Goal: Task Accomplishment & Management: Use online tool/utility

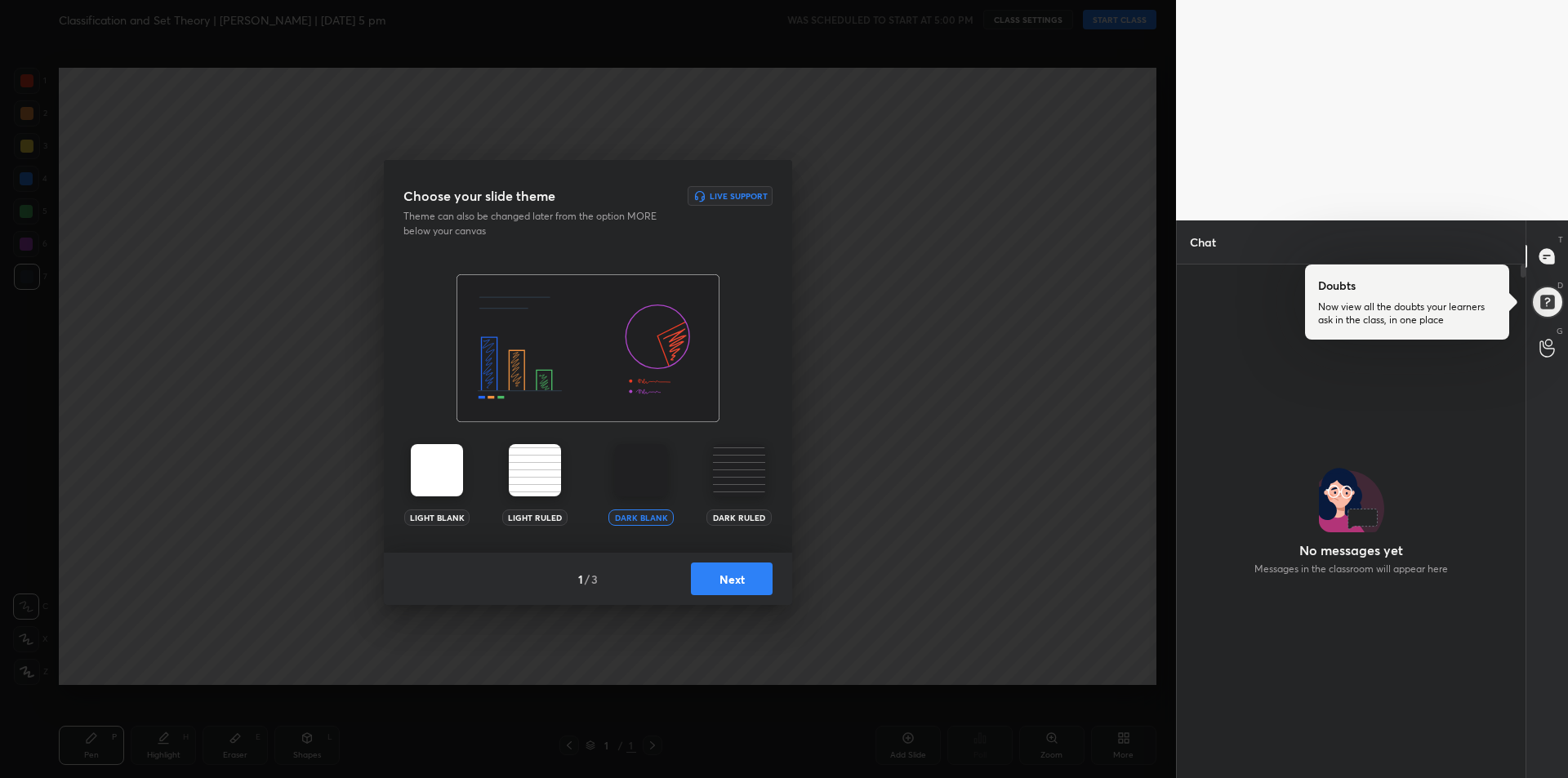
click at [651, 459] on img at bounding box center [641, 470] width 53 height 53
click at [730, 582] on button "Next" at bounding box center [731, 578] width 81 height 32
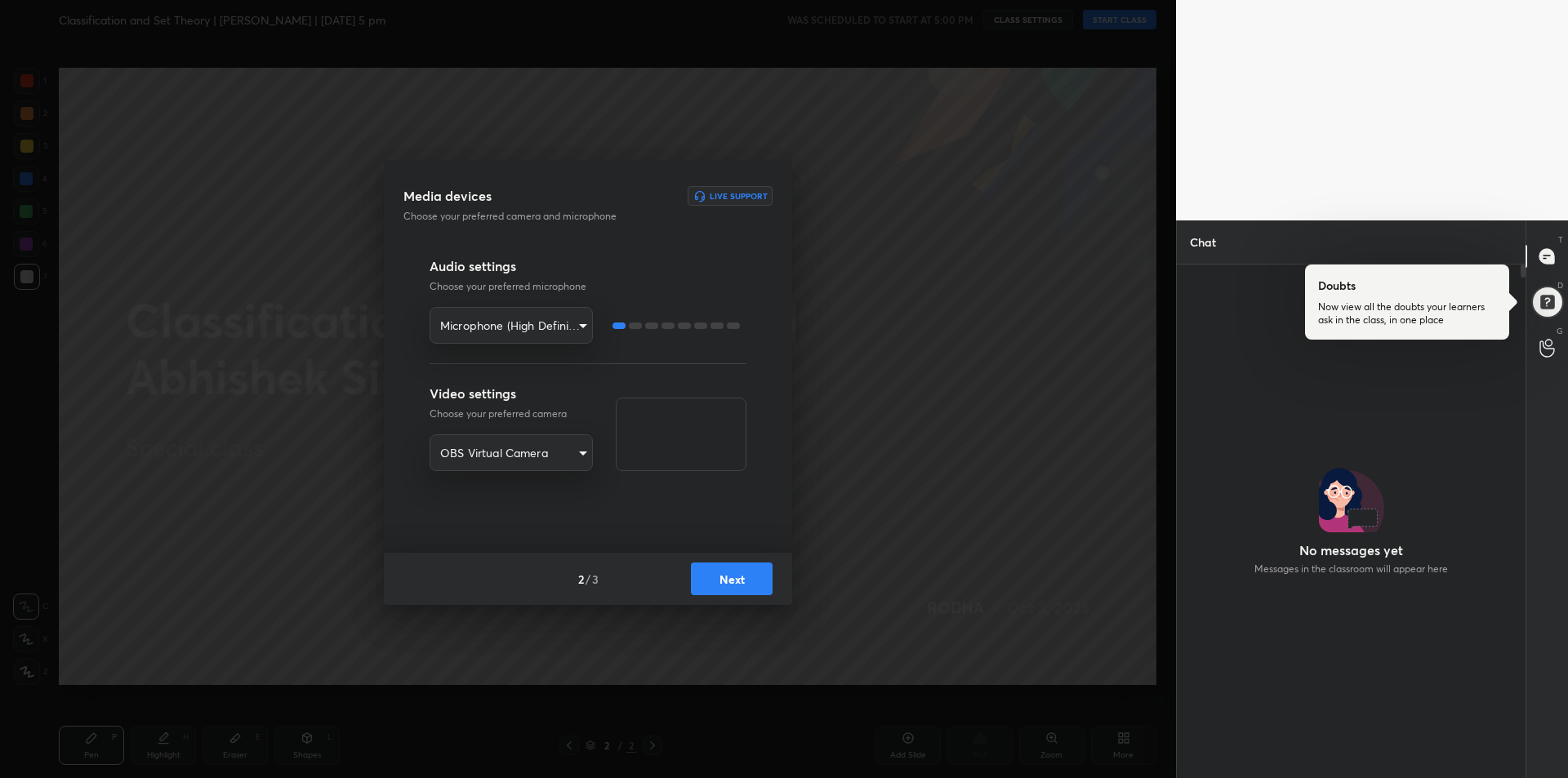
click at [730, 580] on button "Next" at bounding box center [731, 578] width 81 height 32
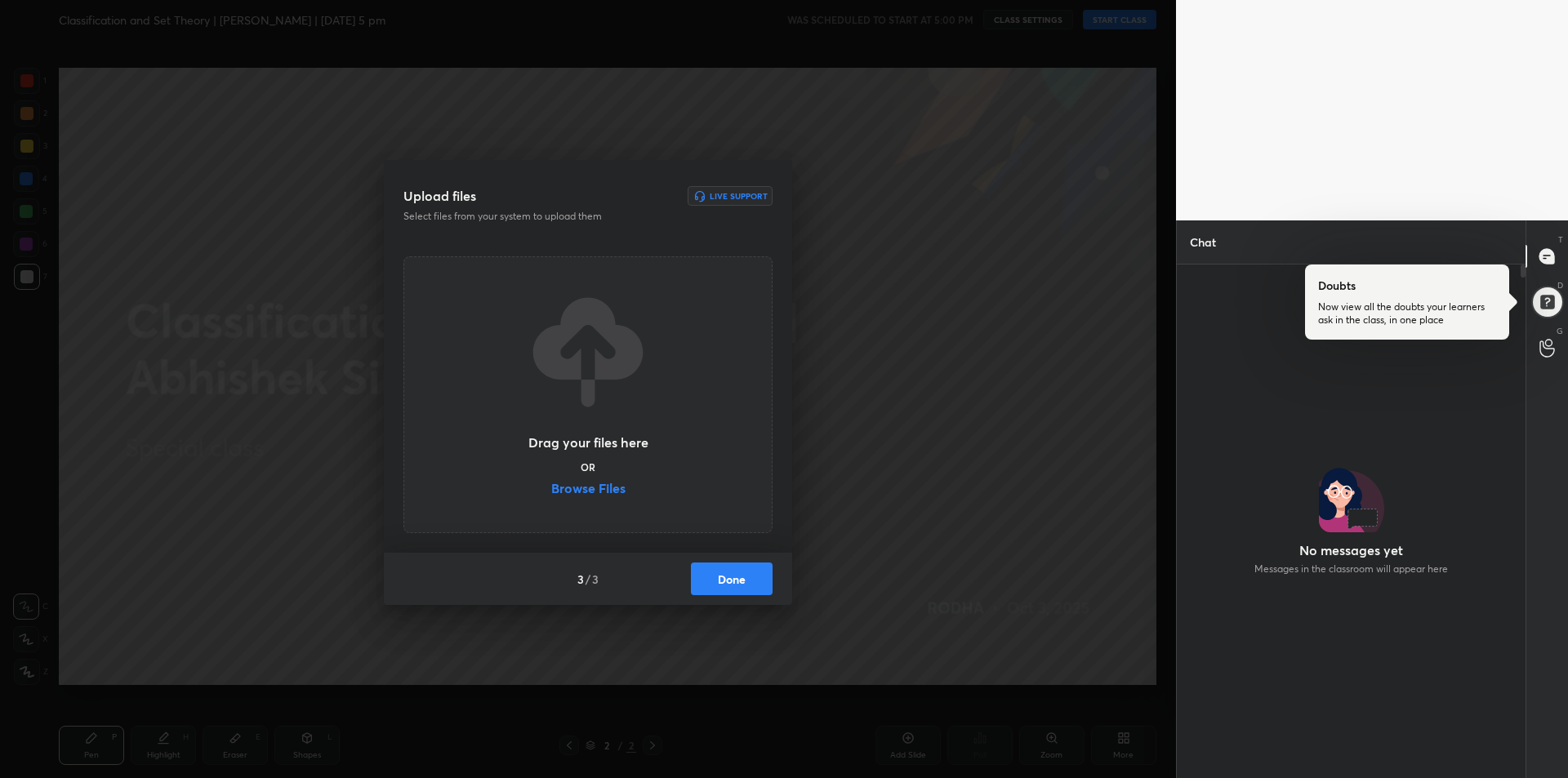
click at [601, 495] on label "Browse Files" at bounding box center [588, 490] width 74 height 18
click at [551, 495] on input "Browse Files" at bounding box center [551, 490] width 0 height 18
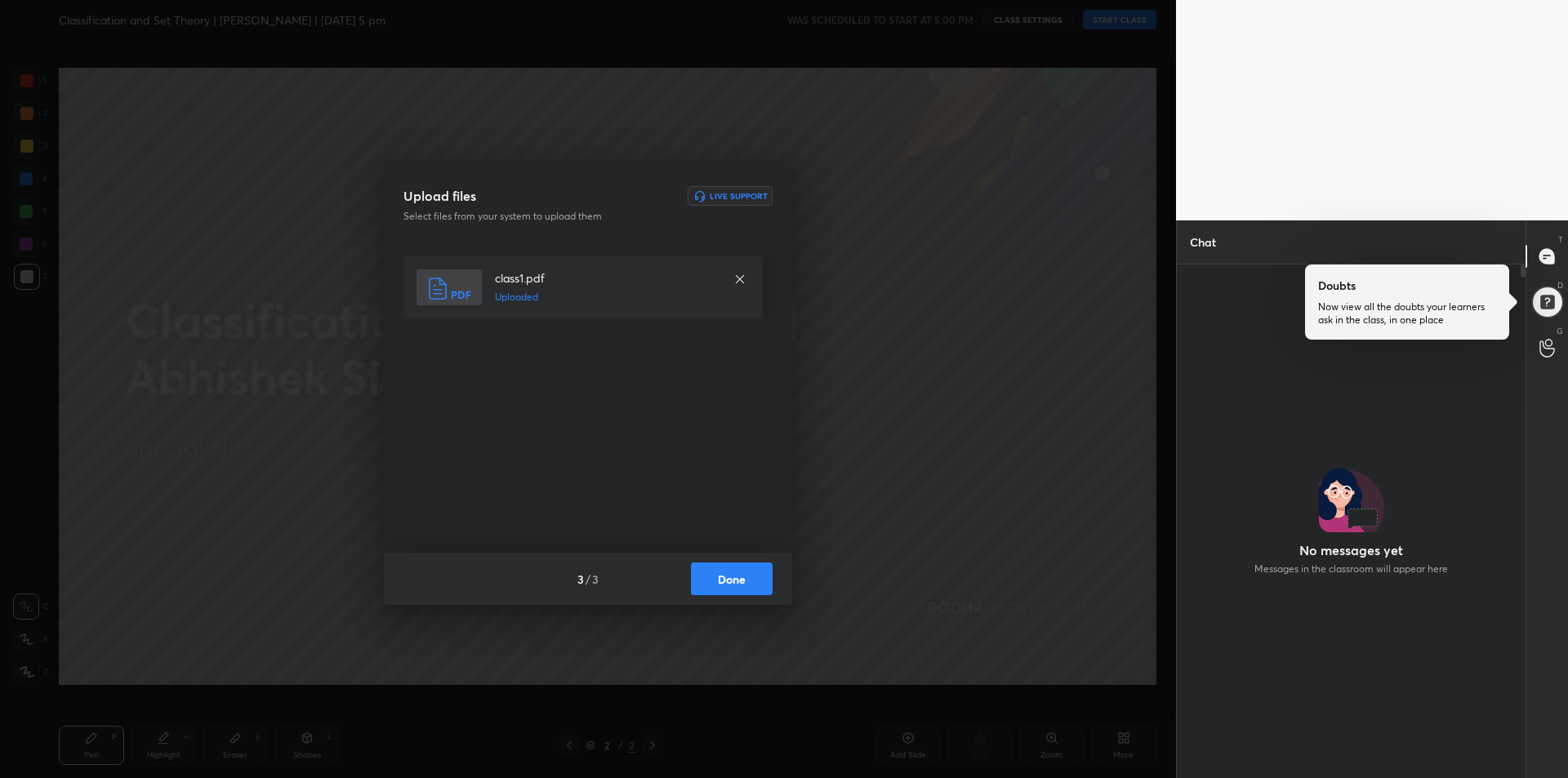
click at [728, 588] on button "Done" at bounding box center [731, 578] width 81 height 32
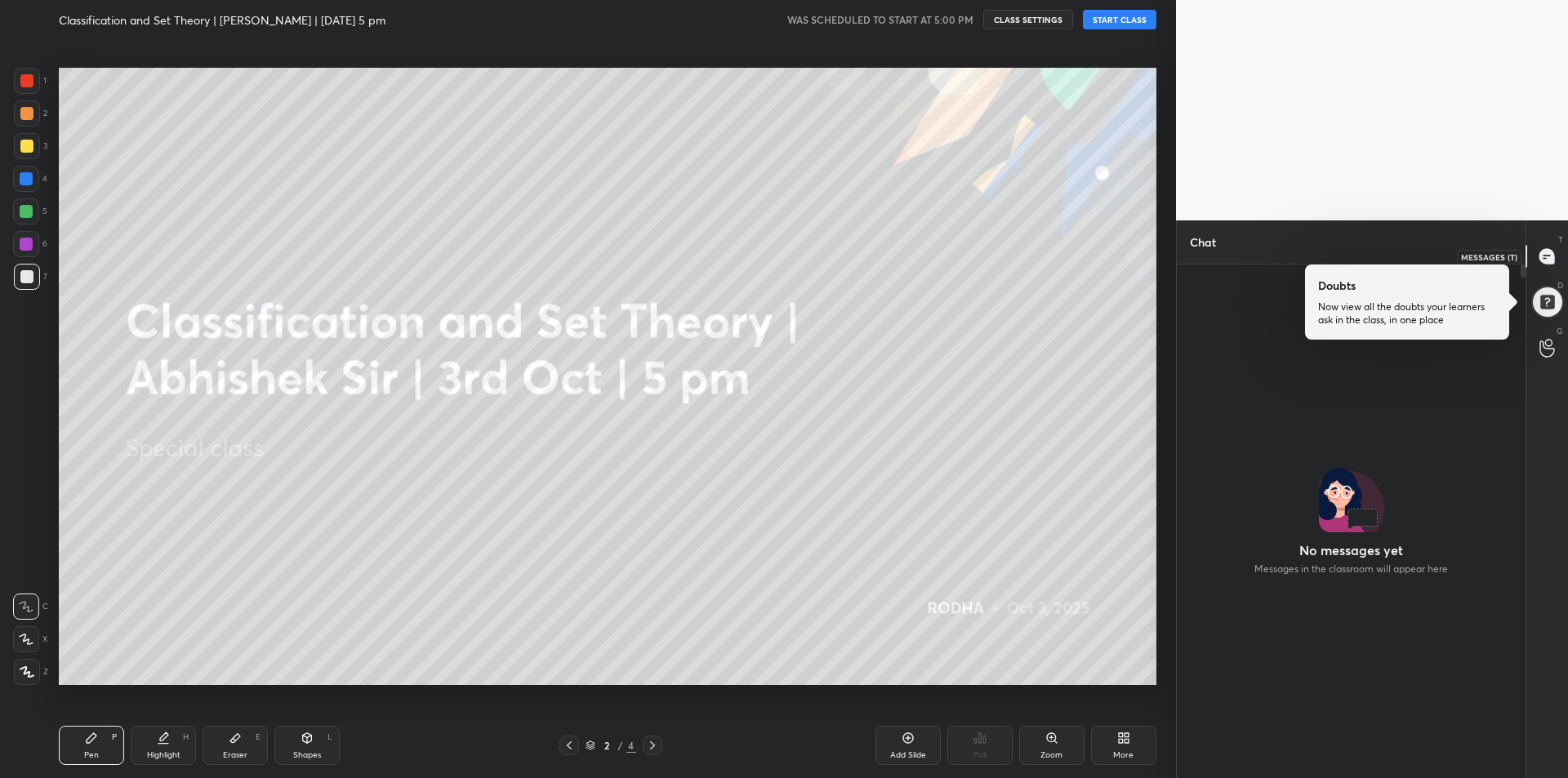
click at [1533, 254] on div at bounding box center [1547, 257] width 32 height 30
click at [1544, 257] on icon at bounding box center [1547, 257] width 15 height 15
click at [1545, 285] on div at bounding box center [1548, 302] width 36 height 36
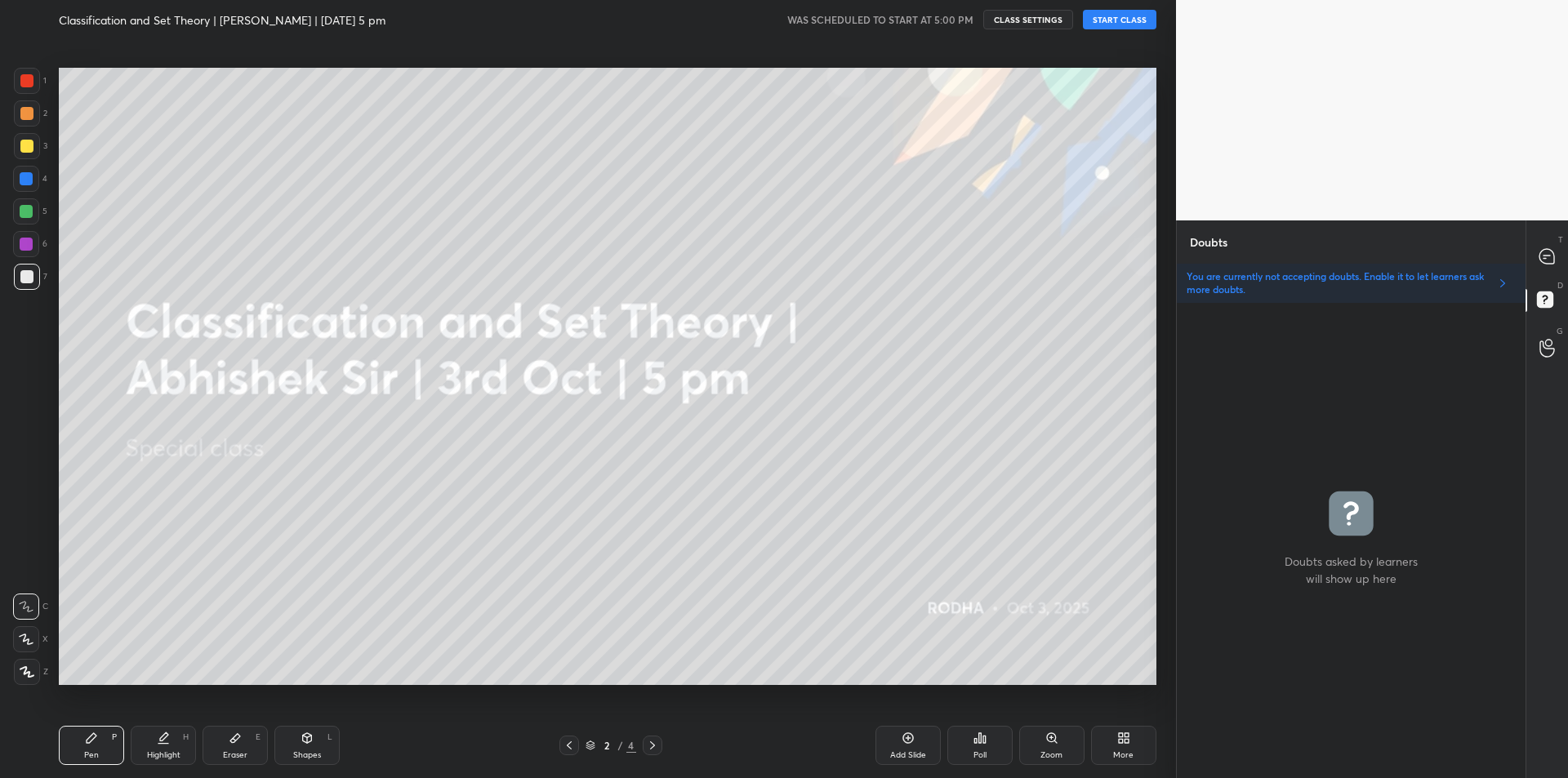
scroll to position [470, 344]
click at [1551, 260] on icon at bounding box center [1547, 257] width 15 height 15
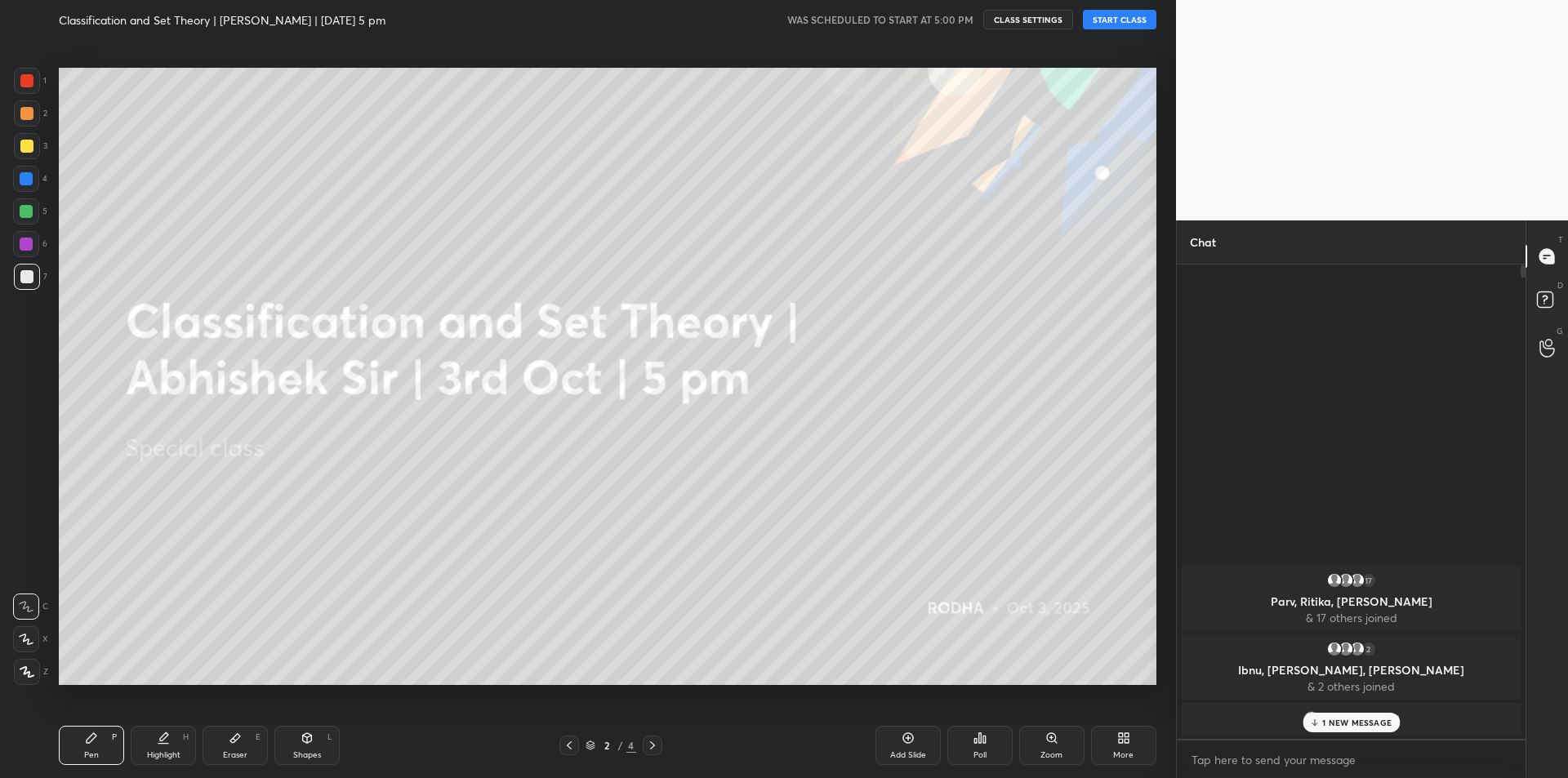
scroll to position [470, 344]
click at [1121, 20] on button "START CLASS" at bounding box center [1120, 19] width 74 height 19
type textarea "x"
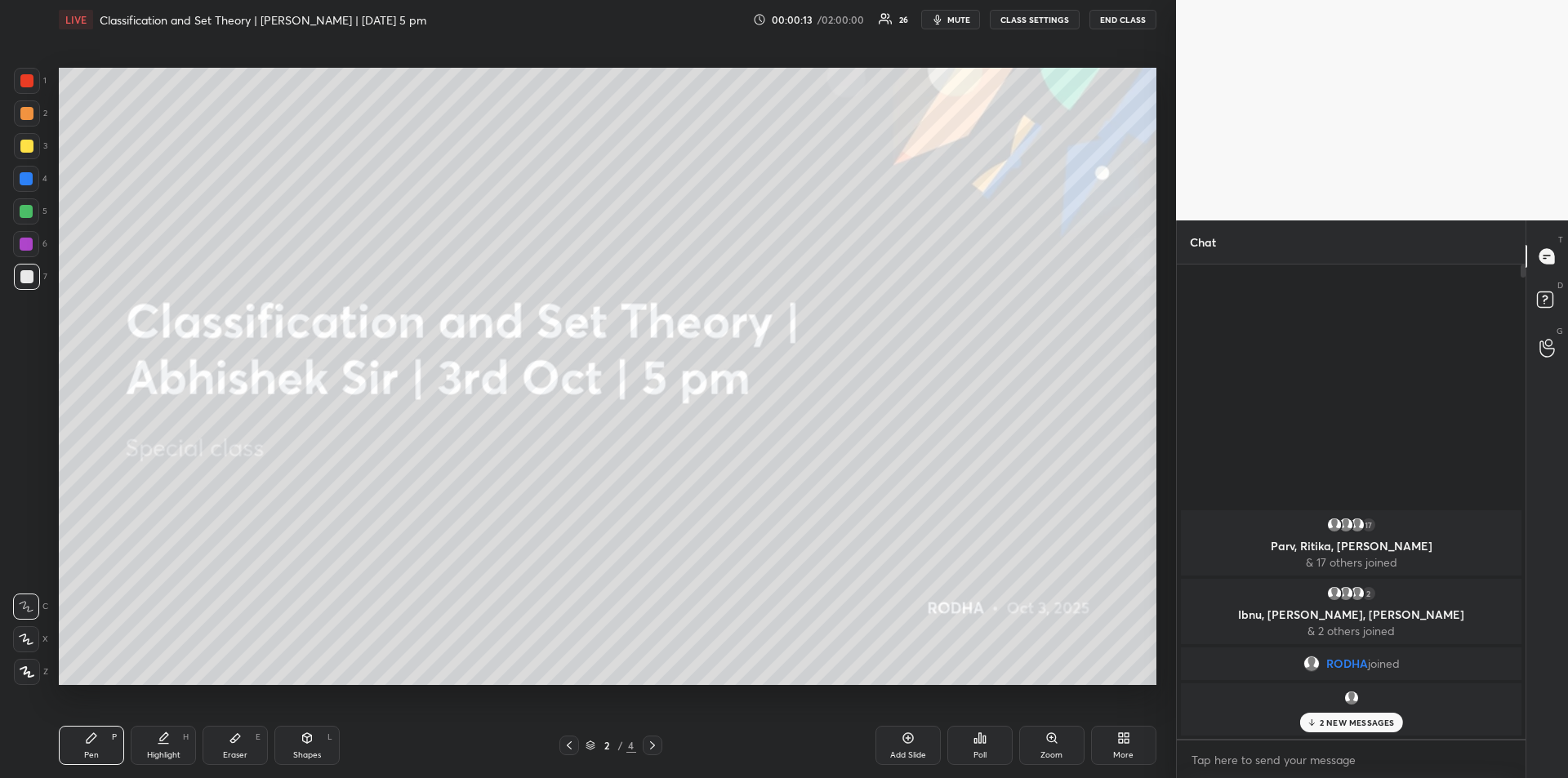
click at [1351, 730] on div "2 NEW MESSAGES" at bounding box center [1350, 722] width 103 height 19
click at [1545, 297] on rect at bounding box center [1545, 300] width 16 height 16
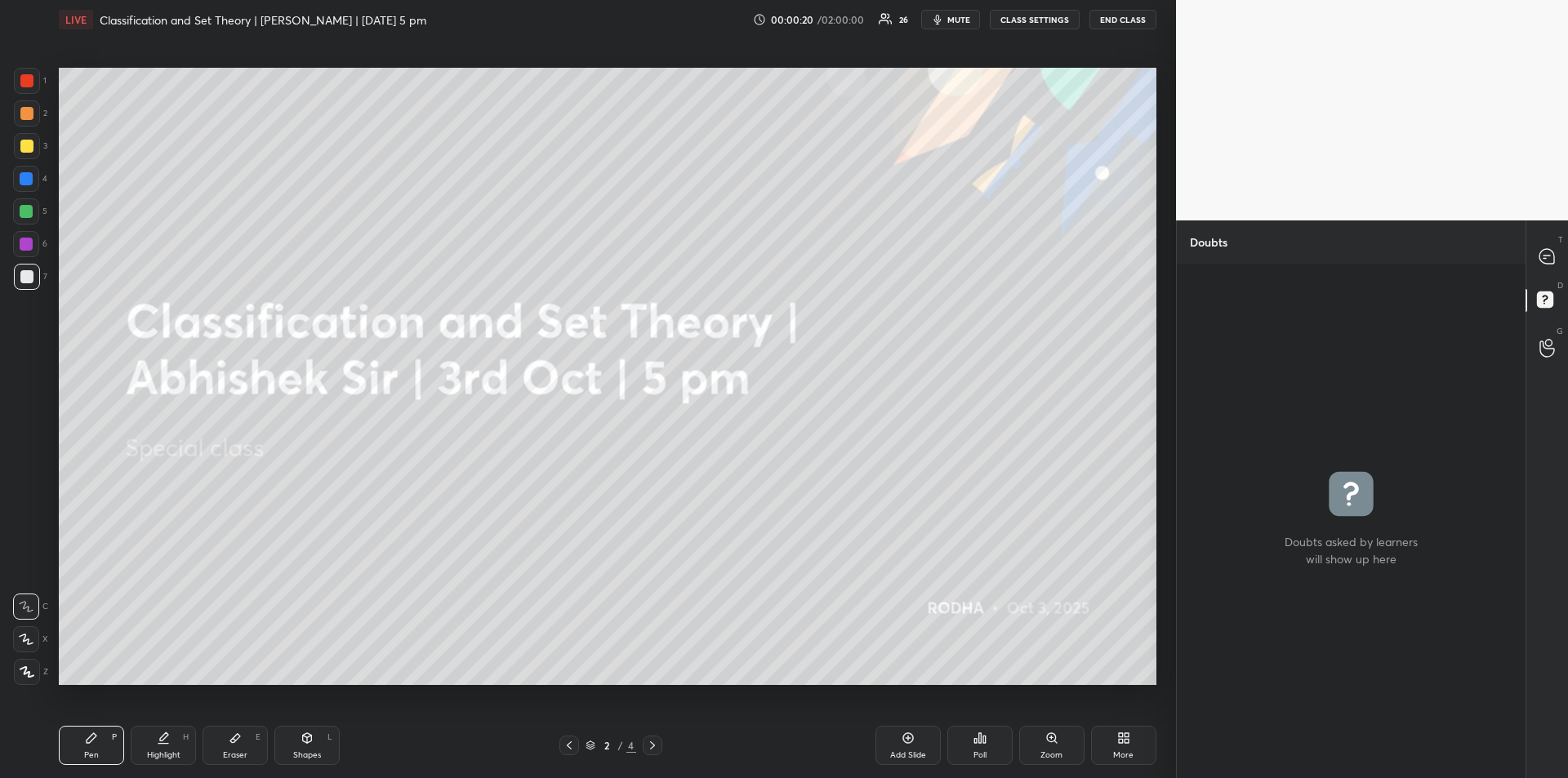
click at [22, 145] on div at bounding box center [27, 146] width 13 height 13
click at [25, 643] on icon at bounding box center [26, 639] width 15 height 11
click at [1553, 251] on icon at bounding box center [1547, 257] width 15 height 15
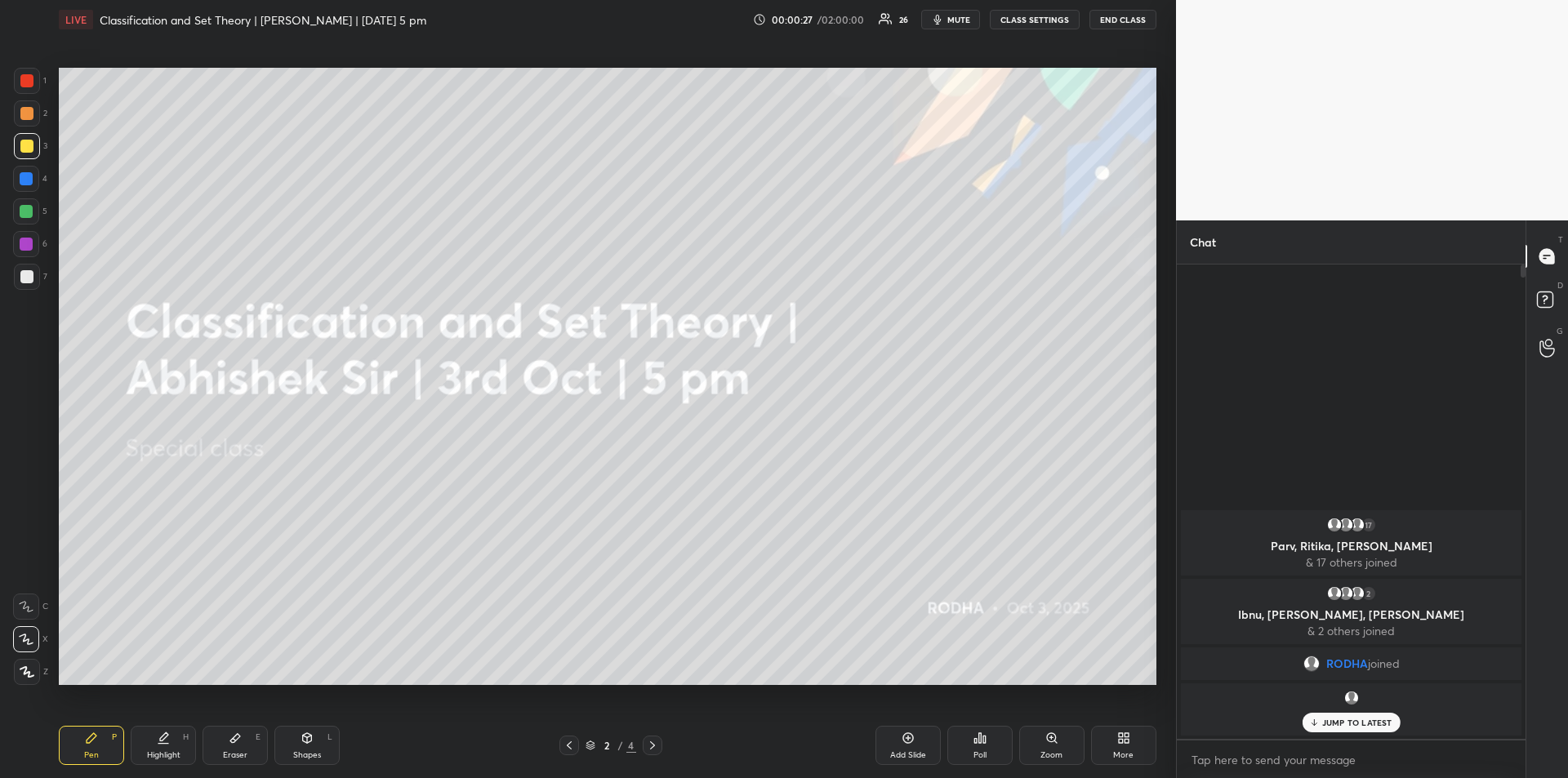
click at [1347, 719] on p "JUMP TO LATEST" at bounding box center [1357, 722] width 70 height 10
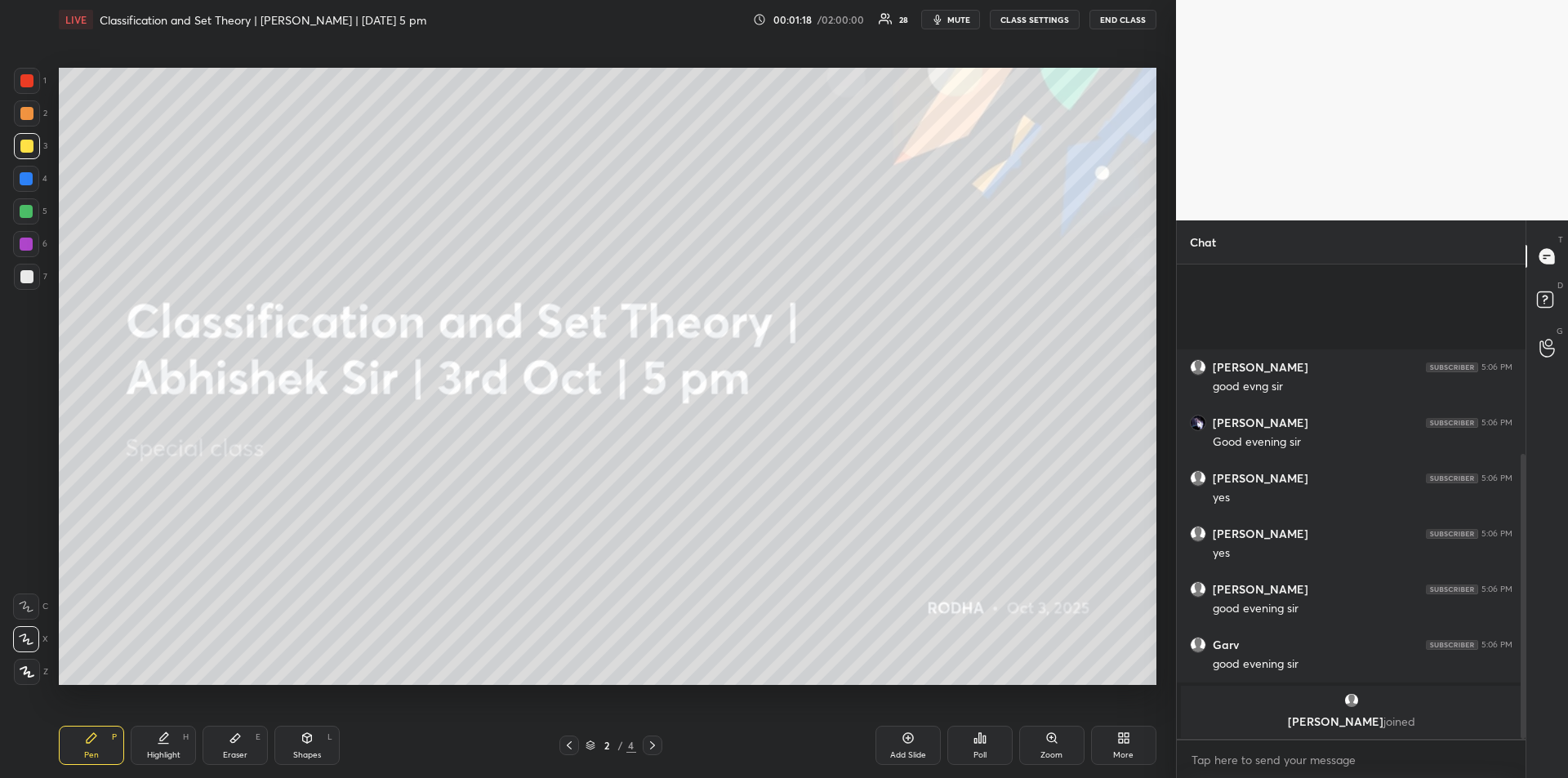
scroll to position [316, 0]
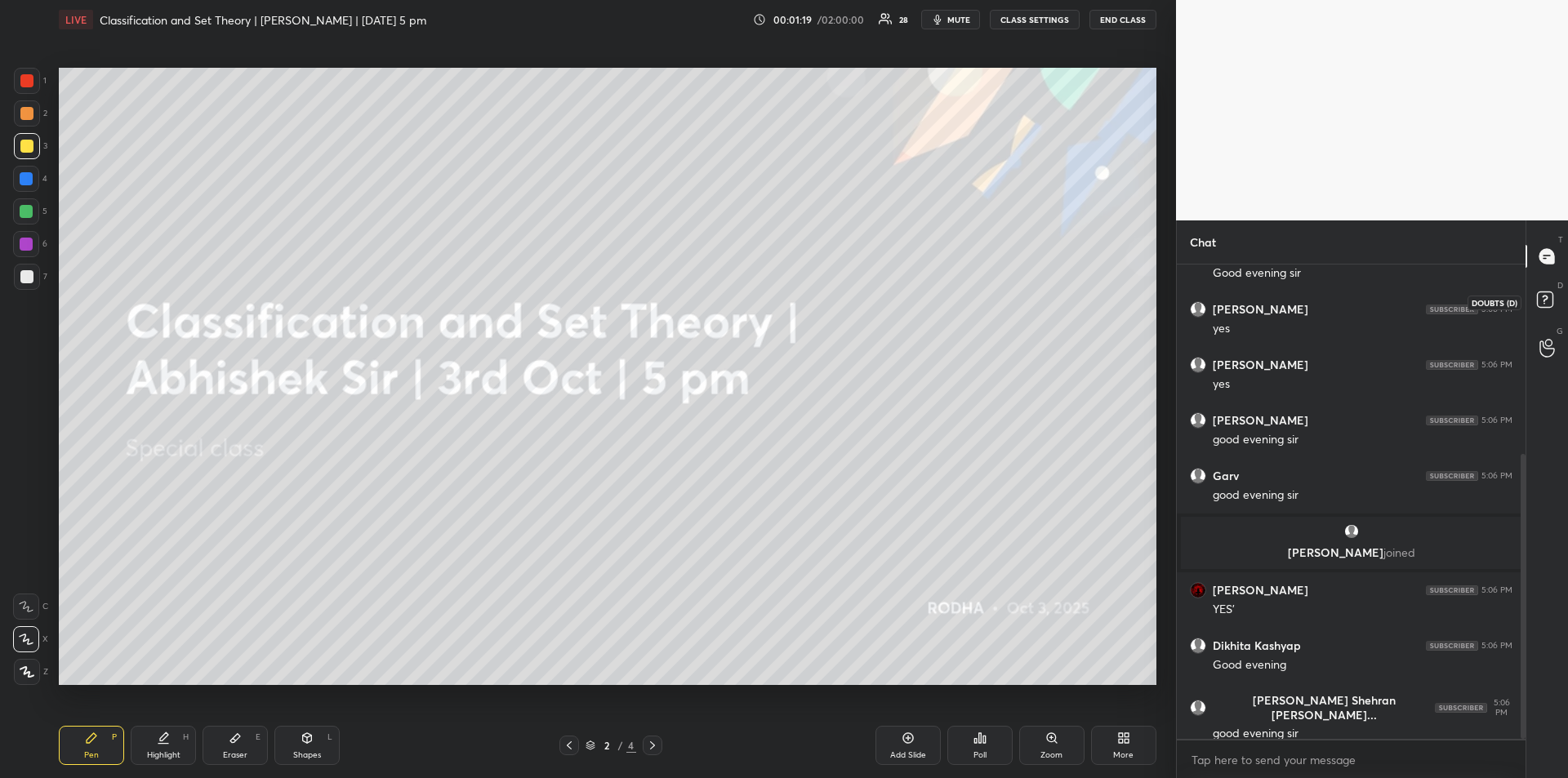
click at [1554, 291] on icon at bounding box center [1548, 302] width 30 height 30
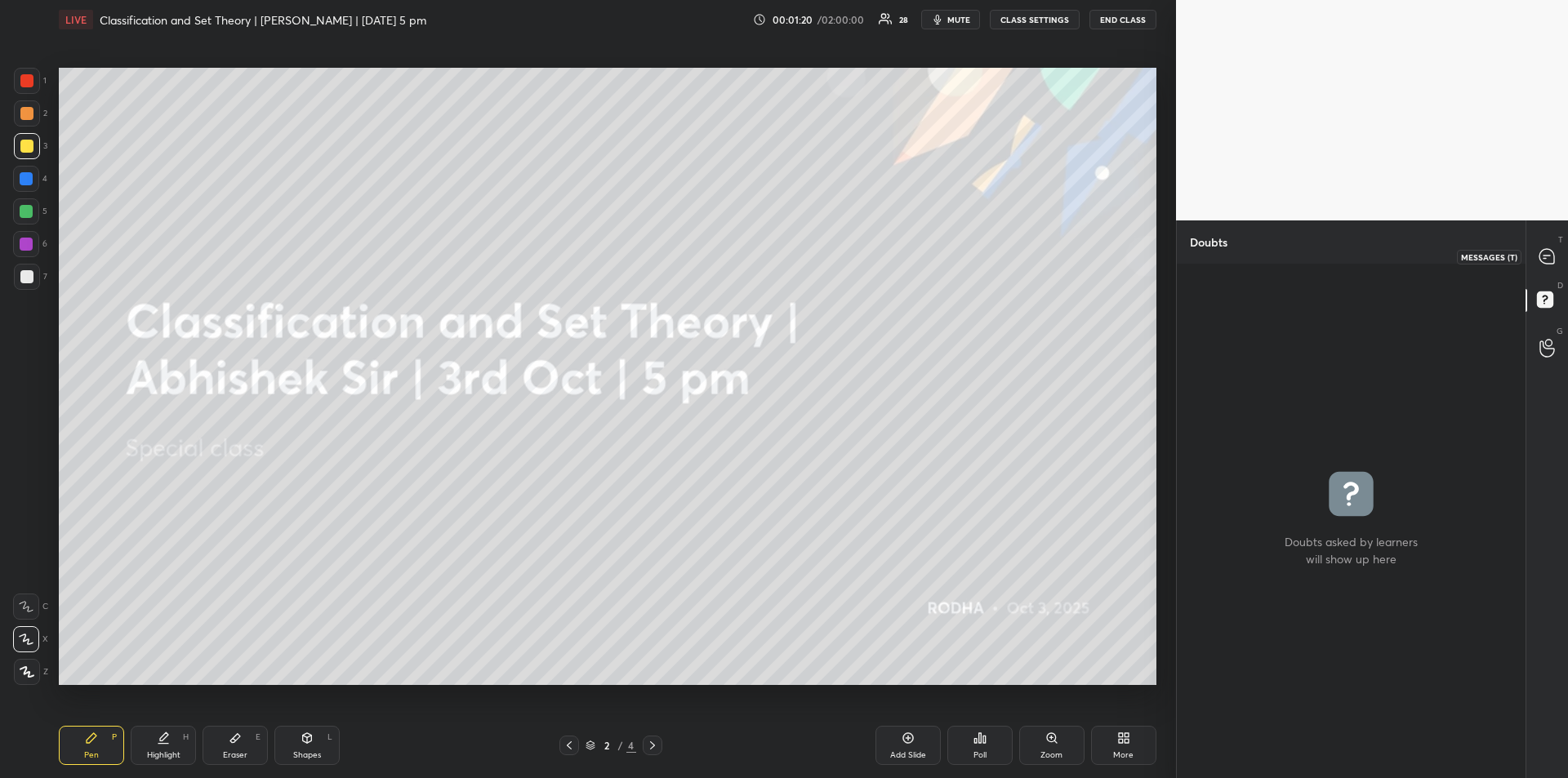
click at [1555, 252] on icon at bounding box center [1547, 257] width 18 height 18
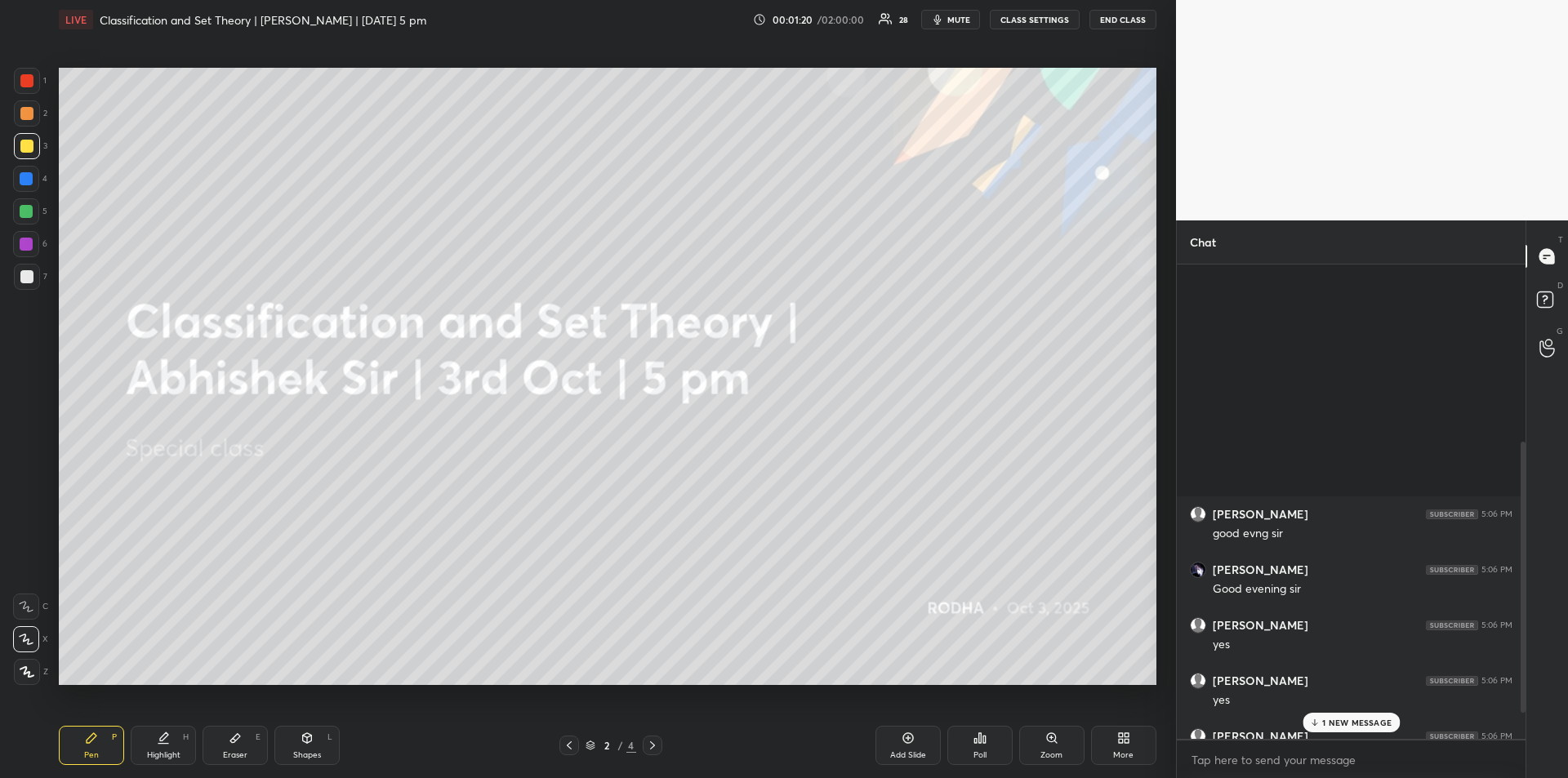
scroll to position [470, 344]
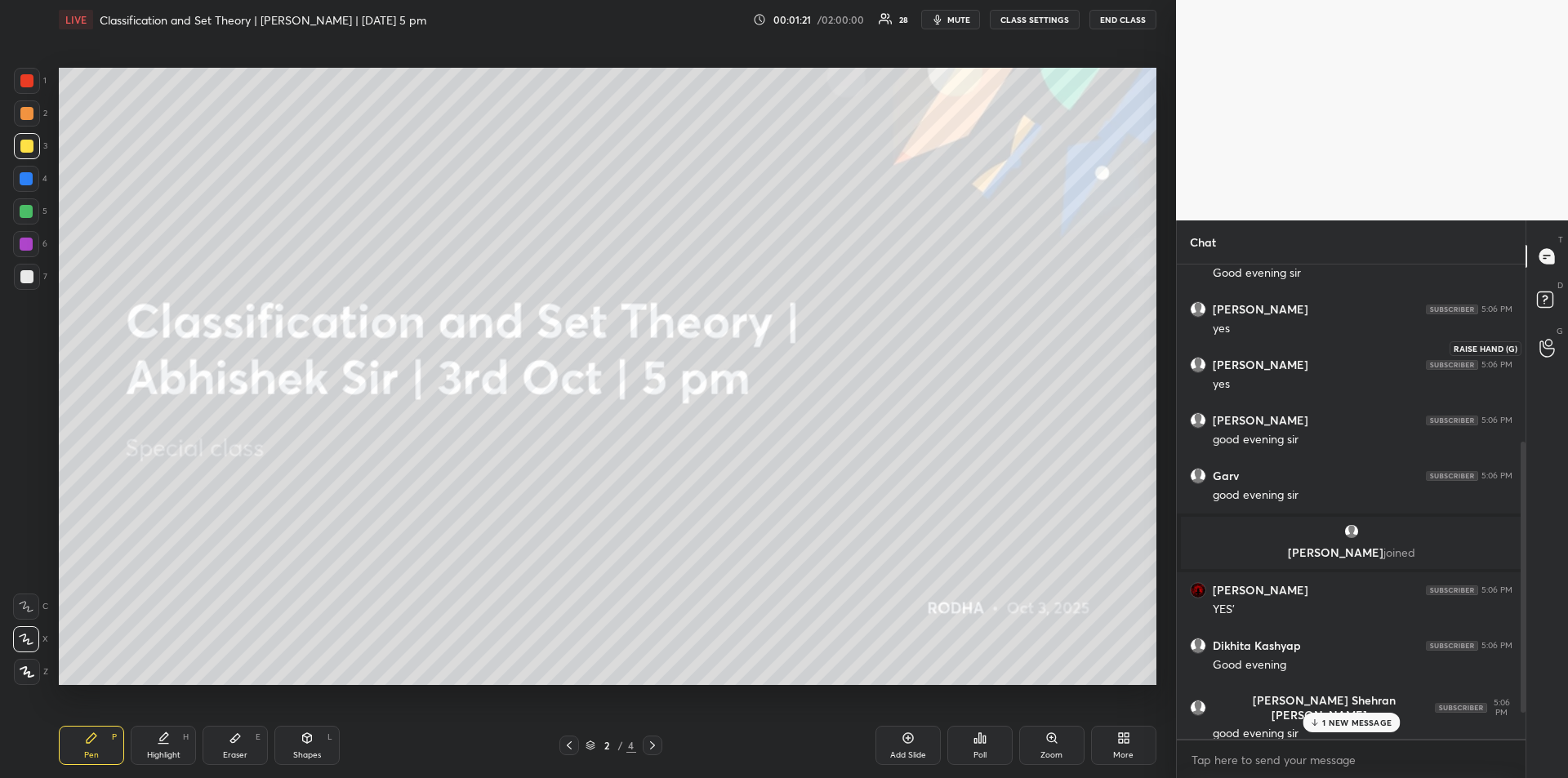
click at [1551, 351] on icon at bounding box center [1547, 348] width 16 height 18
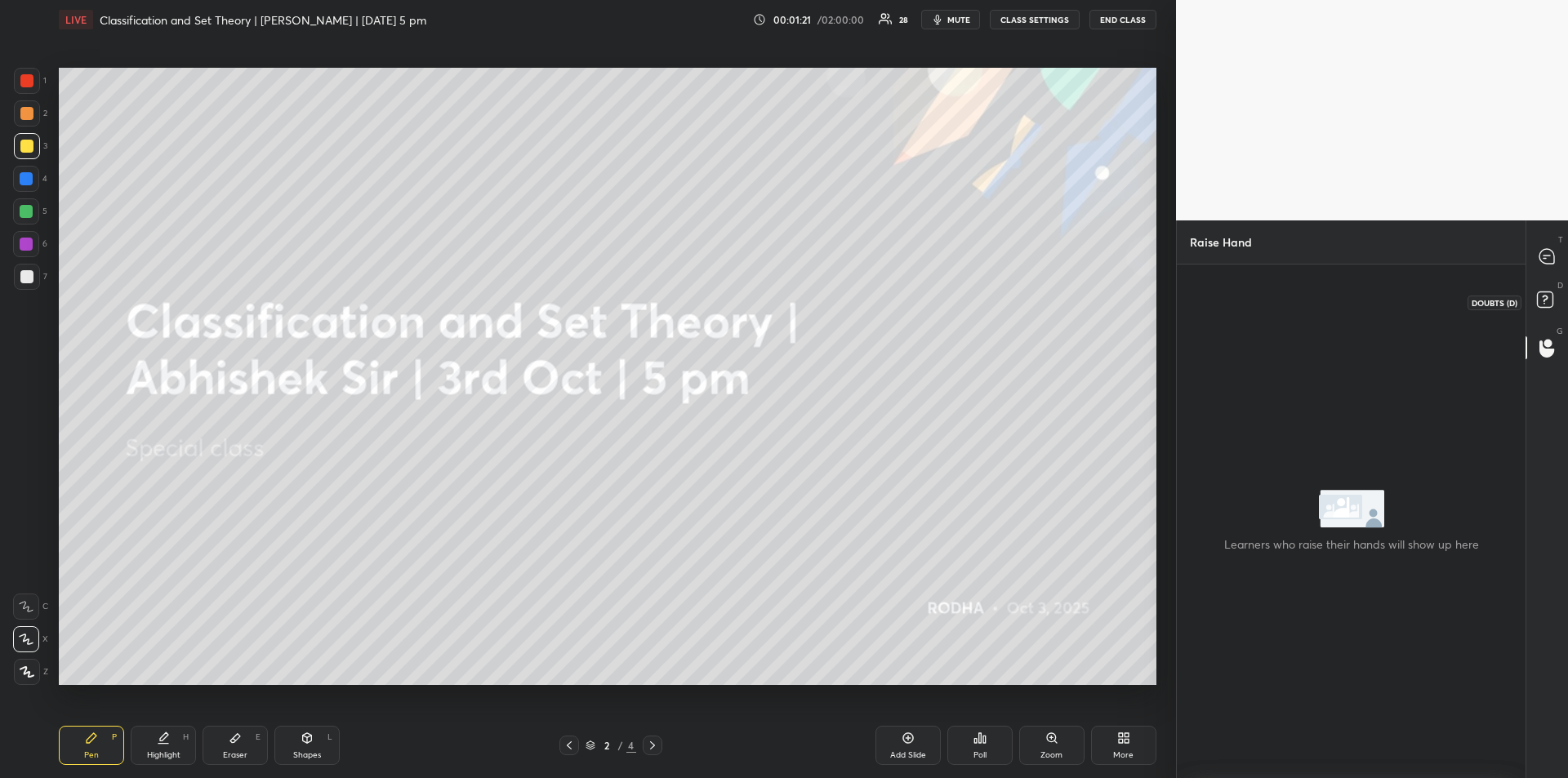
click at [1550, 302] on rect at bounding box center [1545, 300] width 16 height 16
click at [1553, 248] on icon at bounding box center [1547, 257] width 18 height 18
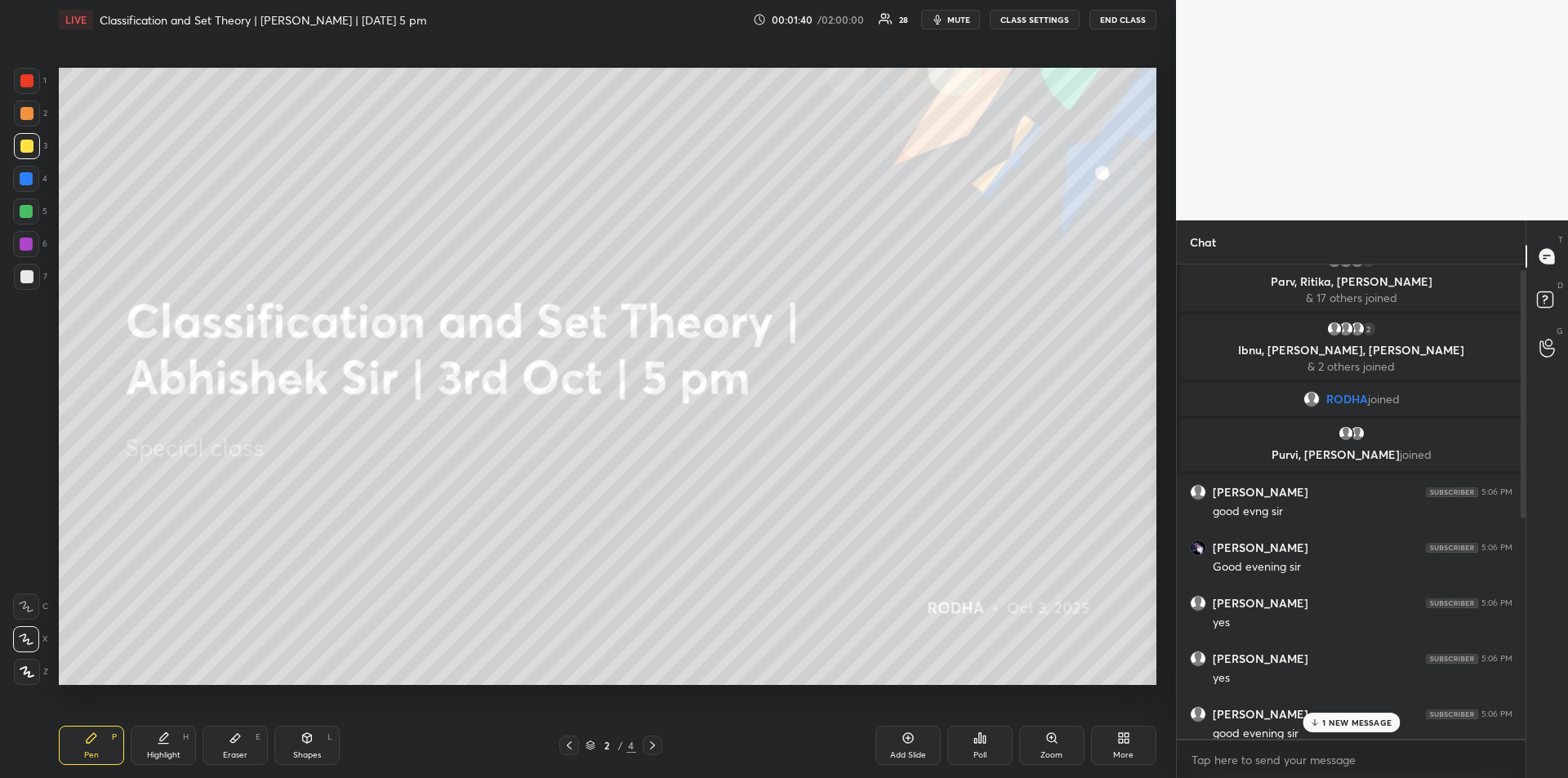
scroll to position [0, 0]
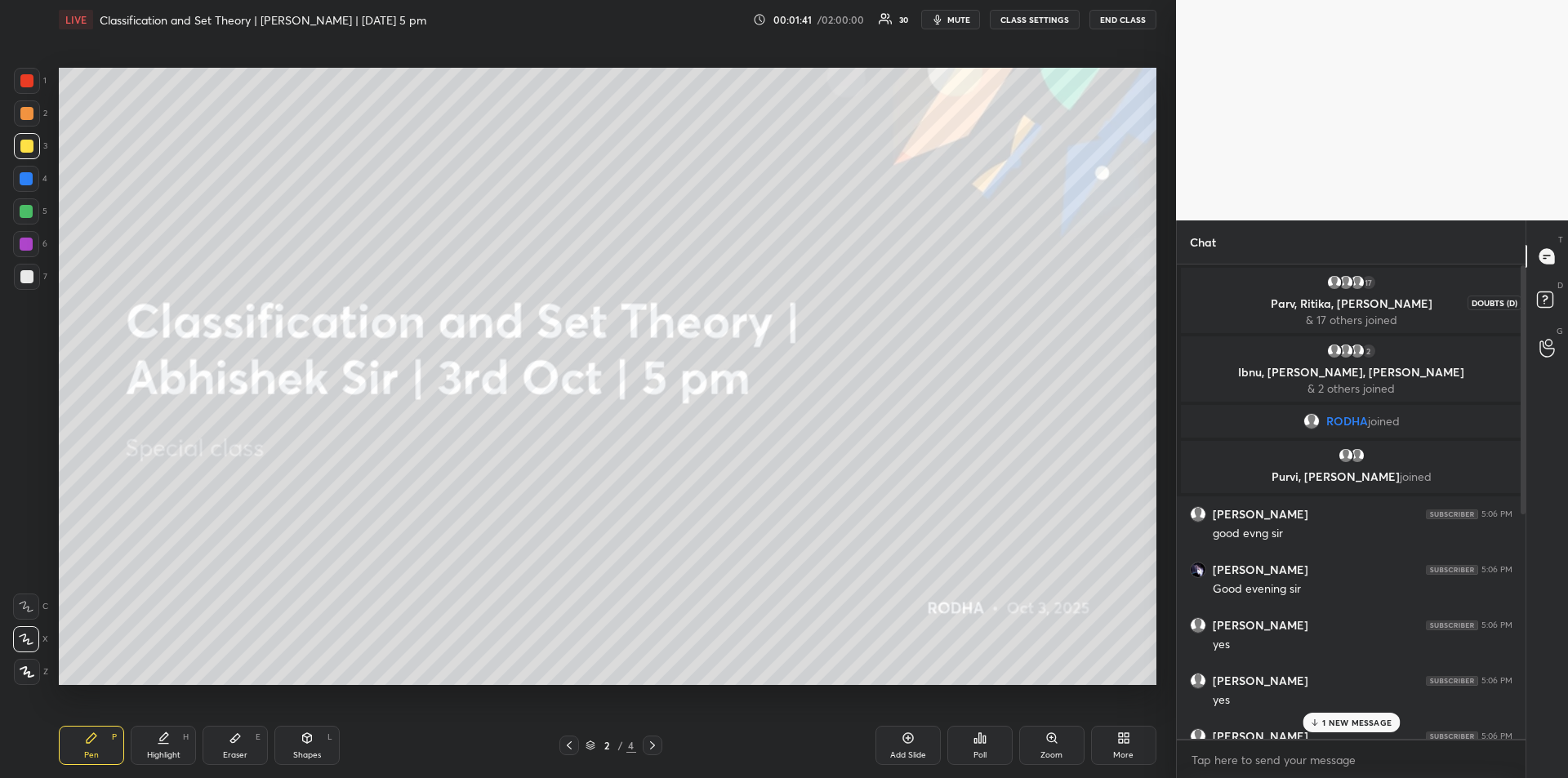
click at [1547, 293] on rect at bounding box center [1545, 300] width 16 height 16
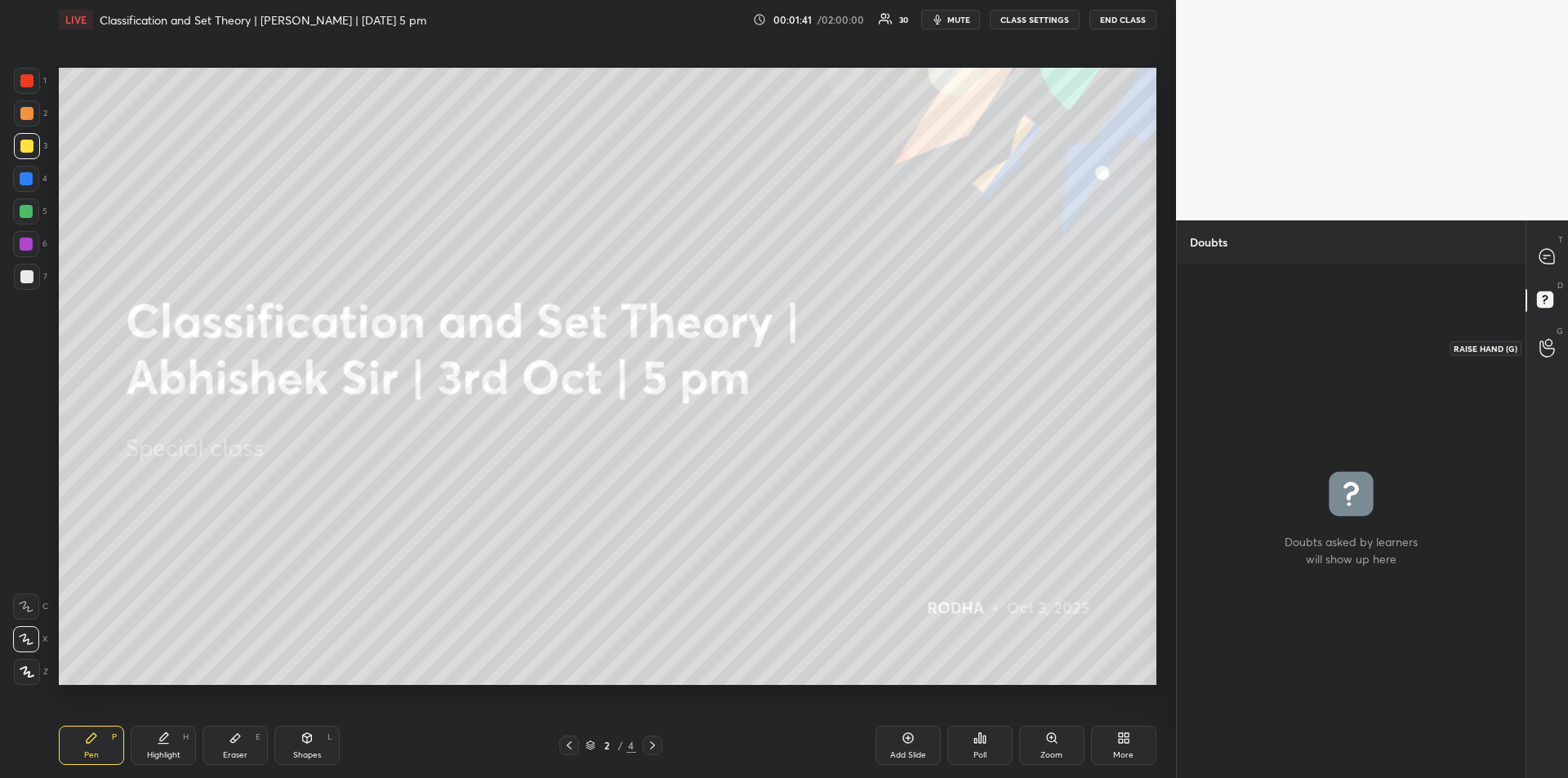
click at [1550, 355] on icon at bounding box center [1547, 349] width 15 height 17
click at [1540, 293] on rect at bounding box center [1545, 300] width 16 height 16
click at [1551, 260] on icon at bounding box center [1547, 257] width 15 height 15
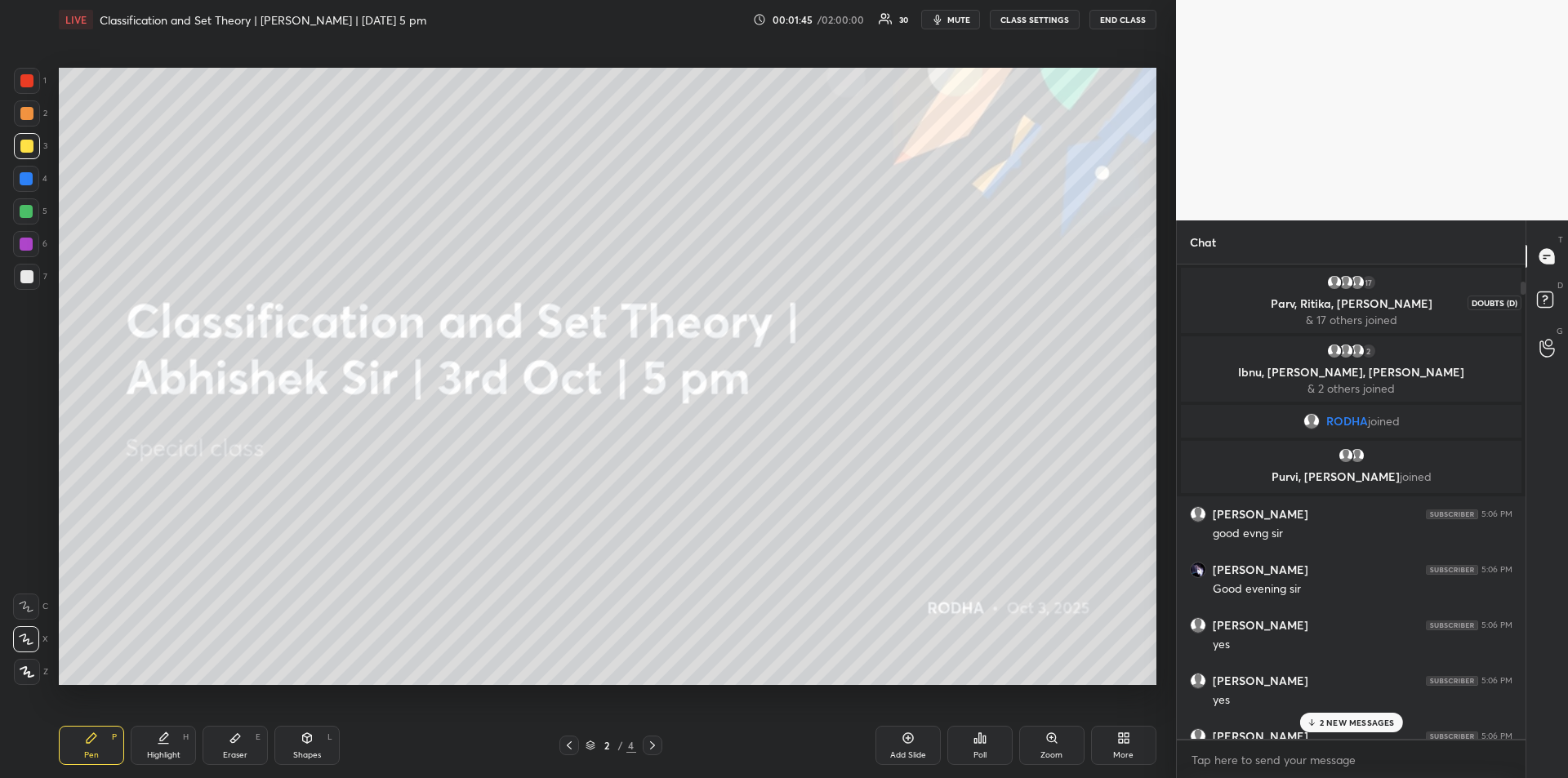
scroll to position [470, 344]
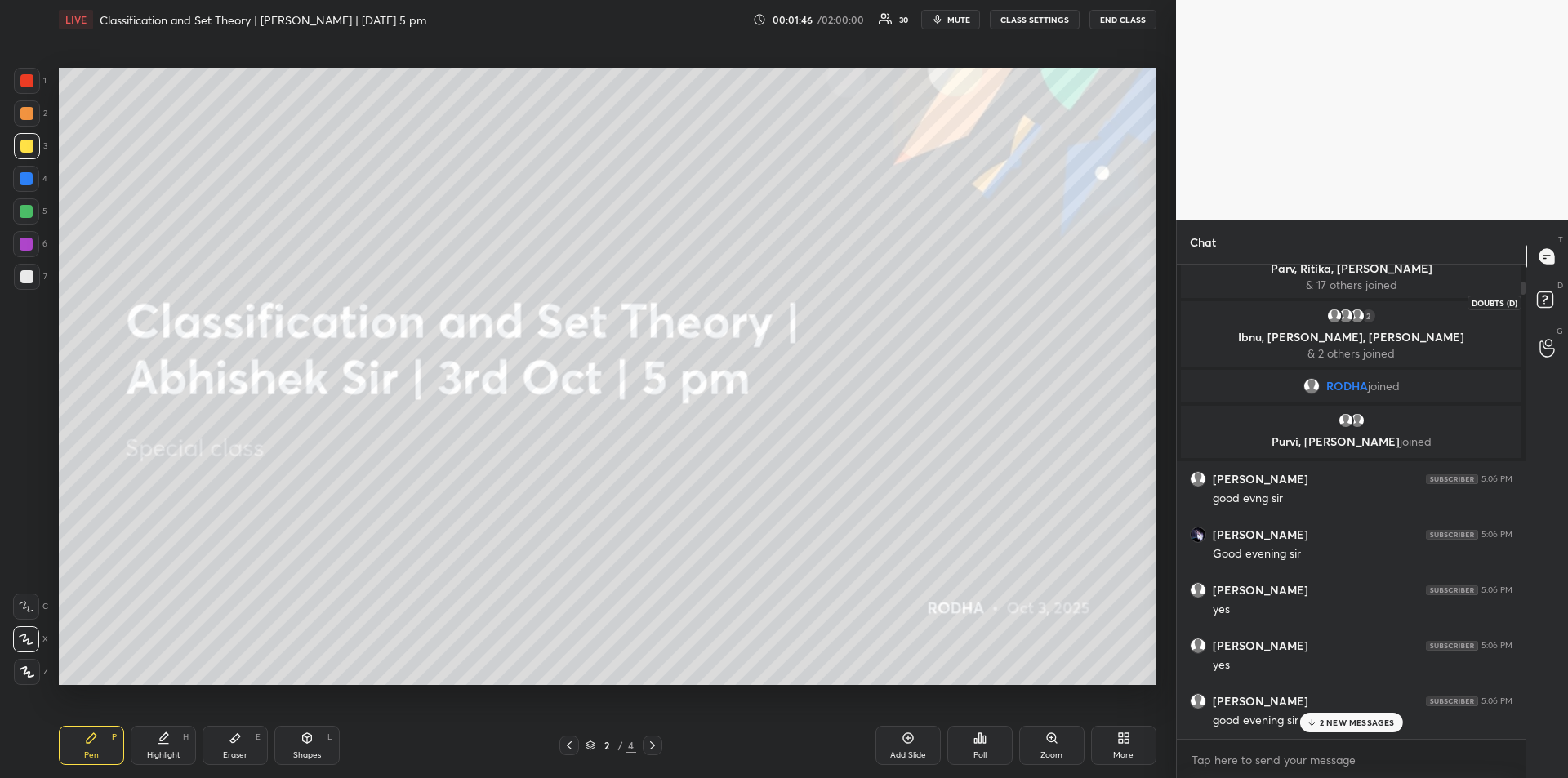
click at [1545, 300] on icon at bounding box center [1545, 298] width 6 height 6
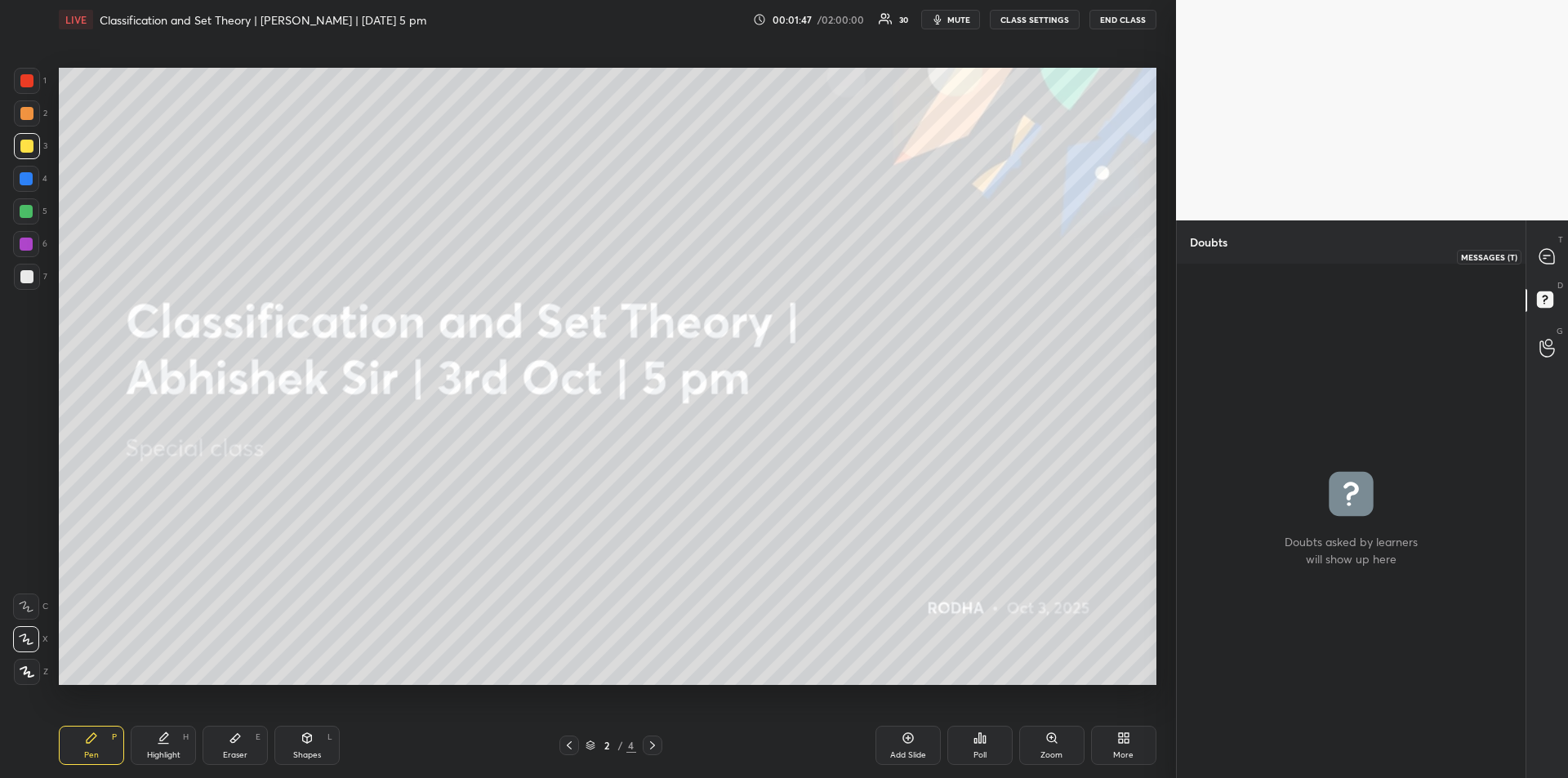
click at [1546, 261] on icon at bounding box center [1547, 257] width 15 height 15
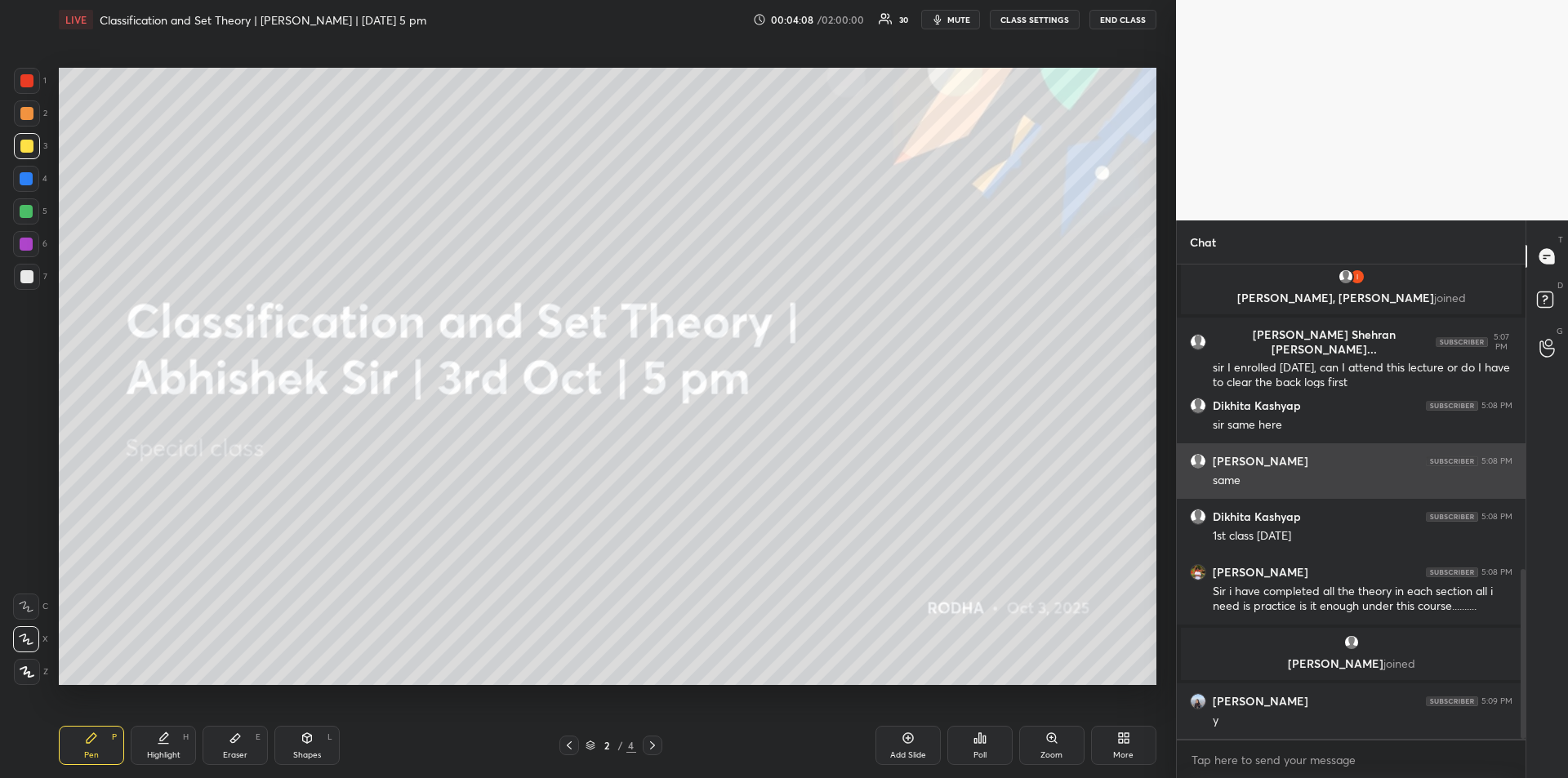
scroll to position [910, 0]
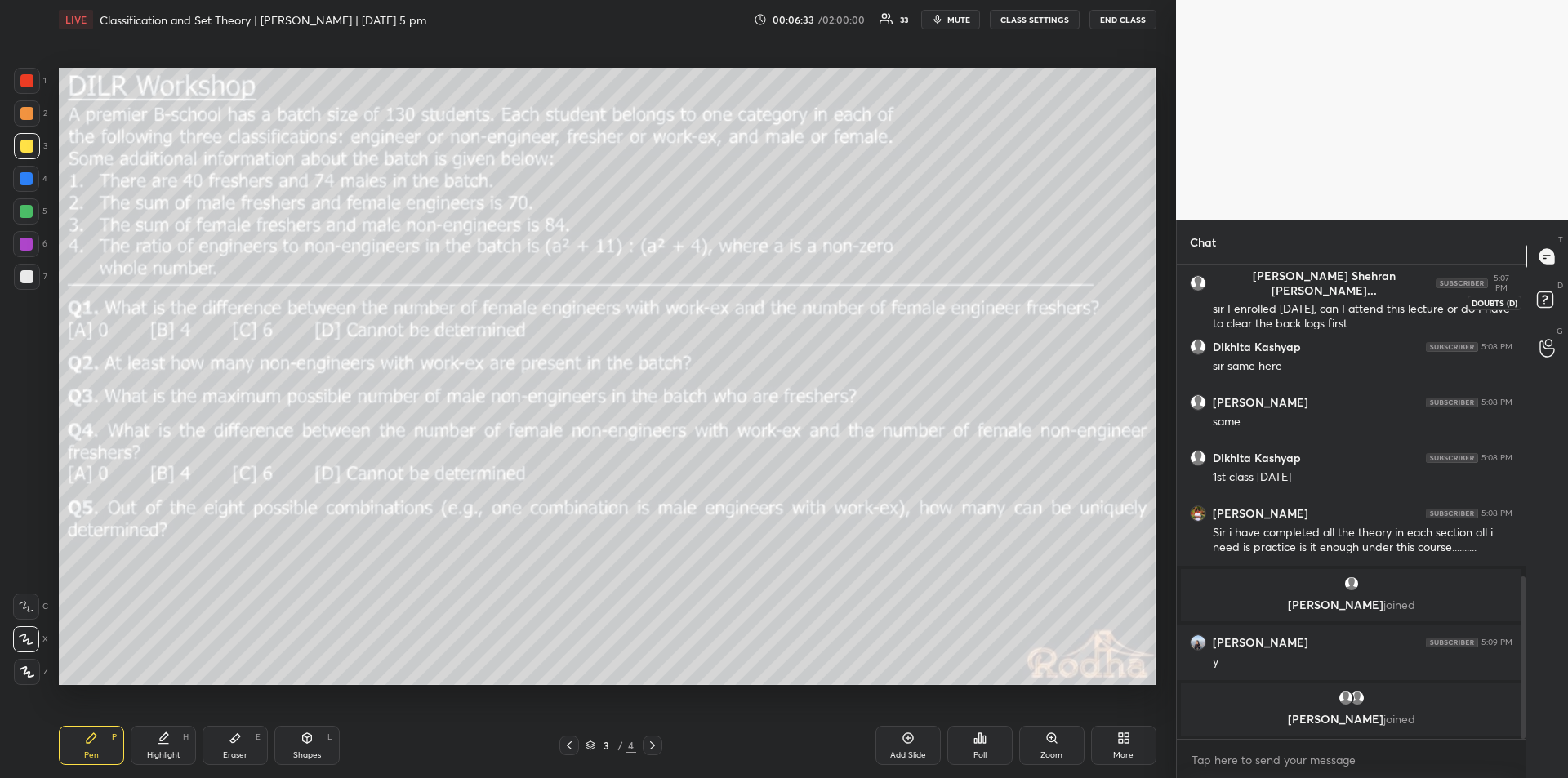
click at [1547, 296] on icon at bounding box center [1545, 298] width 6 height 6
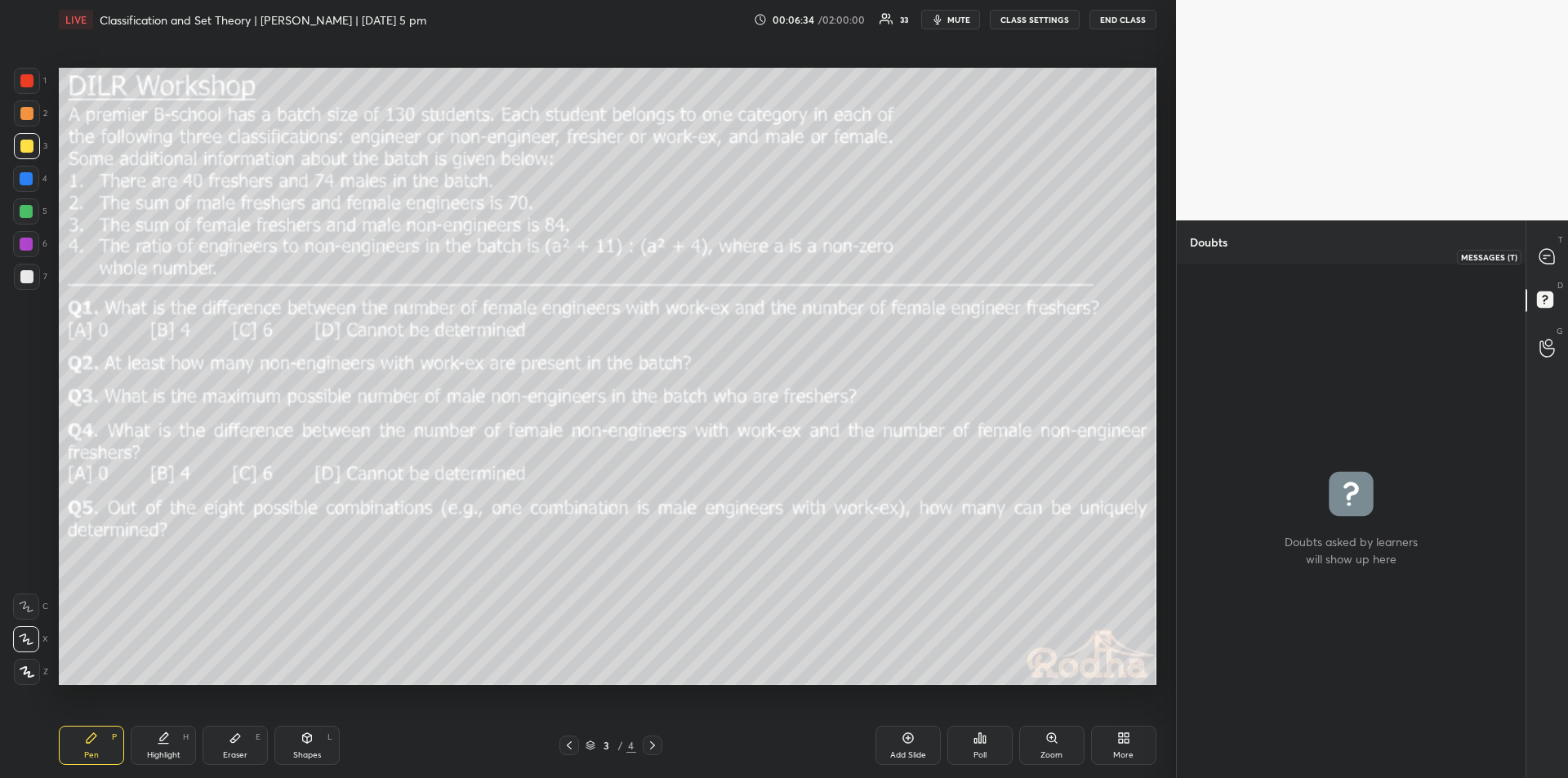
click at [1546, 249] on icon at bounding box center [1547, 257] width 15 height 15
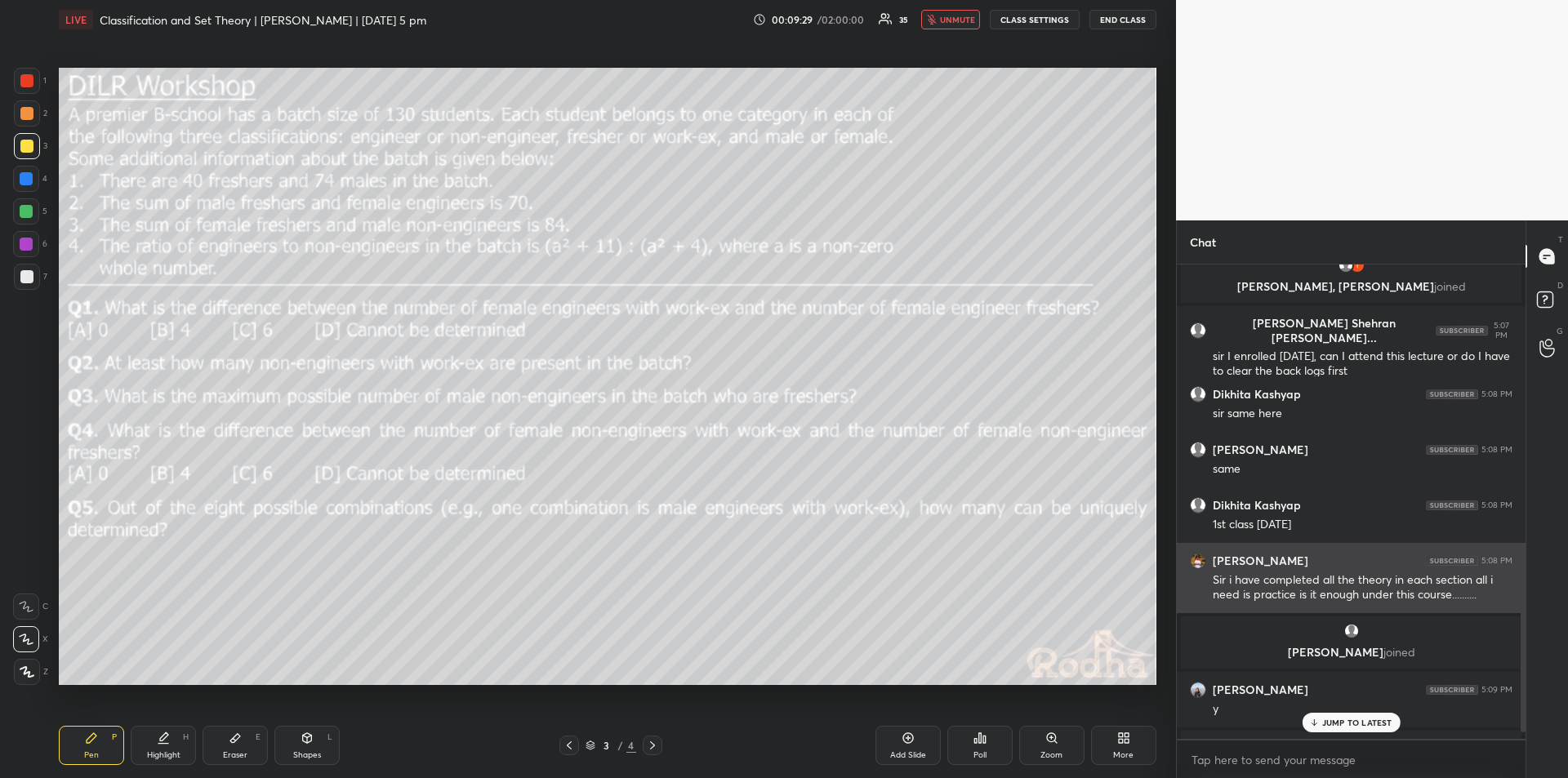
scroll to position [923, 0]
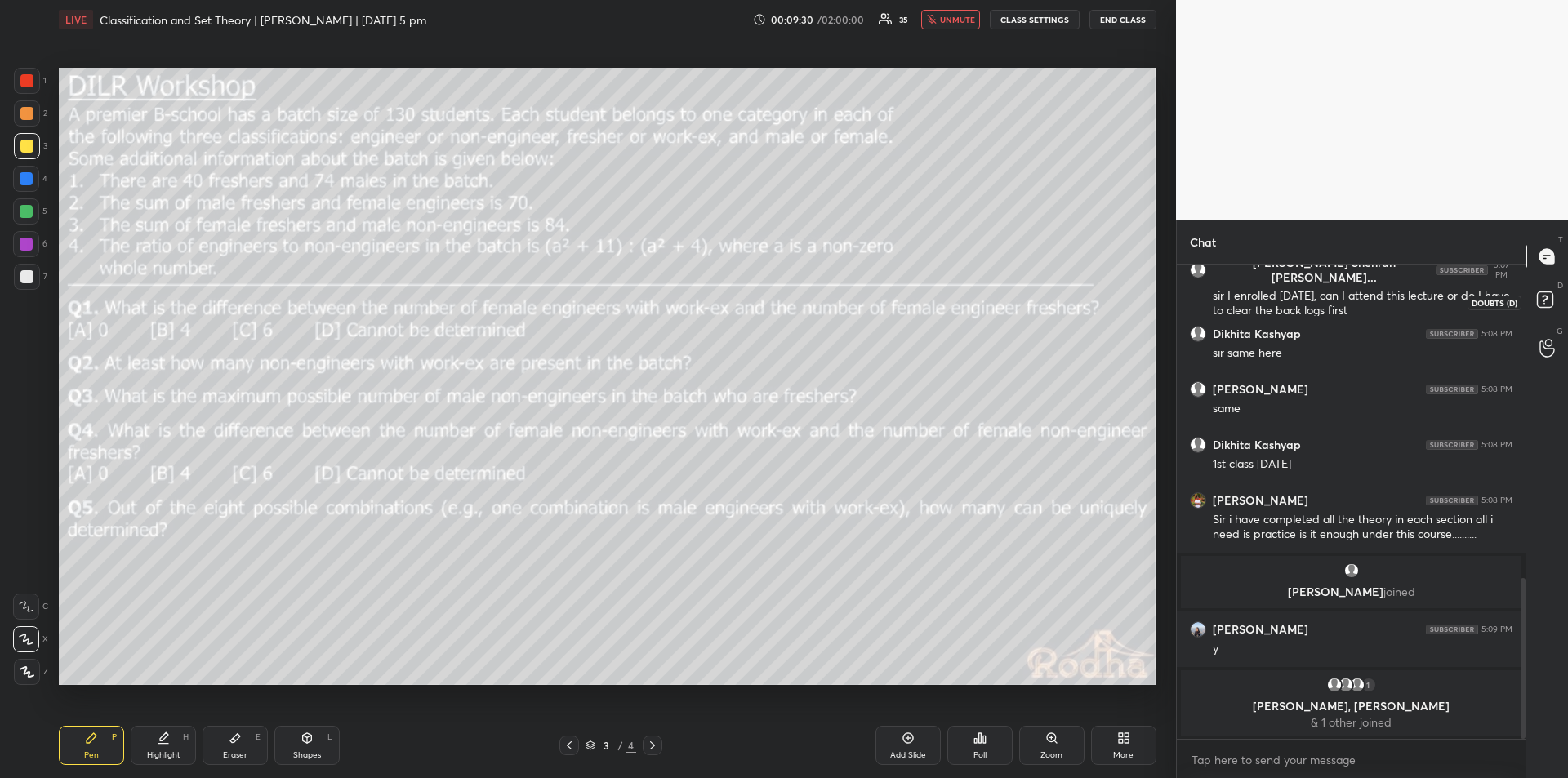
click at [1553, 301] on icon at bounding box center [1548, 302] width 30 height 30
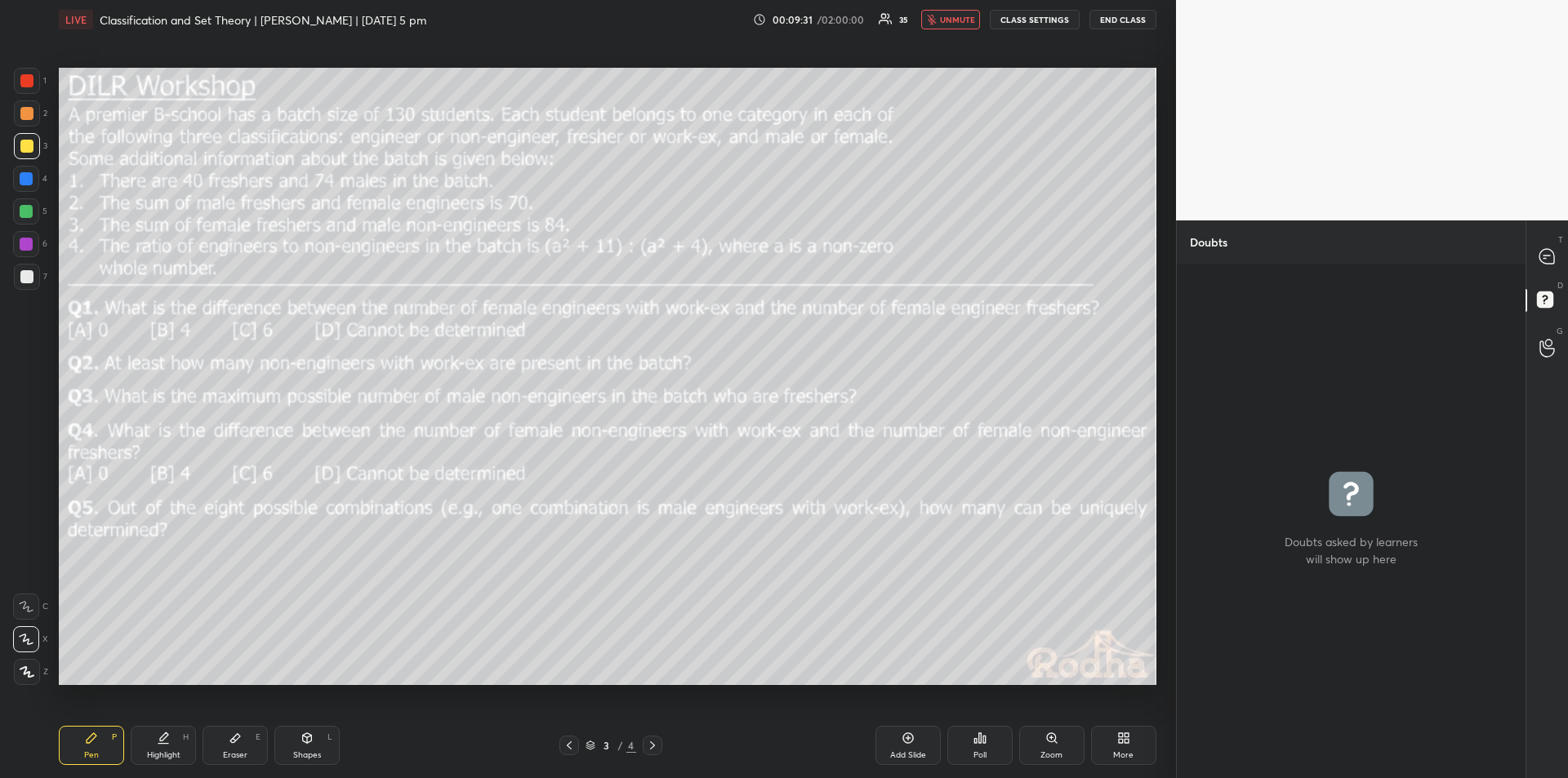
drag, startPoint x: 1553, startPoint y: 301, endPoint x: 1357, endPoint y: 281, distance: 197.0
click at [1357, 281] on div "grid" at bounding box center [1352, 521] width 349 height 514
click at [1552, 257] on icon at bounding box center [1547, 257] width 15 height 15
type textarea "x"
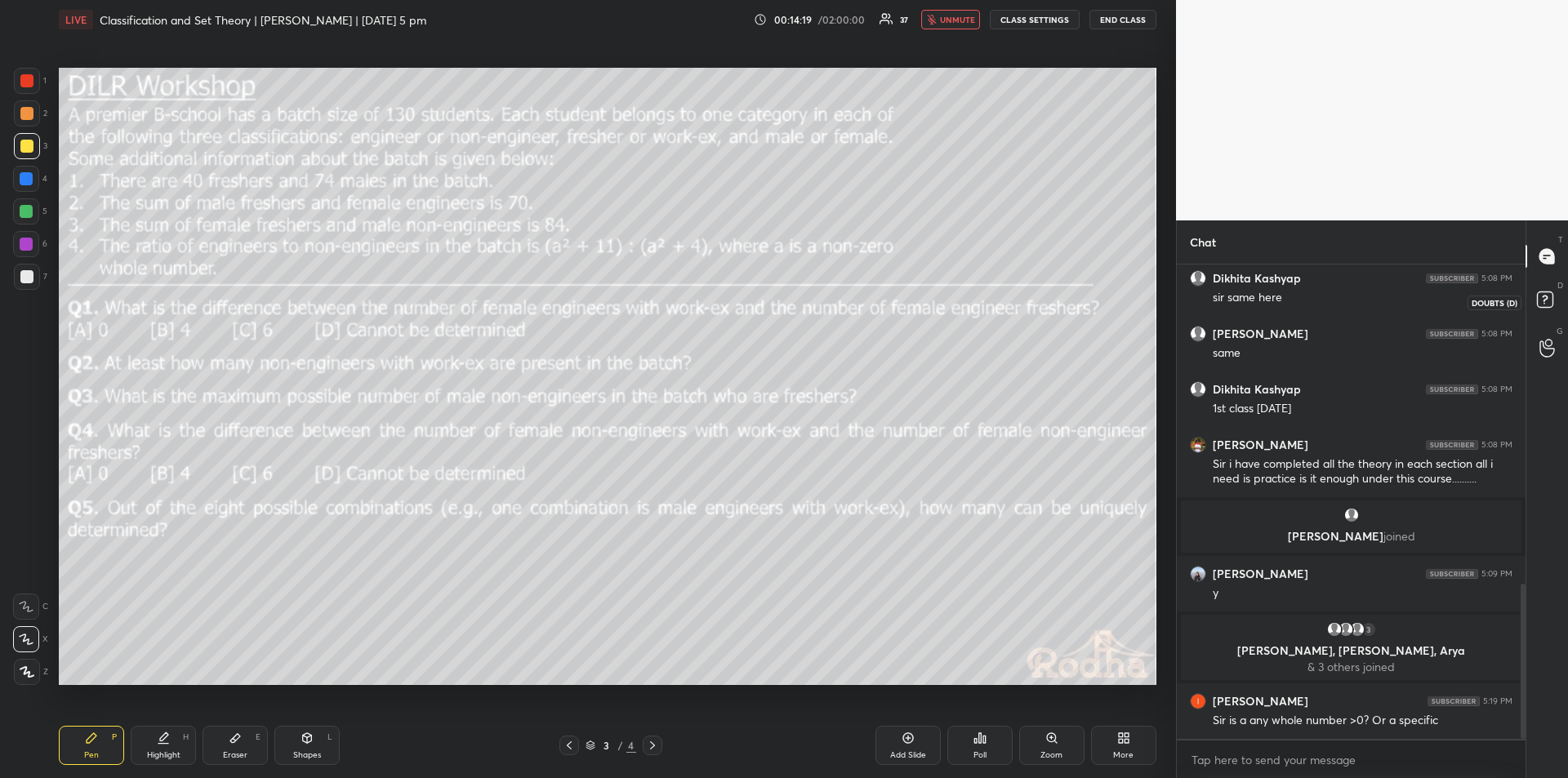
scroll to position [1037, 0]
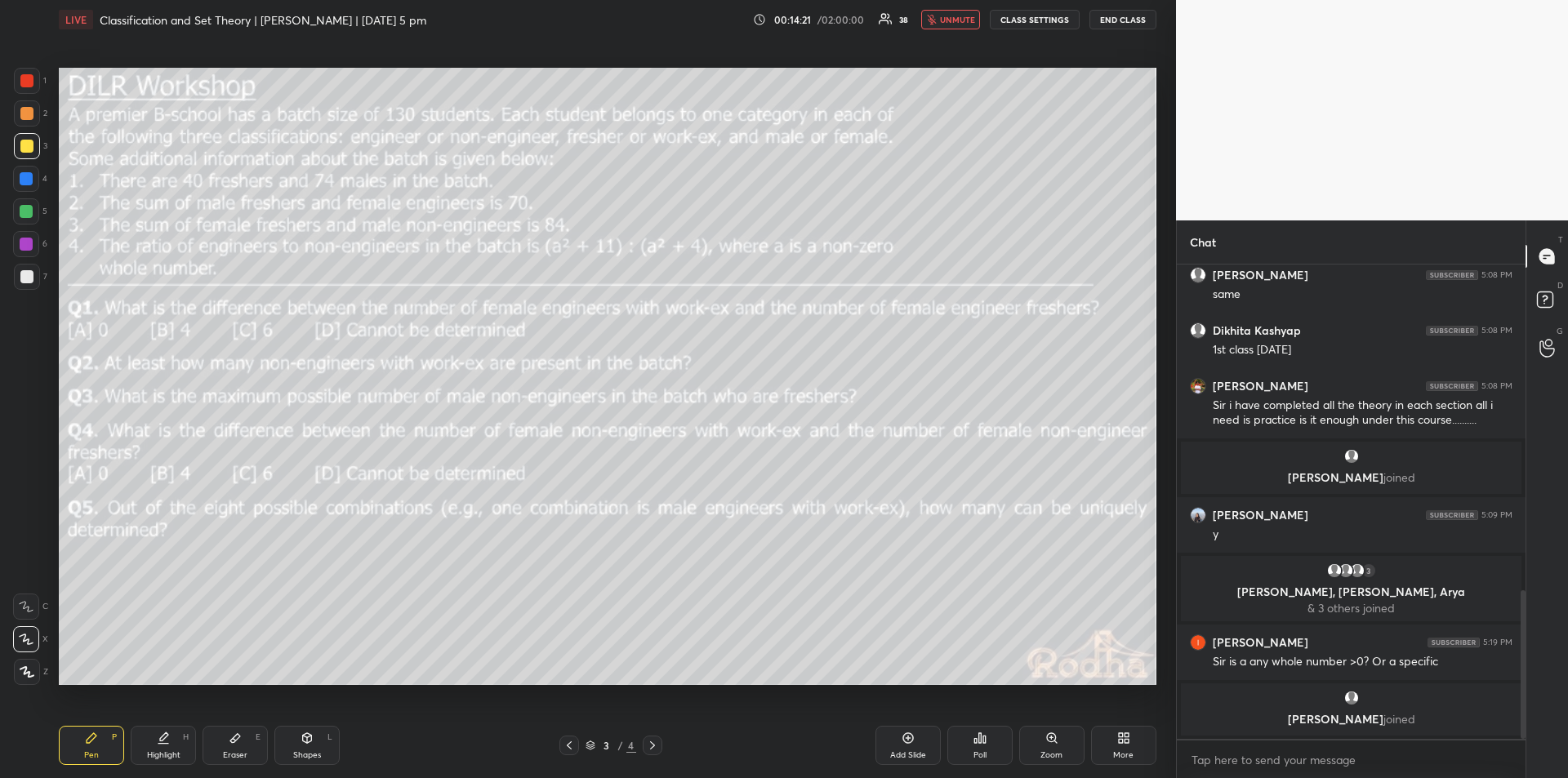
click at [948, 18] on span "unmute" at bounding box center [958, 19] width 35 height 11
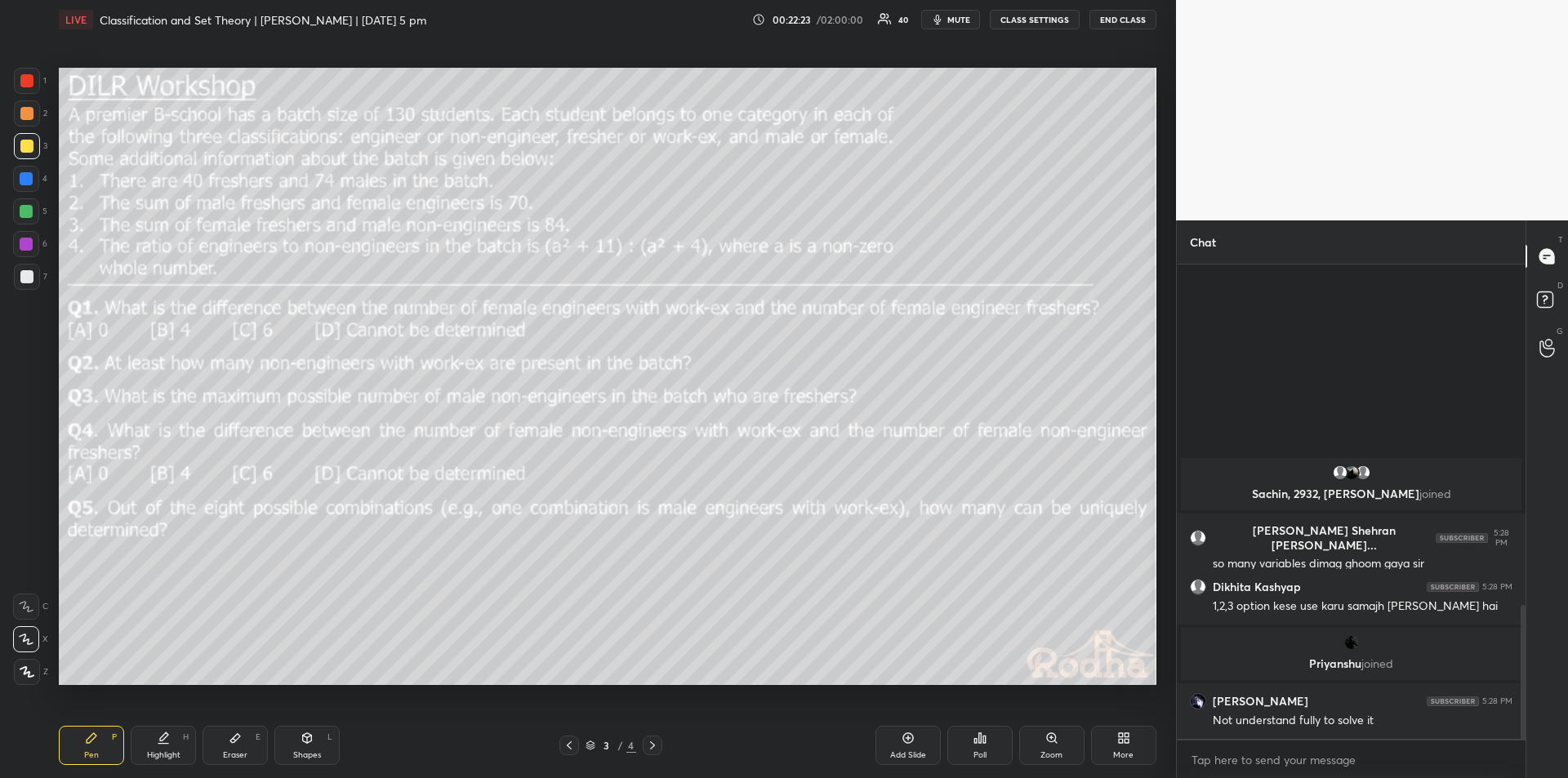
scroll to position [1120, 0]
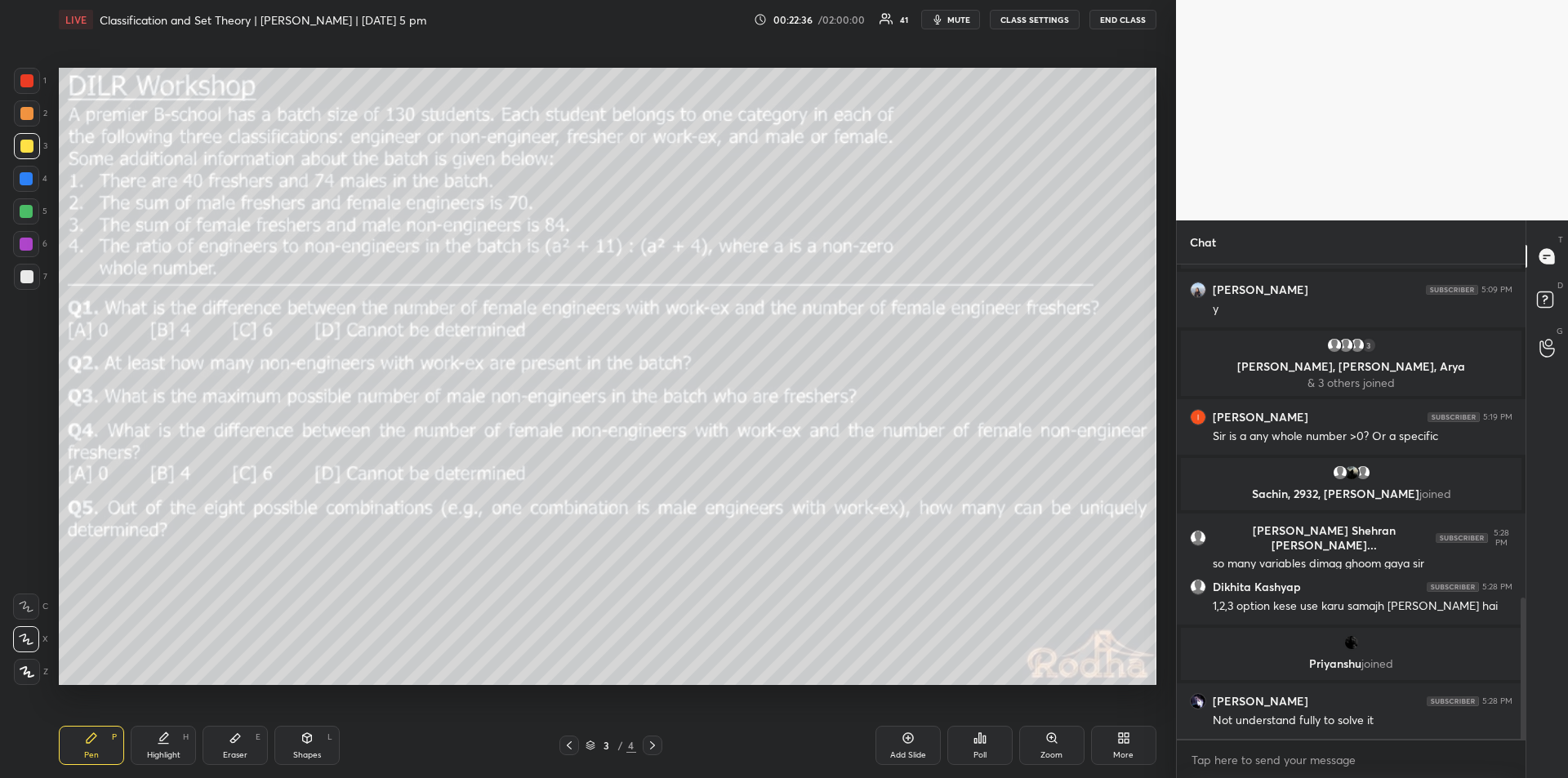
click at [162, 748] on div "Highlight H" at bounding box center [163, 745] width 66 height 39
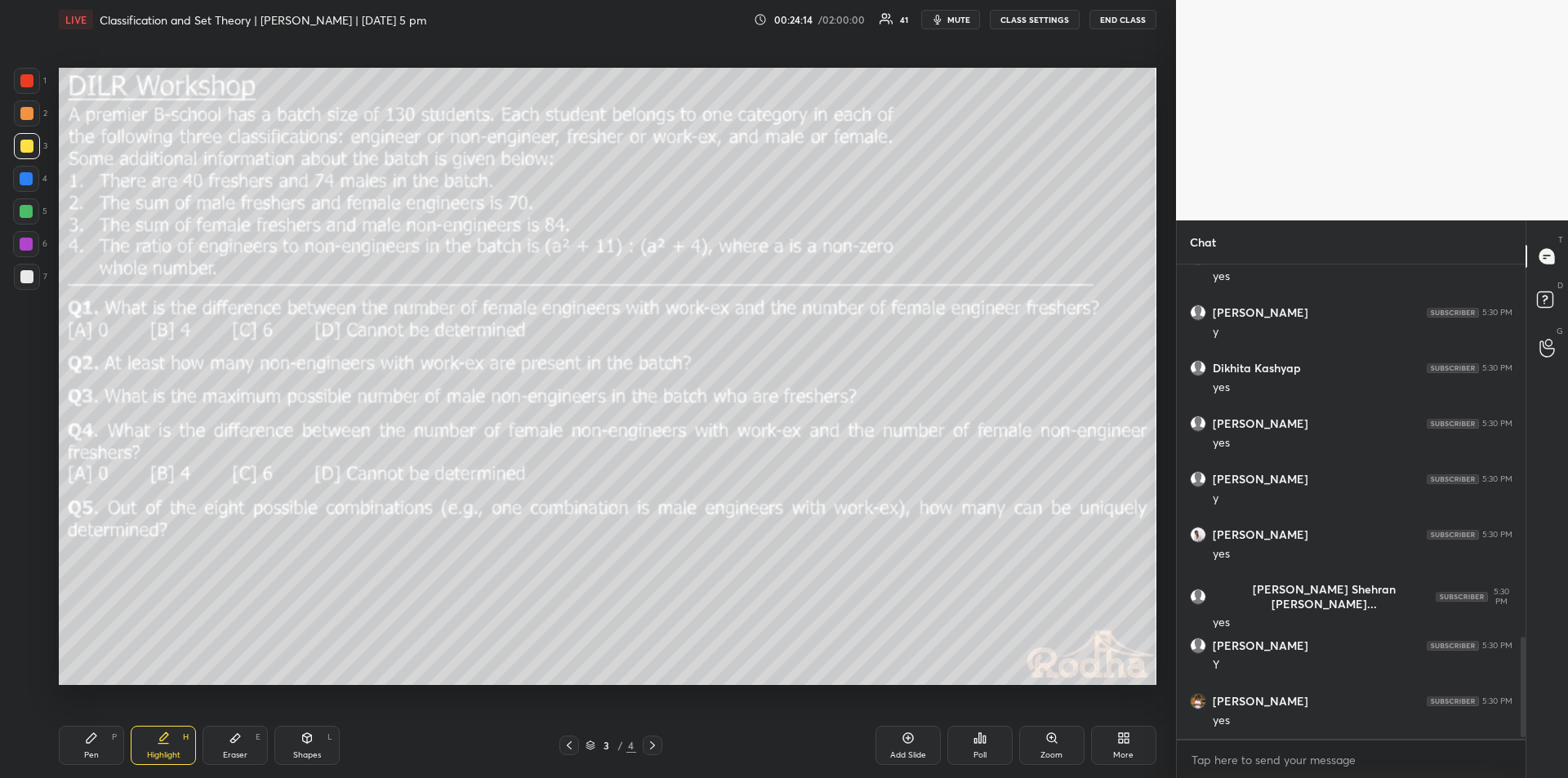
scroll to position [1787, 0]
click at [168, 738] on icon at bounding box center [163, 738] width 13 height 13
click at [97, 744] on icon at bounding box center [91, 738] width 13 height 13
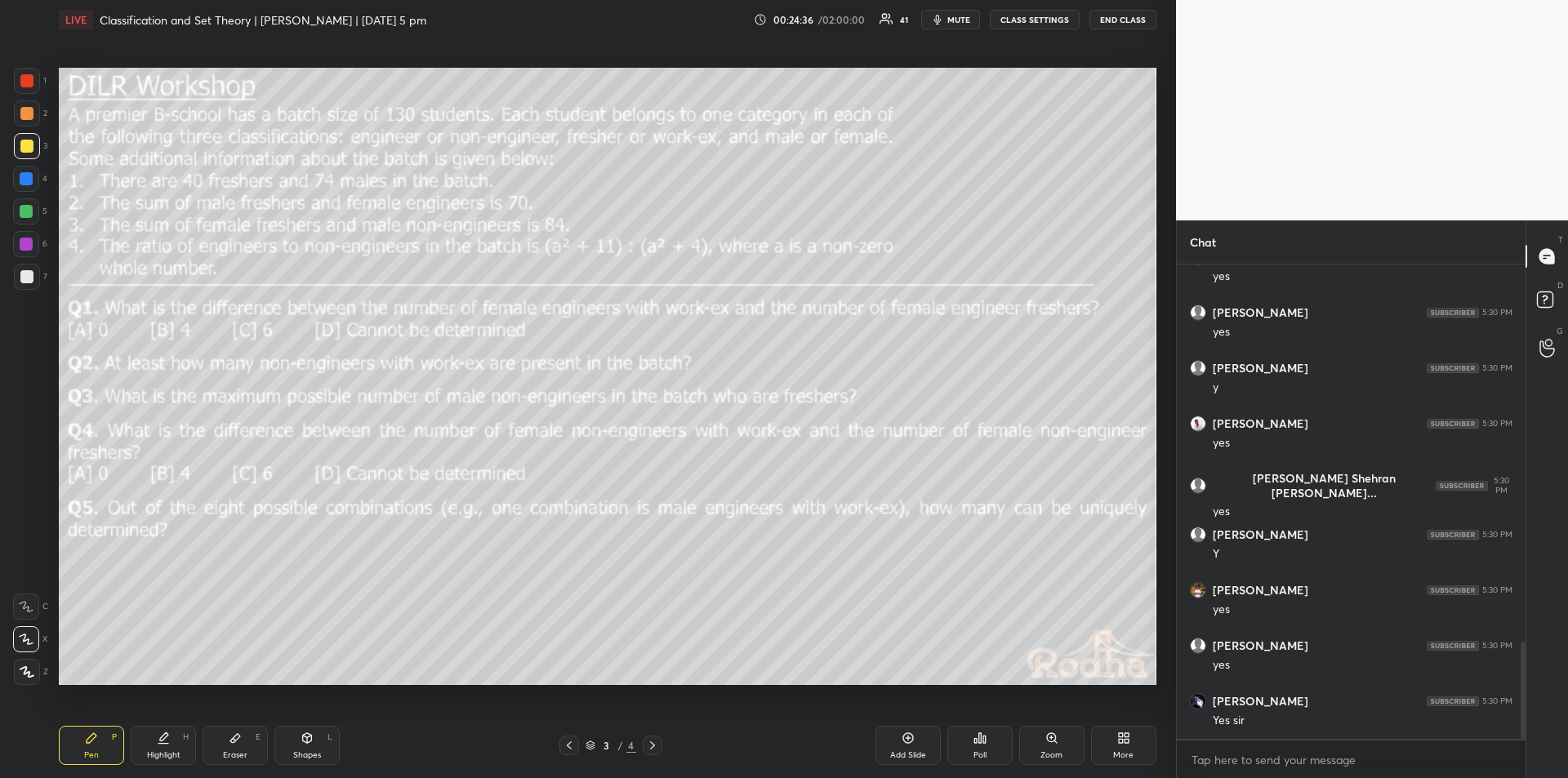
click at [168, 739] on icon at bounding box center [163, 738] width 13 height 13
click at [94, 743] on icon at bounding box center [91, 738] width 13 height 13
click at [162, 753] on div "Highlight" at bounding box center [163, 755] width 33 height 8
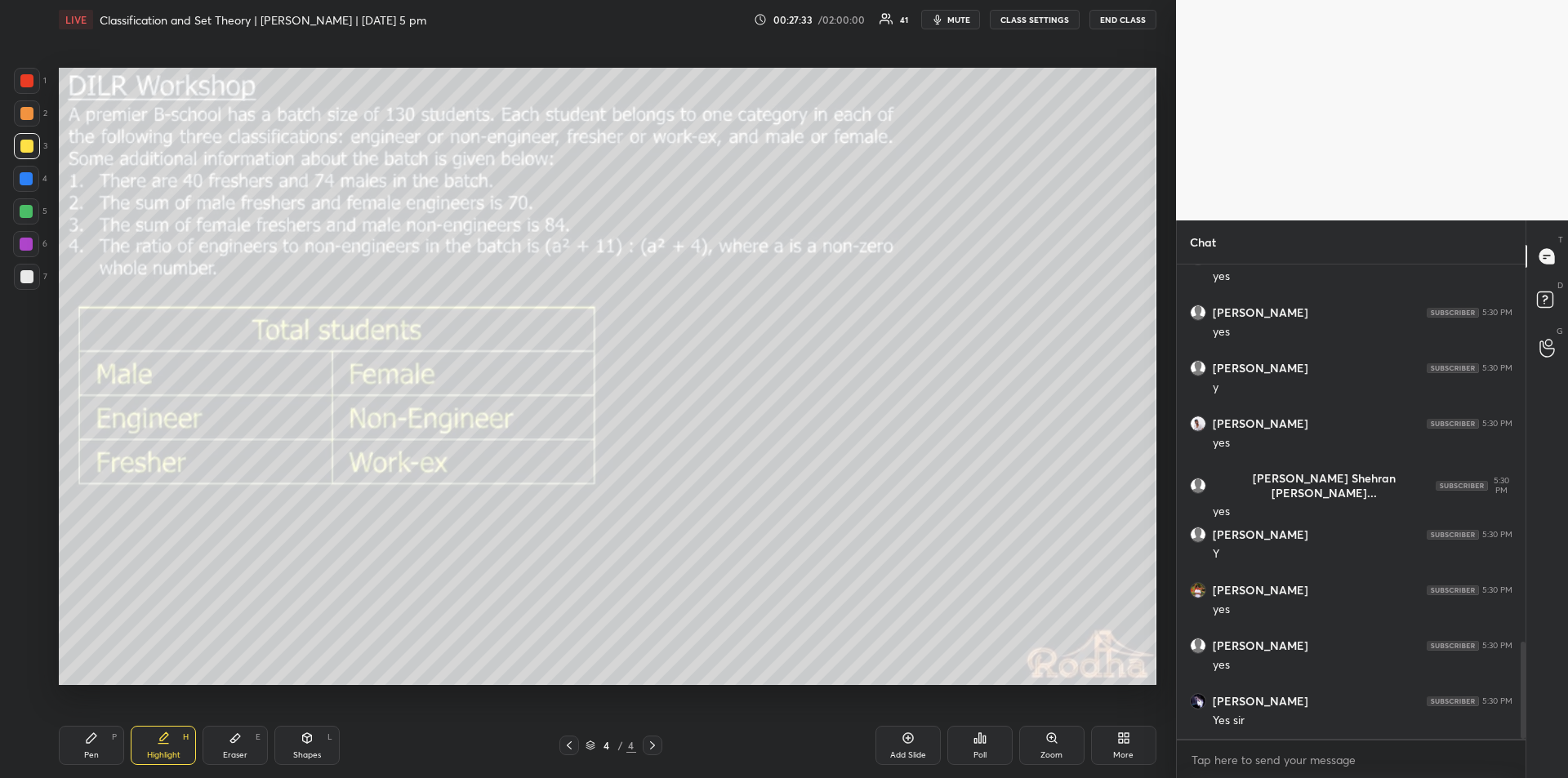
click at [95, 745] on div "Pen P" at bounding box center [91, 745] width 66 height 39
click at [174, 744] on div "Highlight H" at bounding box center [163, 745] width 66 height 39
click at [90, 740] on icon at bounding box center [91, 737] width 10 height 10
click at [168, 746] on div "Highlight H" at bounding box center [163, 745] width 66 height 39
click at [90, 746] on div "Pen P" at bounding box center [91, 745] width 66 height 39
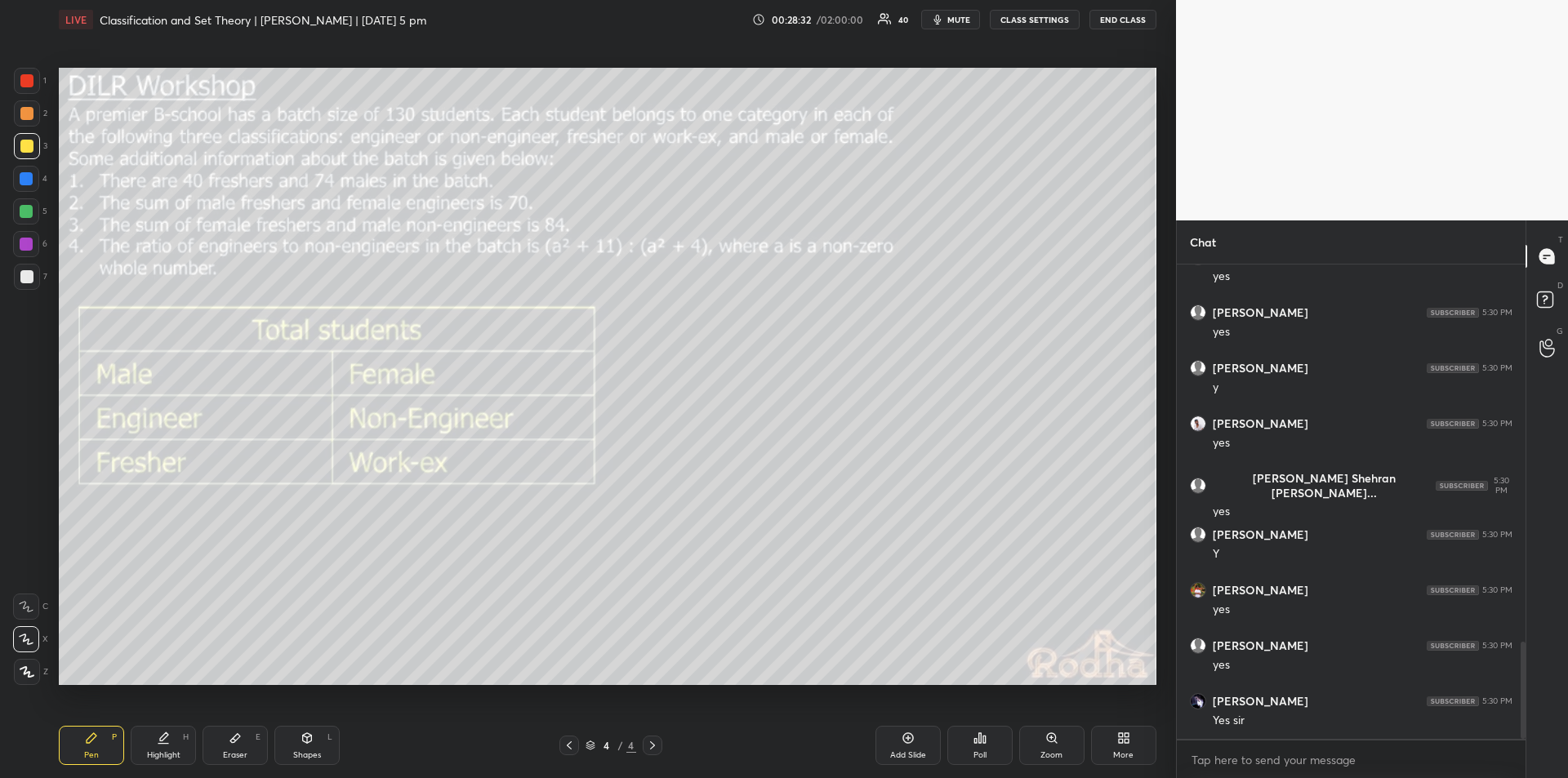
click at [167, 736] on icon at bounding box center [163, 738] width 13 height 13
click at [103, 751] on div "Pen P" at bounding box center [91, 745] width 66 height 39
click at [100, 746] on div "Pen P" at bounding box center [91, 745] width 66 height 39
click at [166, 746] on div "Highlight H" at bounding box center [163, 745] width 66 height 39
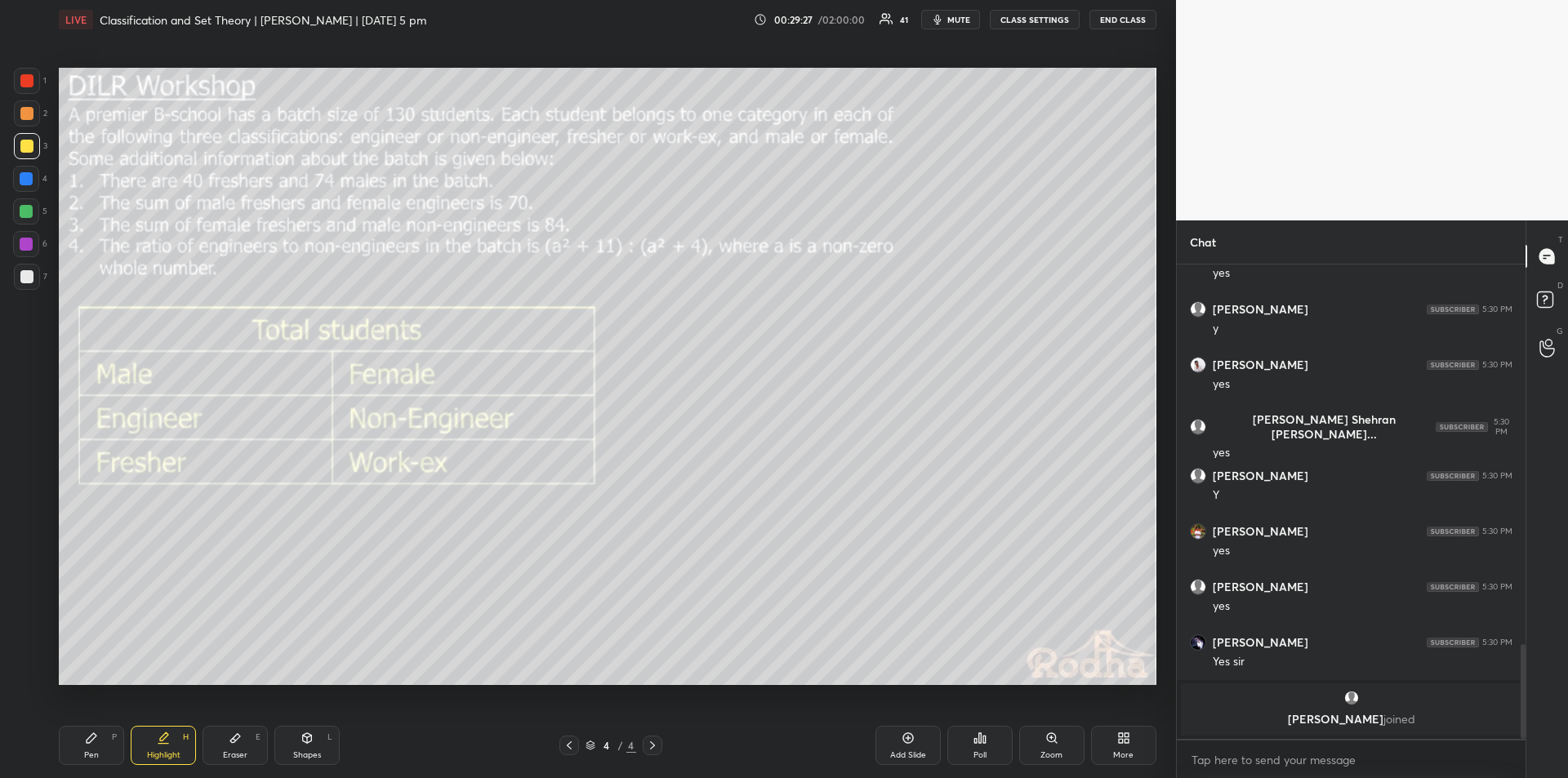
click at [94, 743] on icon at bounding box center [91, 738] width 13 height 13
click at [170, 745] on div "Highlight H" at bounding box center [163, 745] width 66 height 39
click at [99, 740] on div "Pen P" at bounding box center [91, 745] width 66 height 39
click at [168, 736] on icon at bounding box center [163, 738] width 13 height 13
click at [95, 743] on icon at bounding box center [91, 738] width 13 height 13
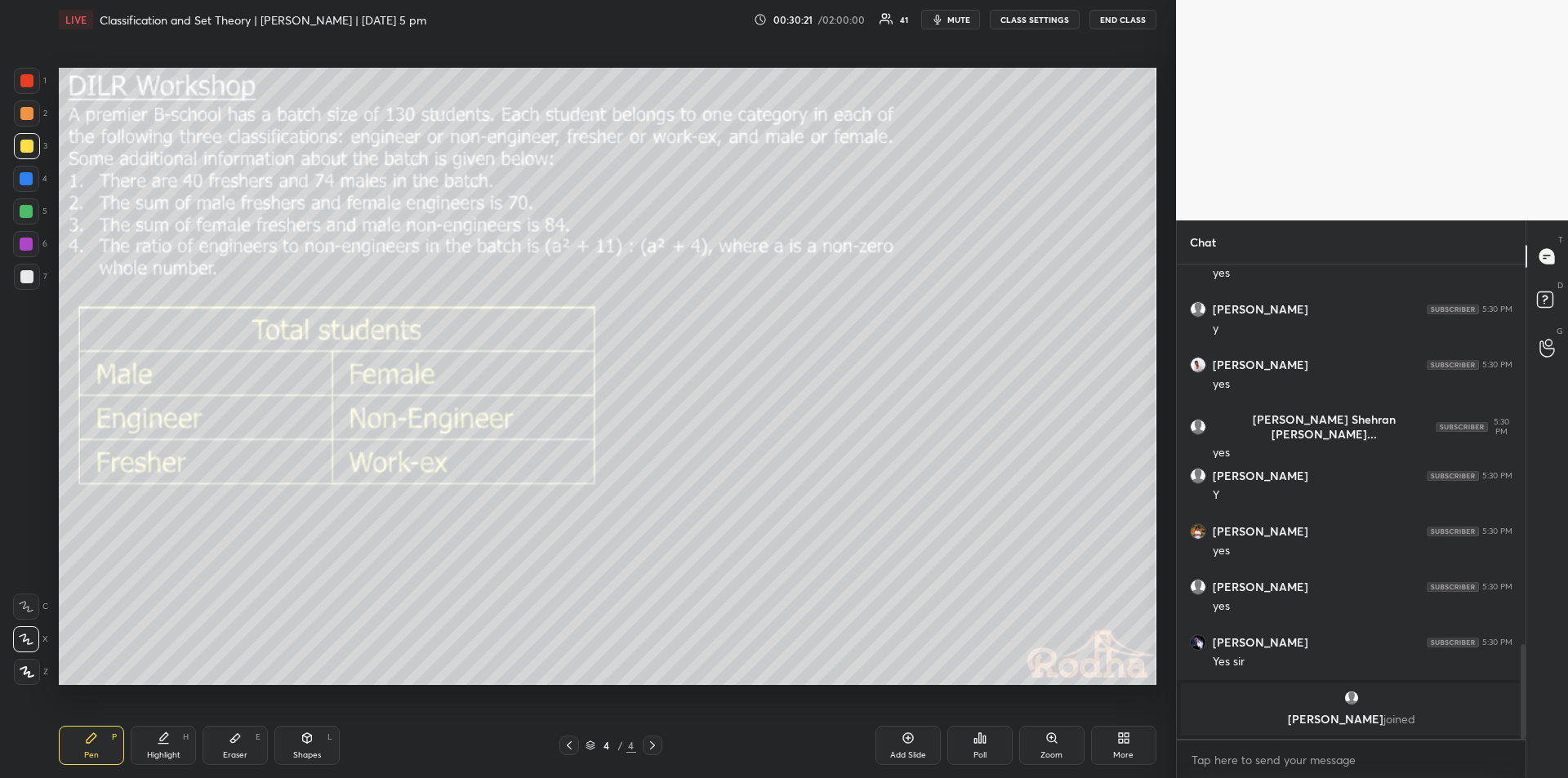
click at [169, 746] on div "Highlight H" at bounding box center [163, 745] width 66 height 39
click at [97, 748] on div "Pen P" at bounding box center [91, 745] width 66 height 39
click at [162, 745] on div "Highlight H" at bounding box center [163, 745] width 66 height 39
click at [89, 742] on icon at bounding box center [91, 737] width 10 height 10
click at [158, 745] on div "Highlight H" at bounding box center [163, 745] width 66 height 39
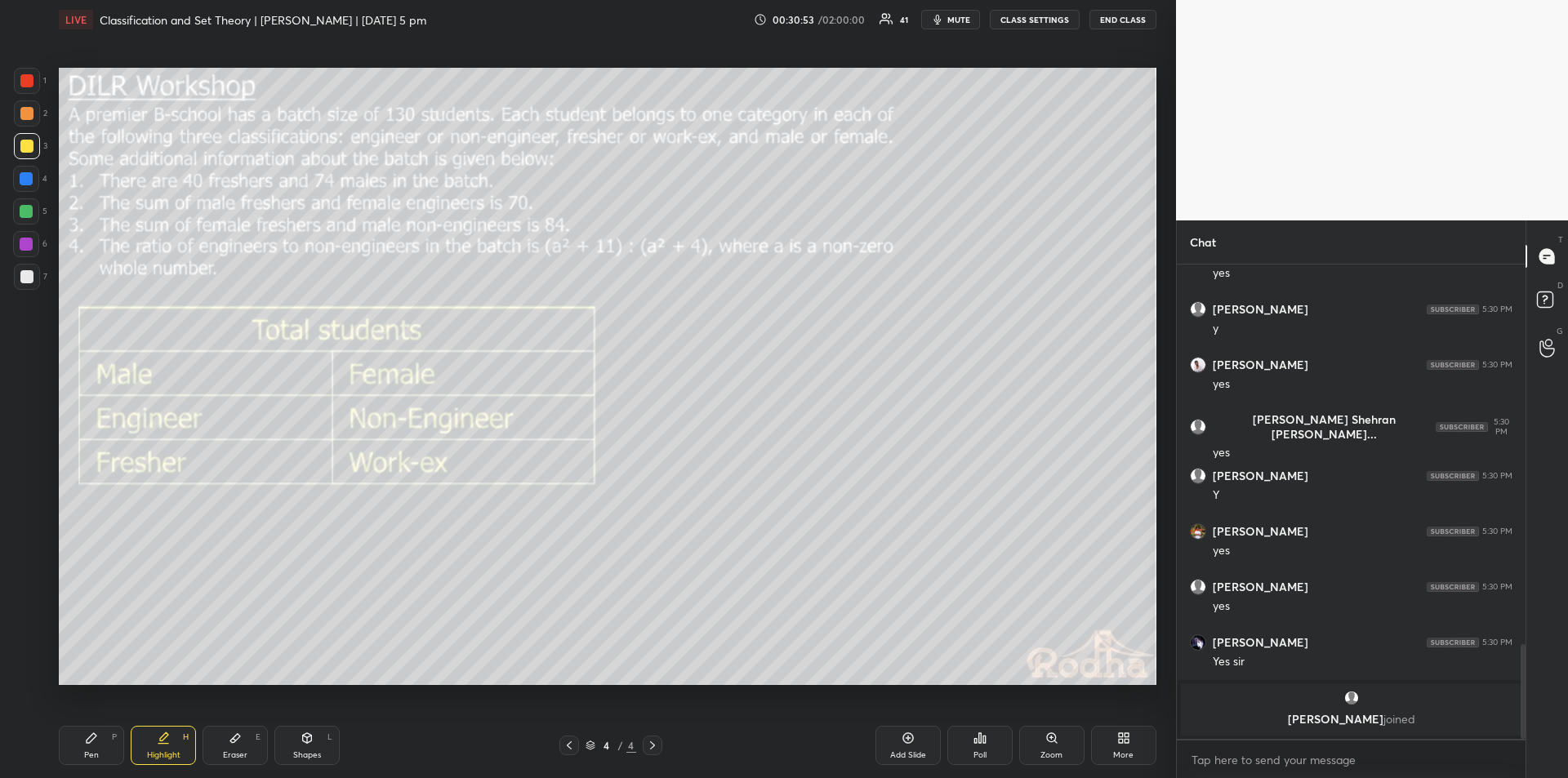
click at [101, 742] on div "Pen P" at bounding box center [91, 745] width 66 height 39
click at [172, 740] on div "Highlight H" at bounding box center [163, 745] width 66 height 39
click at [99, 751] on div "Pen P" at bounding box center [91, 745] width 66 height 39
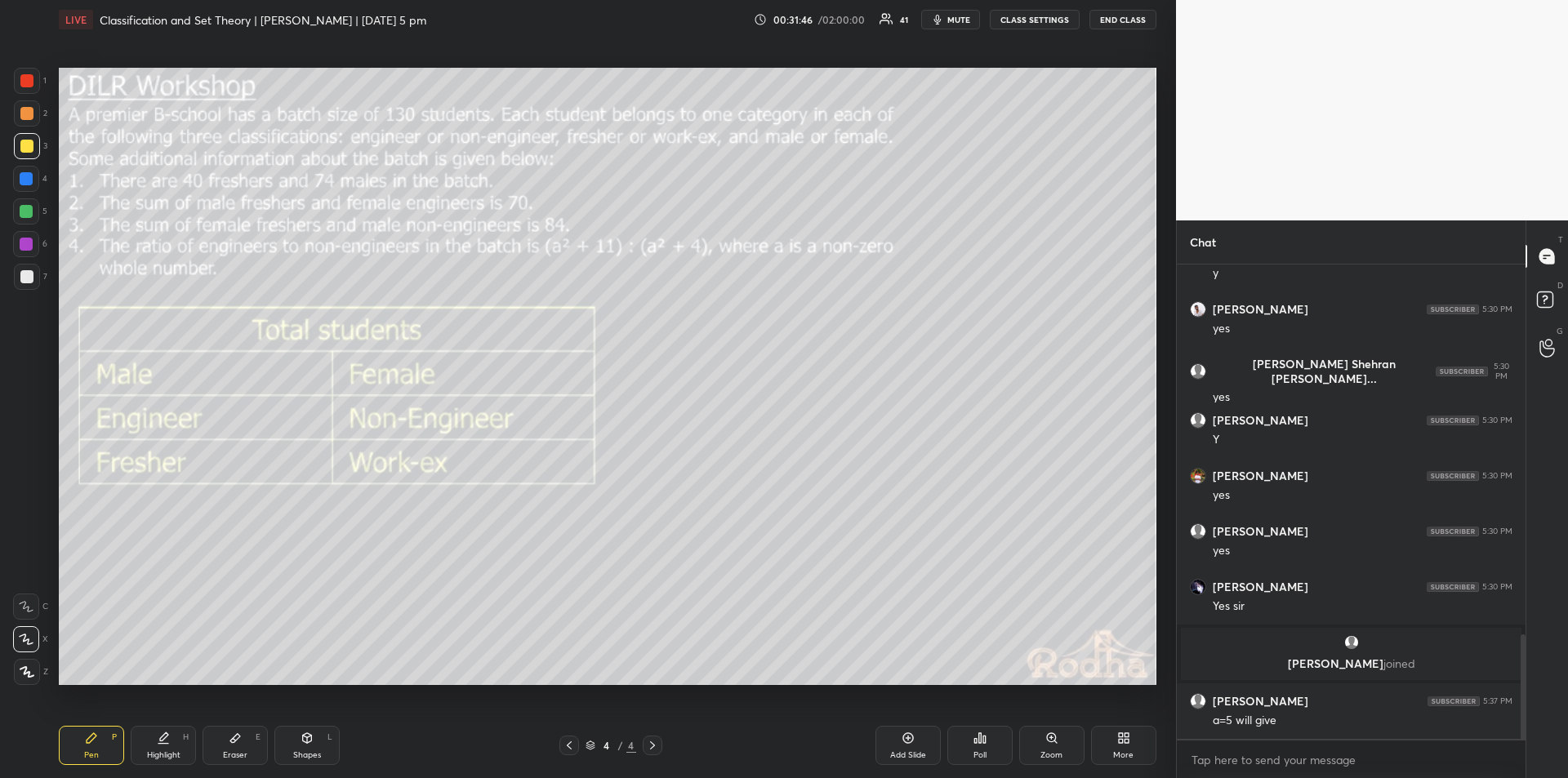
click at [169, 756] on div "Highlight" at bounding box center [163, 755] width 33 height 8
click at [95, 748] on div "Pen P" at bounding box center [91, 745] width 66 height 39
click at [166, 746] on div "Highlight H" at bounding box center [163, 745] width 66 height 39
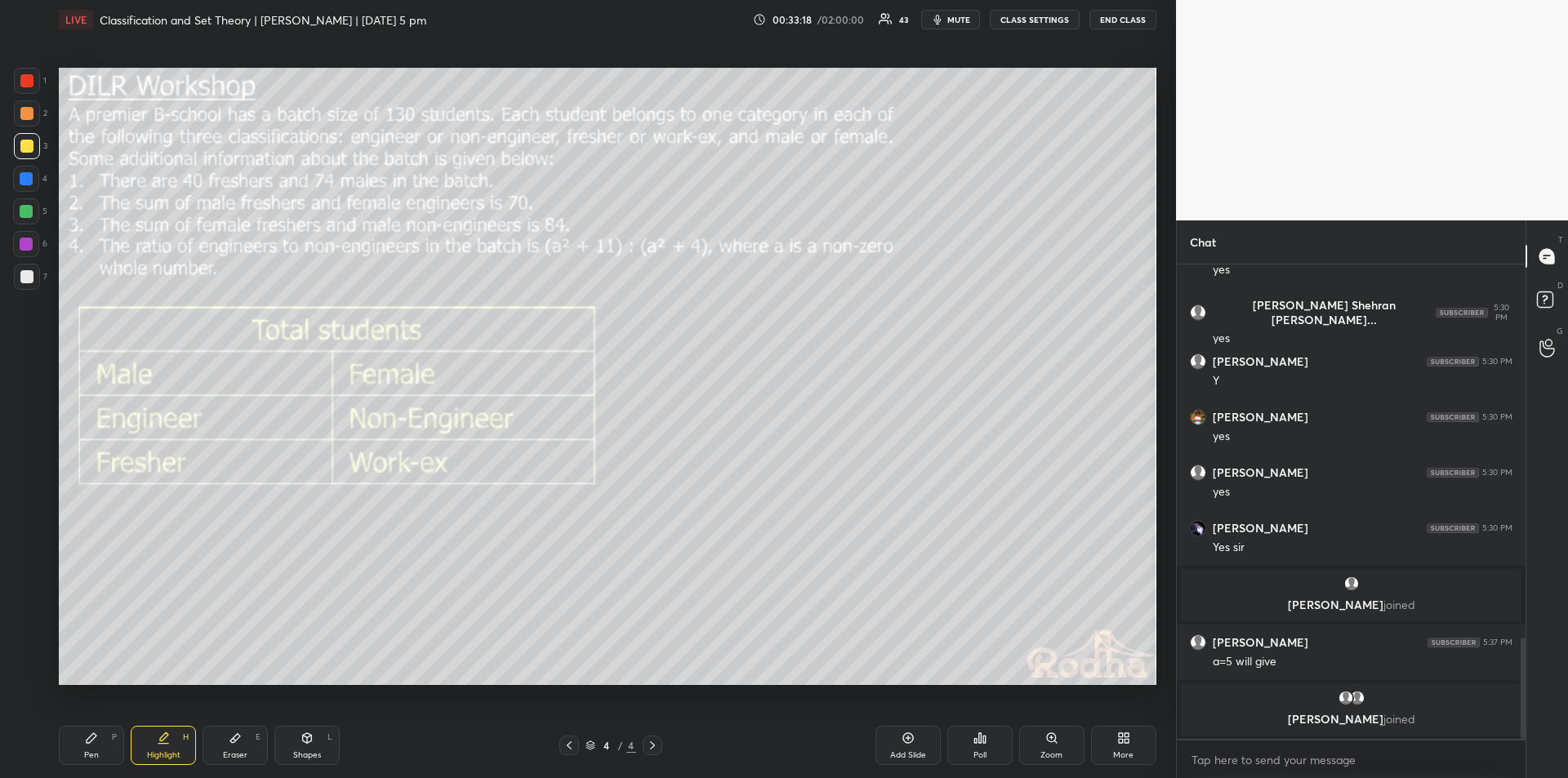
click at [1123, 751] on div "More" at bounding box center [1124, 755] width 20 height 8
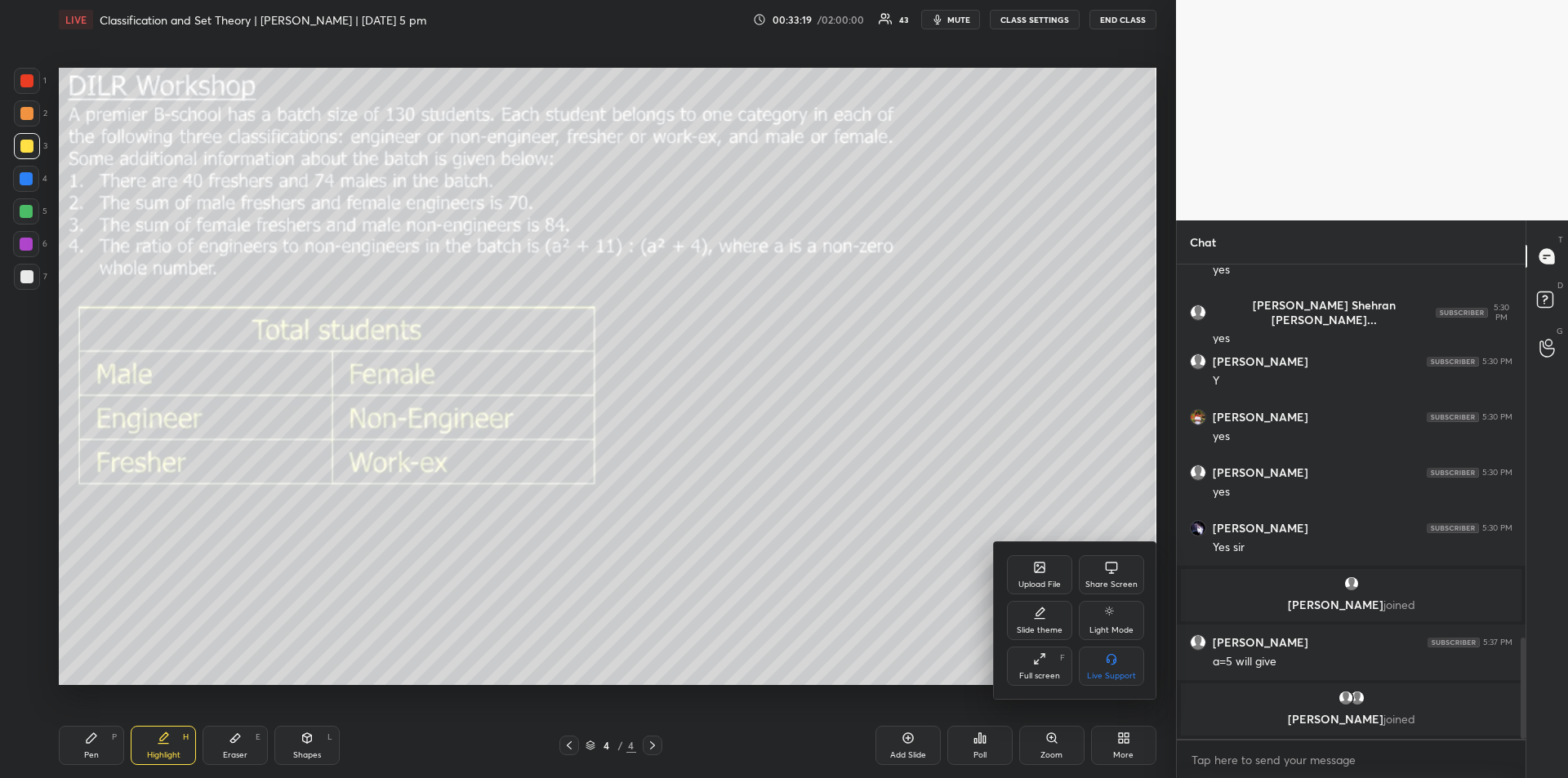
click at [1036, 576] on div "Upload File" at bounding box center [1040, 574] width 66 height 39
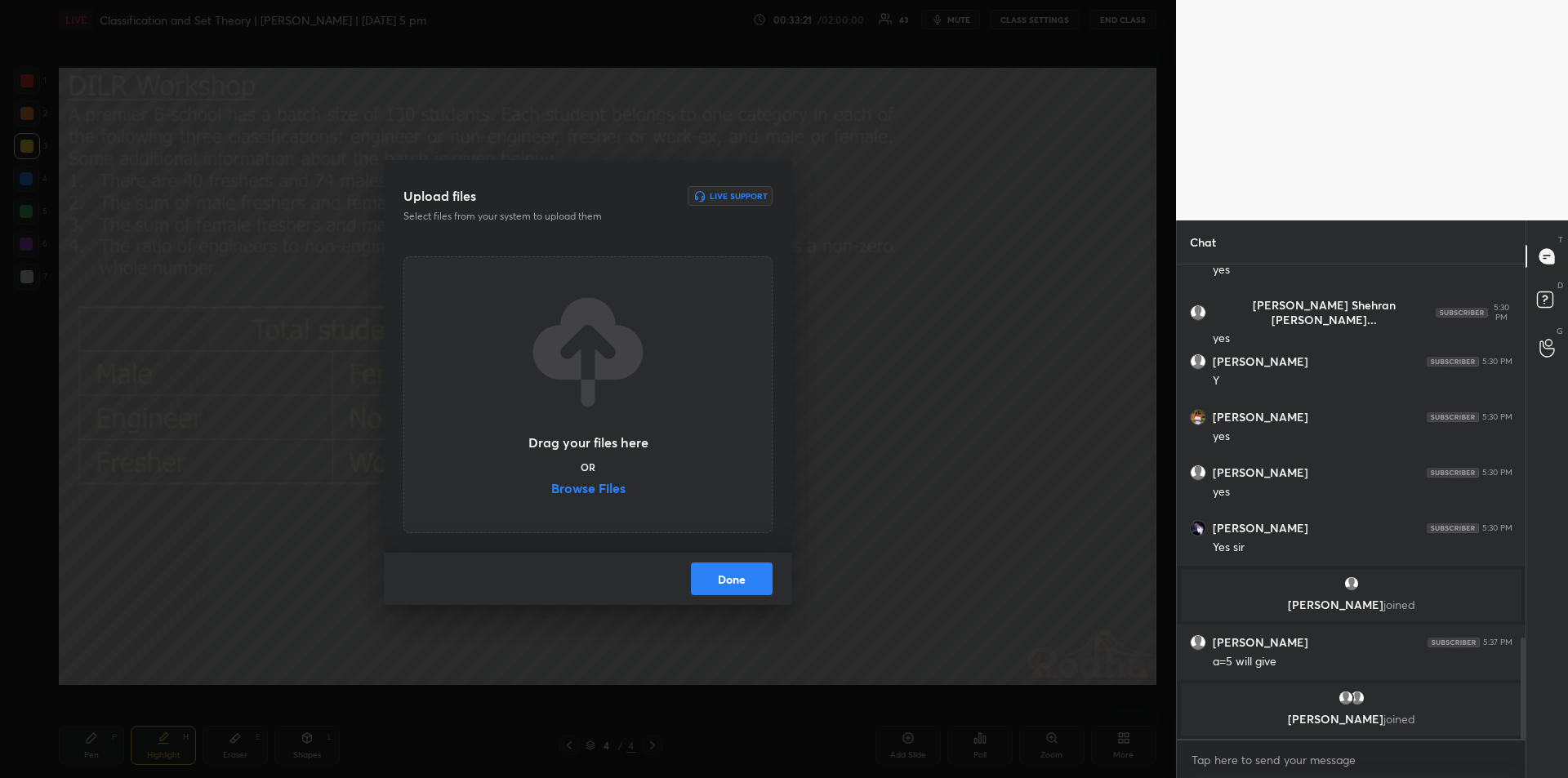
click at [597, 472] on div "Drag your files here OR Browse Files" at bounding box center [588, 395] width 123 height 209
click at [593, 491] on label "Browse Files" at bounding box center [588, 490] width 74 height 18
click at [551, 491] on input "Browse Files" at bounding box center [551, 490] width 0 height 18
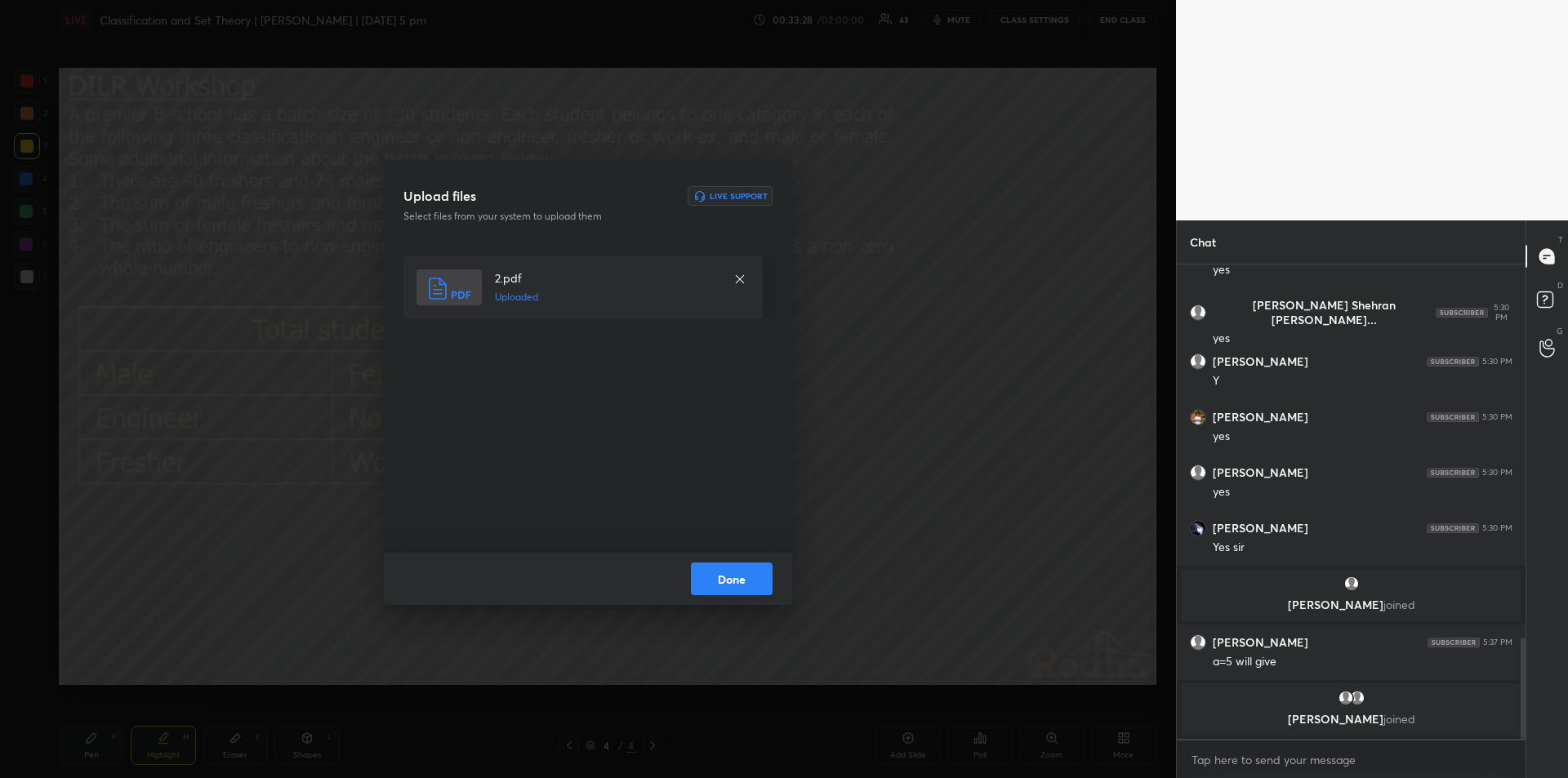
click at [733, 580] on button "Done" at bounding box center [731, 578] width 81 height 32
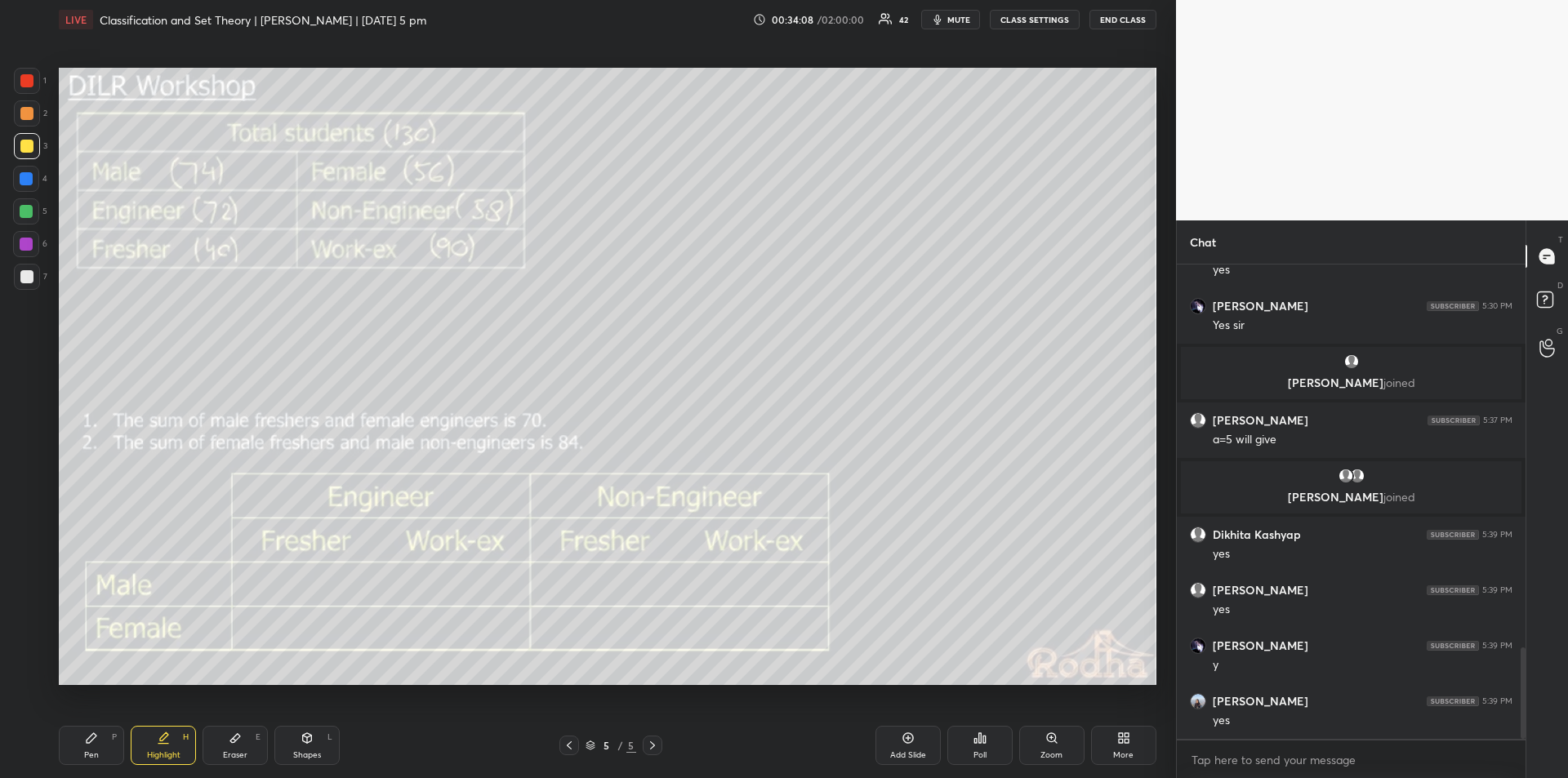
scroll to position [1984, 0]
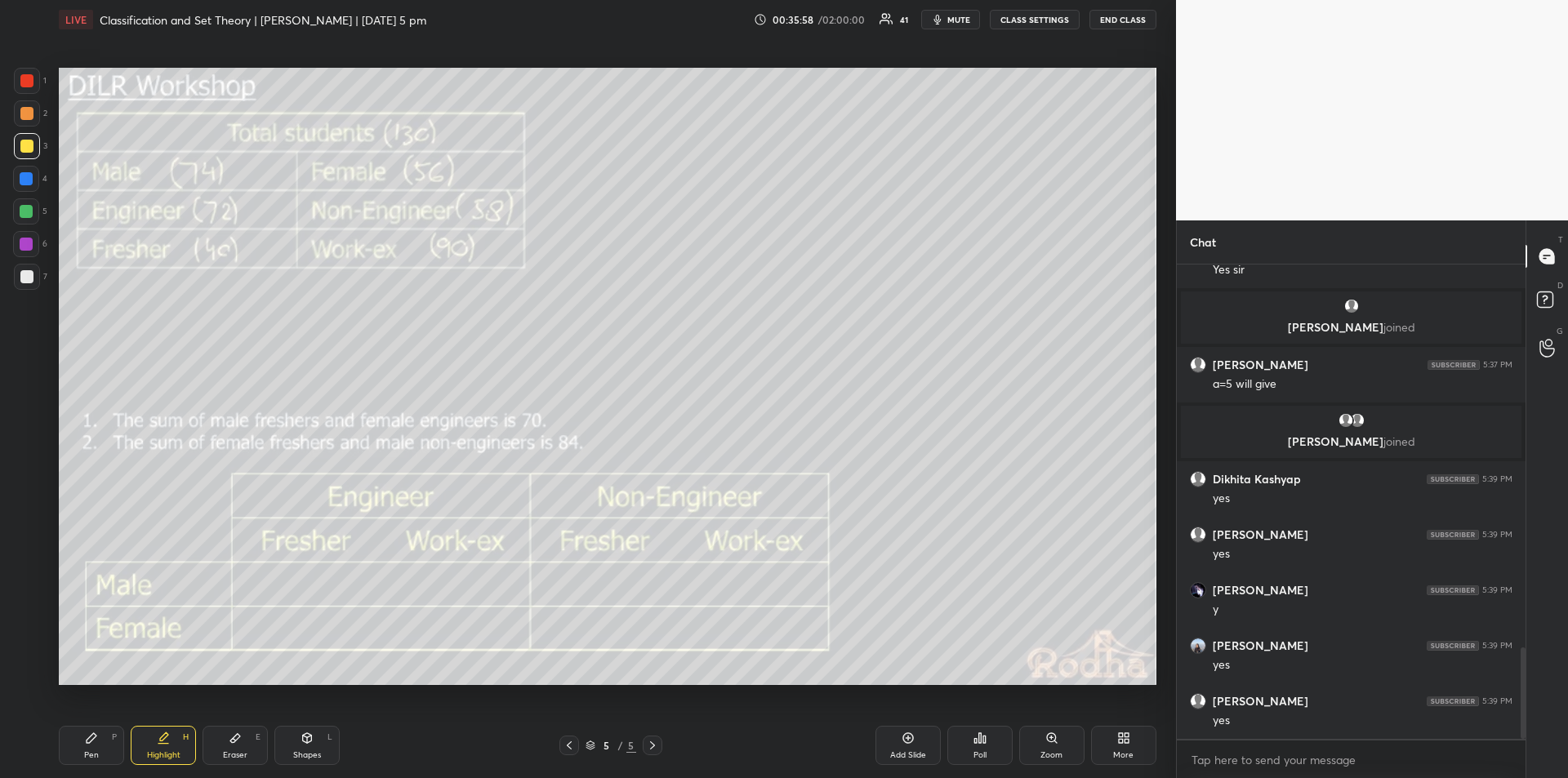
click at [98, 744] on div "Pen P" at bounding box center [91, 745] width 66 height 39
click at [159, 742] on icon at bounding box center [163, 738] width 13 height 13
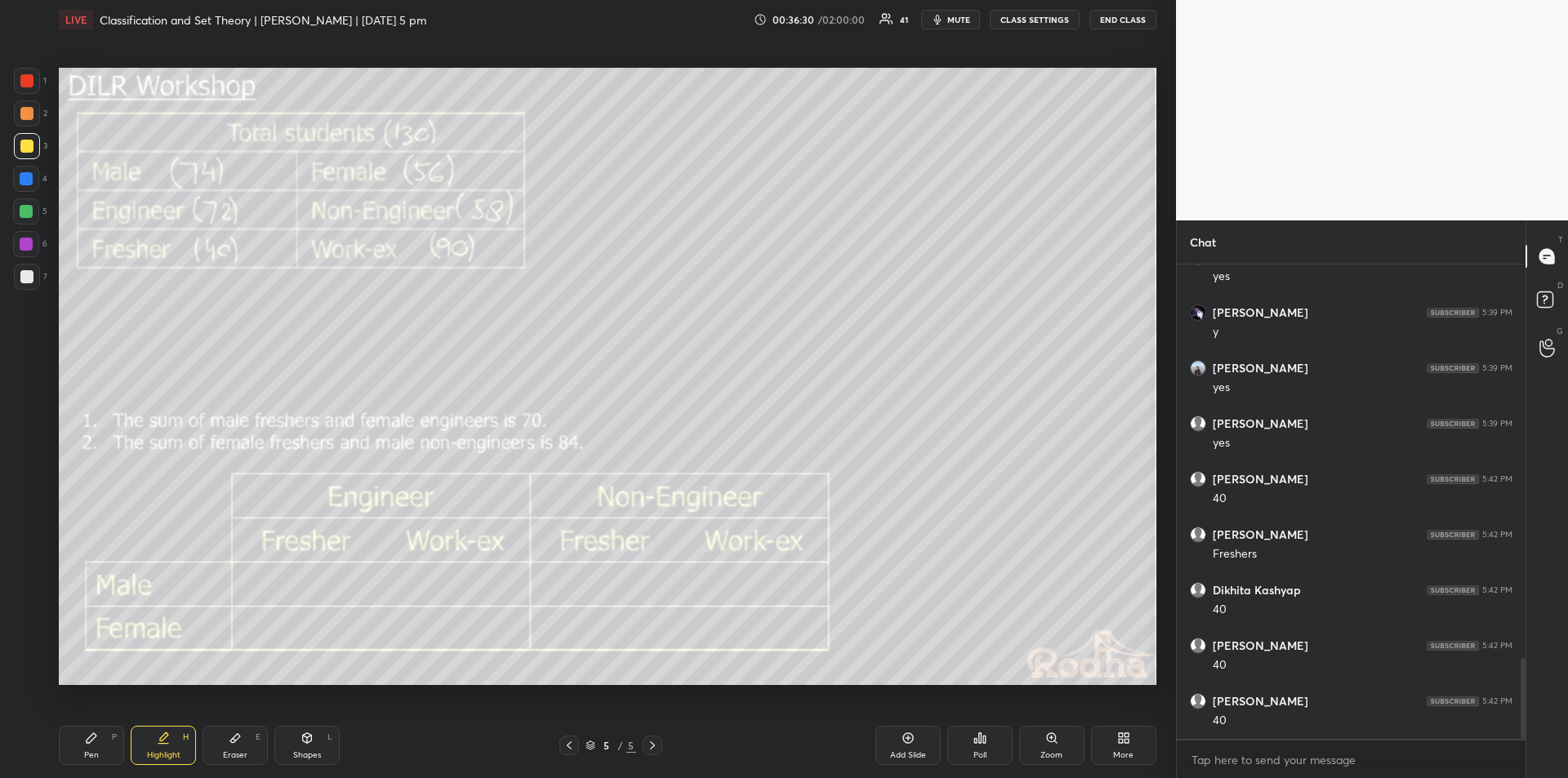
scroll to position [2317, 0]
click at [92, 738] on icon at bounding box center [91, 737] width 10 height 10
click at [240, 747] on div "Eraser E" at bounding box center [235, 745] width 66 height 39
click at [94, 751] on div "Pen" at bounding box center [91, 755] width 15 height 8
click at [168, 751] on div "Highlight" at bounding box center [163, 755] width 33 height 8
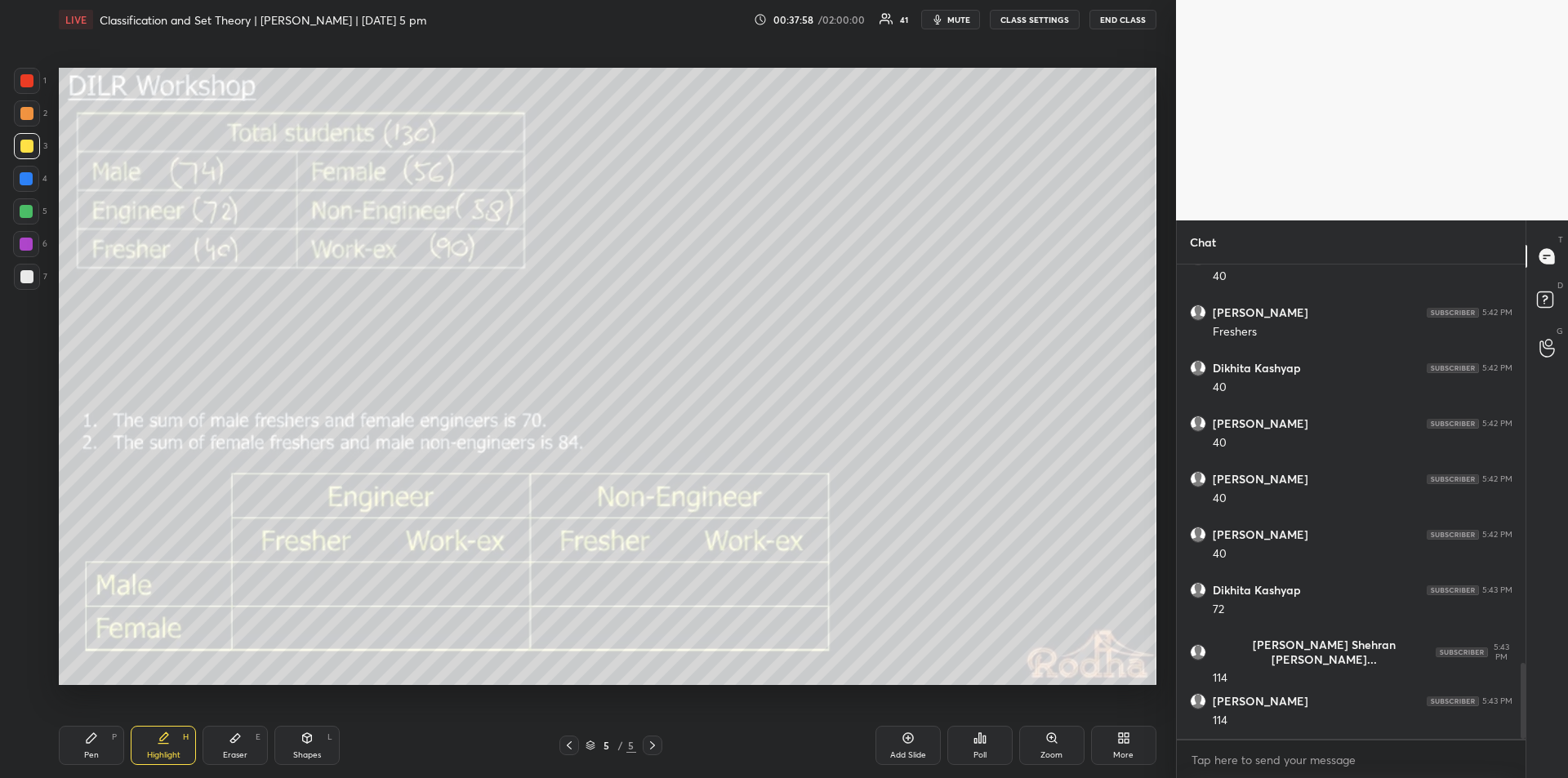
scroll to position [2540, 0]
click at [95, 748] on div "Pen P" at bounding box center [91, 745] width 66 height 39
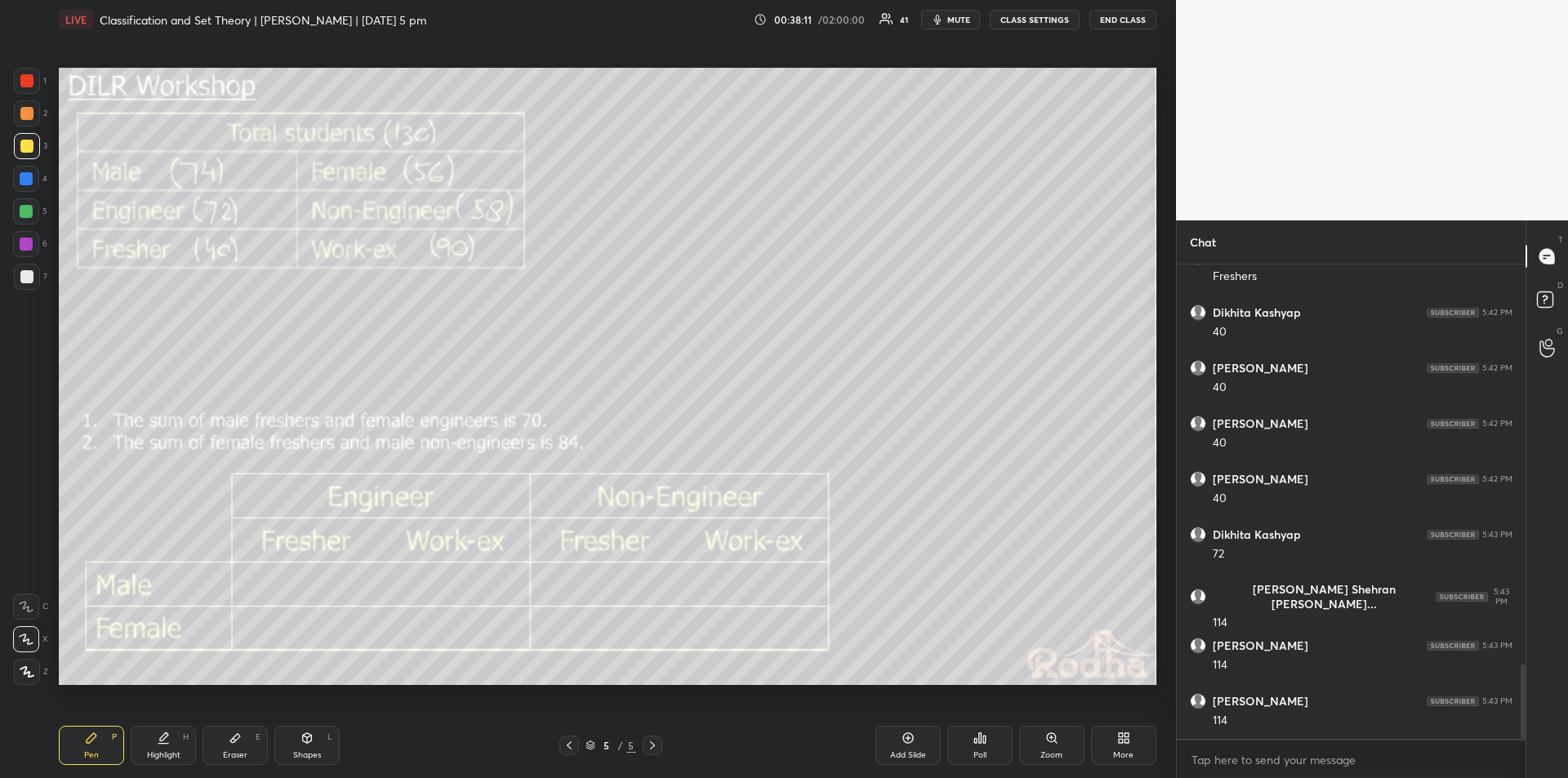
click at [163, 745] on div "Highlight H" at bounding box center [163, 745] width 66 height 39
click at [160, 746] on div "Highlight H" at bounding box center [163, 745] width 66 height 39
click at [95, 746] on div "Pen P" at bounding box center [91, 745] width 66 height 39
click at [166, 746] on div "Highlight H" at bounding box center [163, 745] width 66 height 39
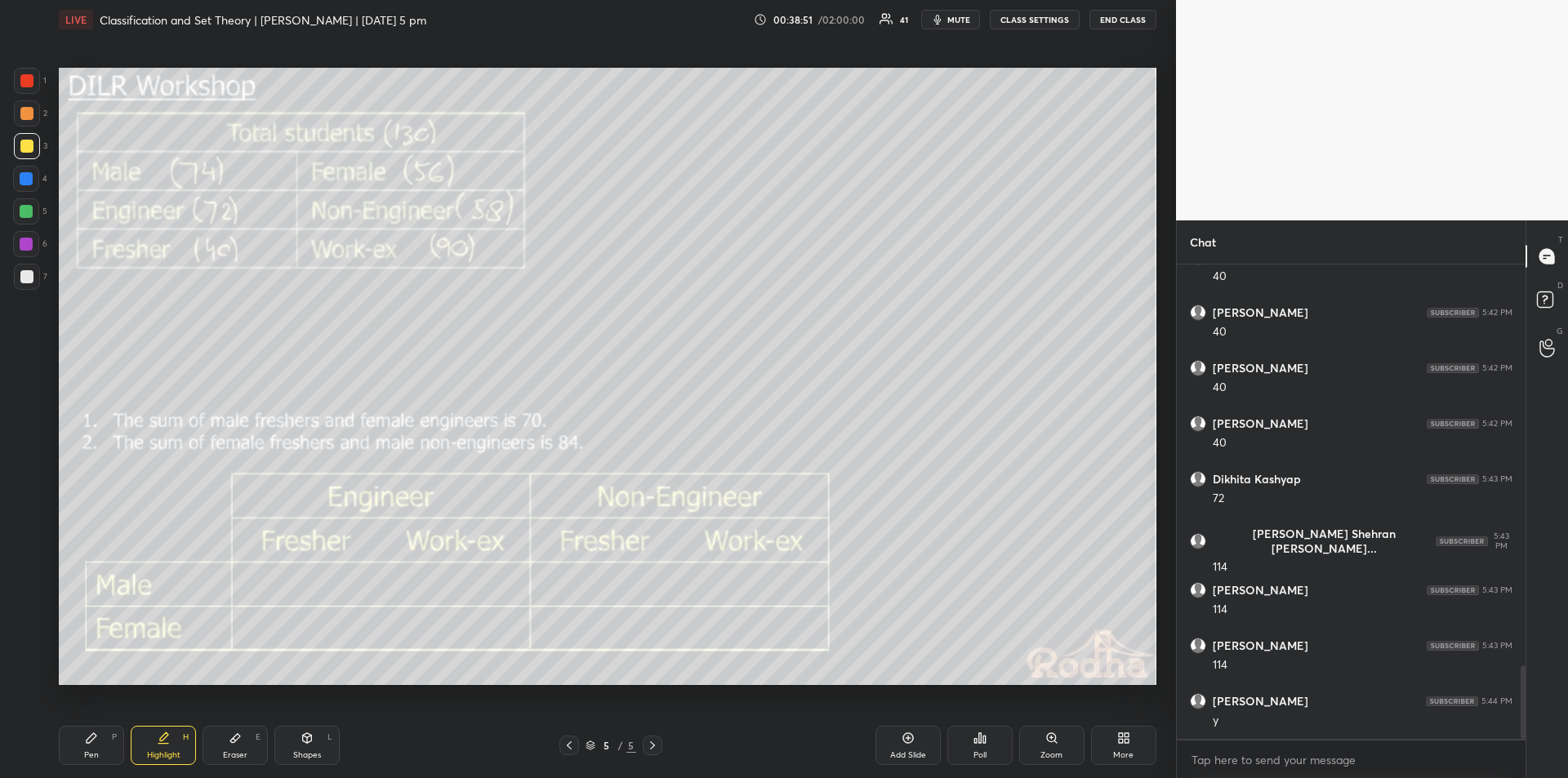
scroll to position [2651, 0]
click at [86, 751] on div "Pen" at bounding box center [91, 755] width 15 height 8
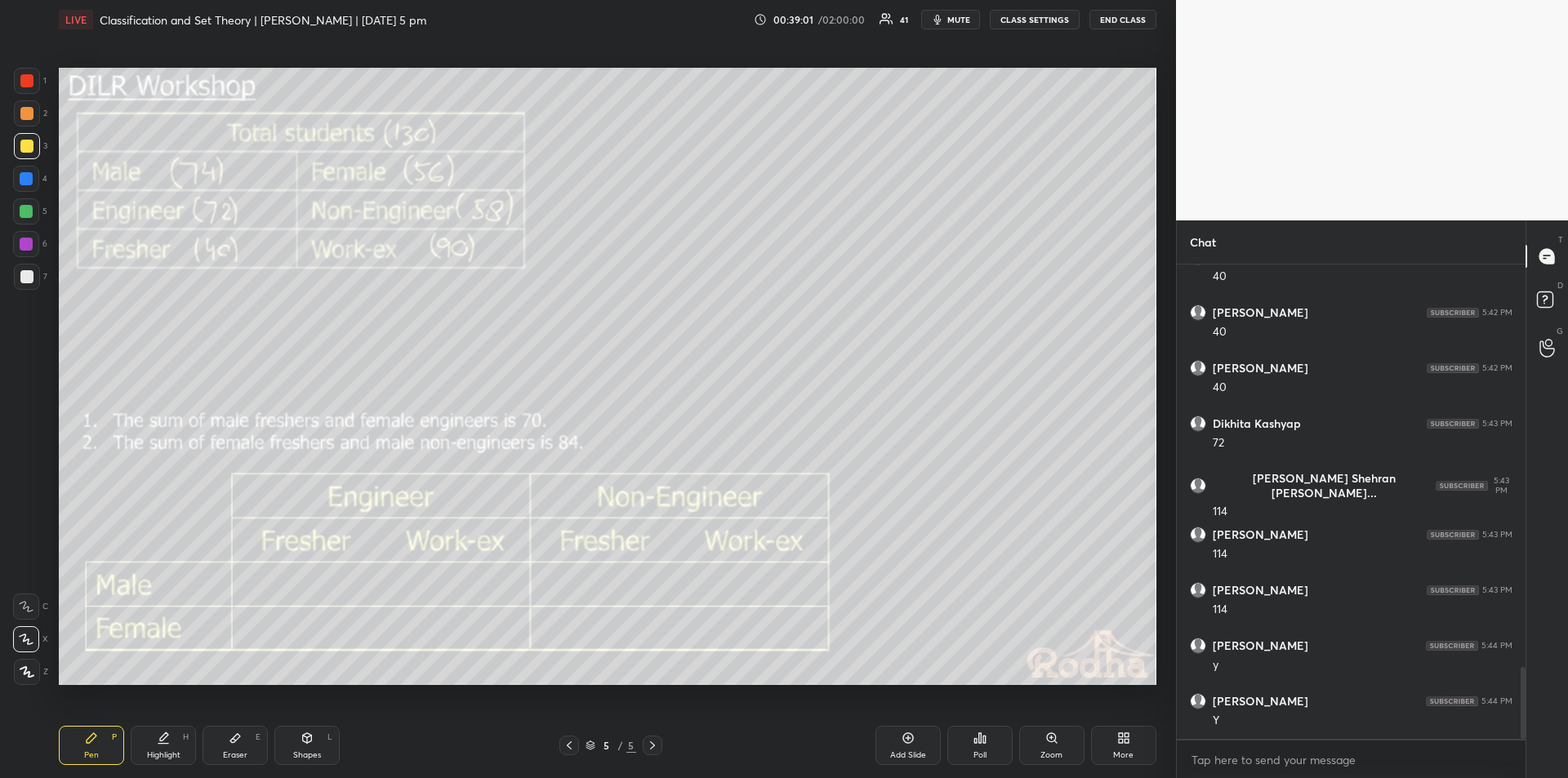
click at [164, 740] on icon at bounding box center [163, 738] width 13 height 13
click at [93, 745] on div "Pen P" at bounding box center [91, 745] width 66 height 39
click at [166, 744] on icon at bounding box center [163, 744] width 10 height 0
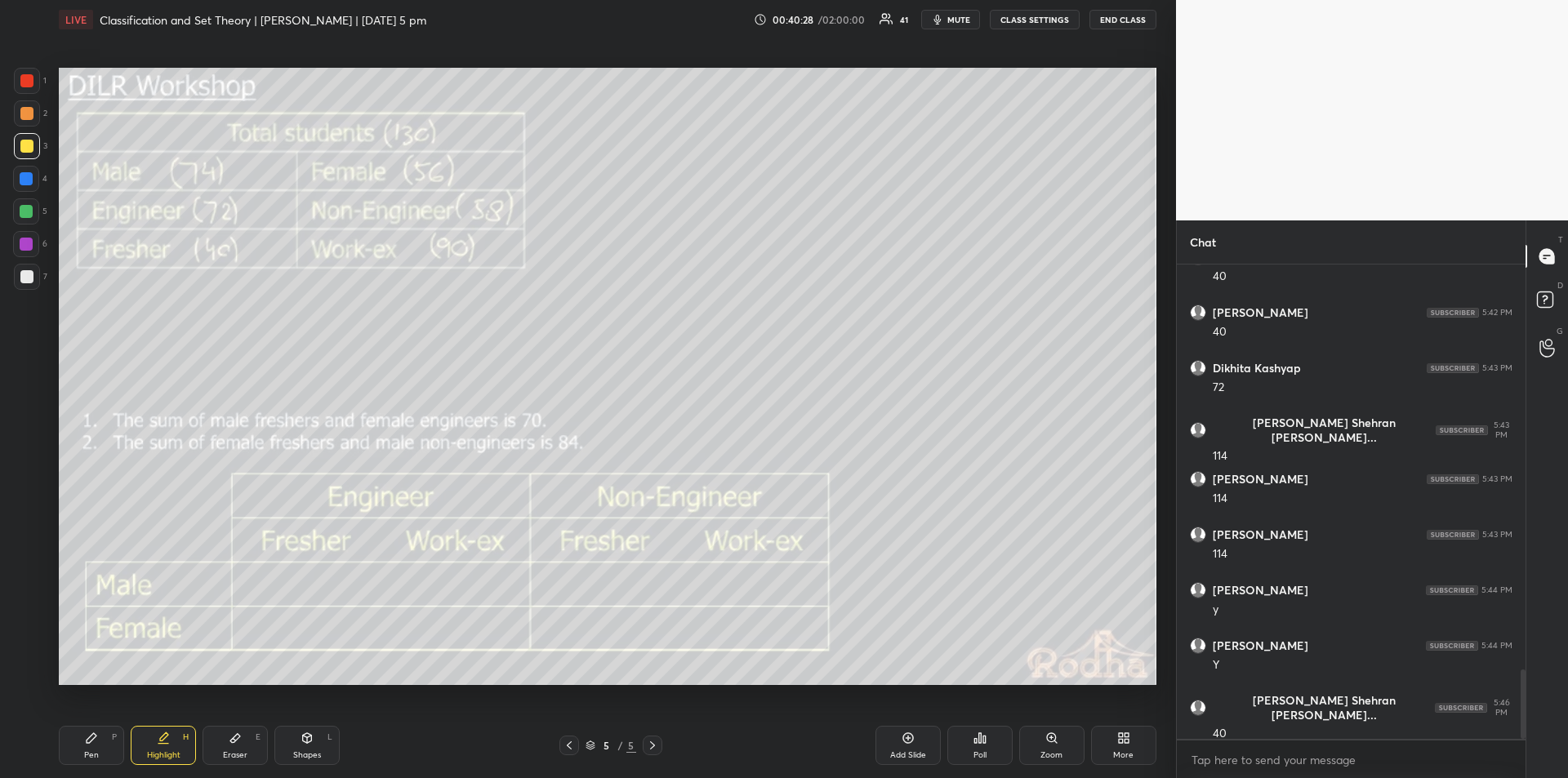
scroll to position [2761, 0]
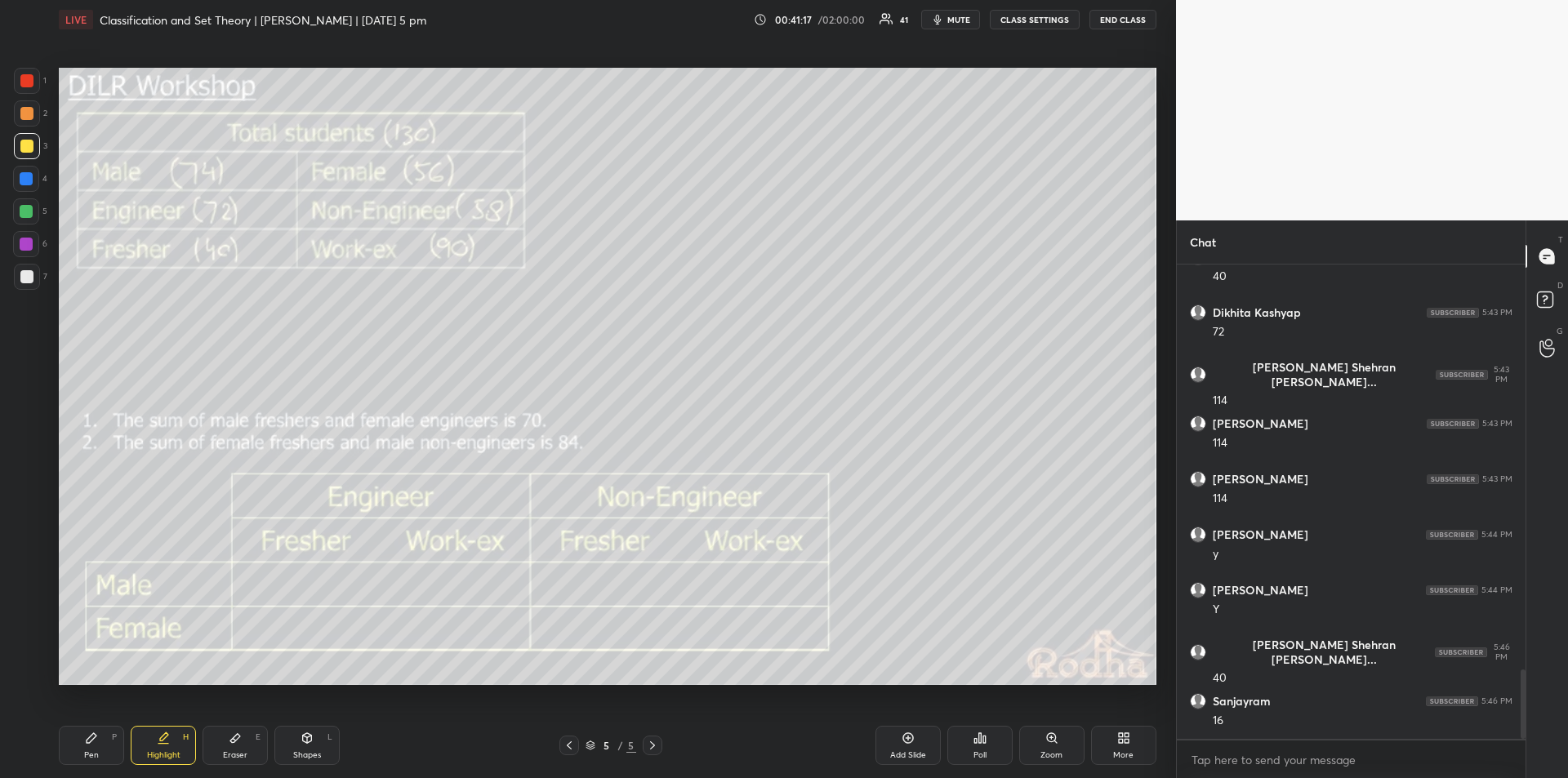
click at [95, 741] on icon at bounding box center [91, 738] width 13 height 13
click at [161, 744] on icon at bounding box center [163, 744] width 10 height 0
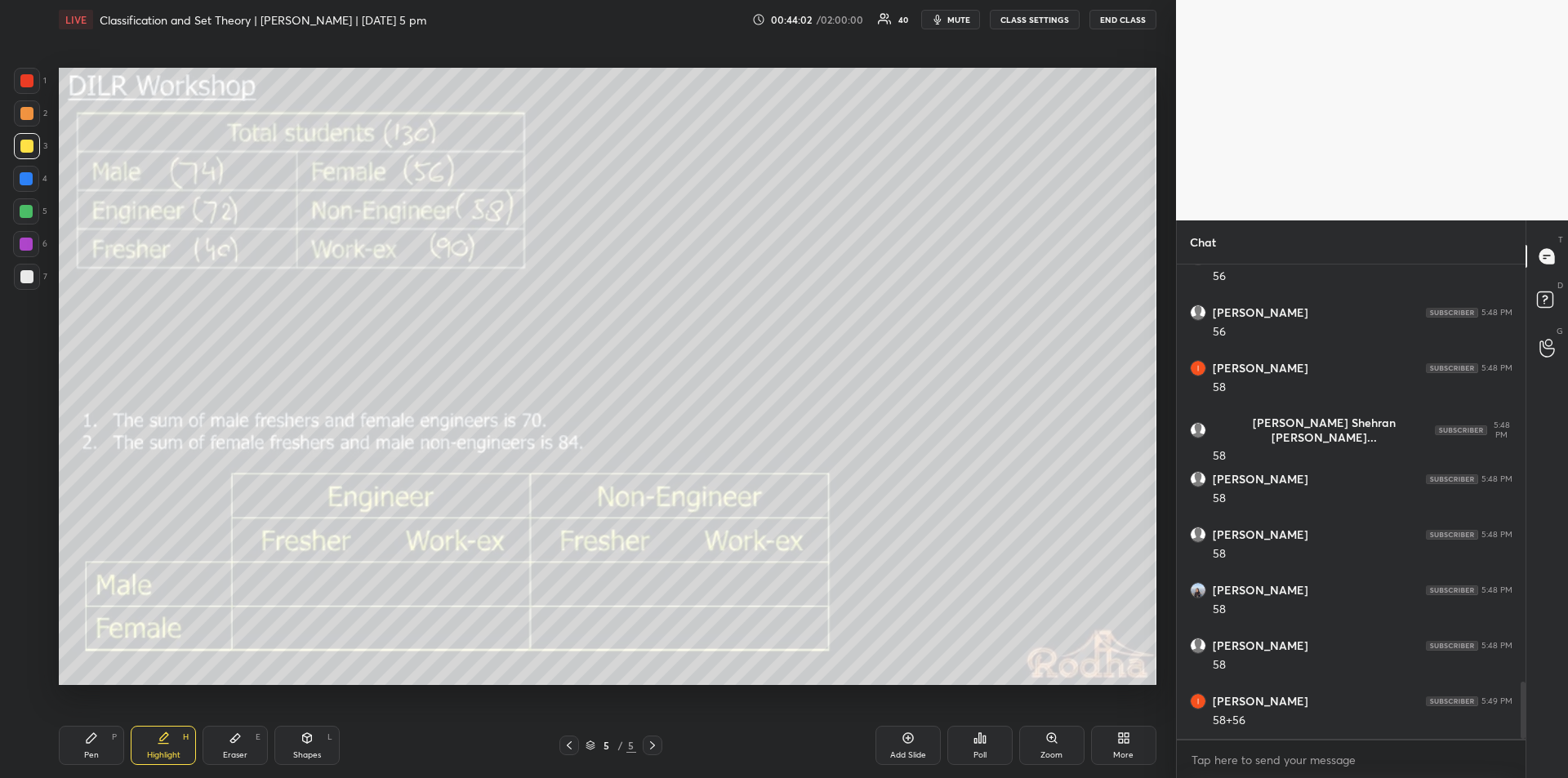
scroll to position [3542, 0]
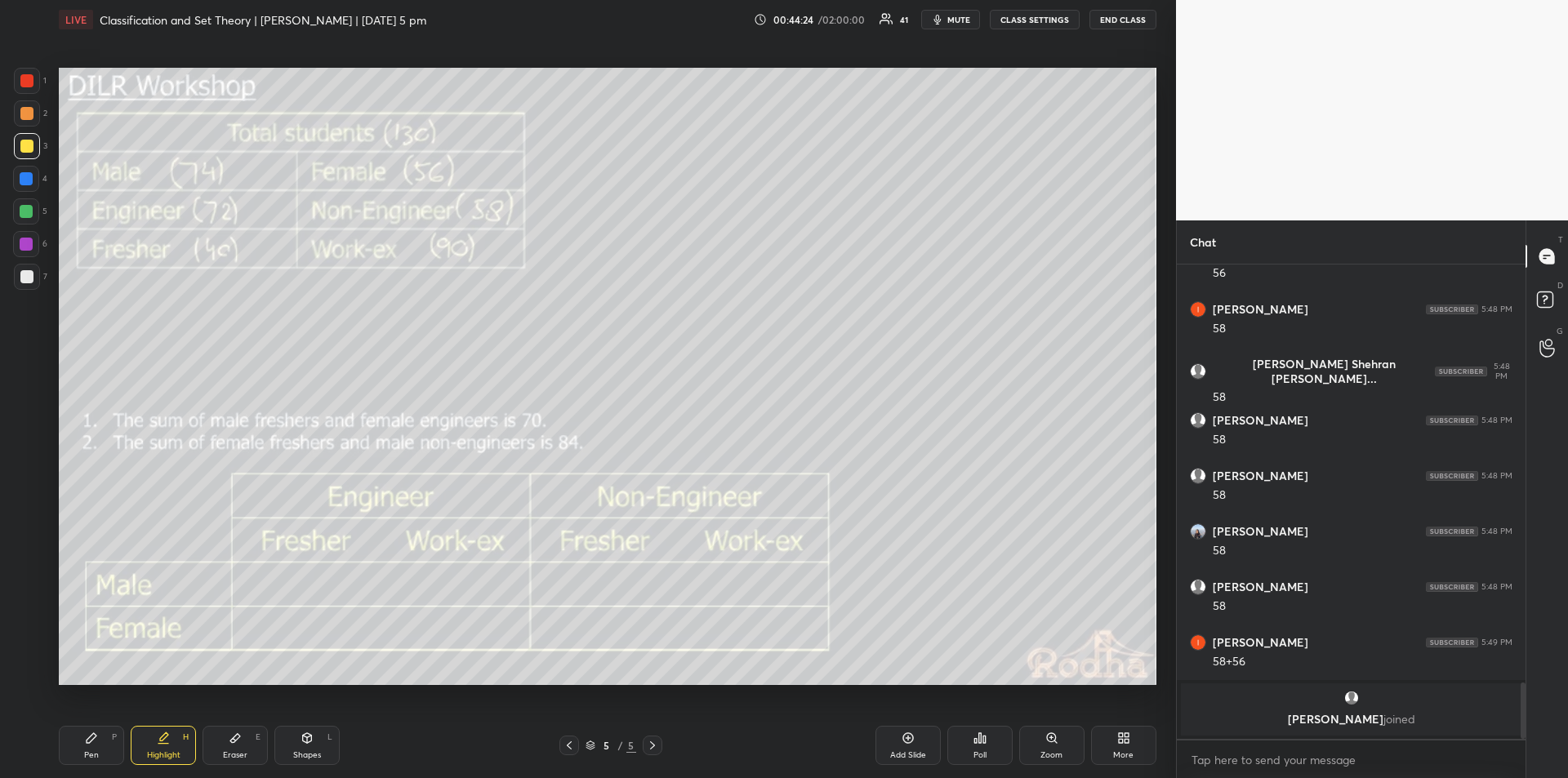
click at [90, 751] on div "Pen" at bounding box center [91, 755] width 15 height 8
click at [236, 748] on div "Eraser E" at bounding box center [235, 745] width 66 height 39
click at [92, 751] on div "Pen" at bounding box center [91, 755] width 15 height 8
click at [162, 747] on div "Highlight H" at bounding box center [163, 745] width 66 height 39
click at [163, 742] on icon at bounding box center [163, 738] width 13 height 13
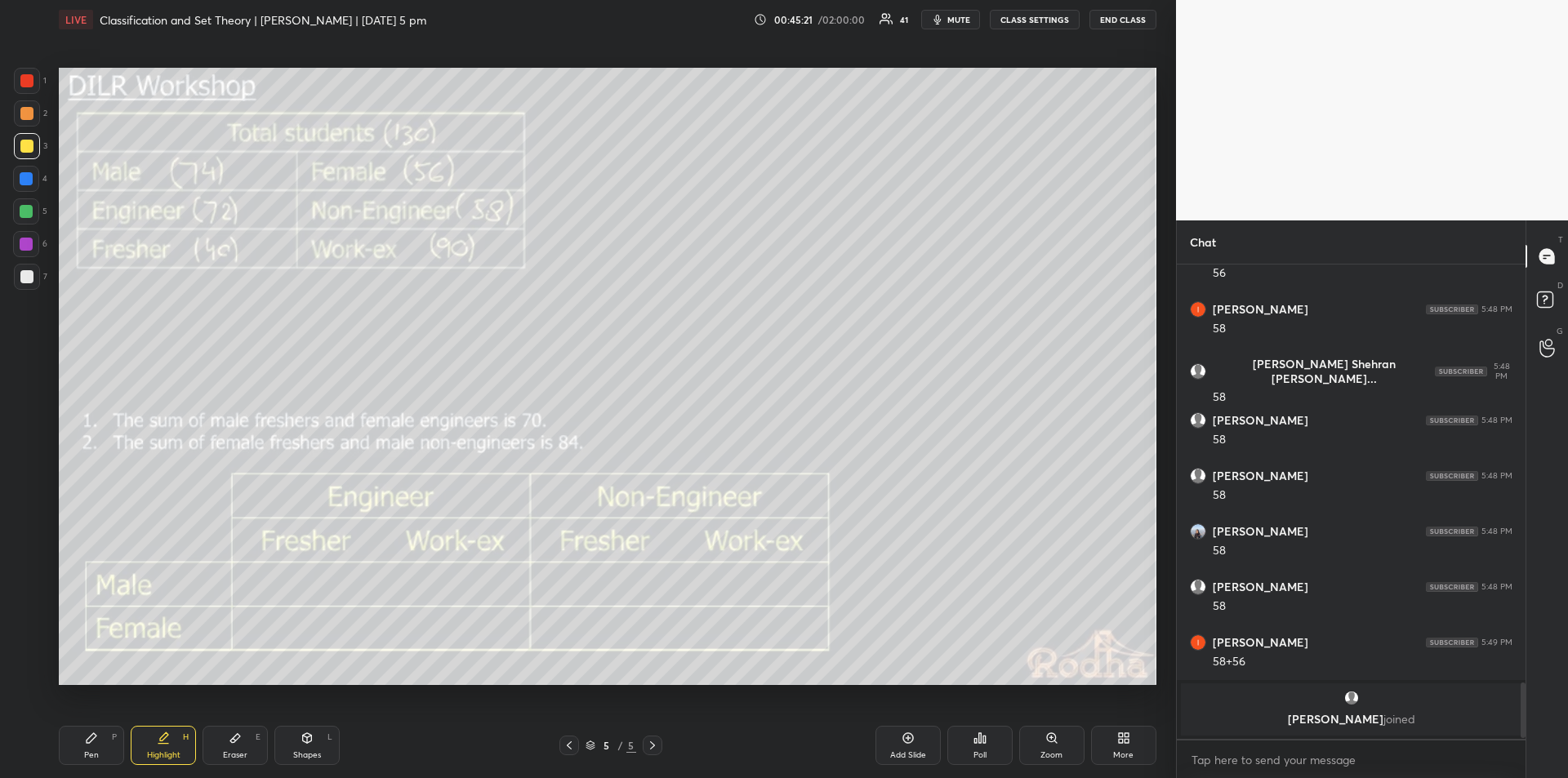
click at [85, 741] on icon at bounding box center [91, 738] width 13 height 13
click at [167, 739] on icon at bounding box center [163, 738] width 13 height 13
click at [95, 746] on div "Pen P" at bounding box center [91, 745] width 66 height 39
click at [165, 742] on icon at bounding box center [163, 738] width 13 height 13
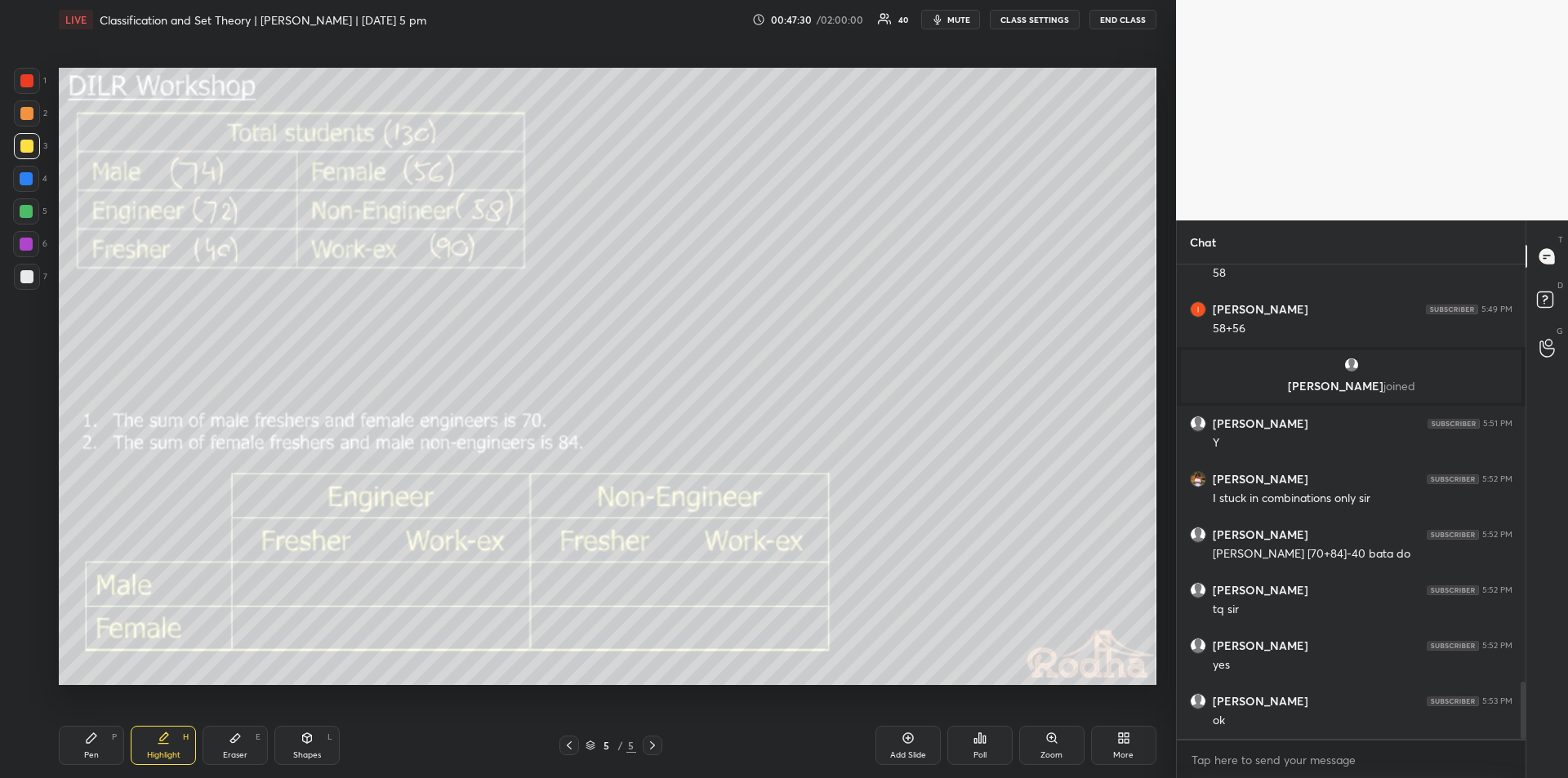
scroll to position [3465, 0]
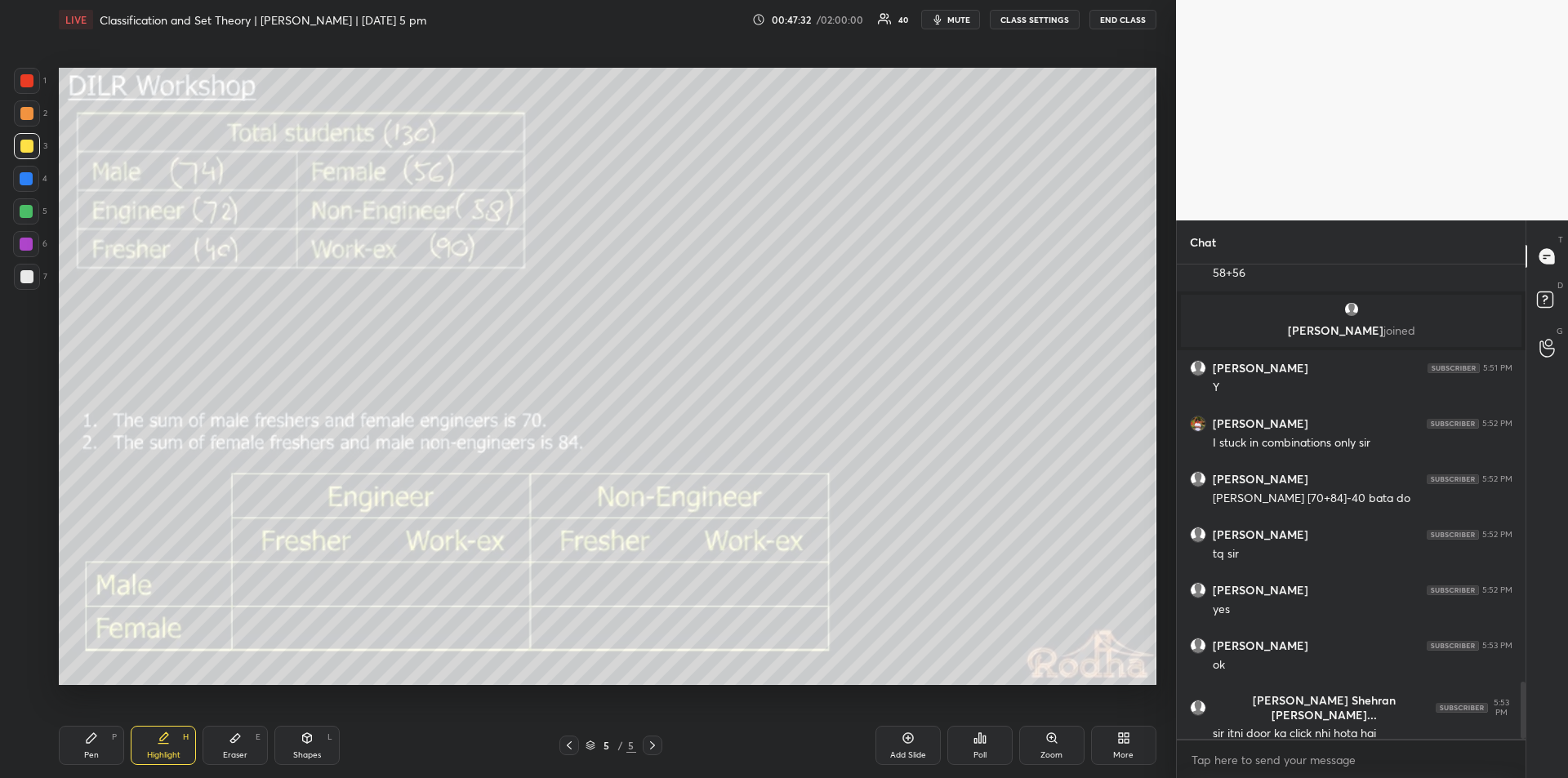
click at [244, 745] on div "Eraser E" at bounding box center [235, 745] width 66 height 39
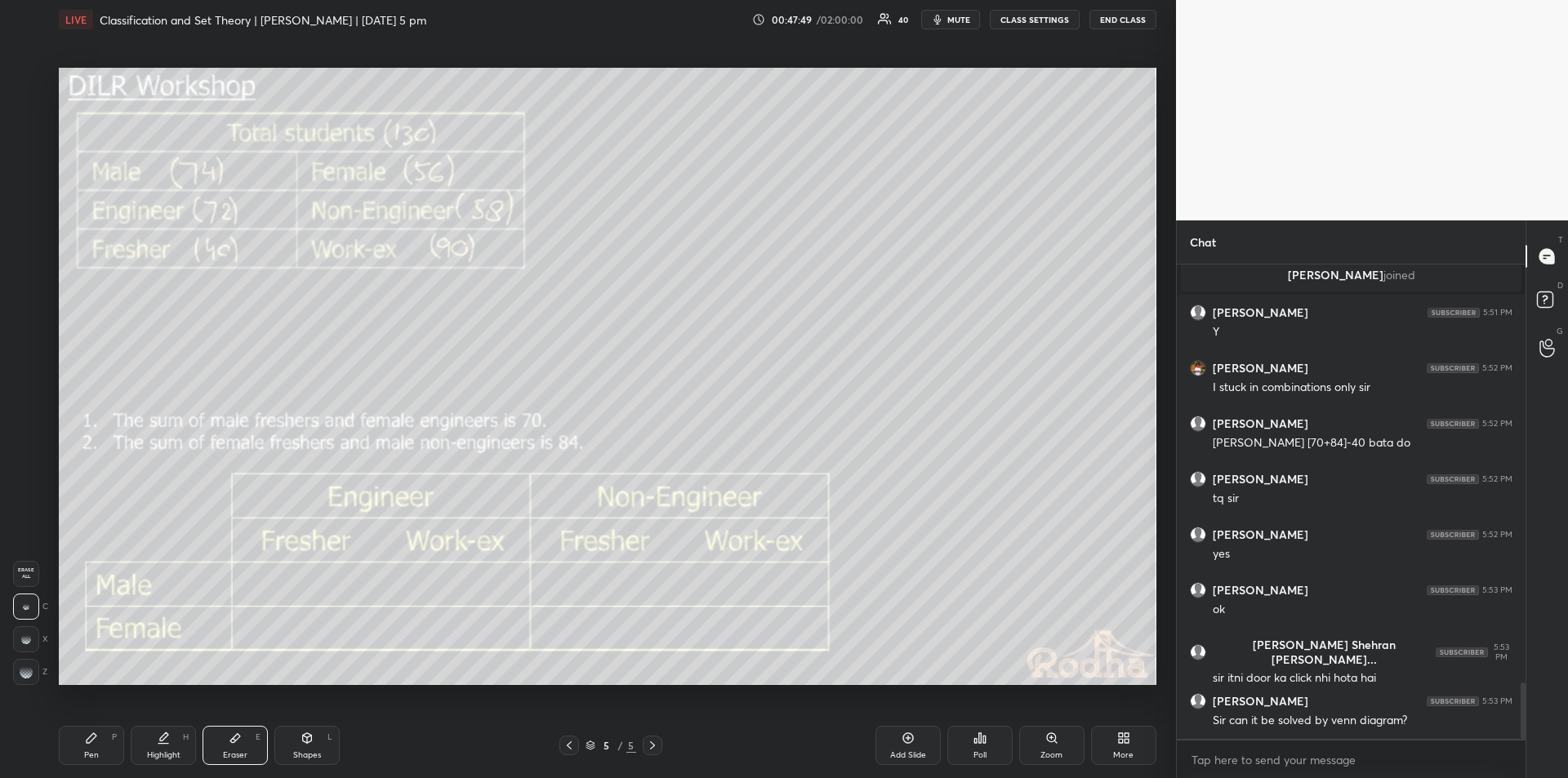
click at [83, 746] on div "Pen P" at bounding box center [91, 745] width 66 height 39
click at [173, 746] on div "Highlight H" at bounding box center [163, 745] width 66 height 39
click at [93, 743] on icon at bounding box center [91, 738] width 13 height 13
click at [163, 740] on icon at bounding box center [163, 738] width 13 height 13
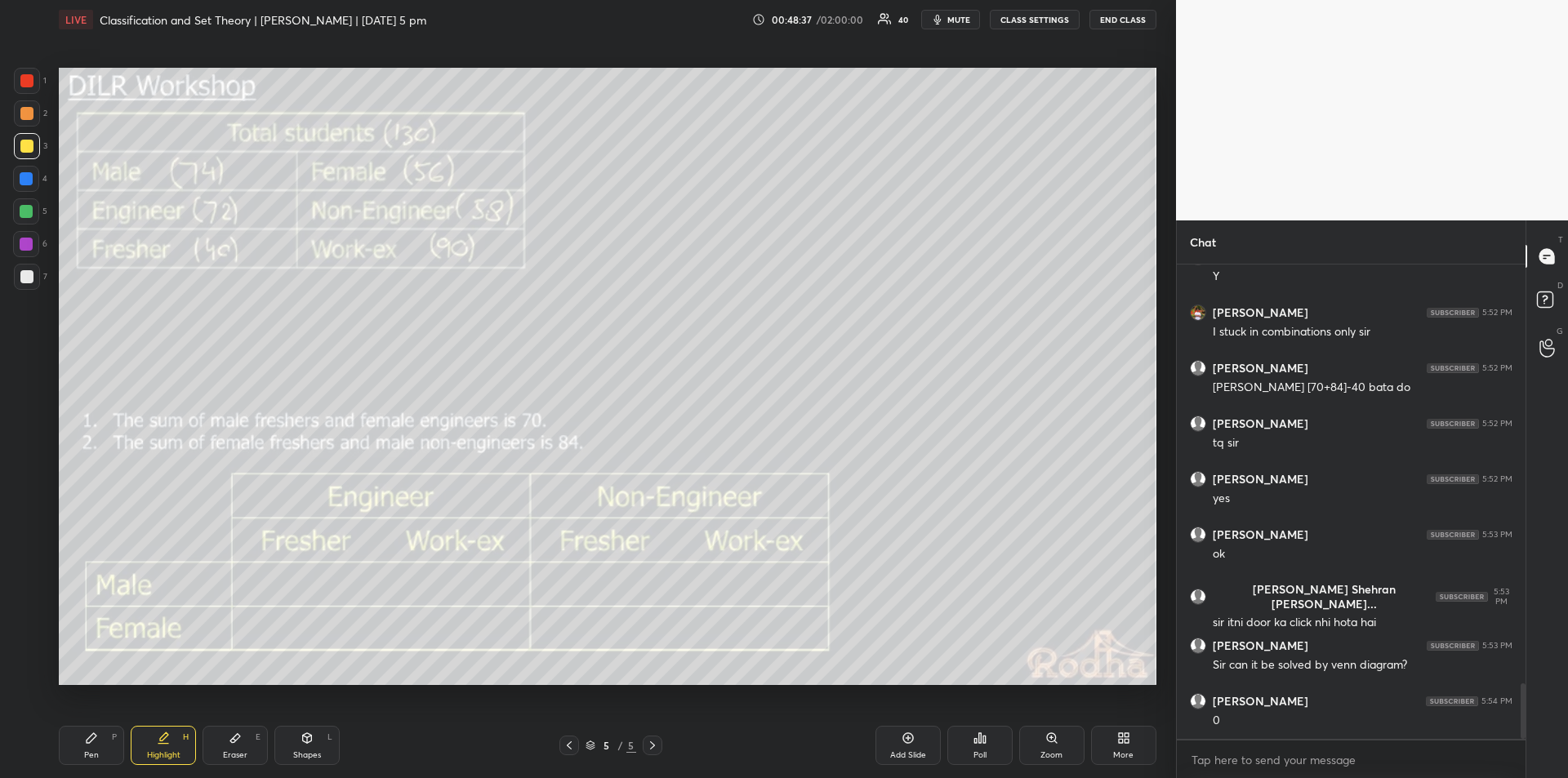
click at [83, 754] on div "Pen P" at bounding box center [91, 745] width 66 height 39
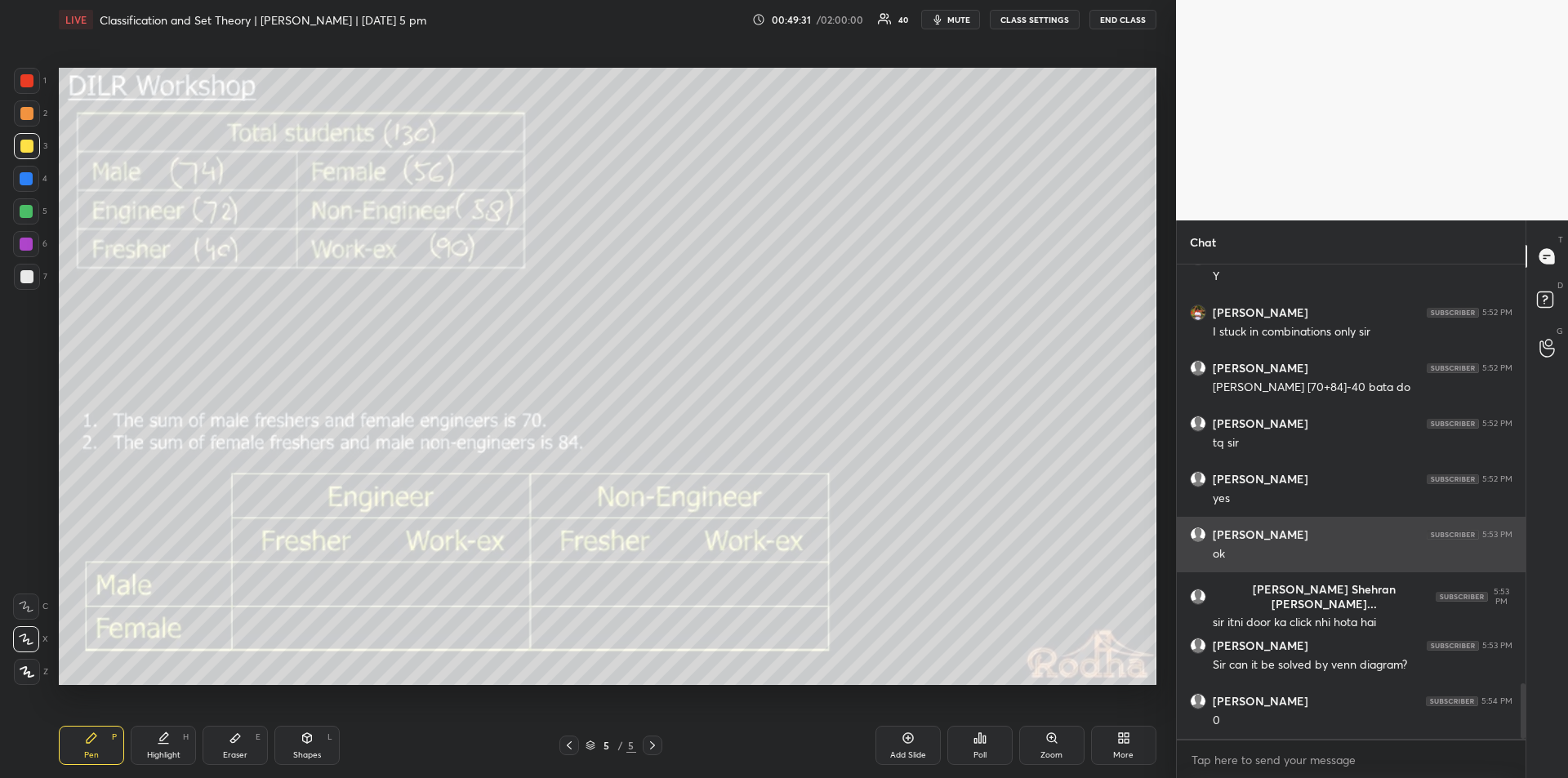
scroll to position [3632, 0]
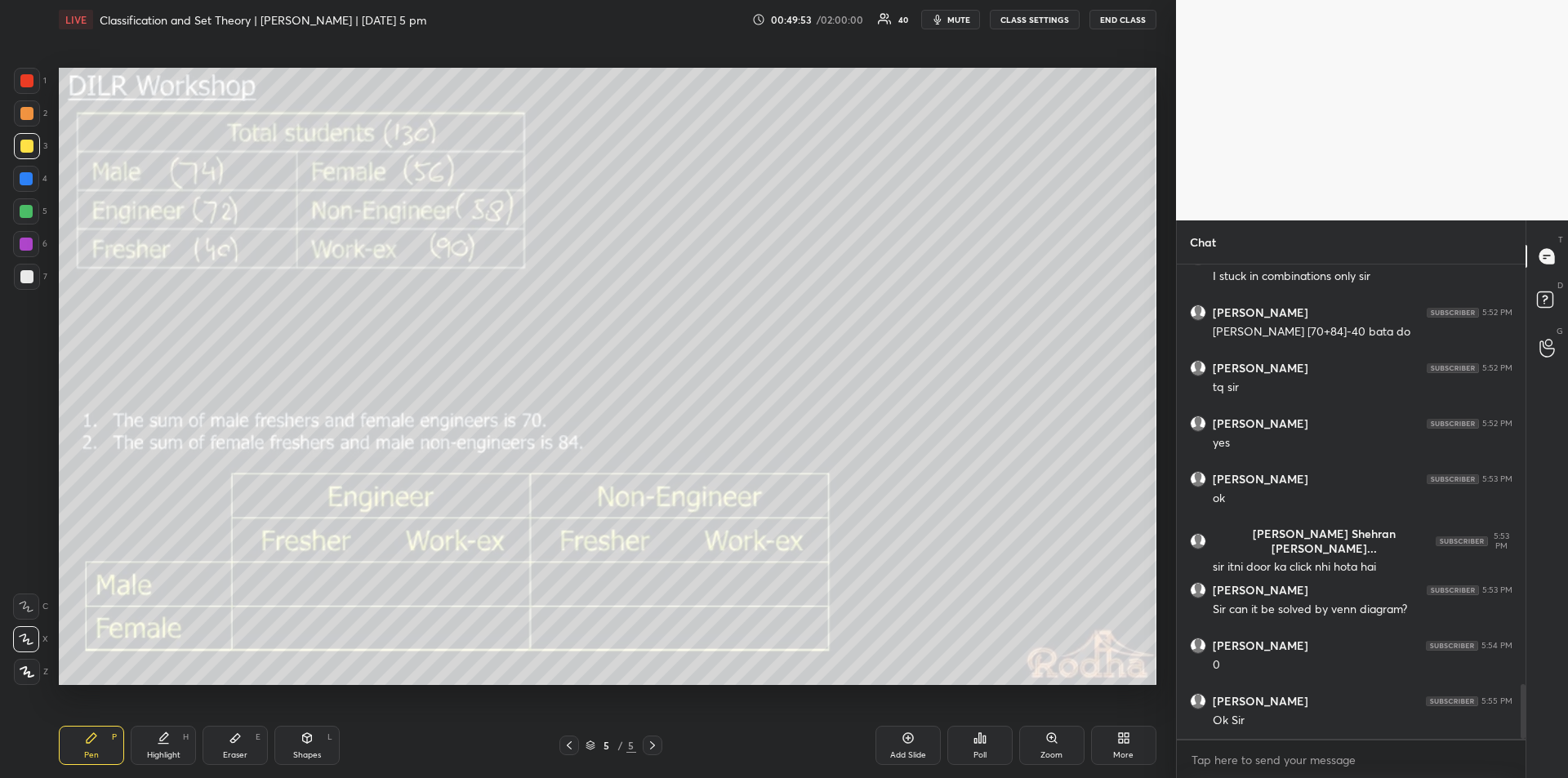
click at [166, 752] on div "Highlight" at bounding box center [163, 755] width 33 height 8
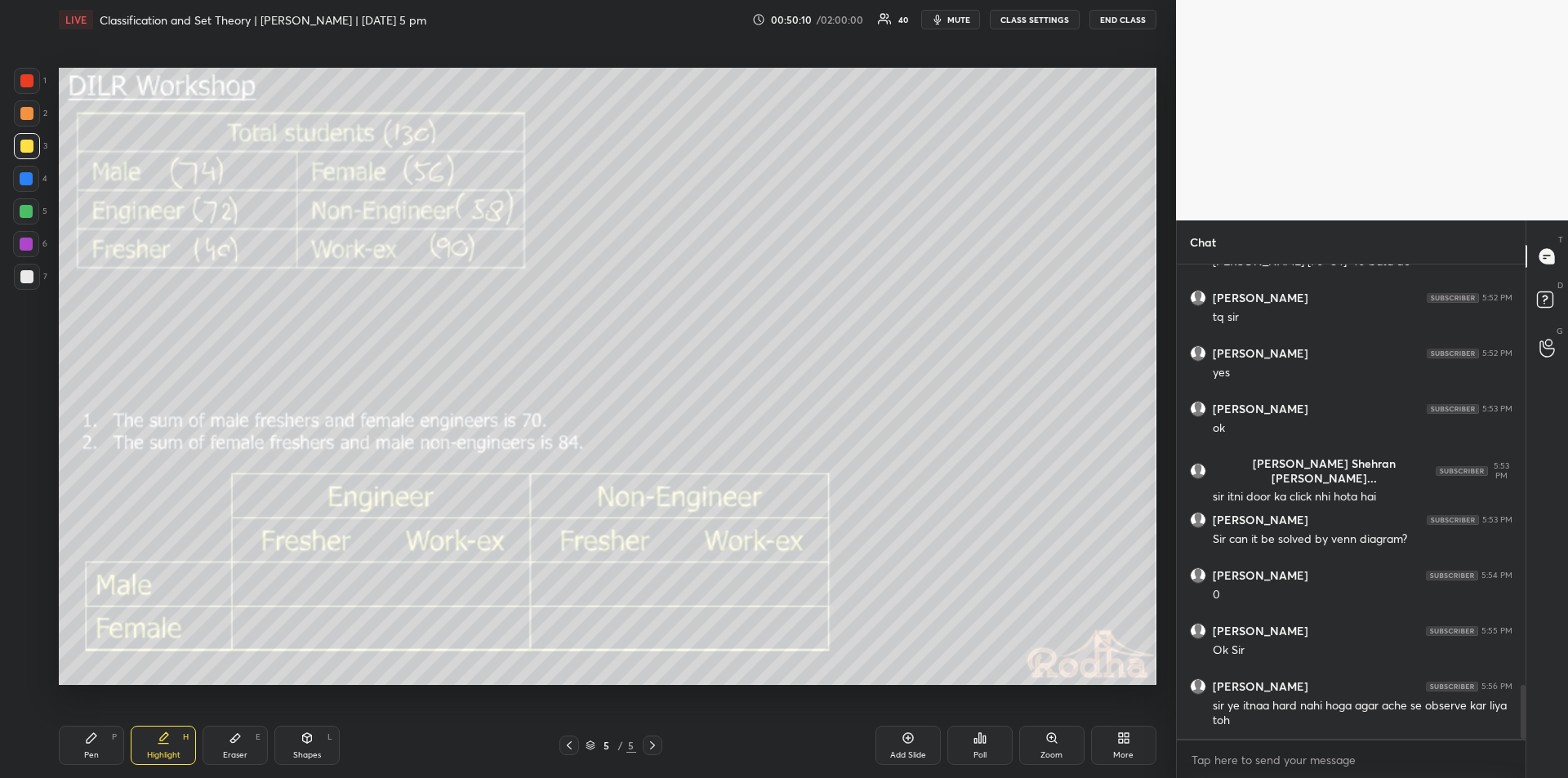
click at [94, 736] on icon at bounding box center [91, 737] width 10 height 10
click at [161, 738] on icon at bounding box center [163, 736] width 8 height 8
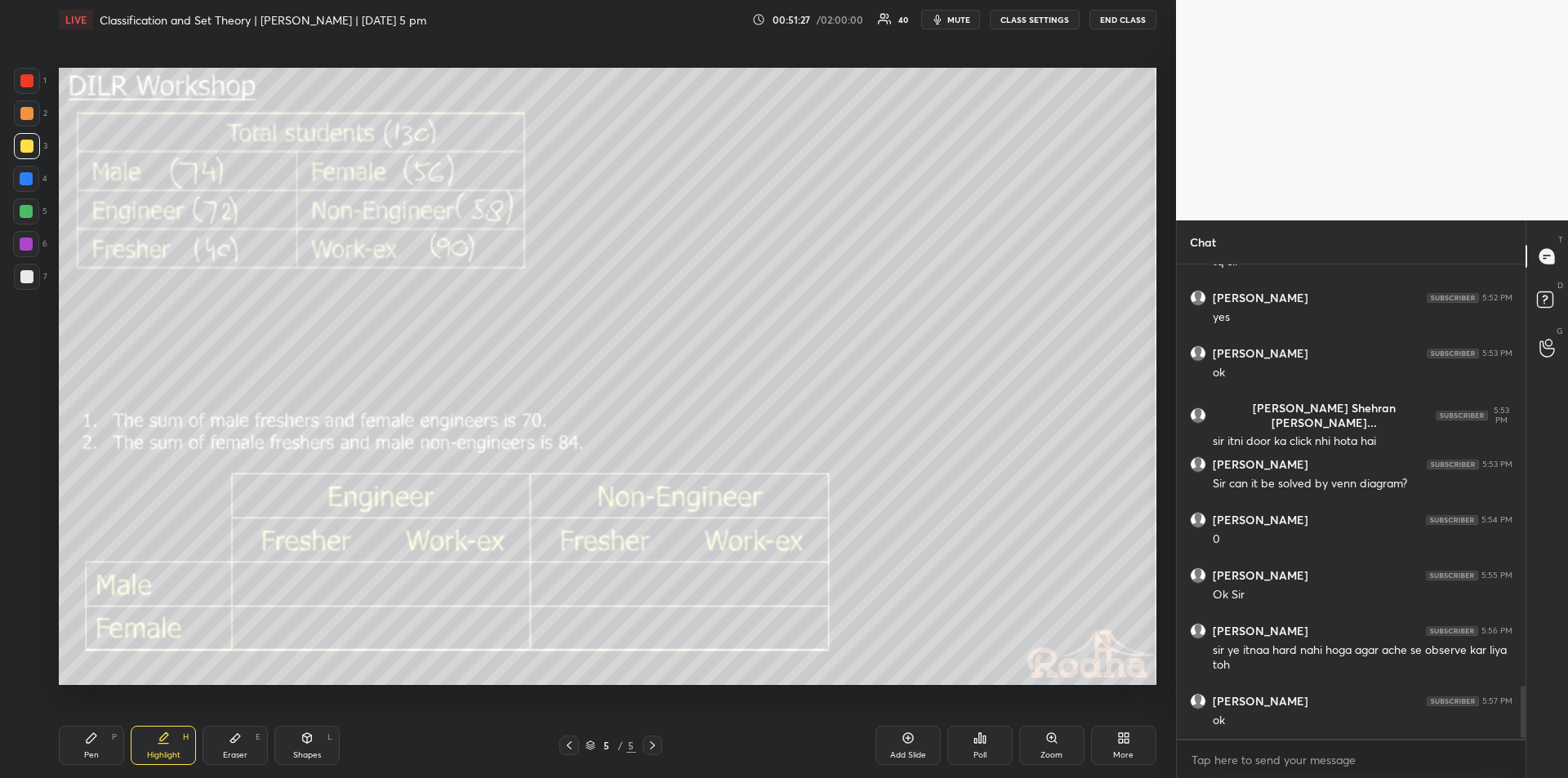
scroll to position [3813, 0]
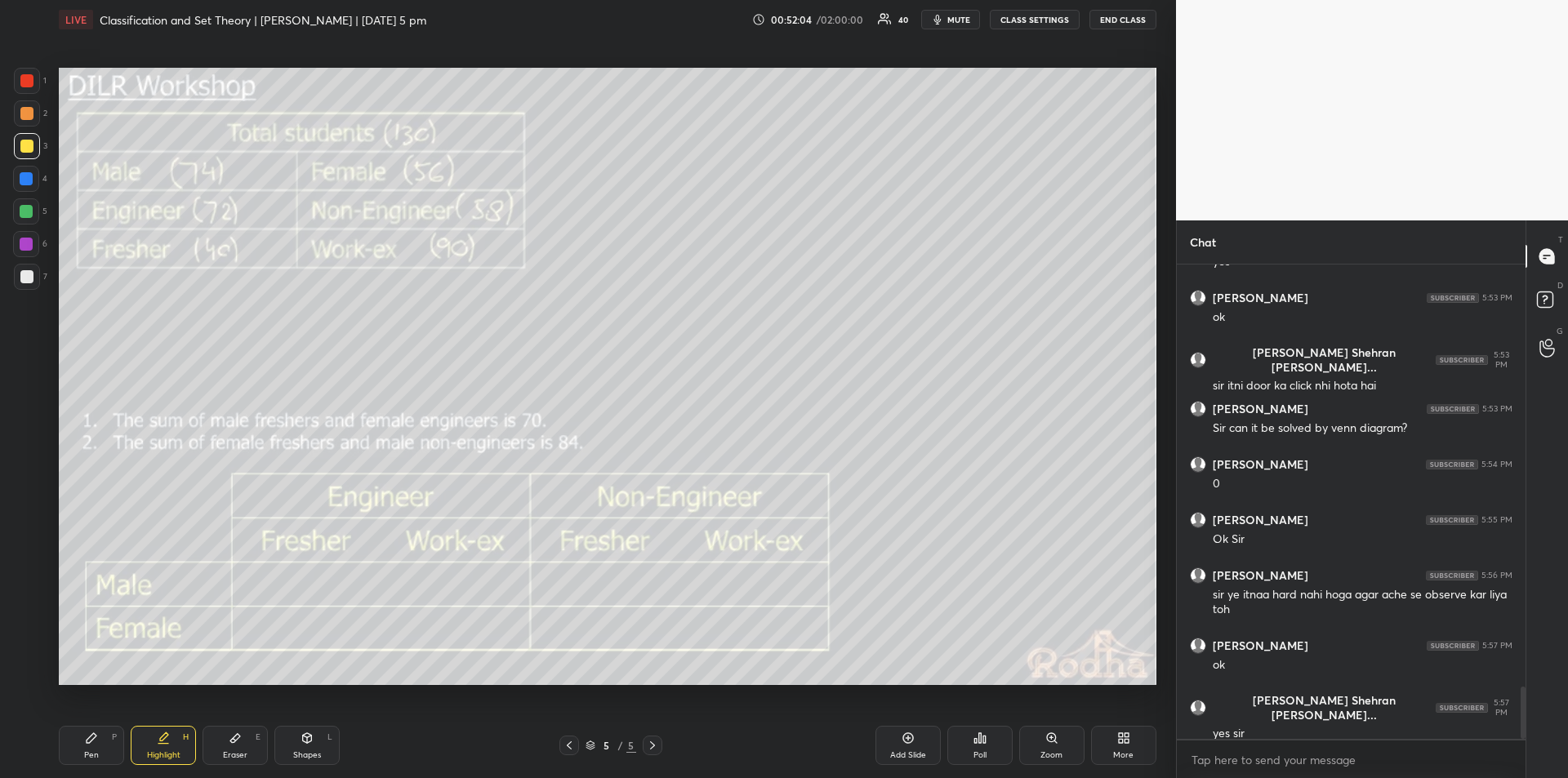
click at [164, 751] on div "Highlight" at bounding box center [163, 755] width 33 height 8
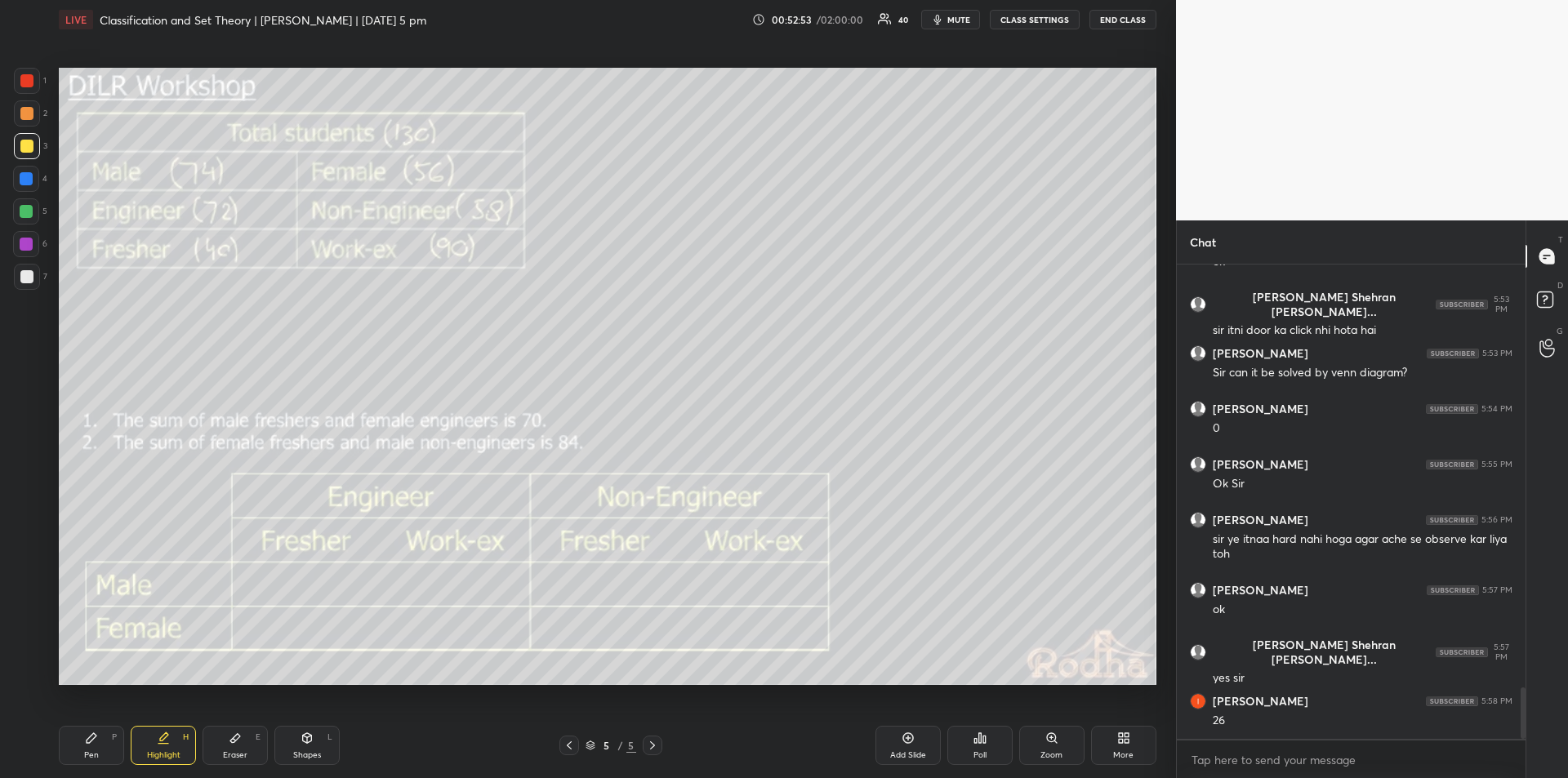
click at [97, 751] on div "Pen" at bounding box center [91, 755] width 15 height 8
click at [161, 746] on div "Highlight H" at bounding box center [163, 745] width 66 height 39
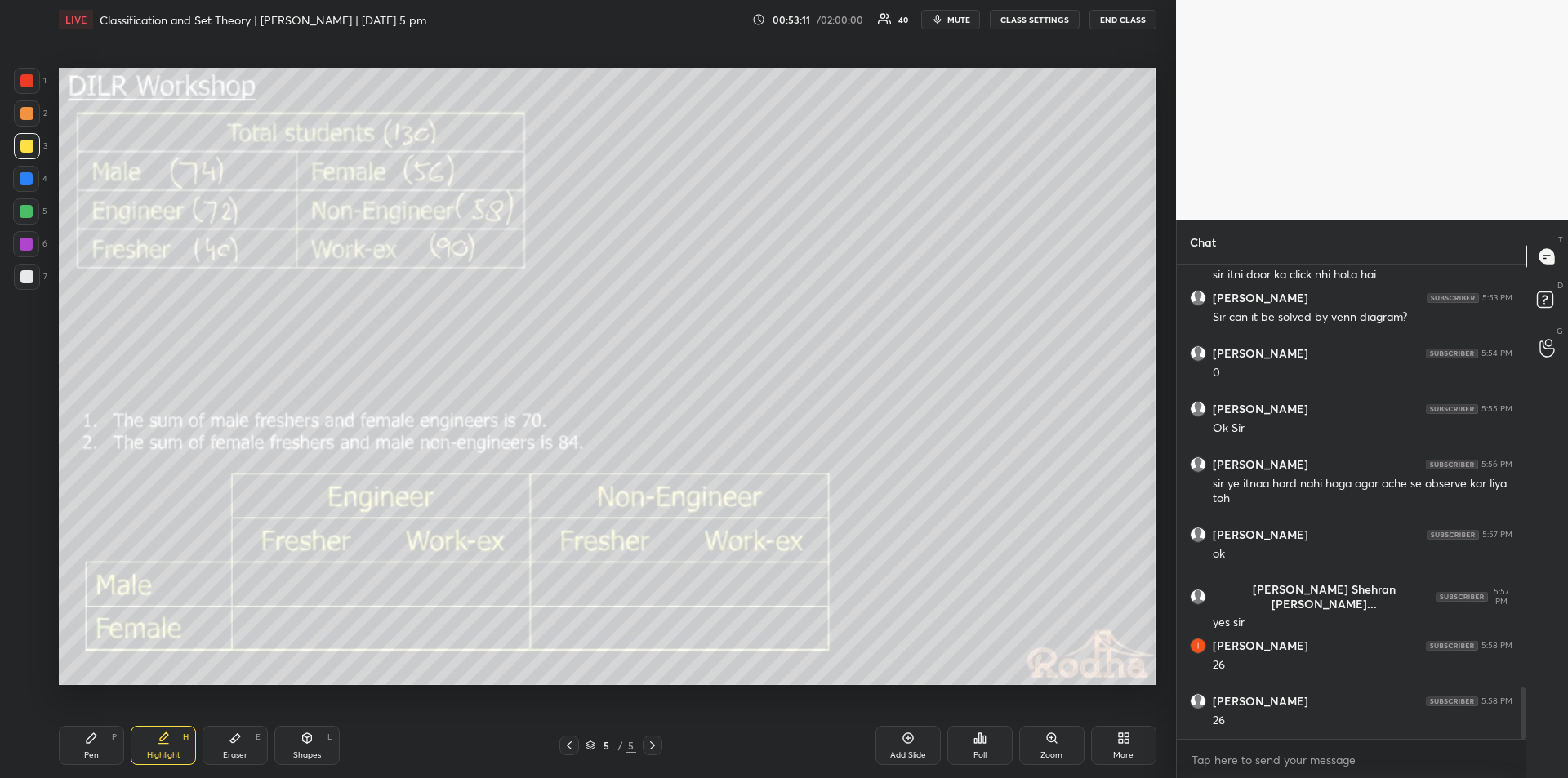
scroll to position [3980, 0]
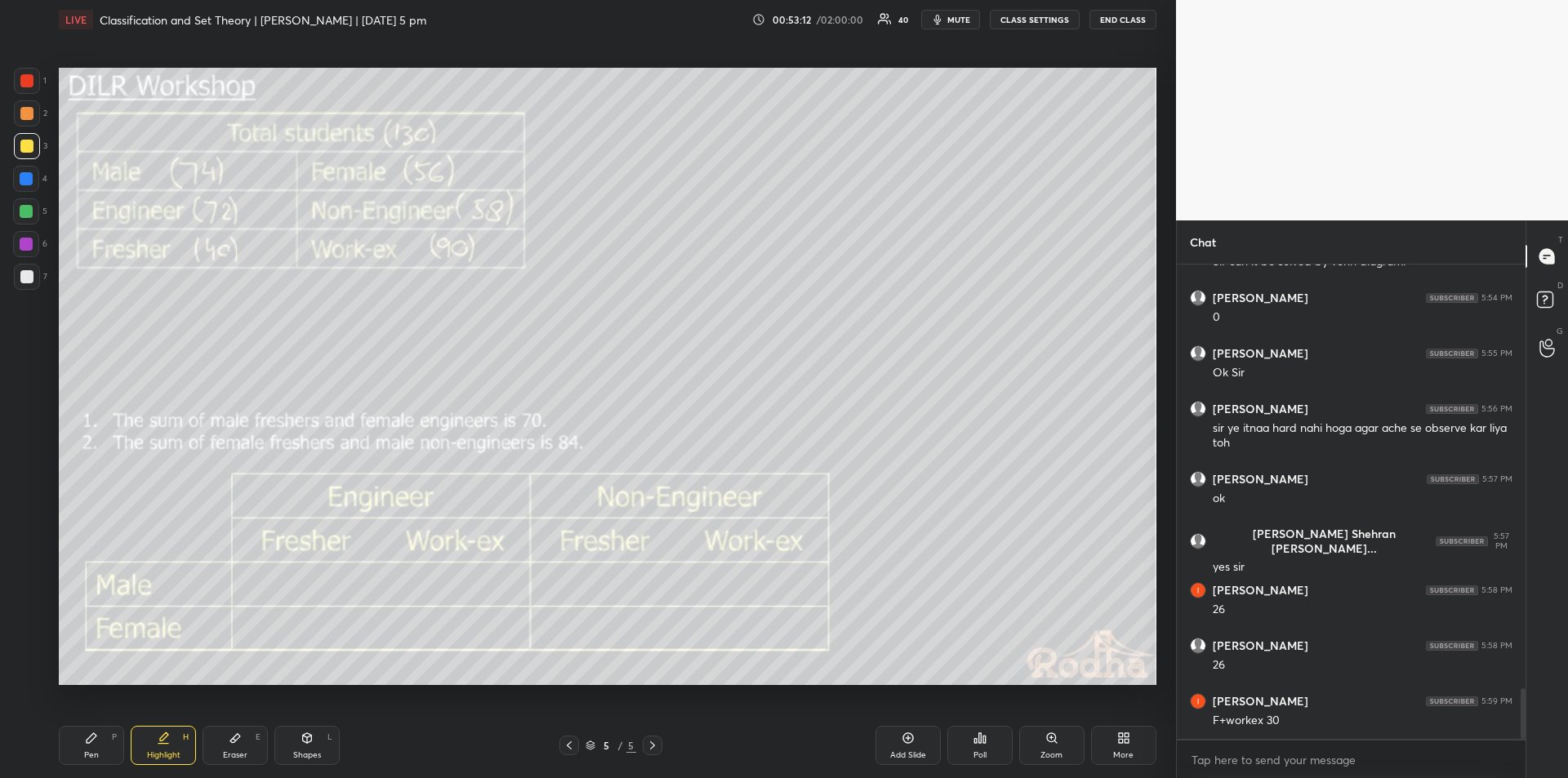
click at [96, 746] on div "Pen P" at bounding box center [91, 745] width 66 height 39
click at [243, 754] on div "Eraser" at bounding box center [235, 755] width 25 height 8
click at [96, 743] on icon at bounding box center [91, 738] width 13 height 13
click at [167, 743] on icon at bounding box center [163, 738] width 13 height 13
click at [89, 746] on div "Pen P" at bounding box center [91, 745] width 66 height 39
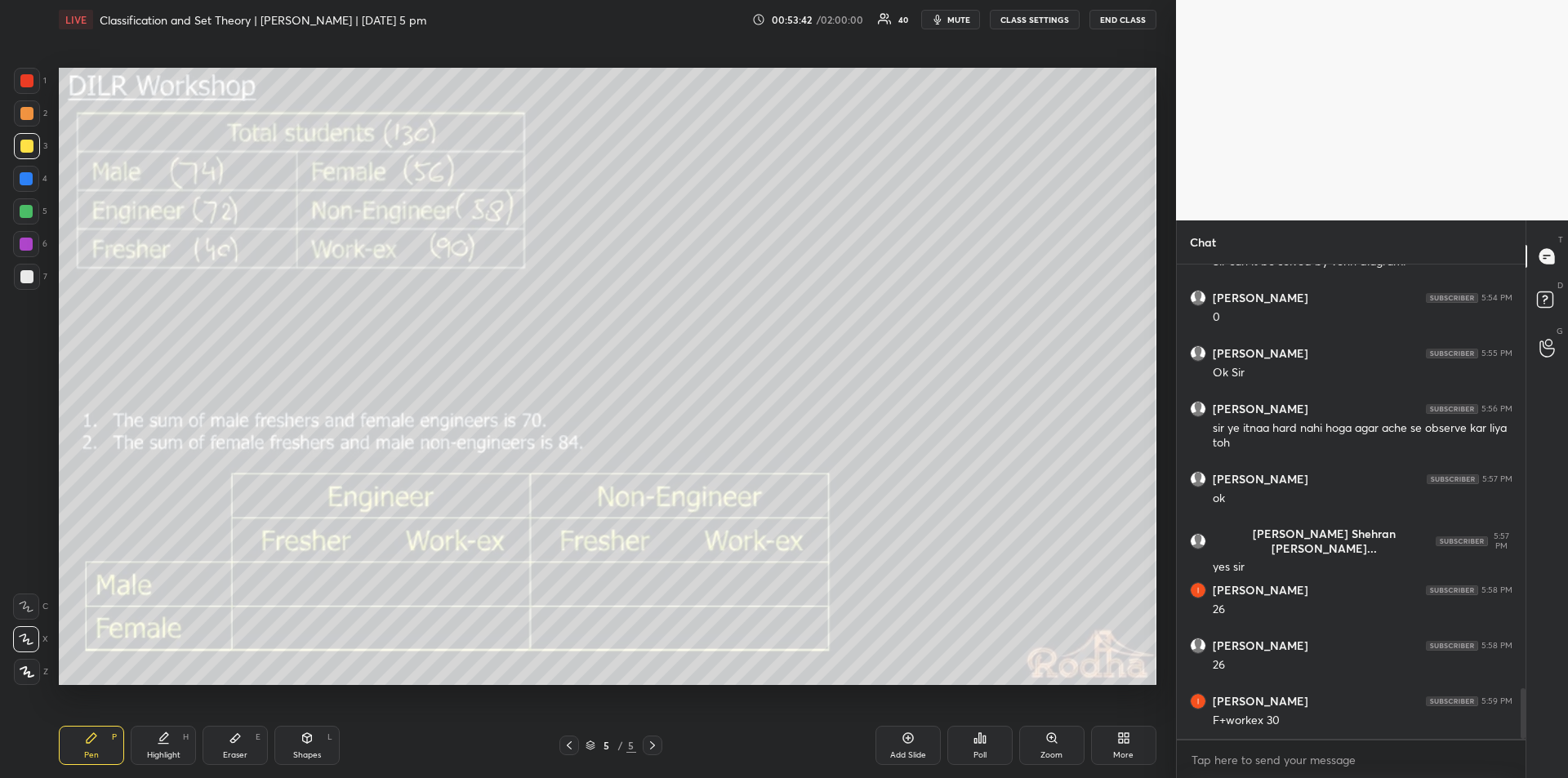
click at [172, 744] on div "Highlight H" at bounding box center [163, 745] width 66 height 39
click at [102, 741] on div "Pen P" at bounding box center [91, 745] width 66 height 39
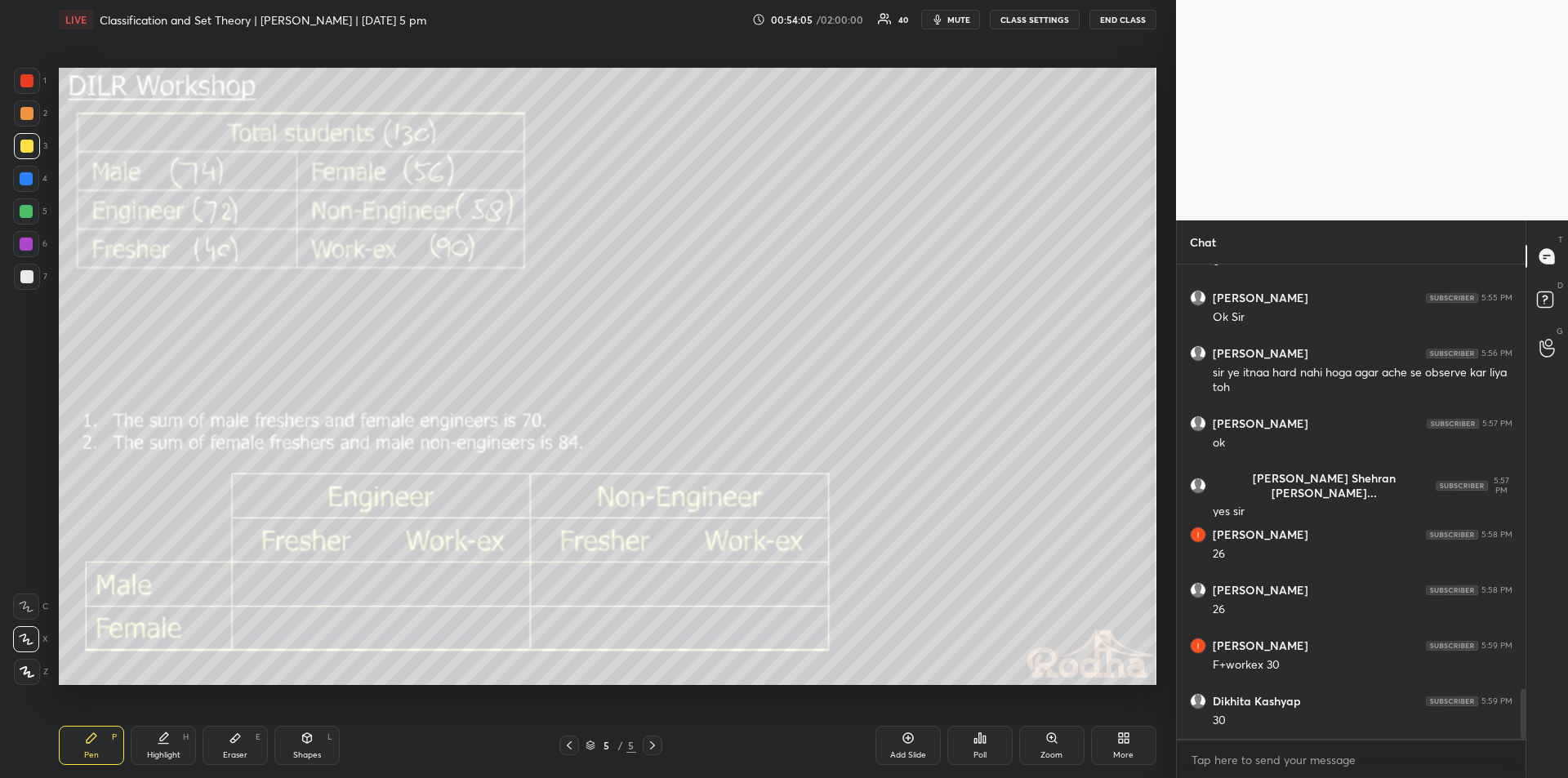
click at [170, 740] on div "Highlight H" at bounding box center [163, 745] width 66 height 39
click at [100, 747] on div "Pen P" at bounding box center [91, 745] width 66 height 39
click at [163, 744] on icon at bounding box center [163, 744] width 10 height 0
click at [92, 748] on div "Pen P" at bounding box center [91, 745] width 66 height 39
click at [163, 740] on icon at bounding box center [163, 738] width 13 height 13
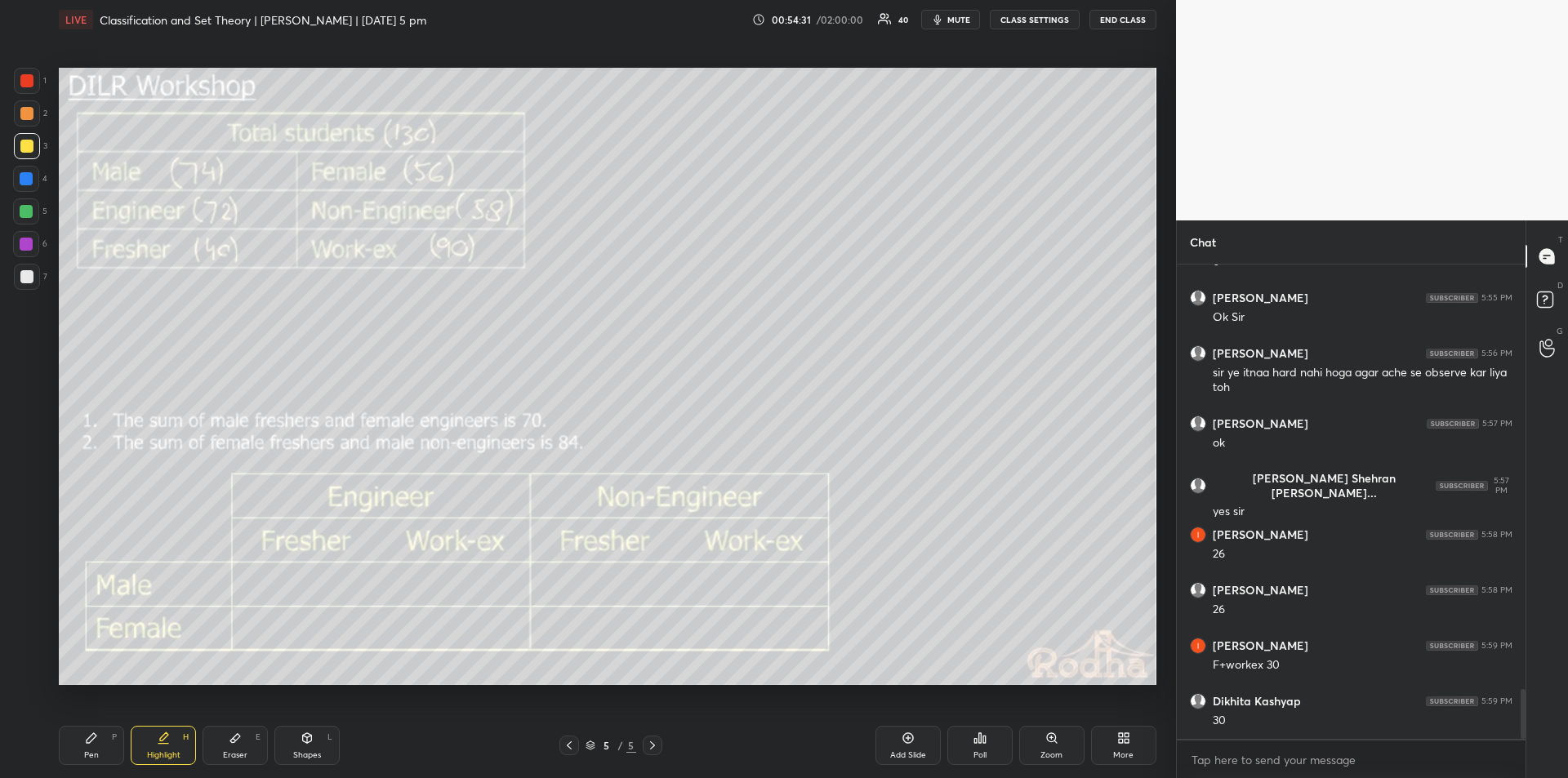
click at [91, 735] on icon at bounding box center [91, 737] width 10 height 10
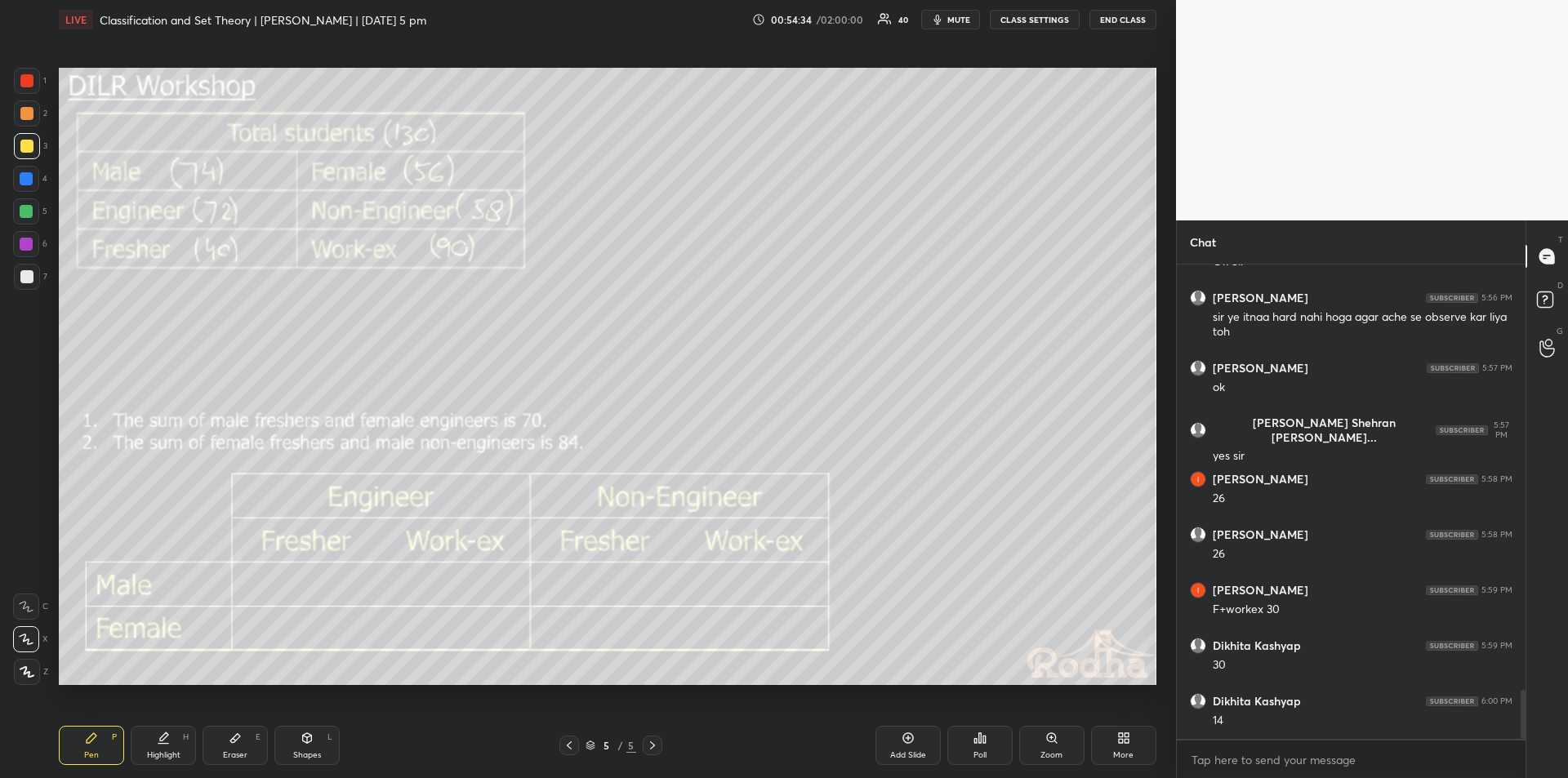
click at [160, 740] on icon at bounding box center [163, 736] width 8 height 8
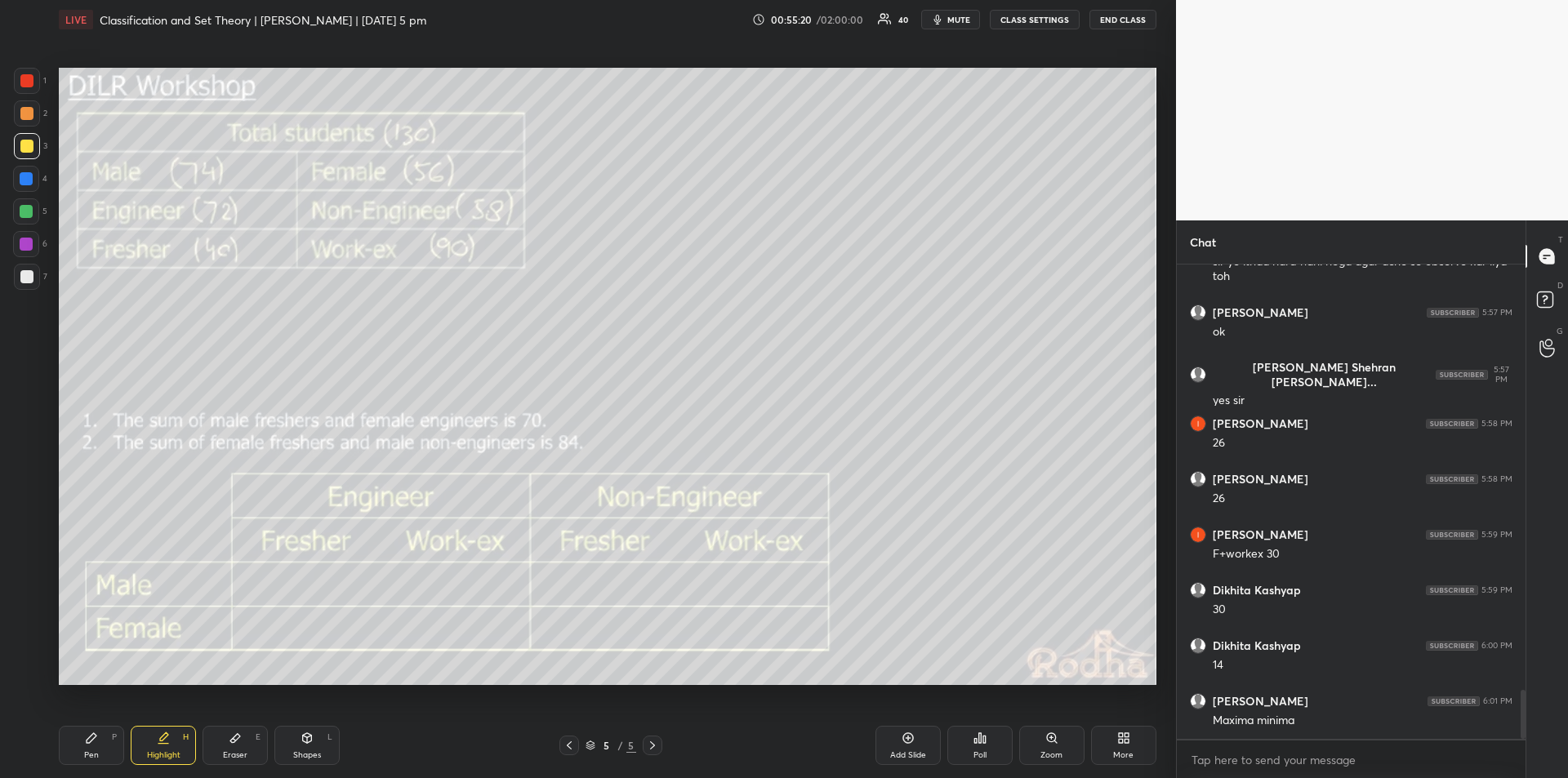
click at [98, 742] on div "Pen P" at bounding box center [91, 745] width 66 height 39
click at [164, 745] on div "Highlight H" at bounding box center [163, 745] width 66 height 39
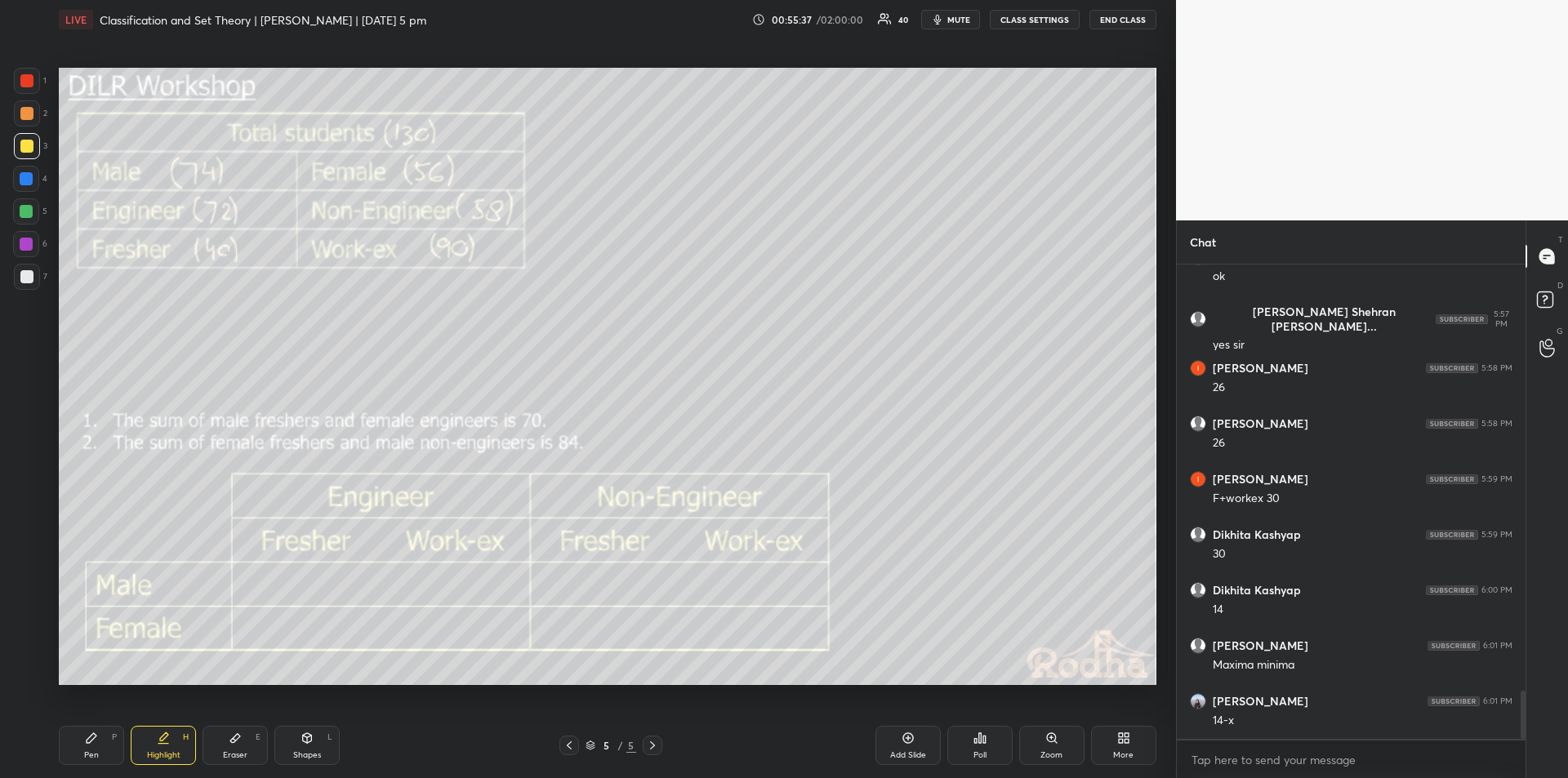
click at [90, 751] on div "Pen" at bounding box center [91, 755] width 15 height 8
click at [174, 746] on div "Highlight H" at bounding box center [163, 745] width 66 height 39
click at [96, 748] on div "Pen P" at bounding box center [91, 745] width 66 height 39
click at [171, 751] on div "Highlight" at bounding box center [163, 755] width 33 height 8
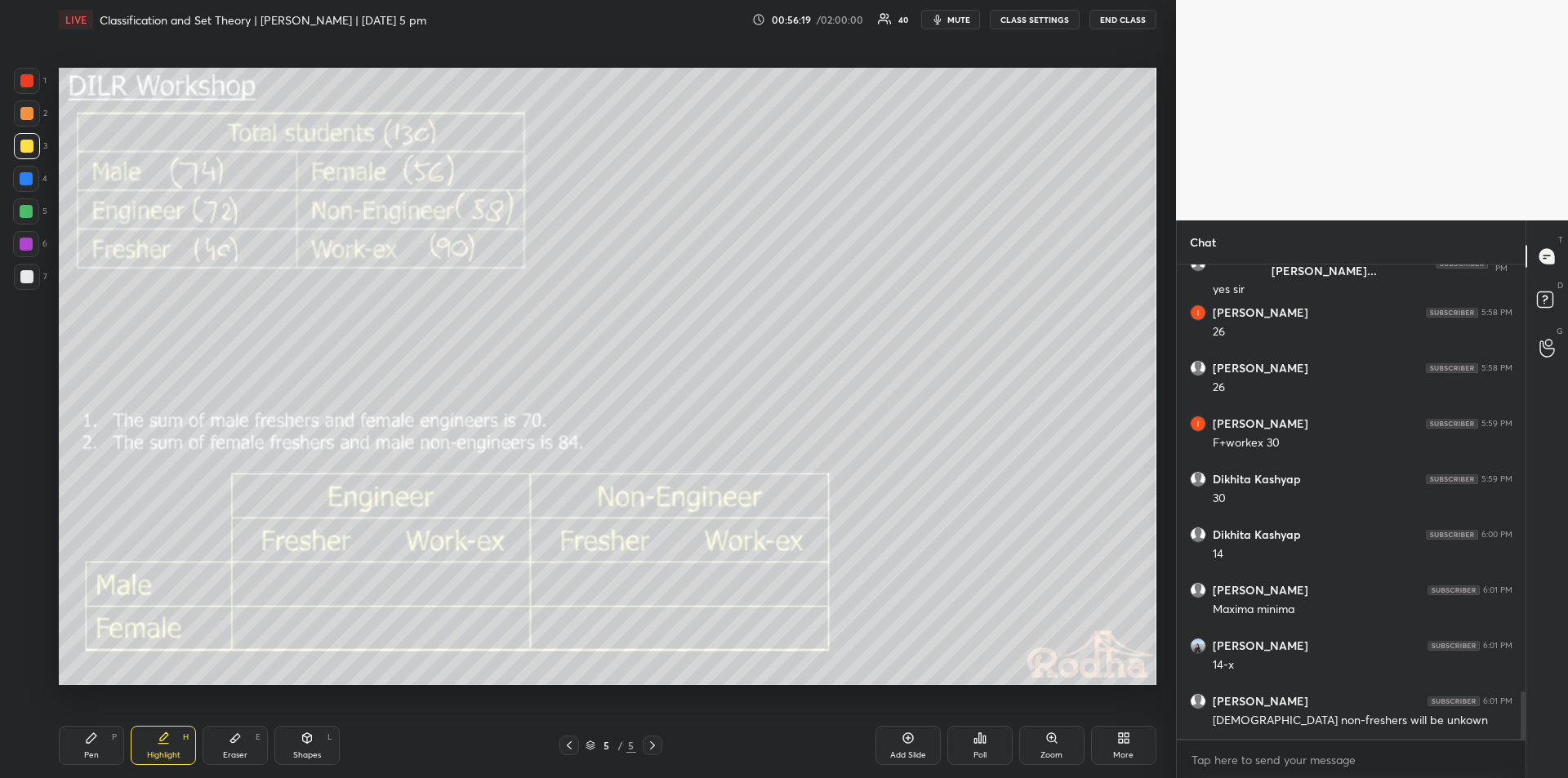
click at [95, 745] on div "Pen P" at bounding box center [91, 745] width 66 height 39
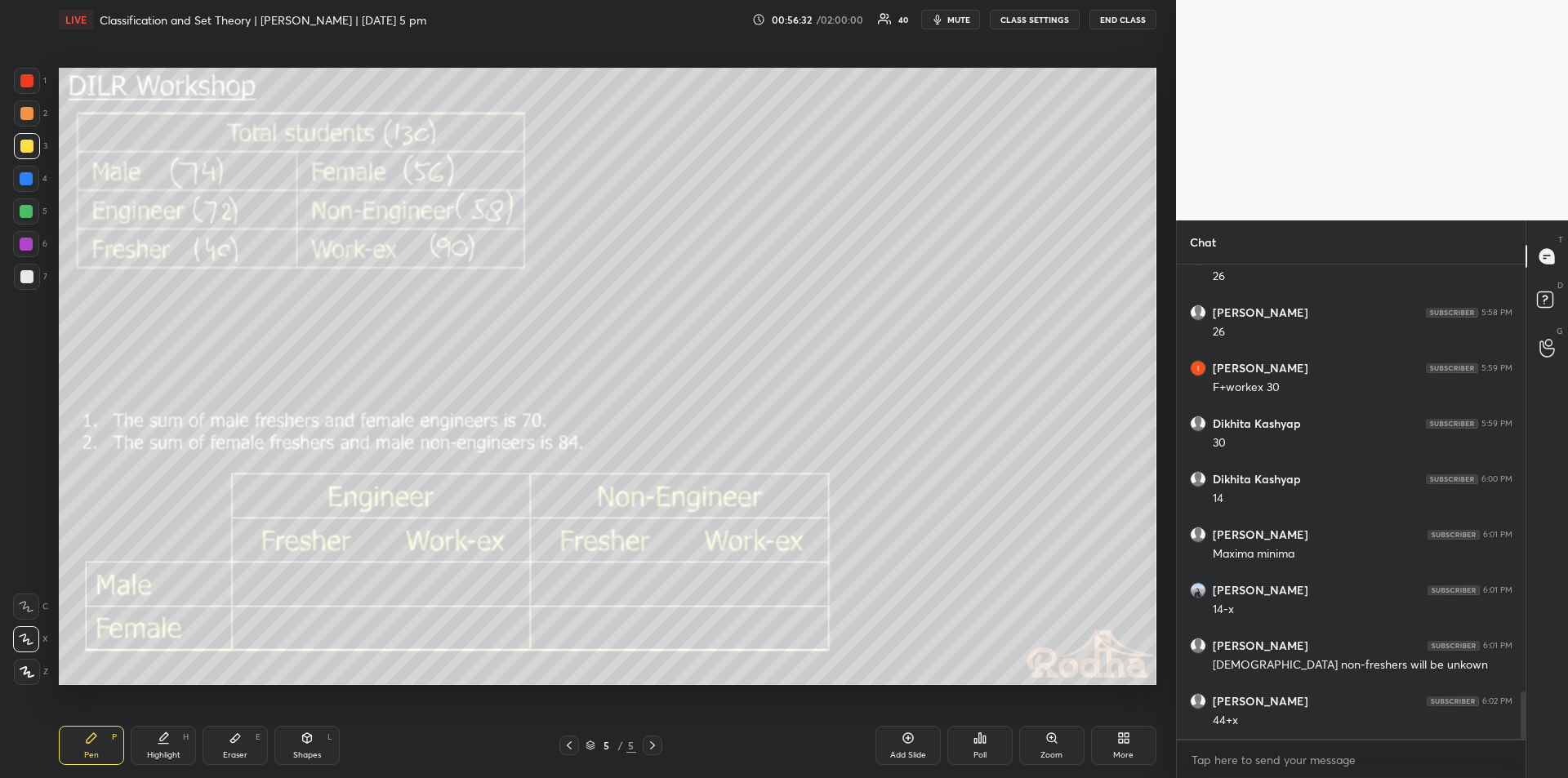
click at [164, 753] on div "Highlight" at bounding box center [163, 755] width 33 height 8
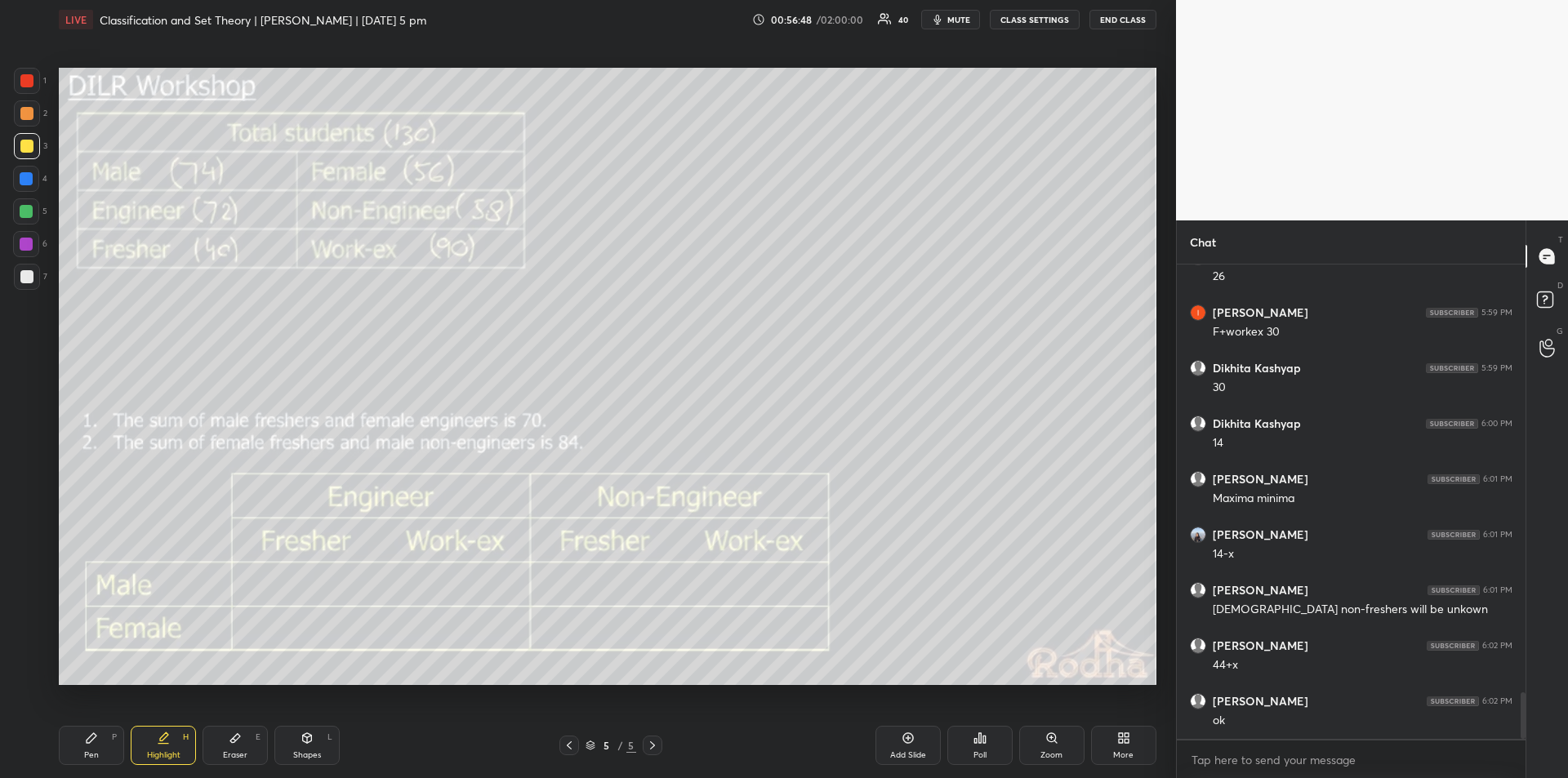
click at [172, 739] on div "Highlight H" at bounding box center [163, 745] width 66 height 39
click at [91, 751] on div "Pen" at bounding box center [91, 755] width 15 height 8
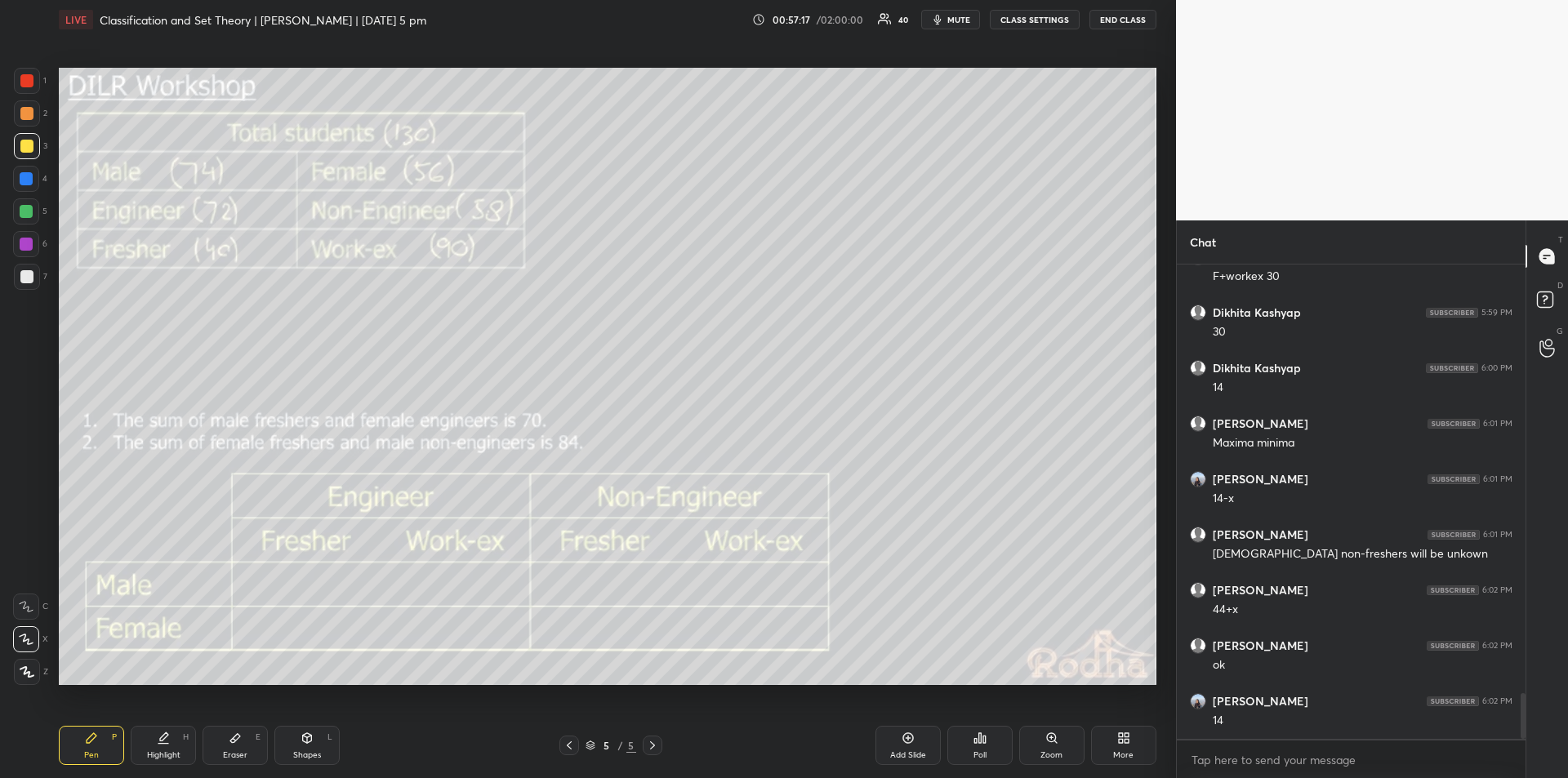
click at [171, 751] on div "Highlight" at bounding box center [163, 755] width 33 height 8
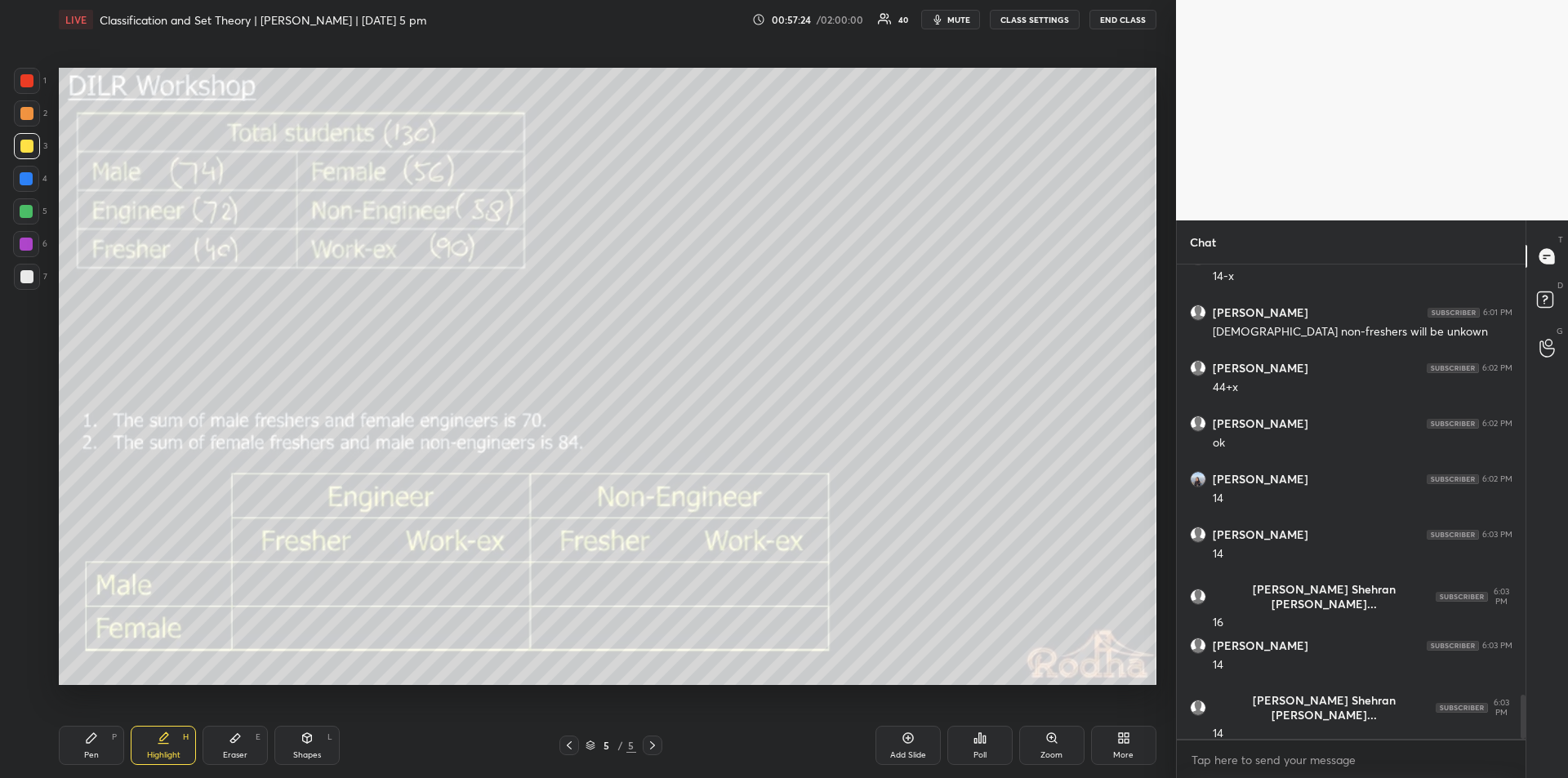
scroll to position [4701, 0]
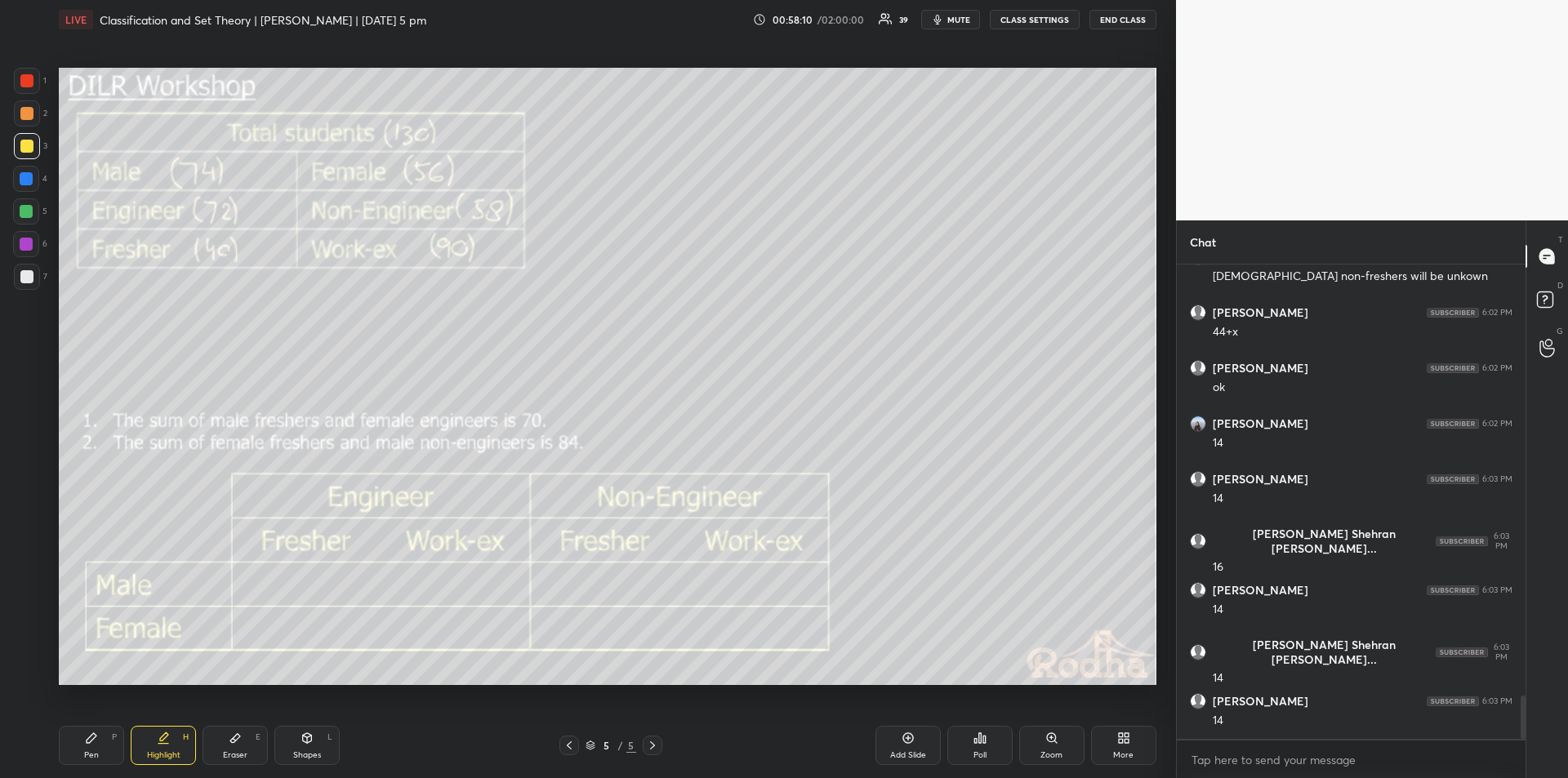
click at [101, 738] on div "Pen P" at bounding box center [91, 745] width 66 height 39
click at [319, 744] on div "Shapes L" at bounding box center [307, 745] width 66 height 39
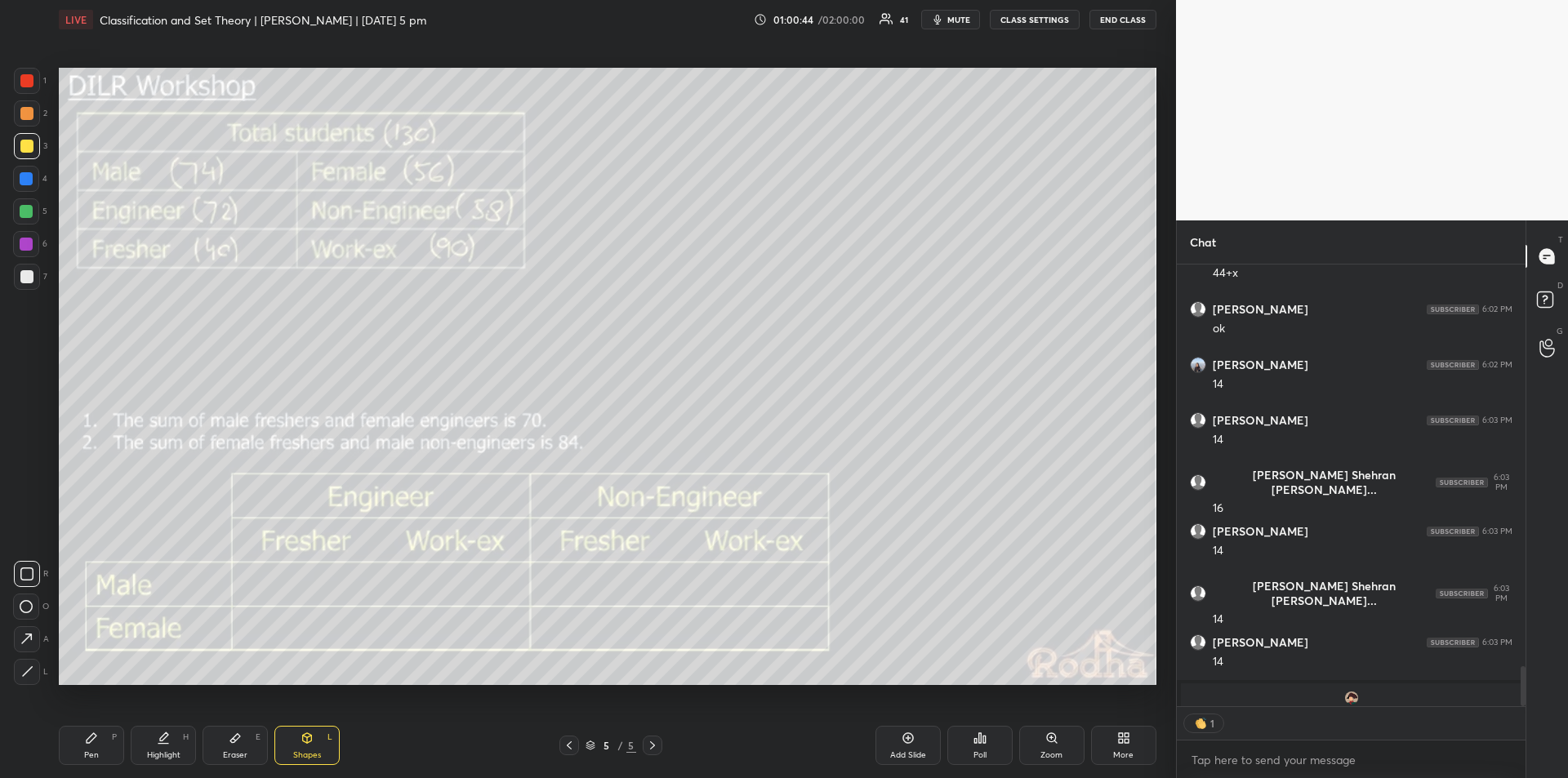
scroll to position [437, 344]
click at [1114, 751] on div "More" at bounding box center [1124, 755] width 20 height 8
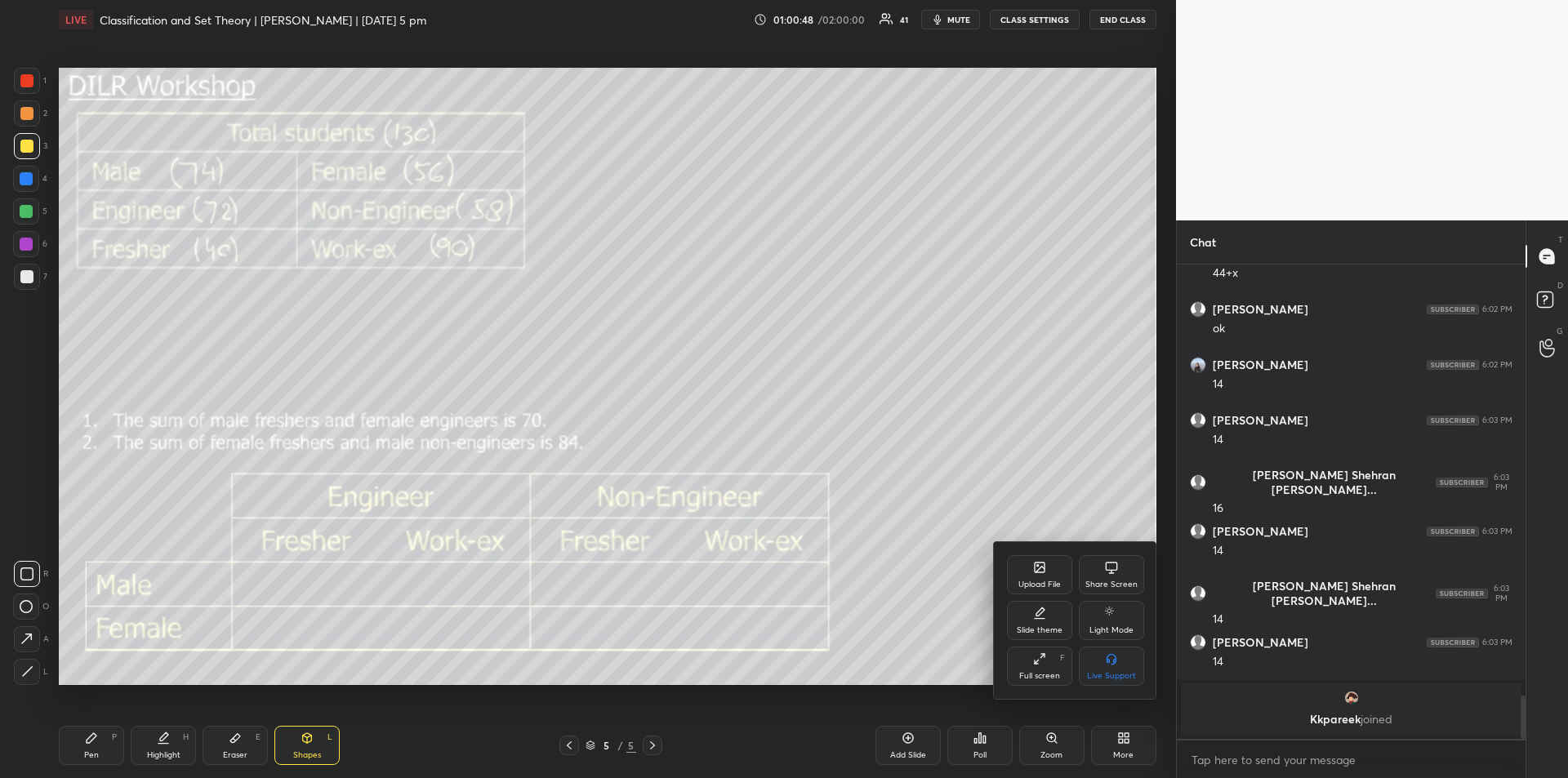
click at [1035, 586] on div "Upload File" at bounding box center [1040, 584] width 42 height 8
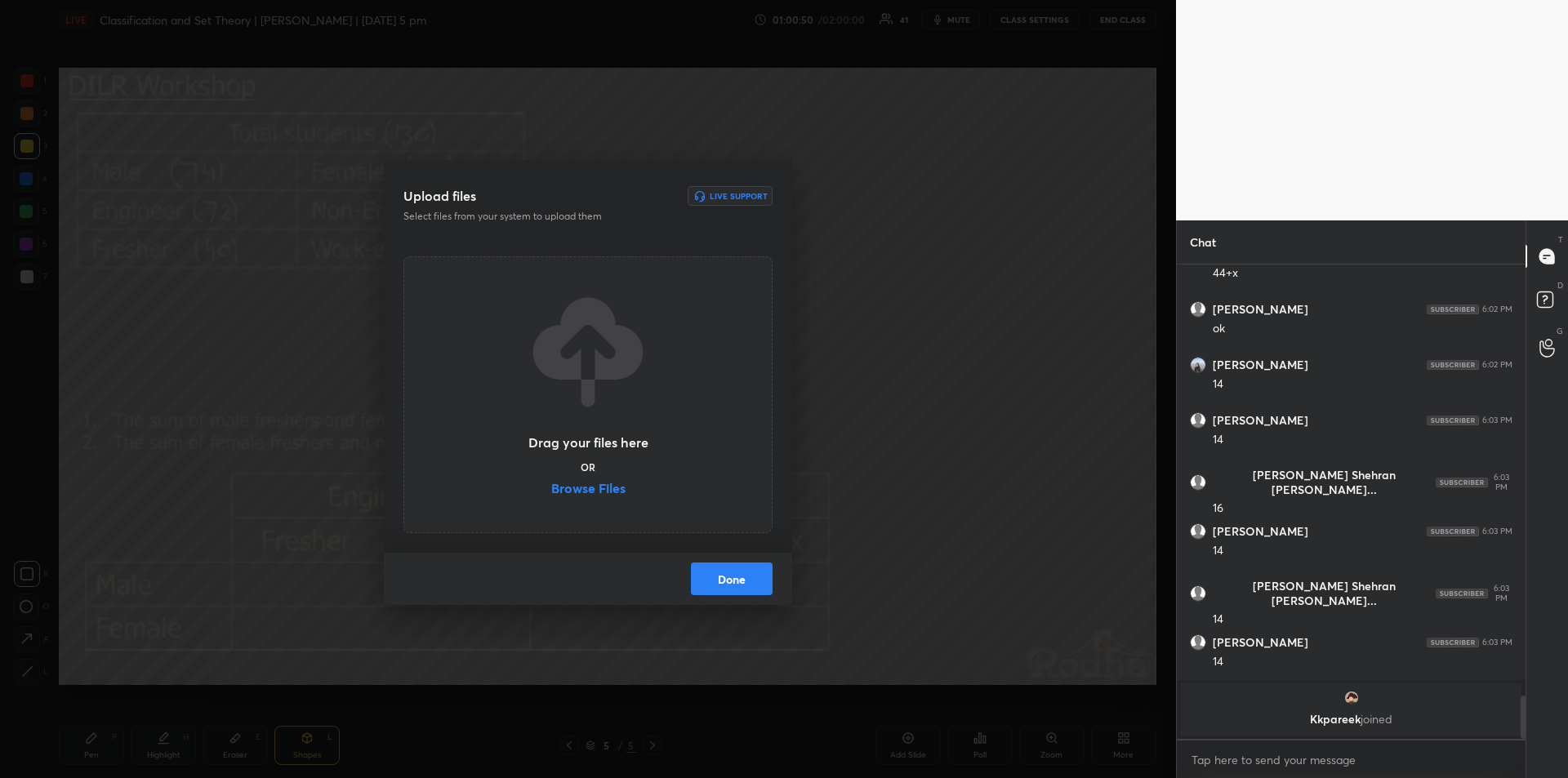
click at [572, 489] on label "Browse Files" at bounding box center [588, 490] width 74 height 18
click at [551, 489] on input "Browse Files" at bounding box center [551, 490] width 0 height 18
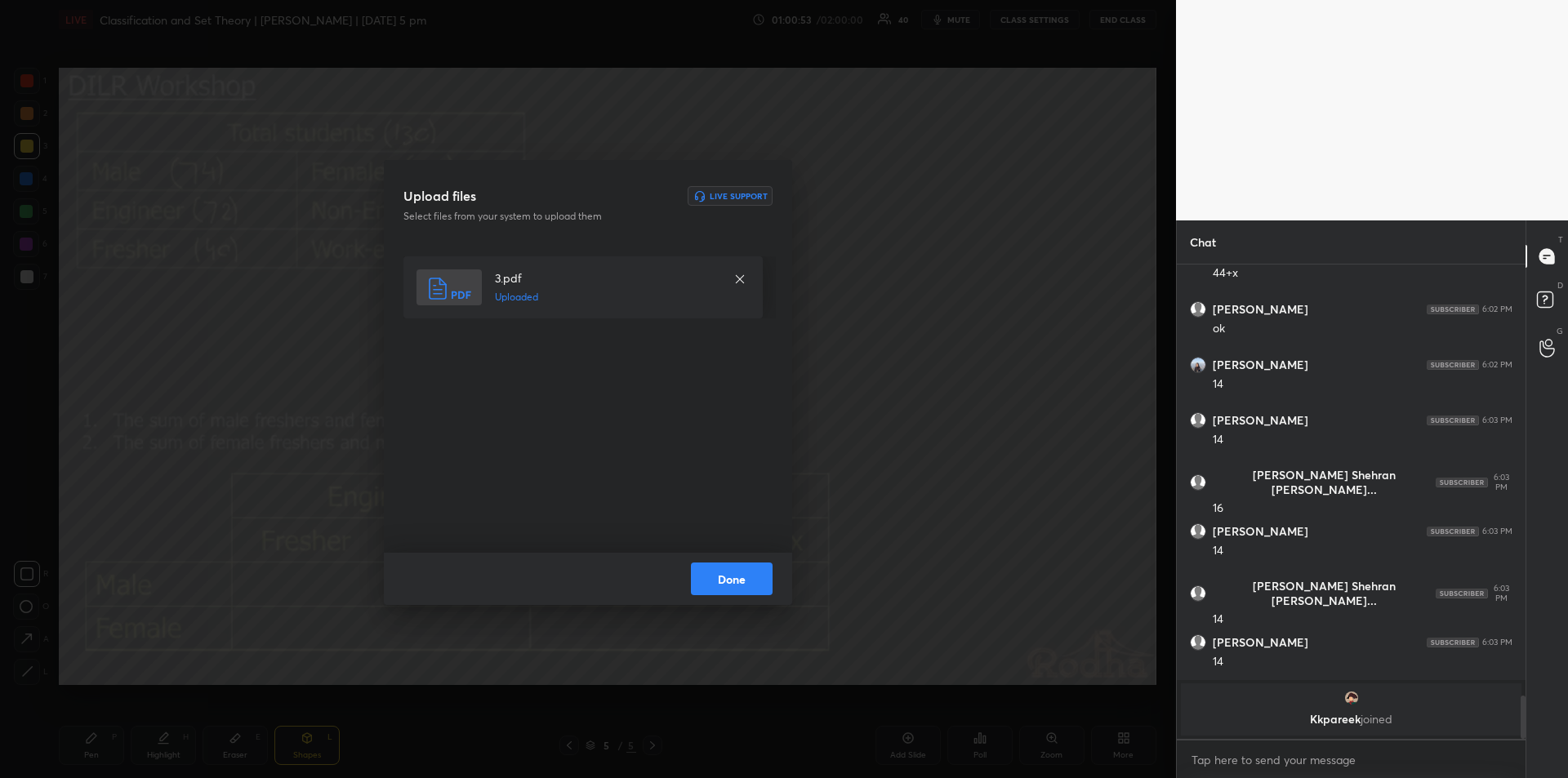
click at [724, 577] on button "Done" at bounding box center [731, 578] width 81 height 32
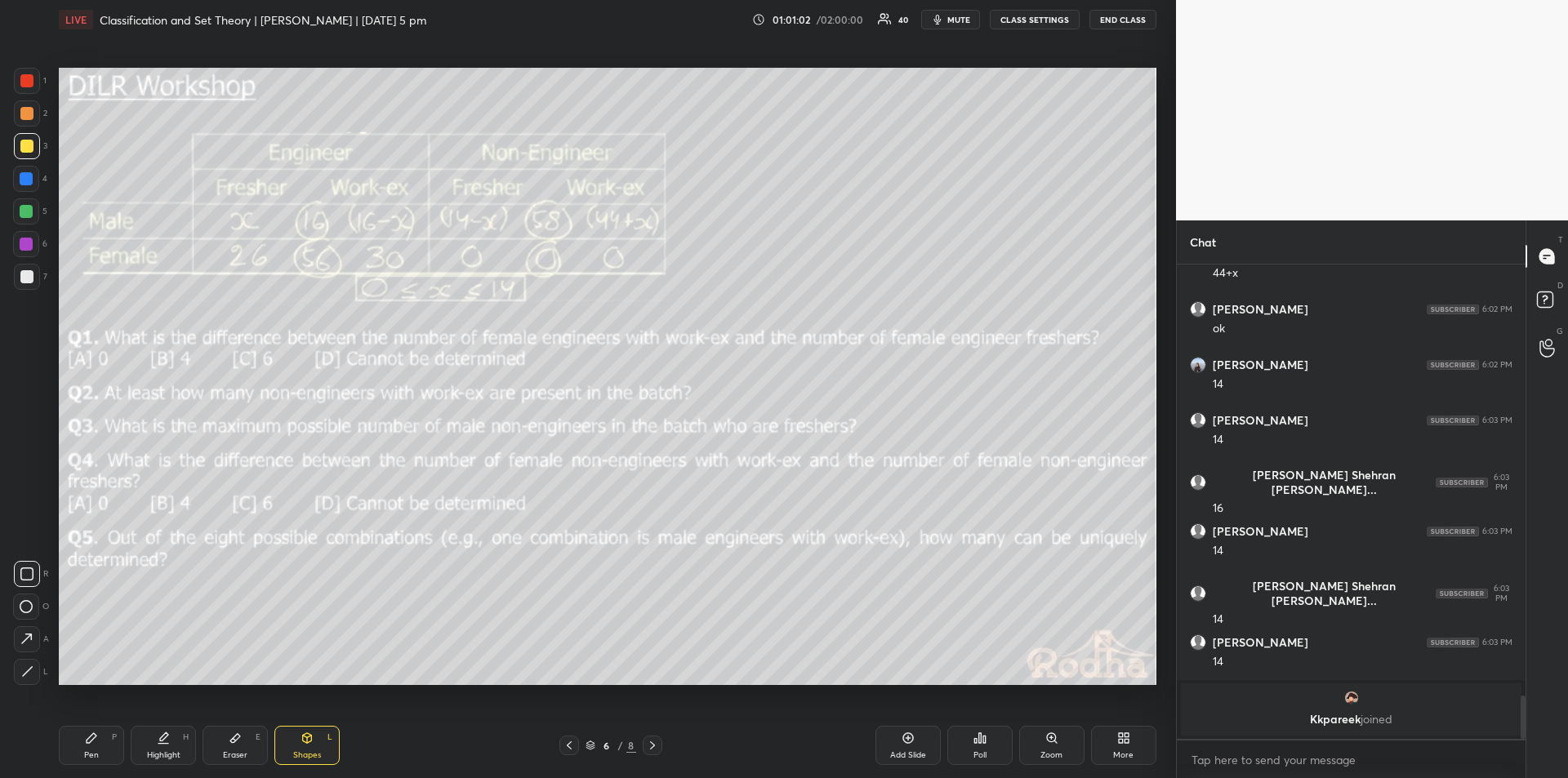
click at [167, 738] on icon at bounding box center [163, 738] width 13 height 13
click at [96, 745] on div "Pen P" at bounding box center [91, 745] width 66 height 39
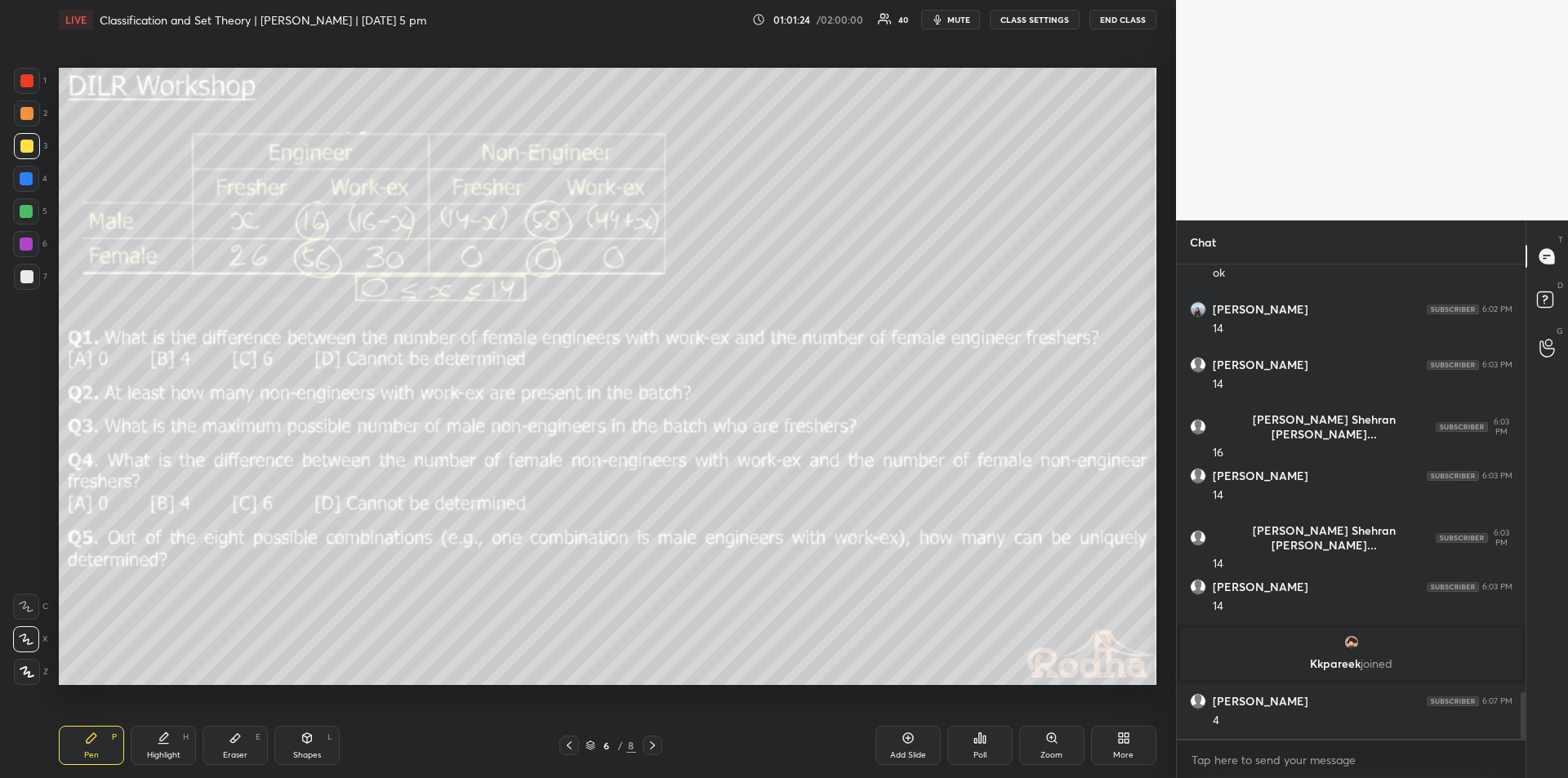
scroll to position [4357, 0]
click at [166, 753] on div "Highlight" at bounding box center [163, 755] width 33 height 8
click at [92, 751] on div "Pen" at bounding box center [91, 755] width 15 height 8
click at [163, 738] on icon at bounding box center [163, 736] width 8 height 8
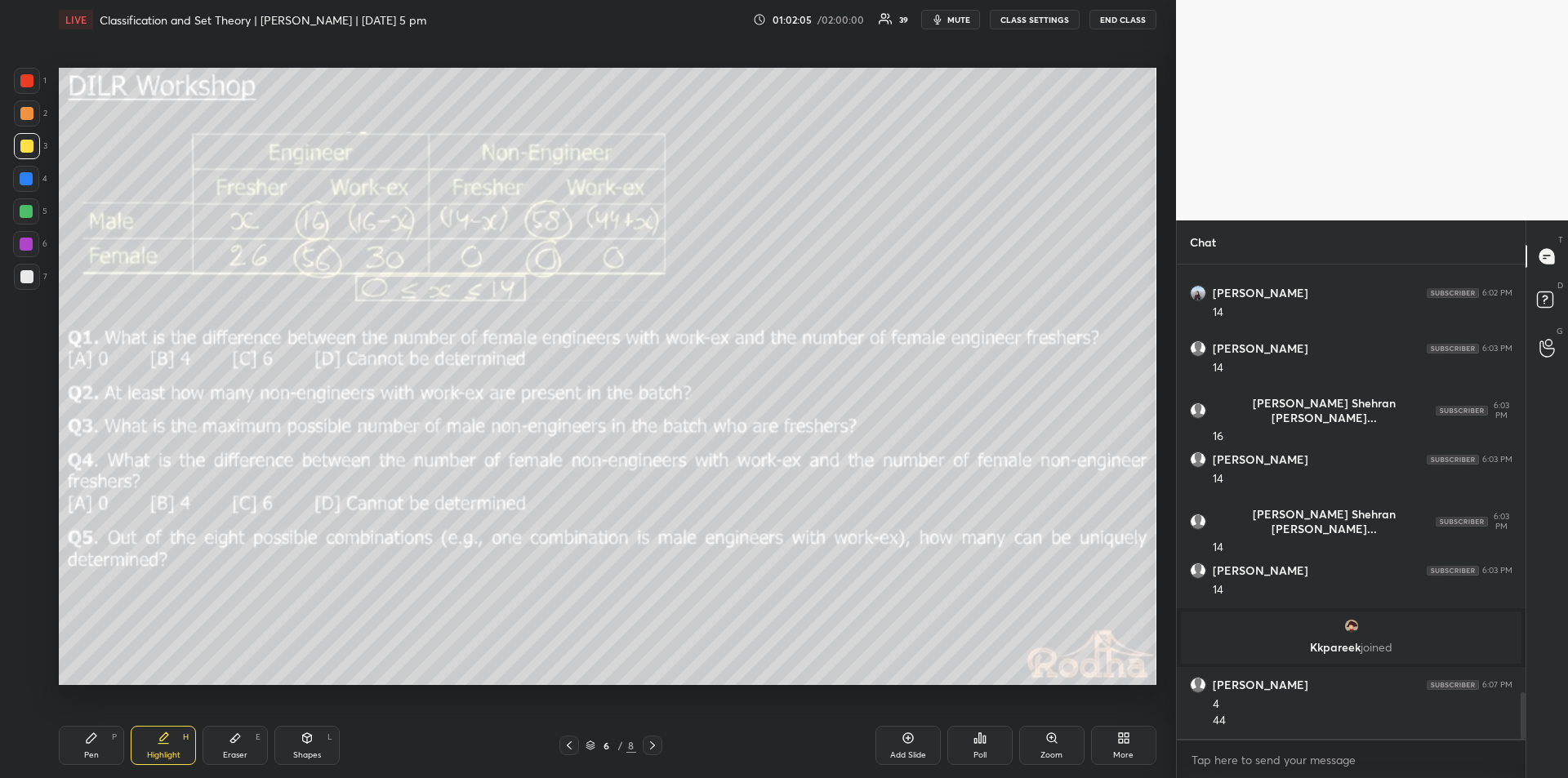
click at [96, 748] on div "Pen P" at bounding box center [91, 745] width 66 height 39
click at [158, 755] on div "Highlight" at bounding box center [163, 755] width 33 height 8
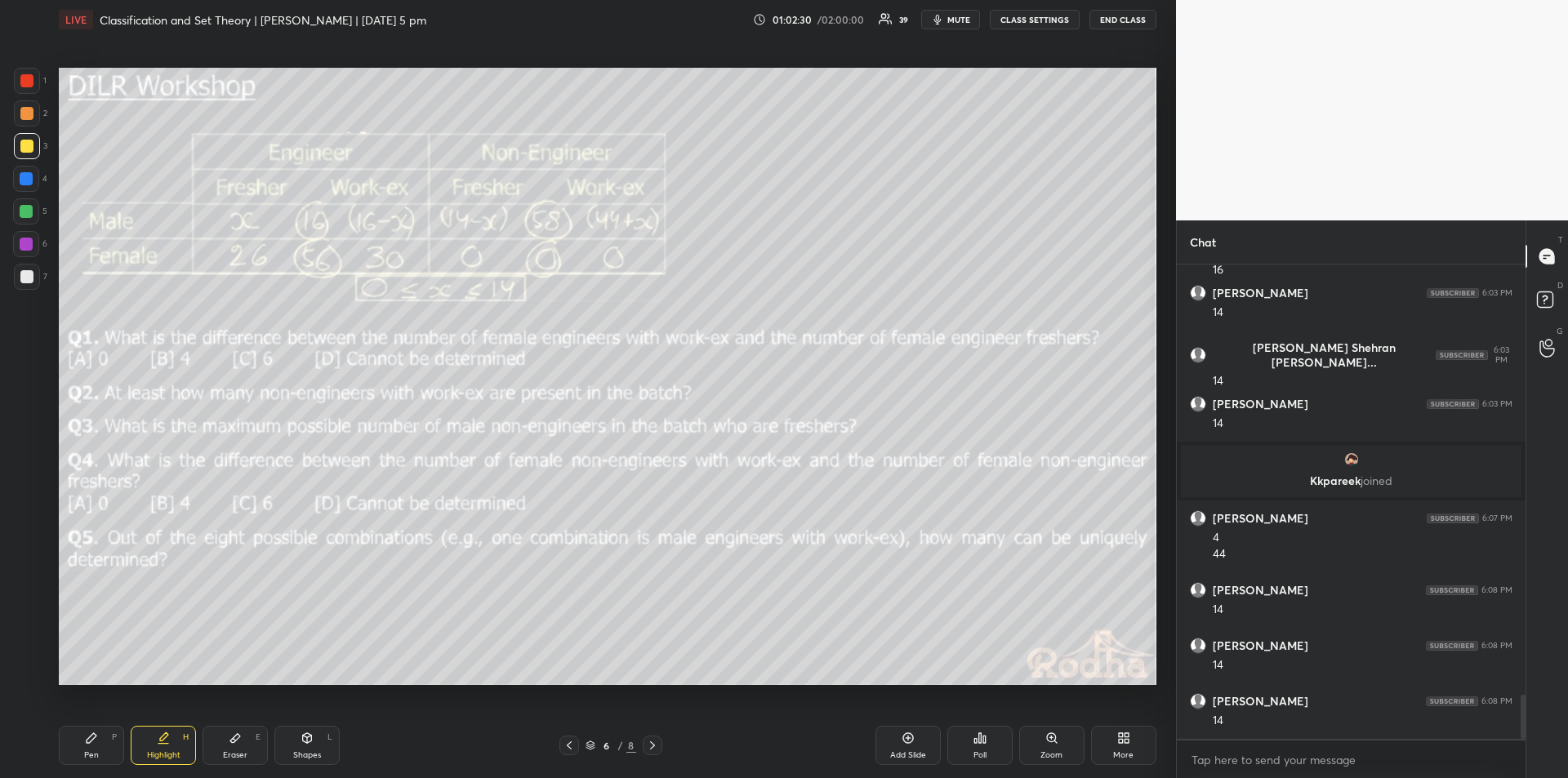
scroll to position [4595, 0]
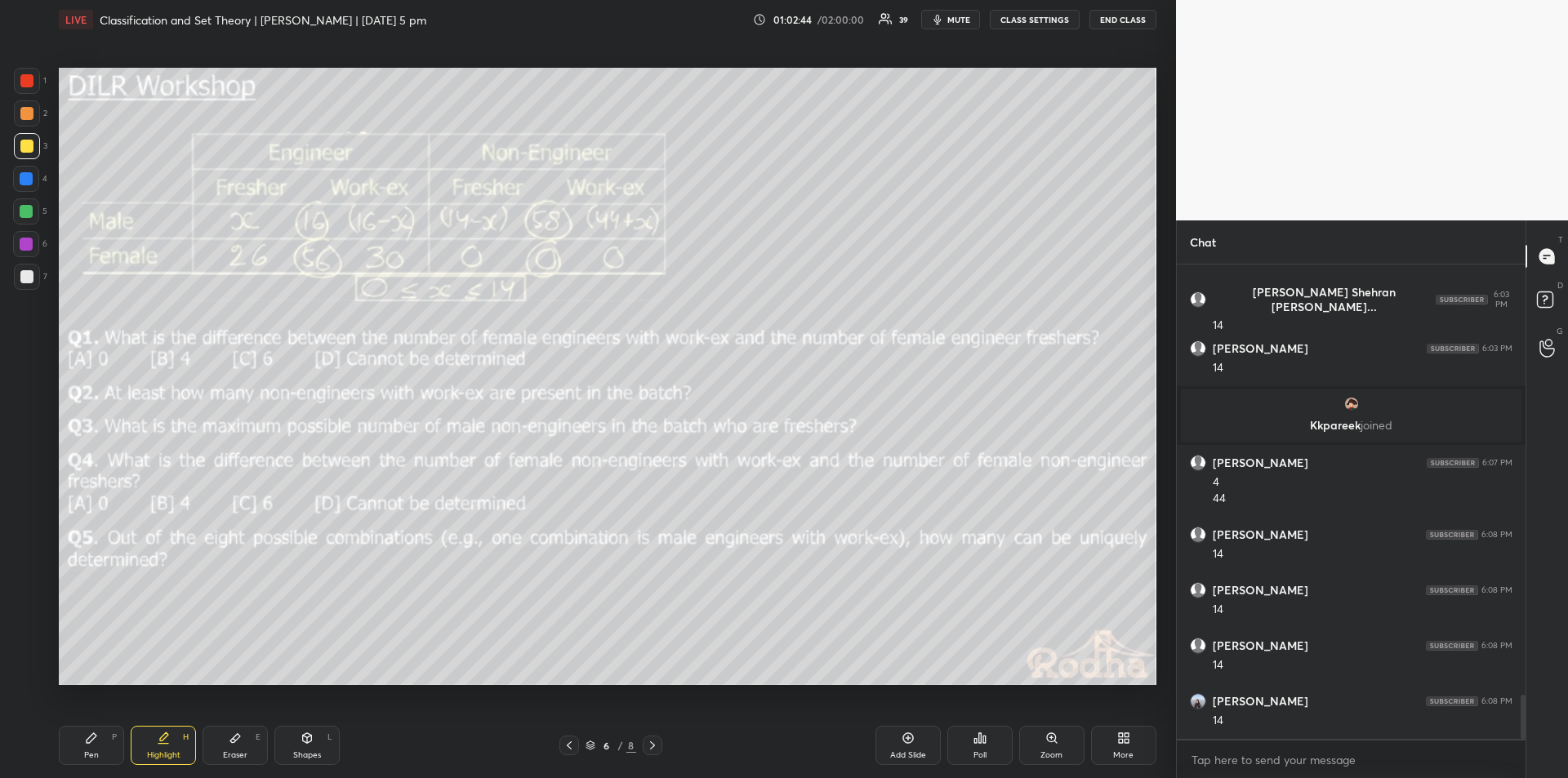
click at [92, 736] on icon at bounding box center [91, 737] width 10 height 10
click at [160, 748] on div "Highlight H" at bounding box center [163, 745] width 66 height 39
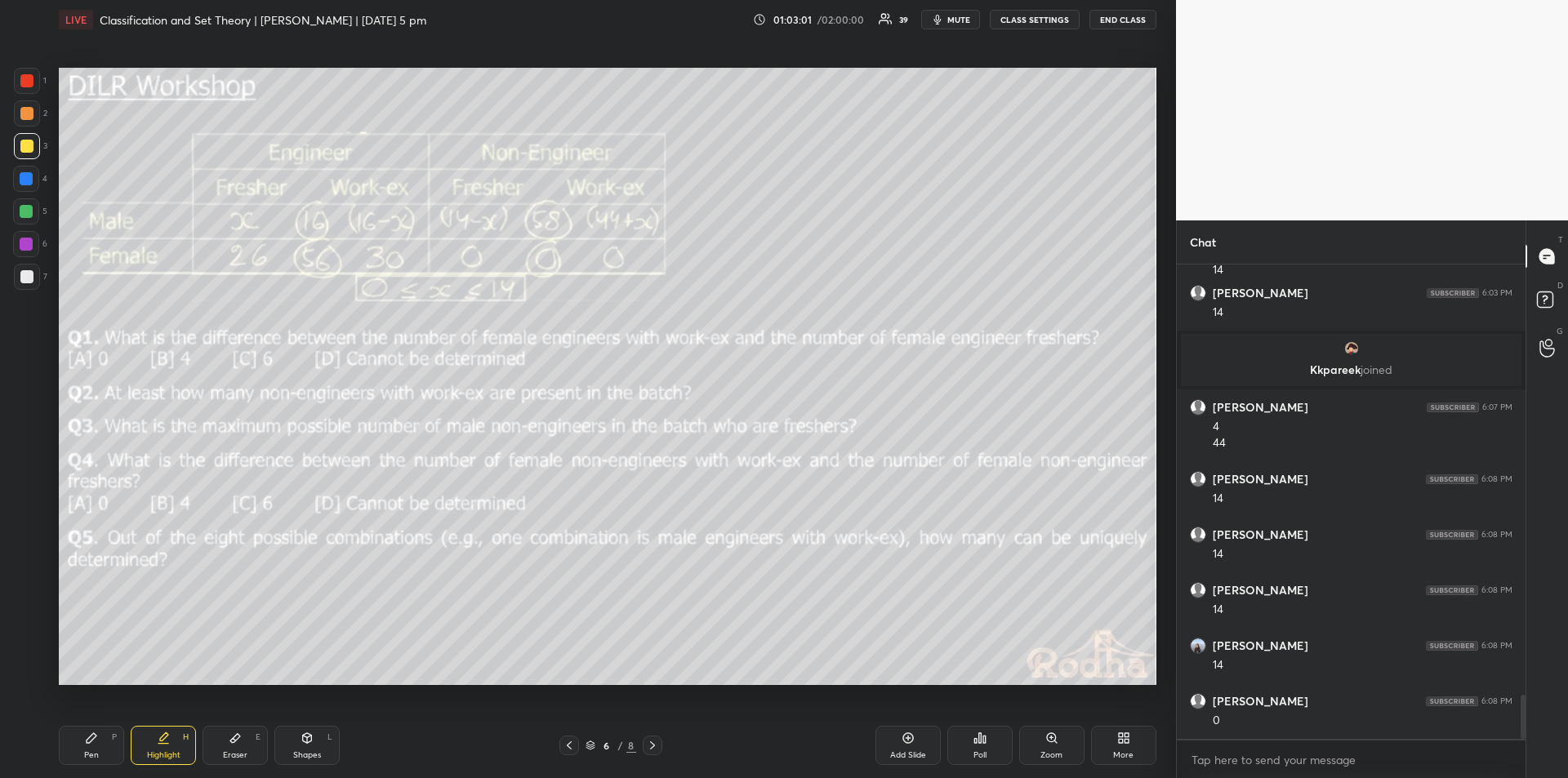
scroll to position [4706, 0]
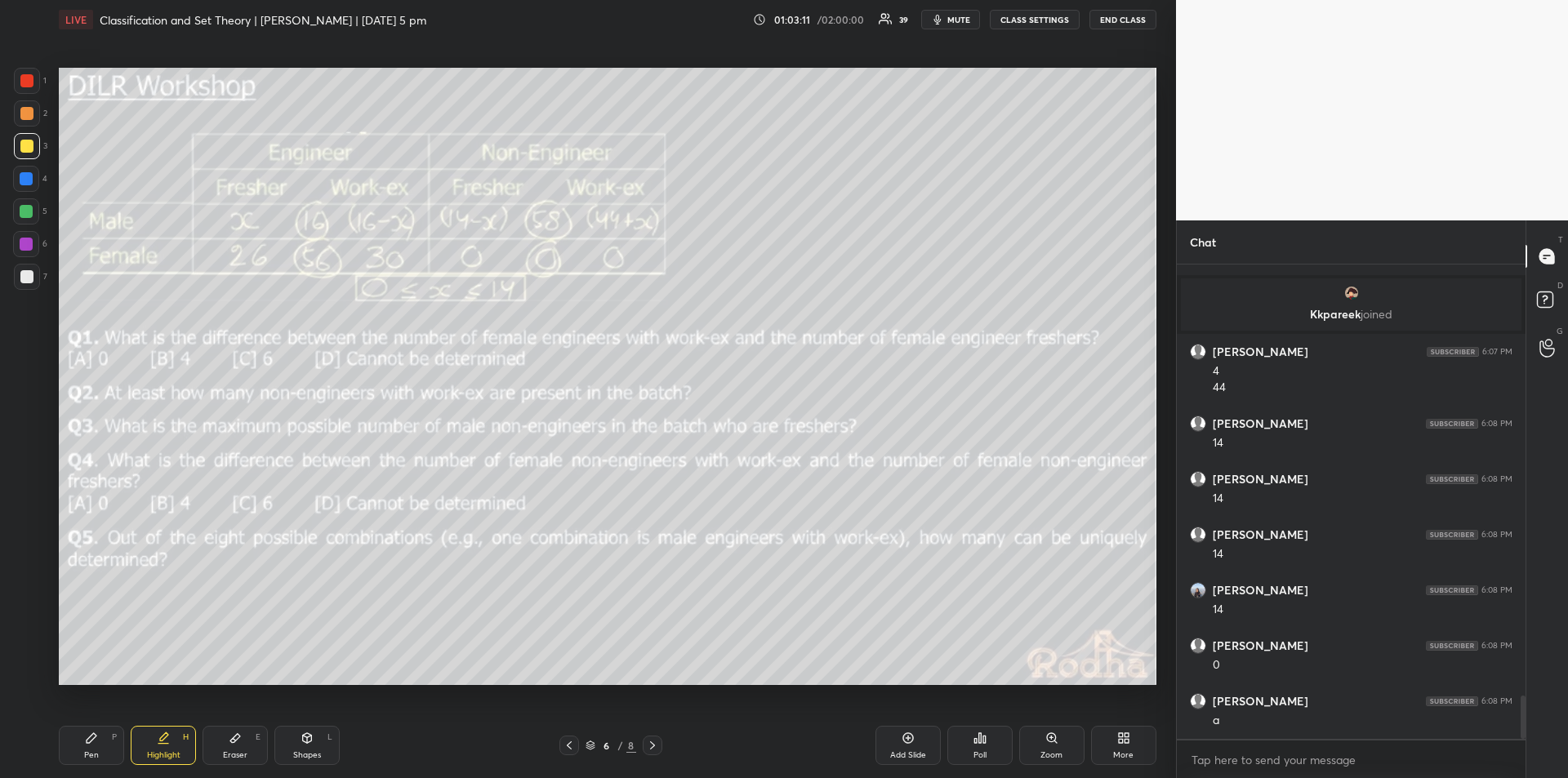
click at [102, 738] on div "Pen P" at bounding box center [91, 745] width 66 height 39
click at [169, 740] on icon at bounding box center [163, 738] width 13 height 13
click at [95, 746] on div "Pen P" at bounding box center [91, 745] width 66 height 39
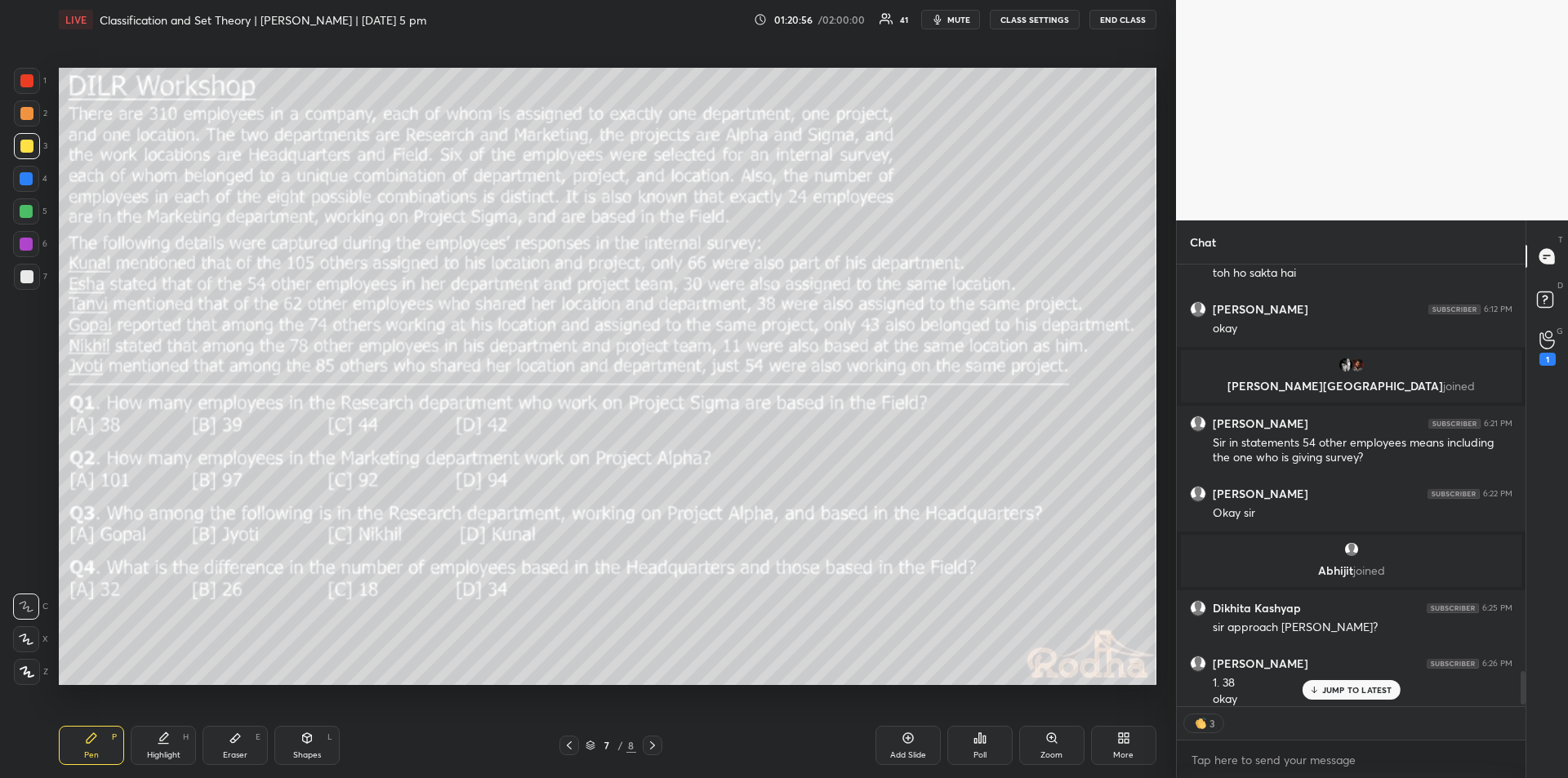
scroll to position [5421, 0]
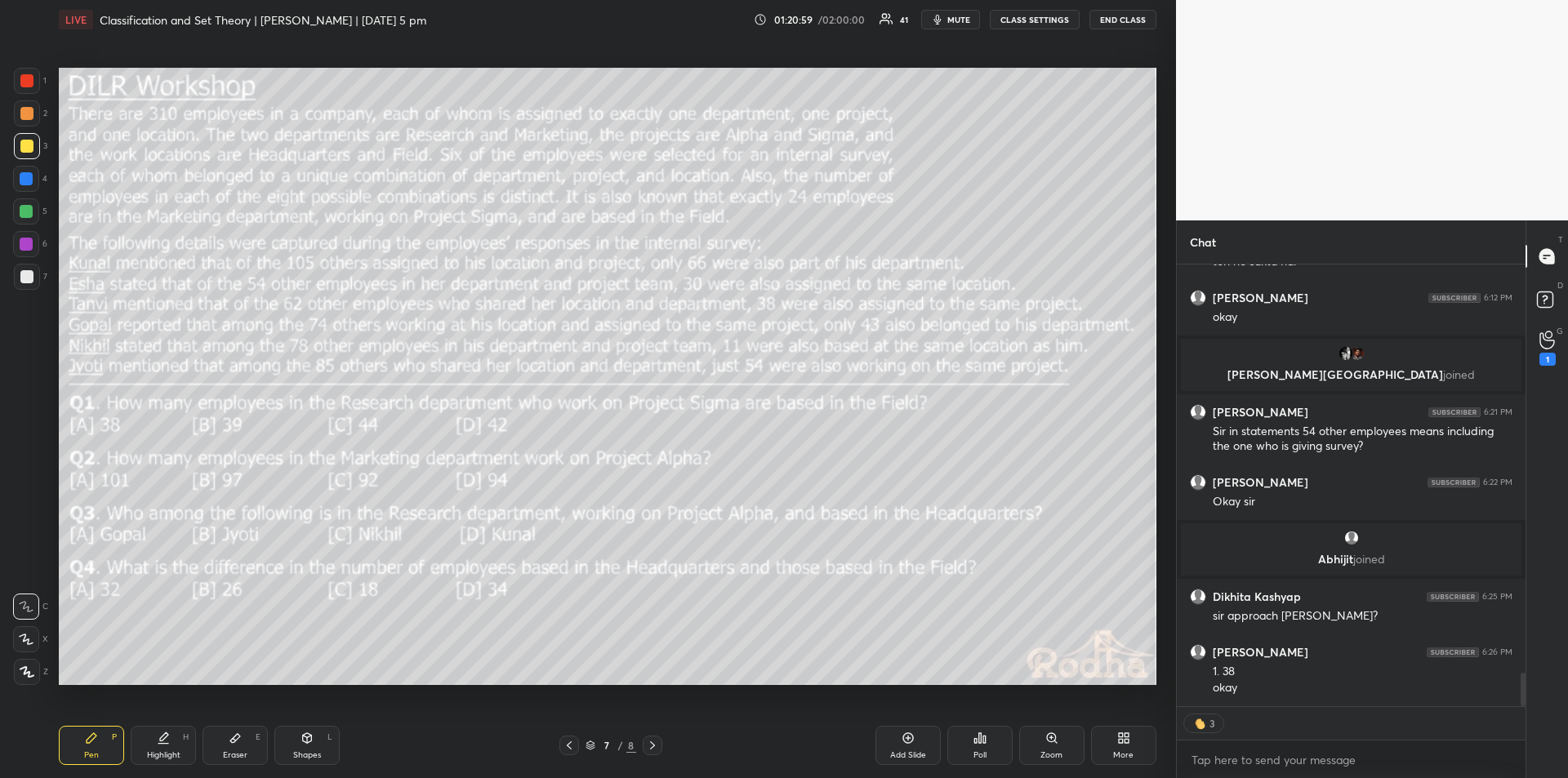
click at [1206, 724] on img at bounding box center [1200, 724] width 17 height 17
click at [1201, 724] on img at bounding box center [1200, 724] width 17 height 17
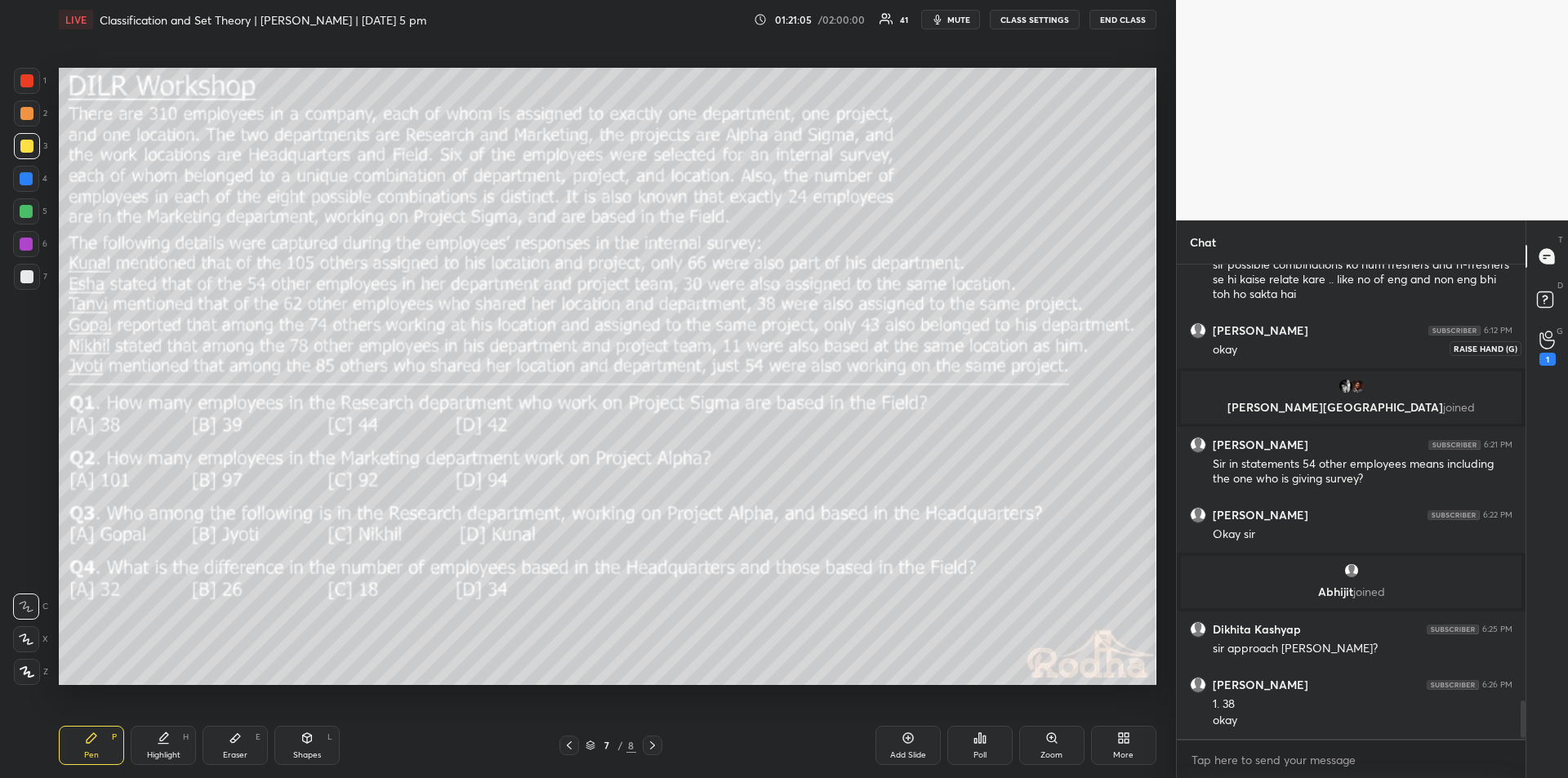
click at [1546, 336] on circle at bounding box center [1548, 334] width 6 height 6
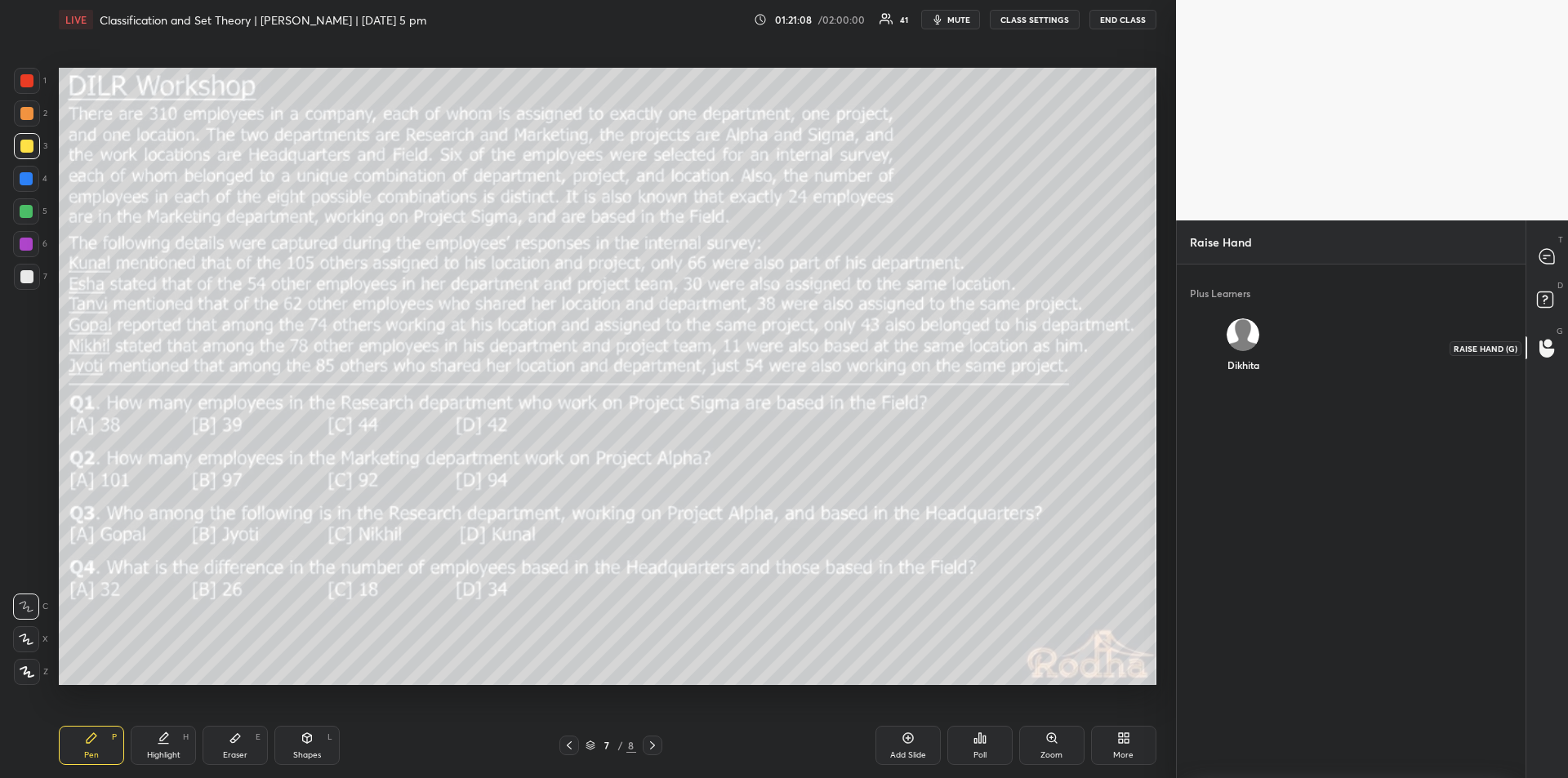
click at [1550, 343] on circle at bounding box center [1549, 342] width 8 height 8
click at [1552, 285] on div "D Doubts (D)" at bounding box center [1547, 303] width 42 height 46
click at [1550, 259] on icon at bounding box center [1547, 257] width 15 height 15
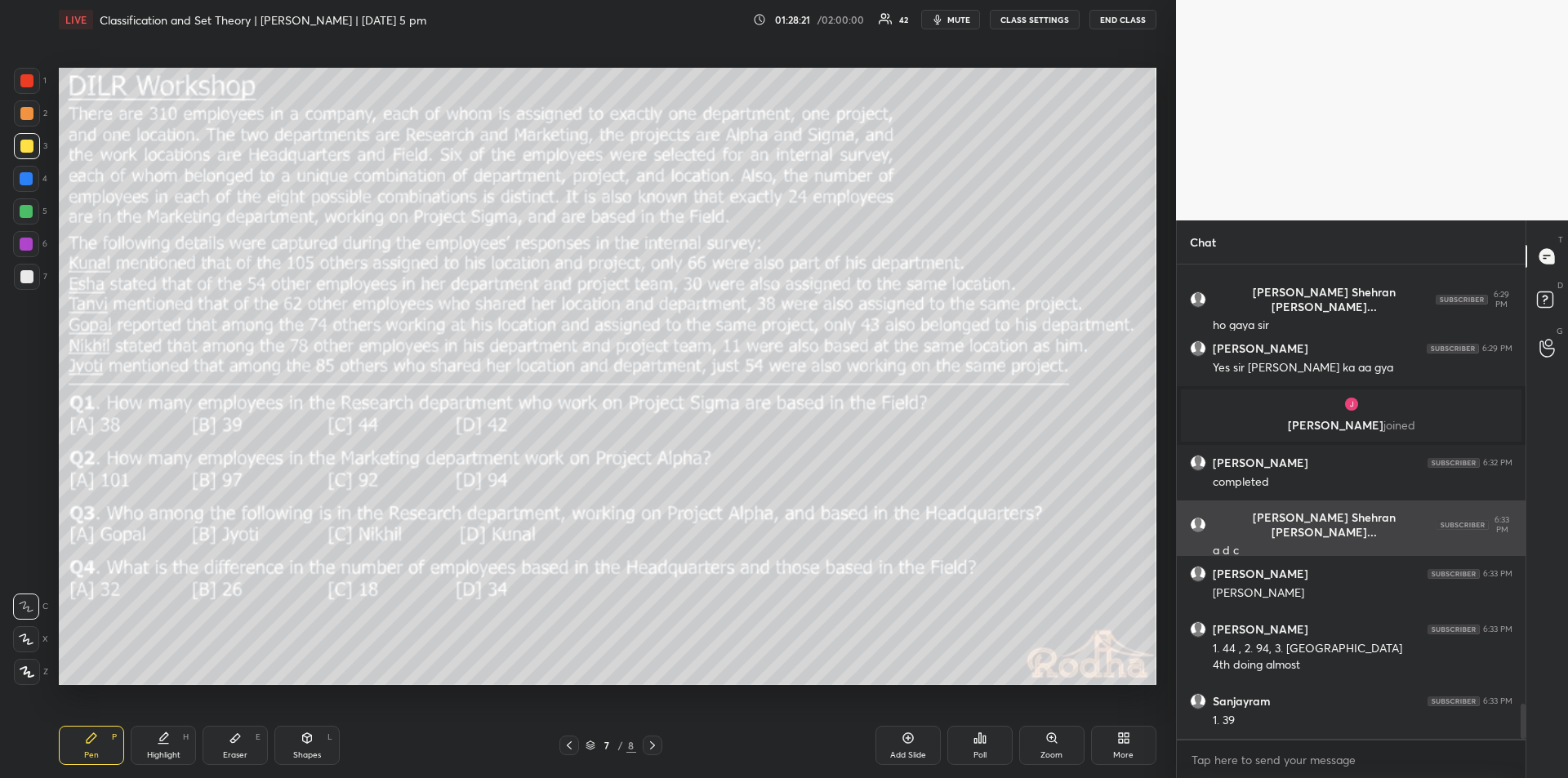
scroll to position [5963, 0]
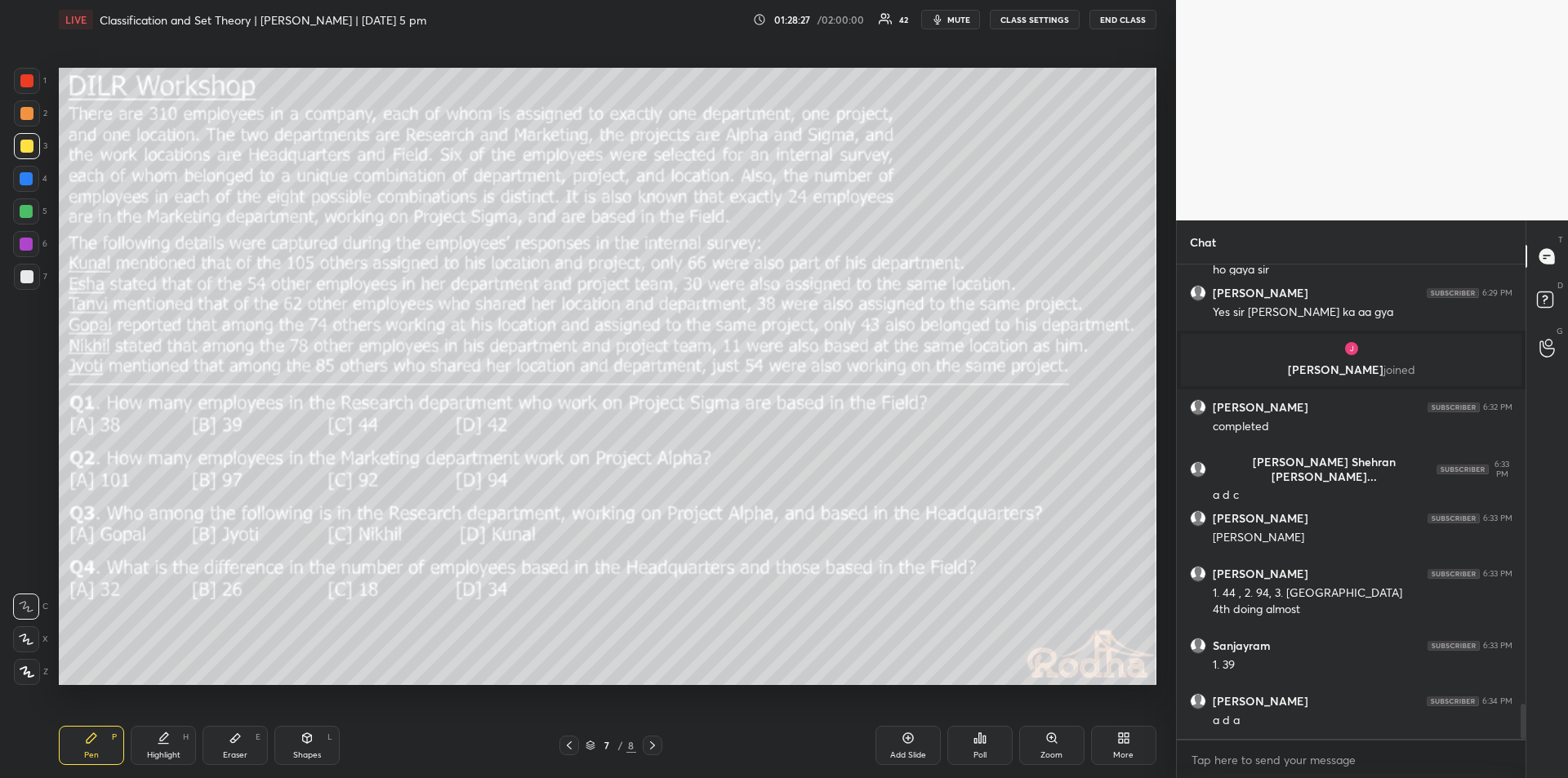
click at [180, 738] on div "Highlight H" at bounding box center [163, 745] width 66 height 39
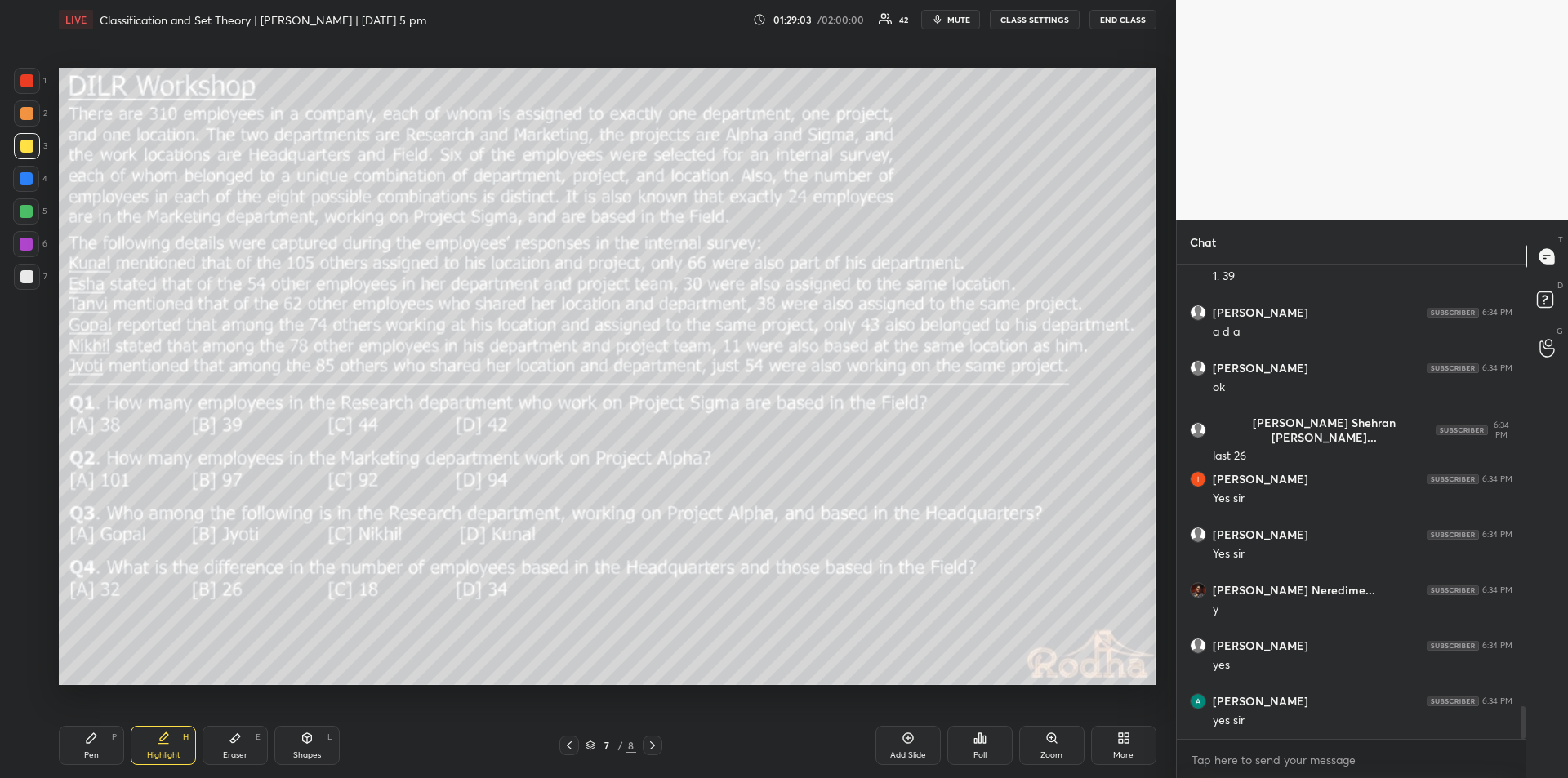
scroll to position [6407, 0]
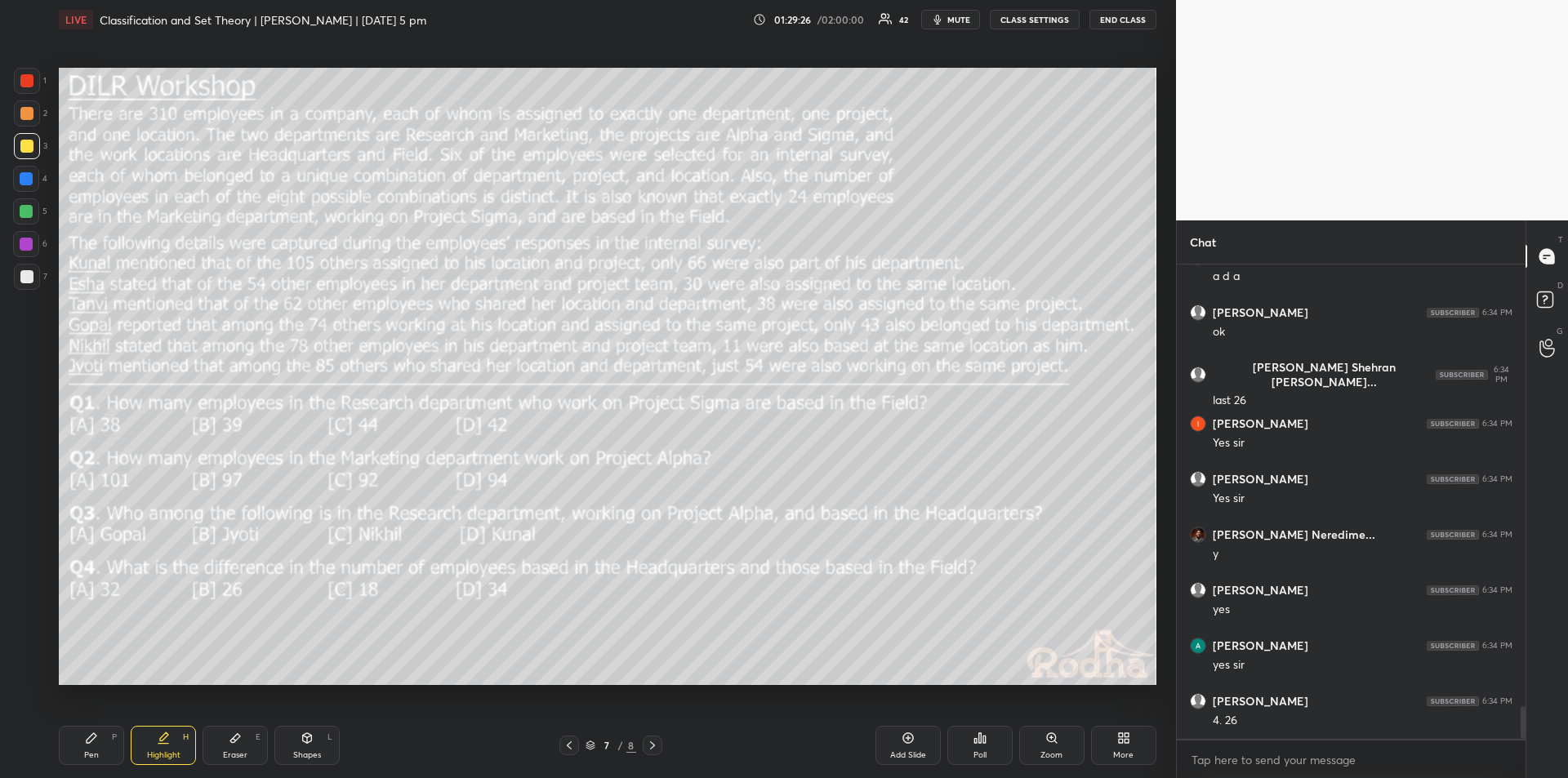
click at [98, 746] on div "Pen P" at bounding box center [91, 745] width 66 height 39
click at [164, 754] on div "Highlight" at bounding box center [163, 755] width 33 height 8
click at [95, 751] on div "Pen" at bounding box center [91, 755] width 15 height 8
click at [162, 743] on icon at bounding box center [163, 738] width 13 height 13
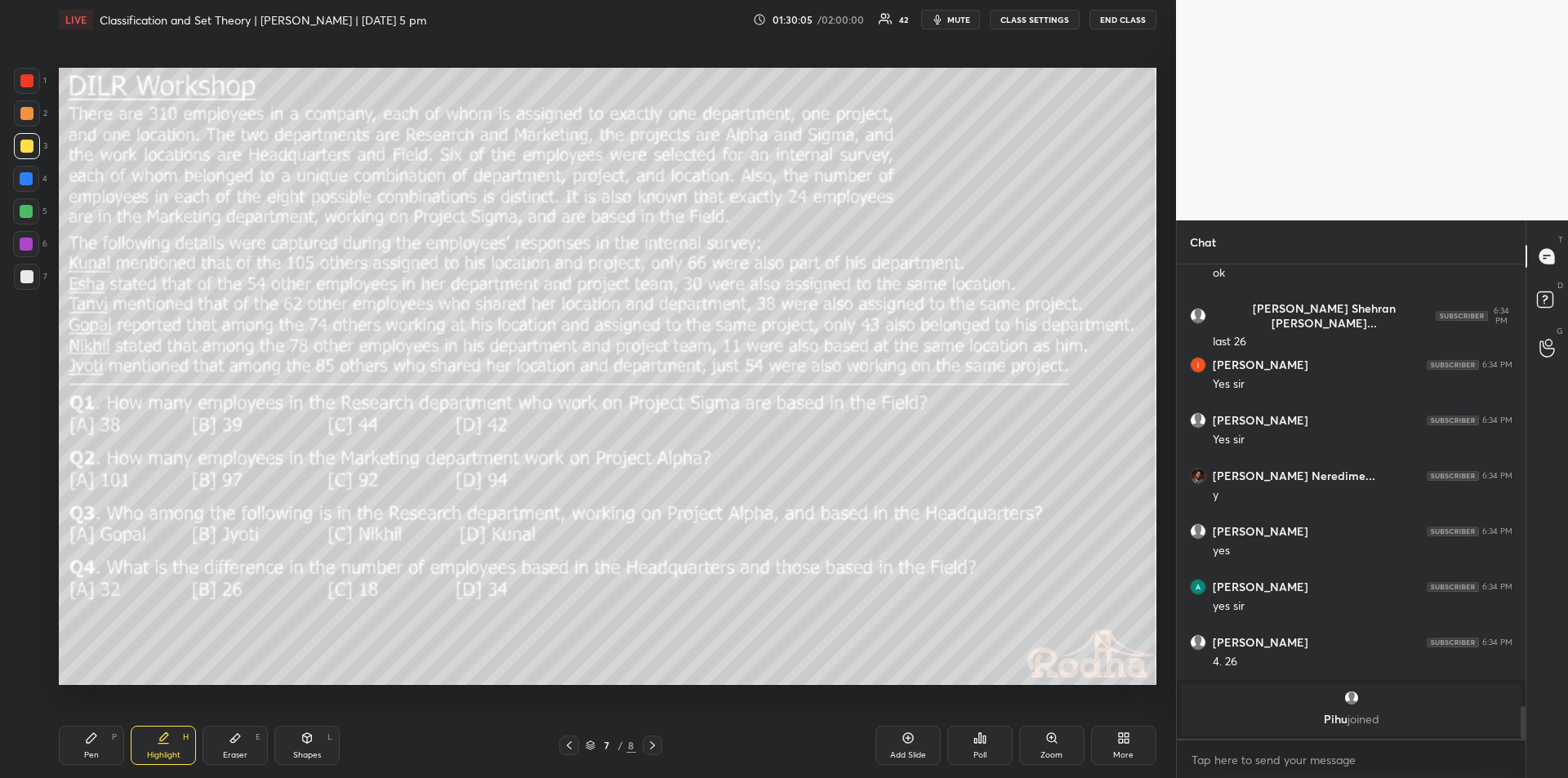
click at [89, 751] on div "Pen" at bounding box center [91, 755] width 15 height 8
click at [163, 745] on div "Highlight H" at bounding box center [163, 745] width 66 height 39
click at [92, 738] on icon at bounding box center [91, 737] width 10 height 10
click at [163, 735] on icon at bounding box center [163, 736] width 8 height 8
click at [103, 739] on div "Pen P" at bounding box center [91, 745] width 66 height 39
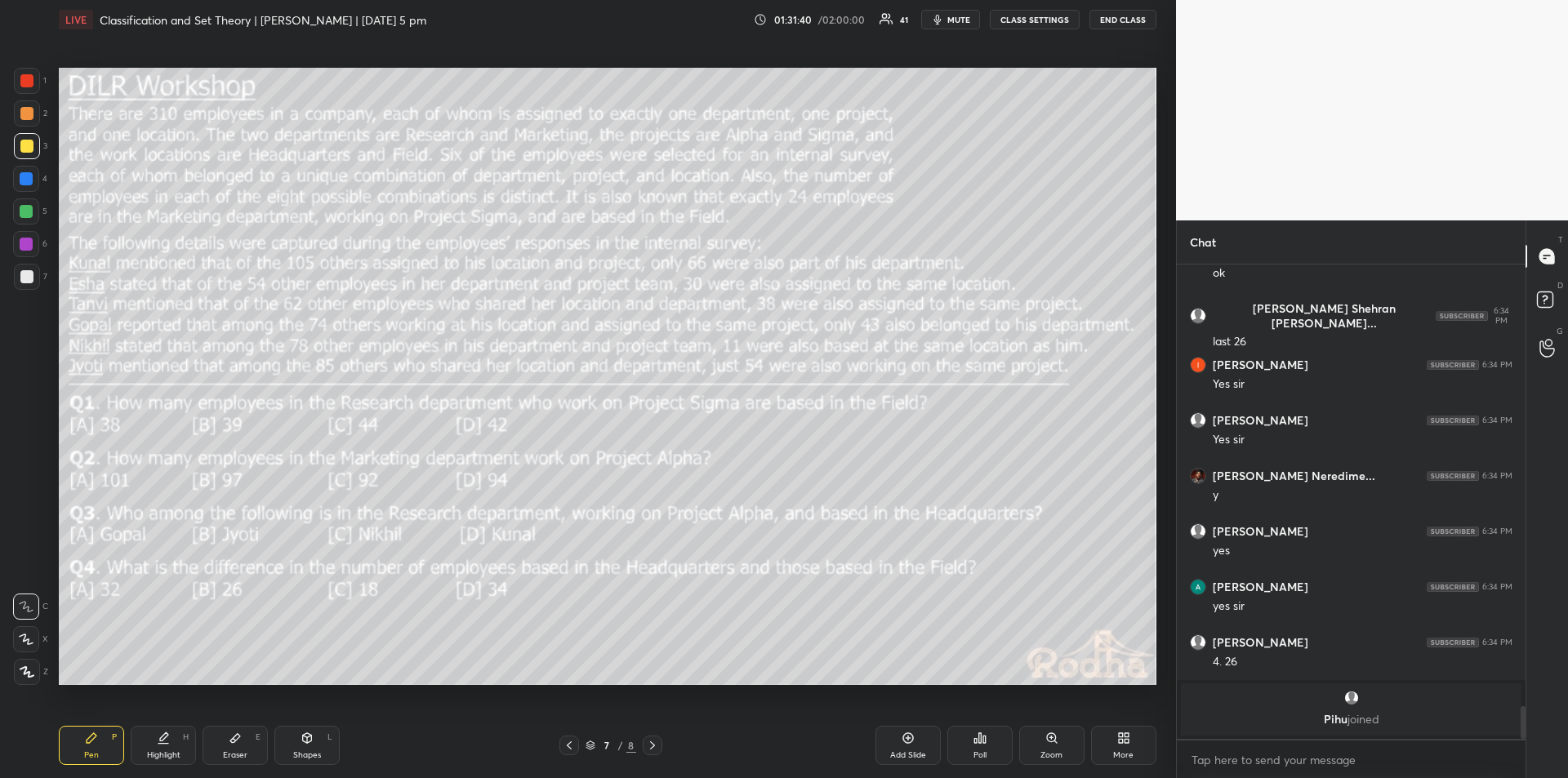
click at [165, 745] on div "Highlight H" at bounding box center [163, 745] width 66 height 39
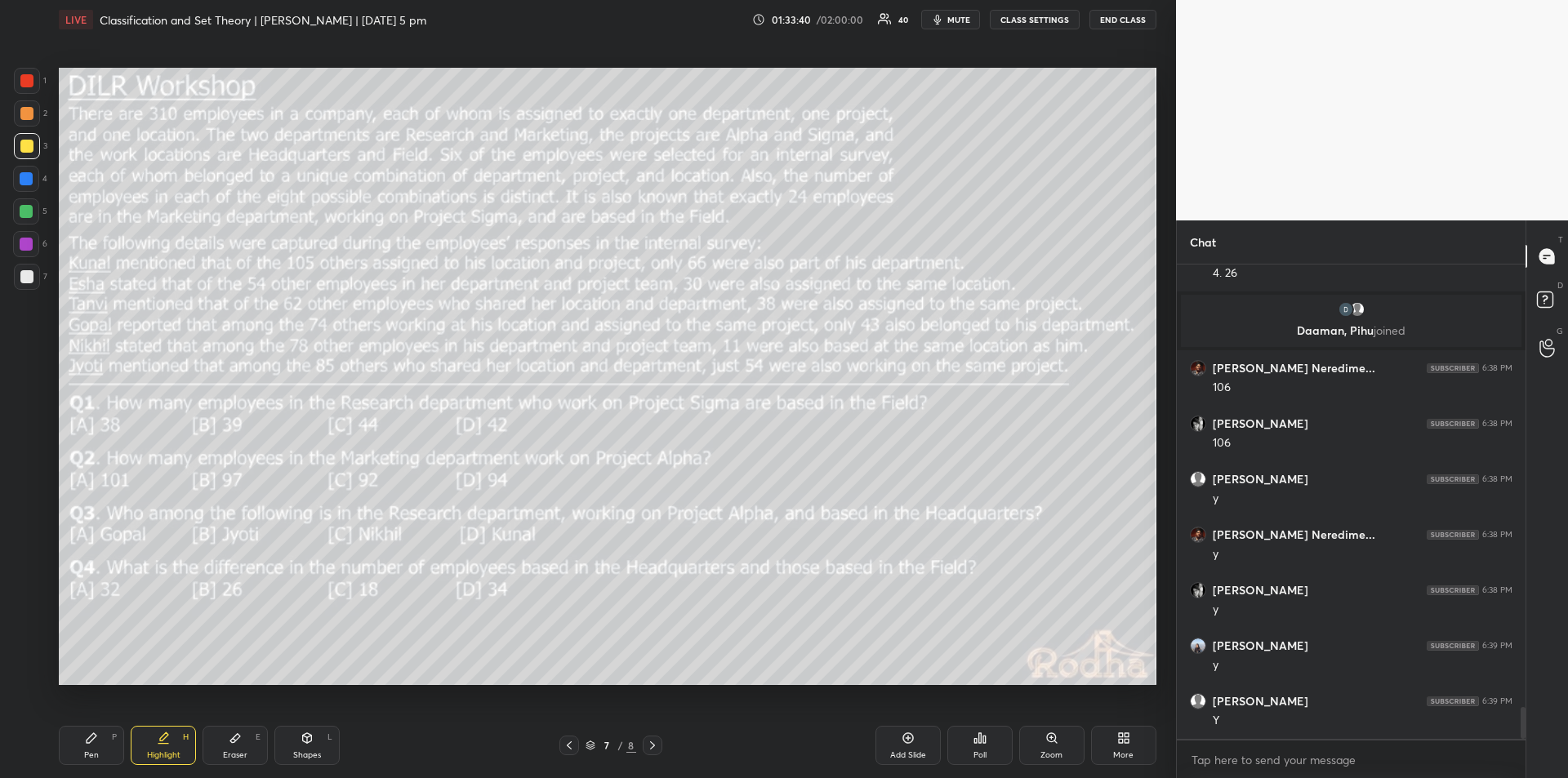
scroll to position [6606, 0]
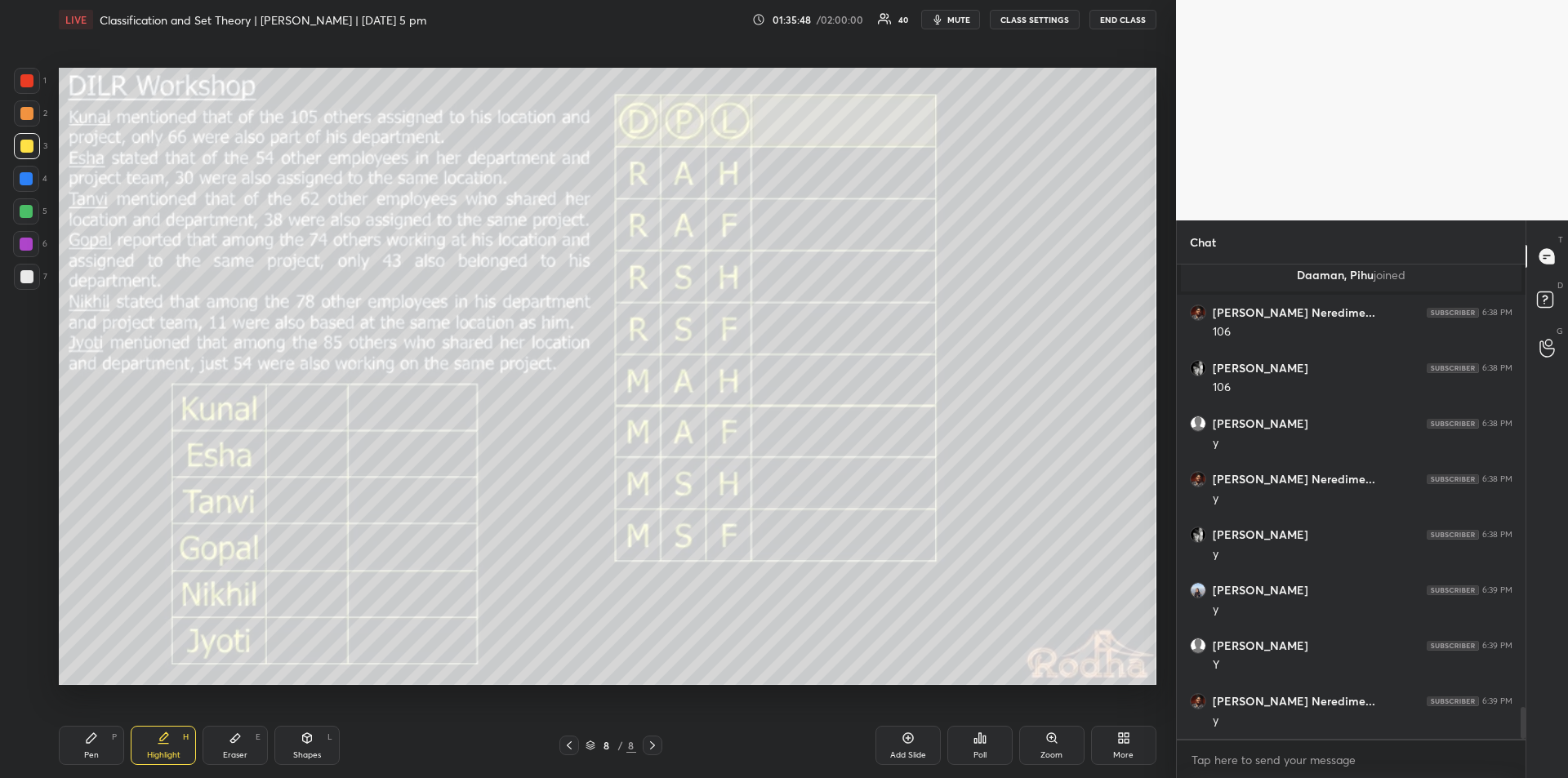
click at [94, 745] on div "Pen P" at bounding box center [91, 745] width 66 height 39
click at [162, 748] on div "Highlight H" at bounding box center [163, 745] width 66 height 39
click at [94, 748] on div "Pen P" at bounding box center [91, 745] width 66 height 39
click at [157, 743] on icon at bounding box center [163, 738] width 13 height 13
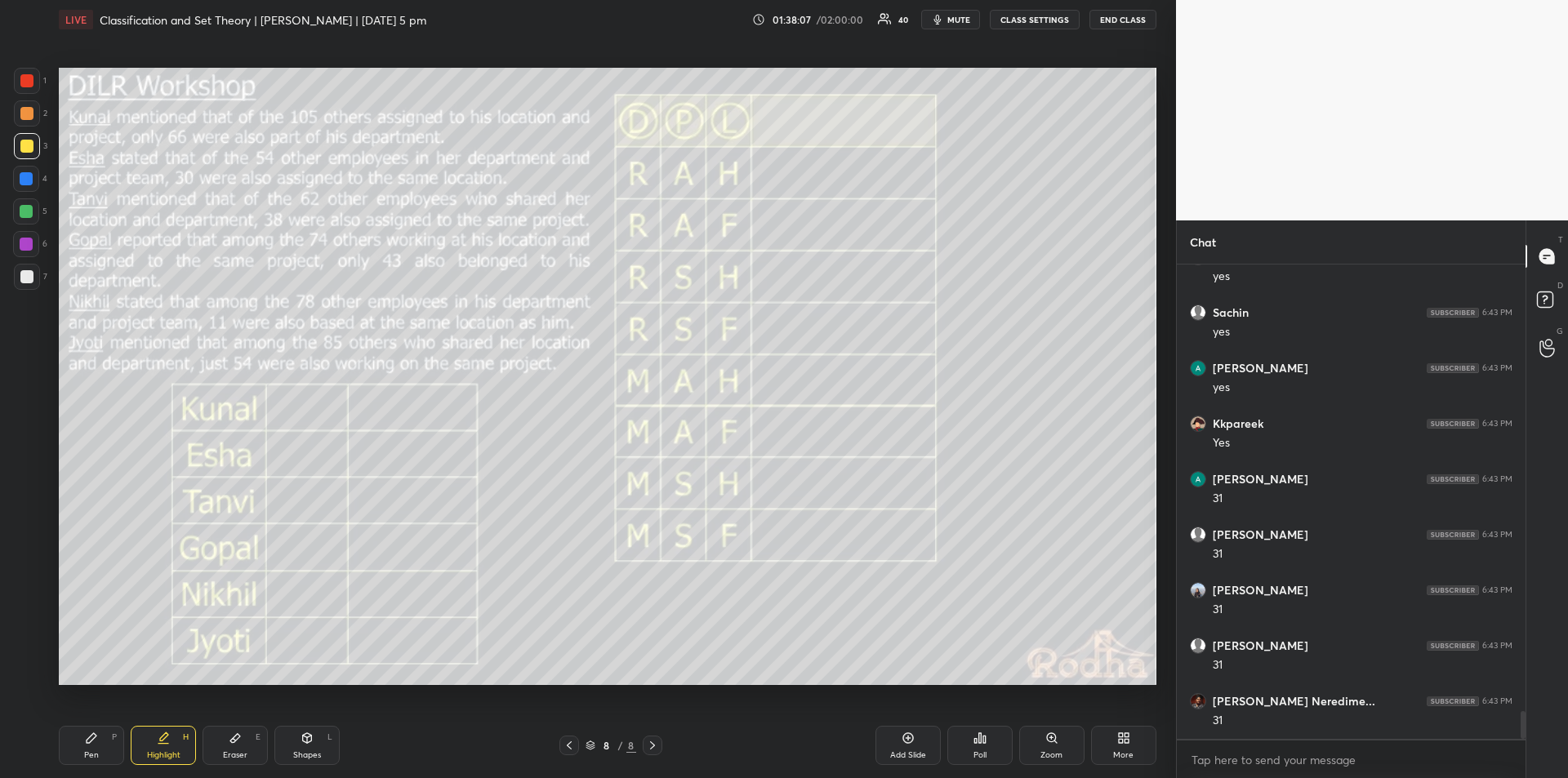
click at [95, 742] on icon at bounding box center [91, 738] width 13 height 13
click at [158, 752] on div "Highlight" at bounding box center [163, 755] width 33 height 8
click at [105, 743] on div "Pen P" at bounding box center [91, 745] width 66 height 39
click at [165, 740] on icon at bounding box center [163, 738] width 13 height 13
click at [90, 751] on div "Pen" at bounding box center [91, 755] width 15 height 8
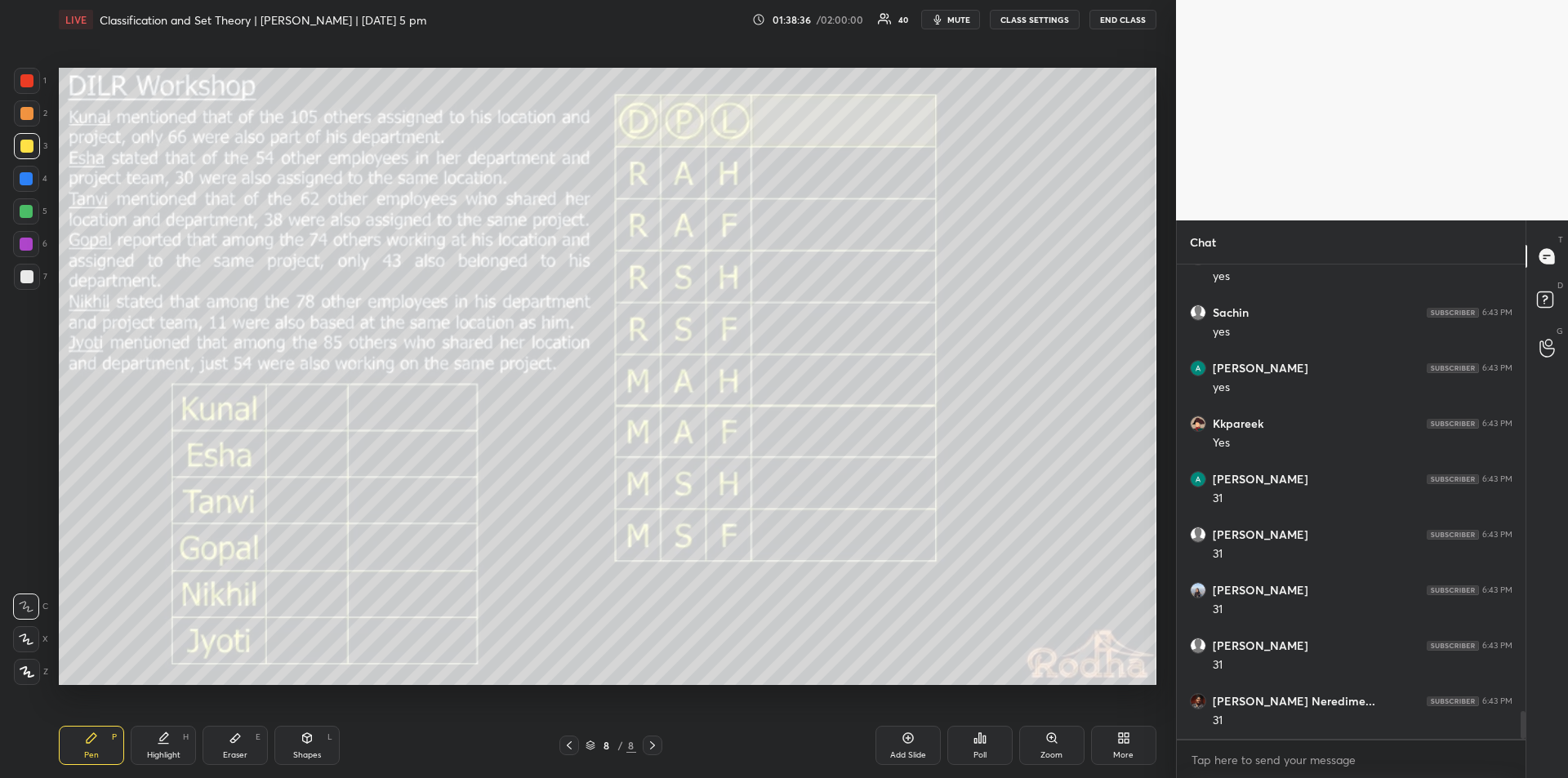
click at [165, 748] on div "Highlight H" at bounding box center [163, 745] width 66 height 39
click at [94, 738] on icon at bounding box center [91, 737] width 10 height 10
click at [164, 742] on icon at bounding box center [163, 738] width 13 height 13
click at [95, 745] on div "Pen P" at bounding box center [91, 745] width 66 height 39
click at [170, 746] on div "Highlight H" at bounding box center [163, 745] width 66 height 39
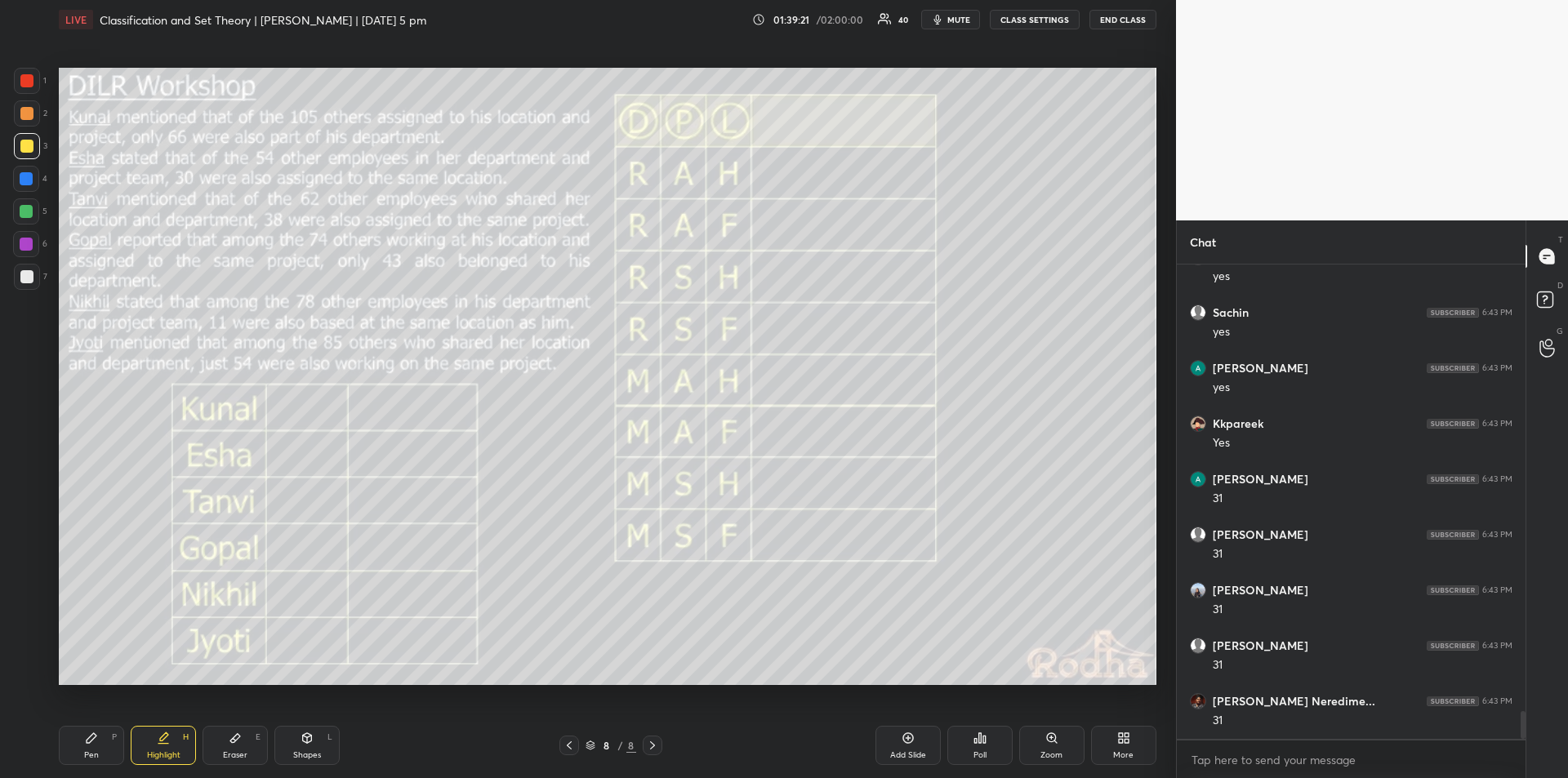
scroll to position [7661, 0]
click at [94, 745] on div "Pen P" at bounding box center [91, 745] width 66 height 39
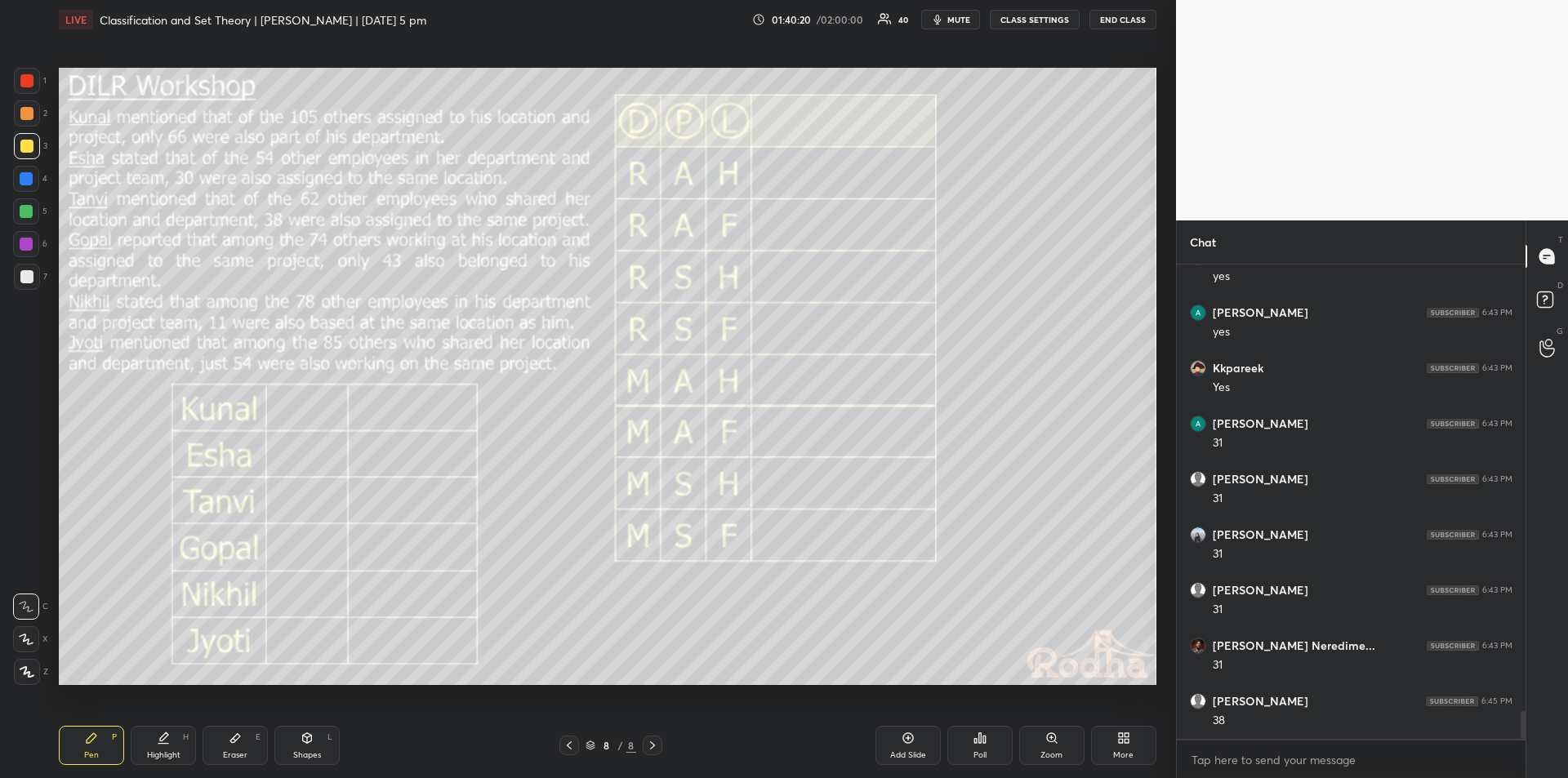
click at [166, 744] on icon at bounding box center [163, 744] width 10 height 0
click at [177, 738] on div "Highlight H" at bounding box center [163, 745] width 66 height 39
click at [88, 747] on div "Pen P" at bounding box center [91, 745] width 66 height 39
click at [166, 751] on div "Highlight" at bounding box center [163, 755] width 33 height 8
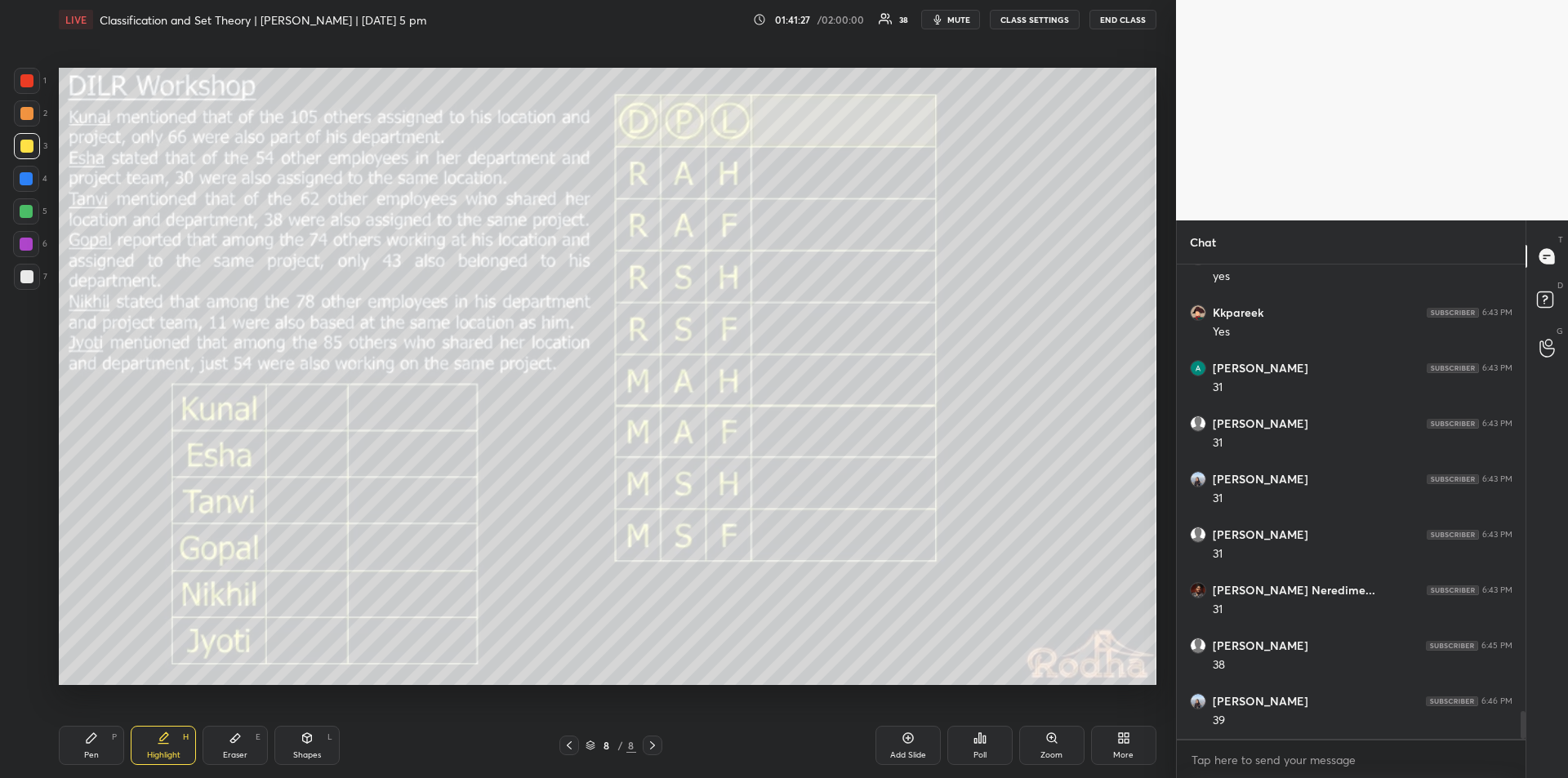
scroll to position [7772, 0]
click at [93, 745] on div "Pen P" at bounding box center [91, 745] width 66 height 39
click at [171, 741] on div "Highlight H" at bounding box center [163, 745] width 66 height 39
click at [93, 741] on icon at bounding box center [91, 738] width 13 height 13
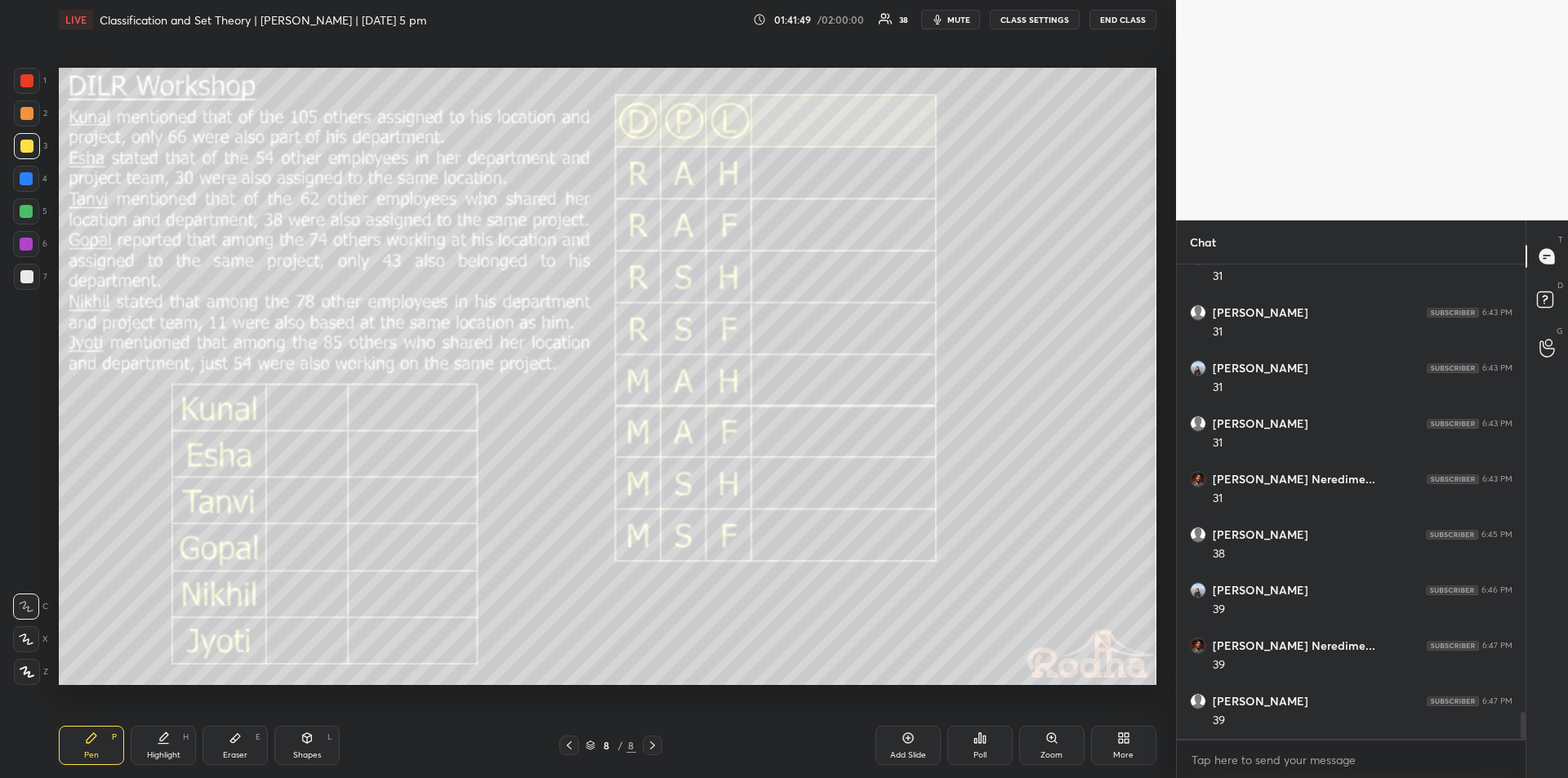
click at [168, 738] on icon at bounding box center [163, 738] width 13 height 13
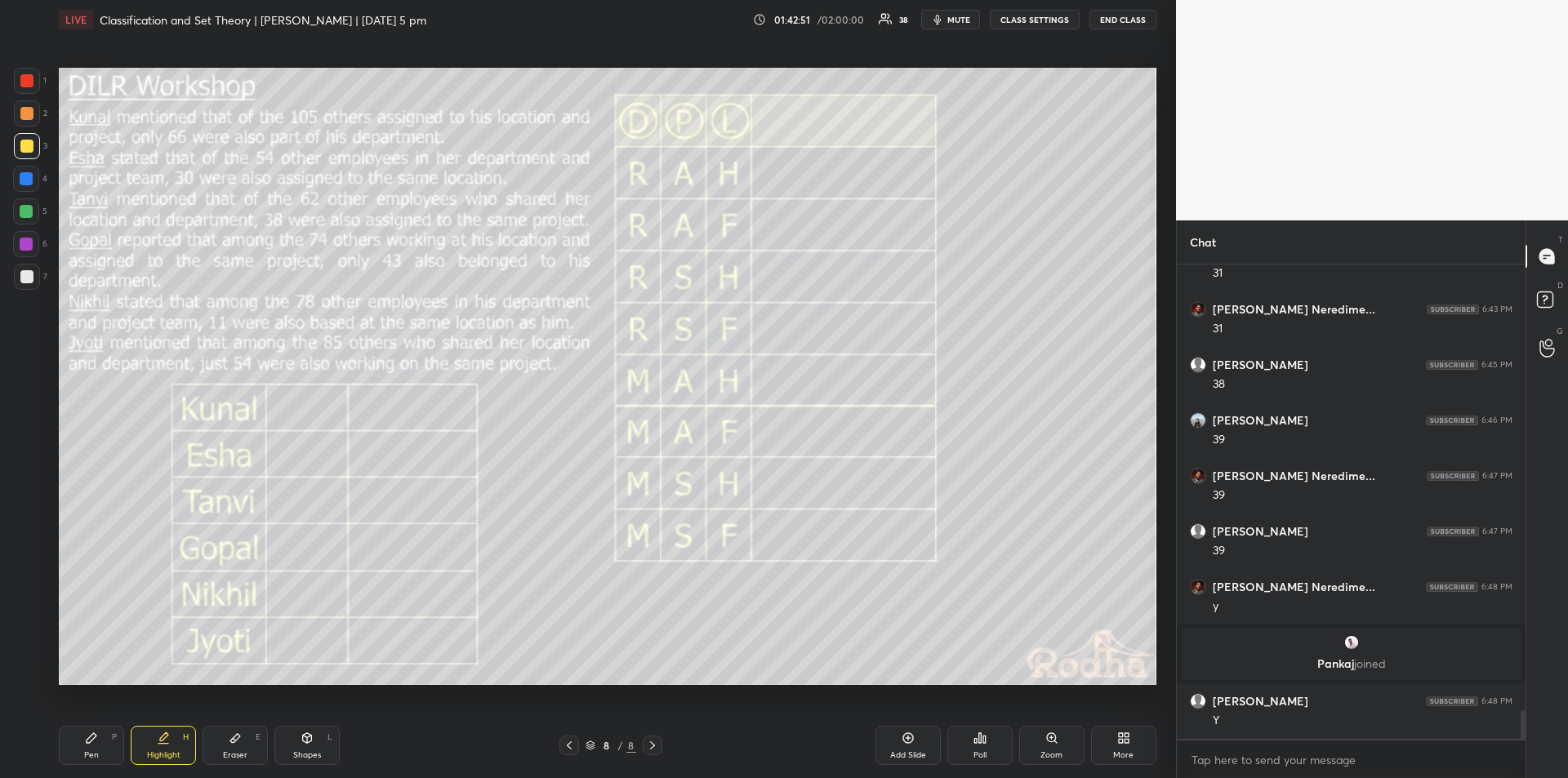
scroll to position [7470, 0]
click at [96, 741] on icon at bounding box center [91, 738] width 13 height 13
click at [170, 742] on div "Highlight H" at bounding box center [163, 745] width 66 height 39
click at [97, 746] on div "Pen P" at bounding box center [91, 745] width 66 height 39
click at [170, 747] on div "Highlight H" at bounding box center [163, 745] width 66 height 39
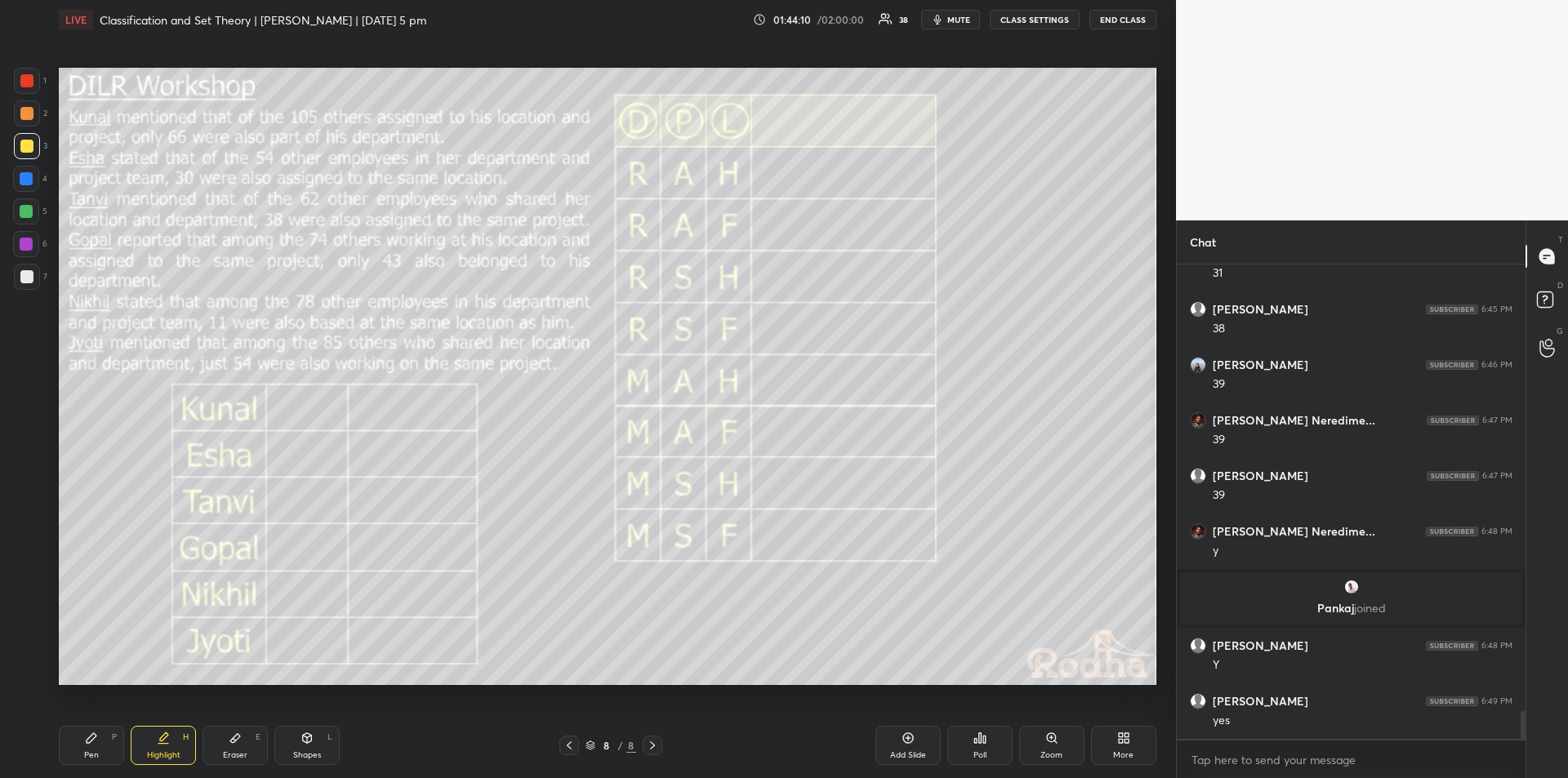
scroll to position [7581, 0]
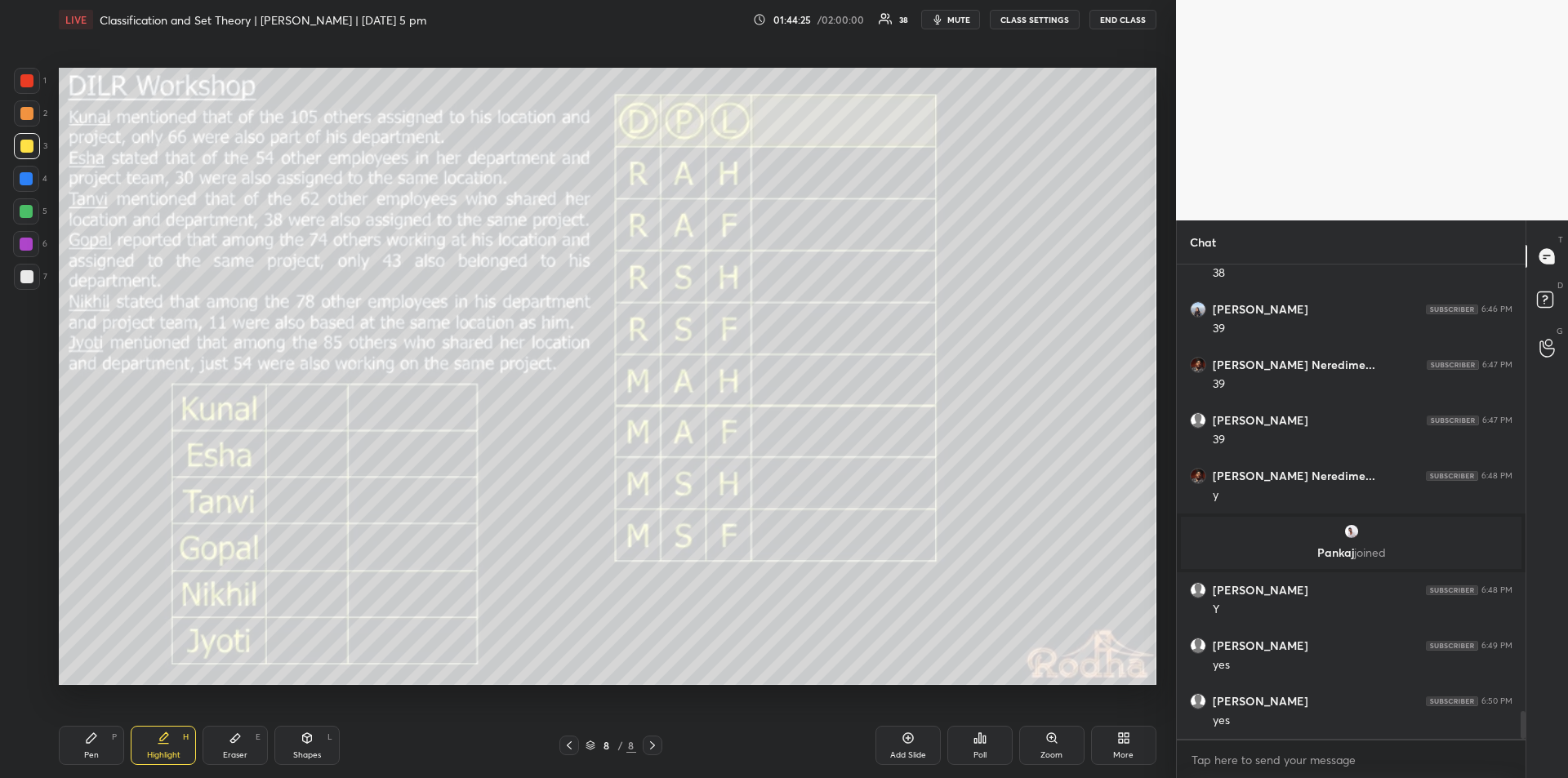
click at [99, 749] on div "Pen P" at bounding box center [91, 745] width 66 height 39
click at [173, 746] on div "Highlight H" at bounding box center [163, 745] width 66 height 39
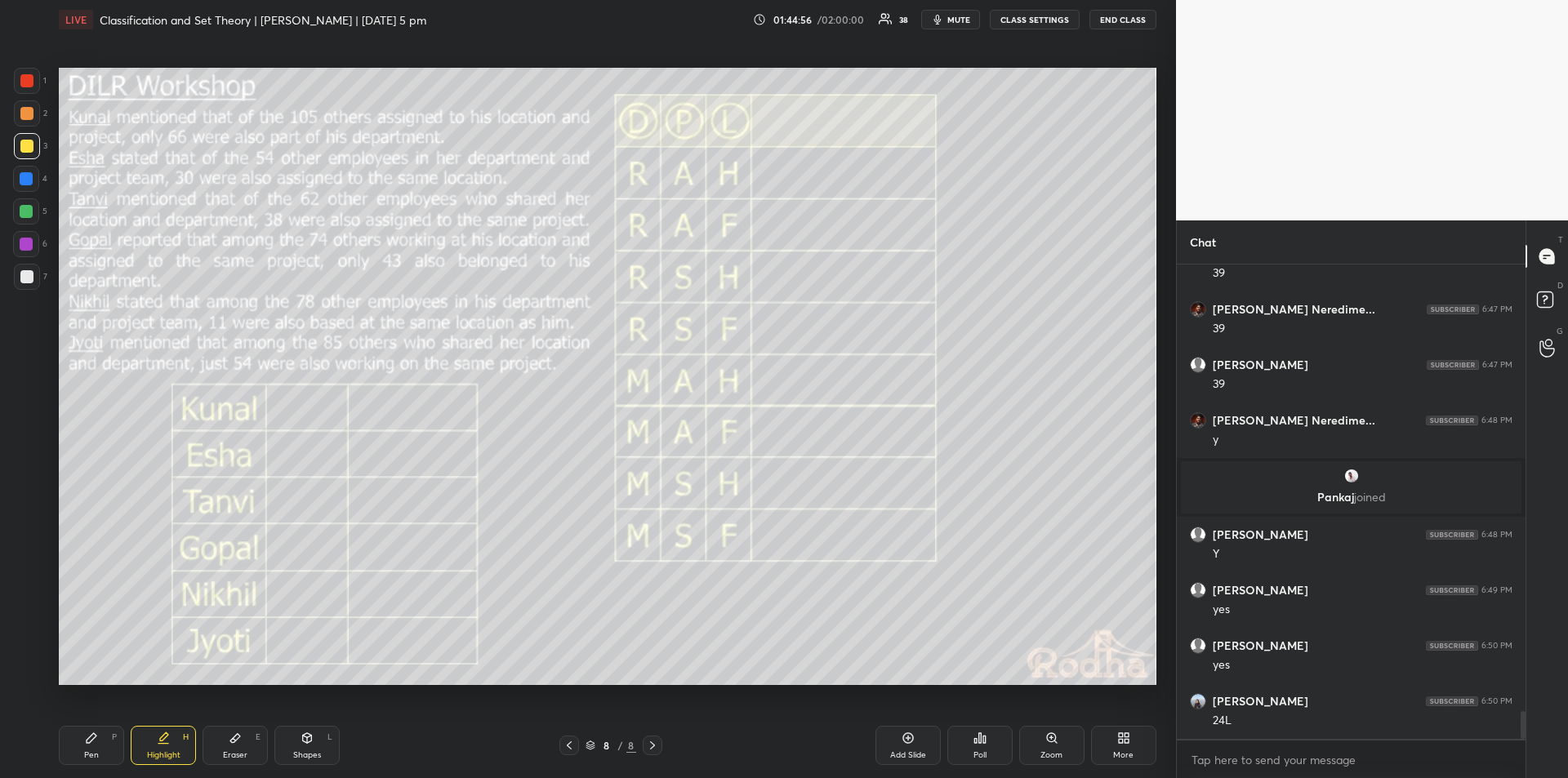
click at [97, 736] on icon at bounding box center [91, 738] width 13 height 13
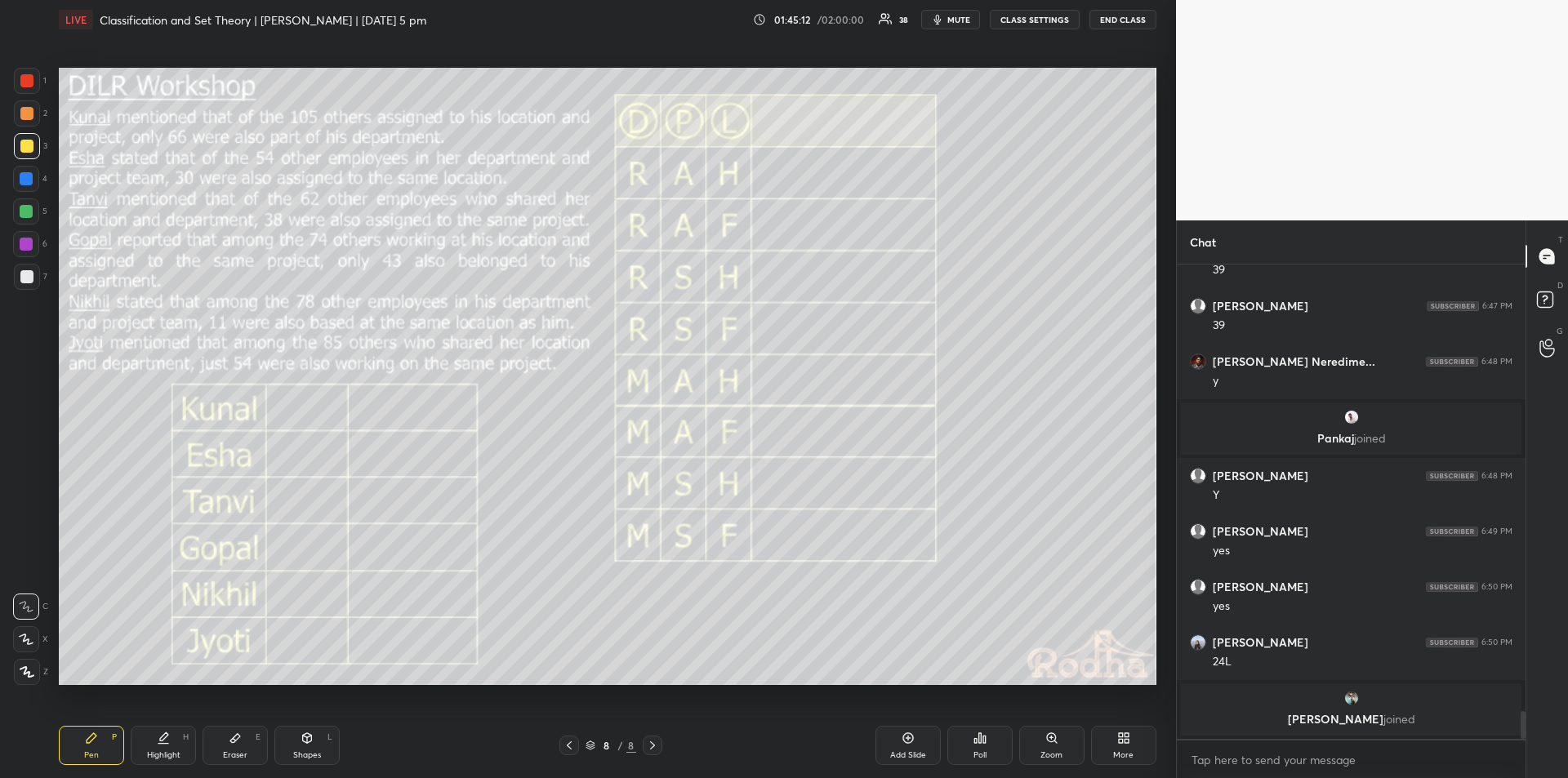
click at [165, 758] on div "Highlight" at bounding box center [163, 755] width 33 height 8
click at [96, 744] on icon at bounding box center [91, 738] width 13 height 13
click at [167, 740] on icon at bounding box center [163, 738] width 13 height 13
click at [93, 753] on div "Pen" at bounding box center [91, 755] width 15 height 8
click at [160, 748] on div "Highlight H" at bounding box center [163, 745] width 66 height 39
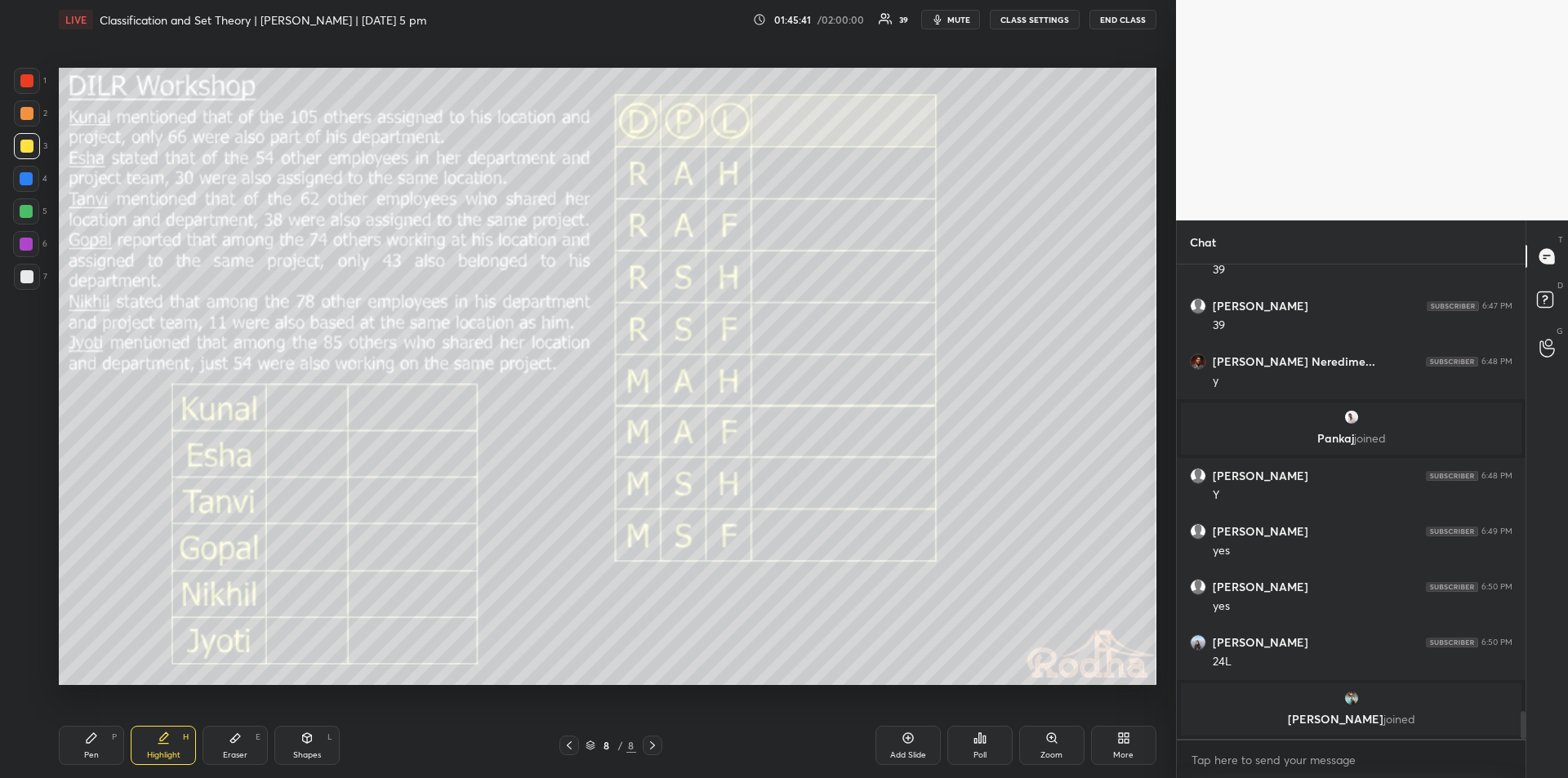
click at [90, 748] on div "Pen P" at bounding box center [91, 745] width 66 height 39
click at [155, 748] on div "Highlight H" at bounding box center [163, 745] width 66 height 39
click at [103, 740] on div "Pen P" at bounding box center [91, 745] width 66 height 39
click at [160, 743] on icon at bounding box center [163, 738] width 13 height 13
click at [101, 743] on div "Pen P" at bounding box center [91, 745] width 66 height 39
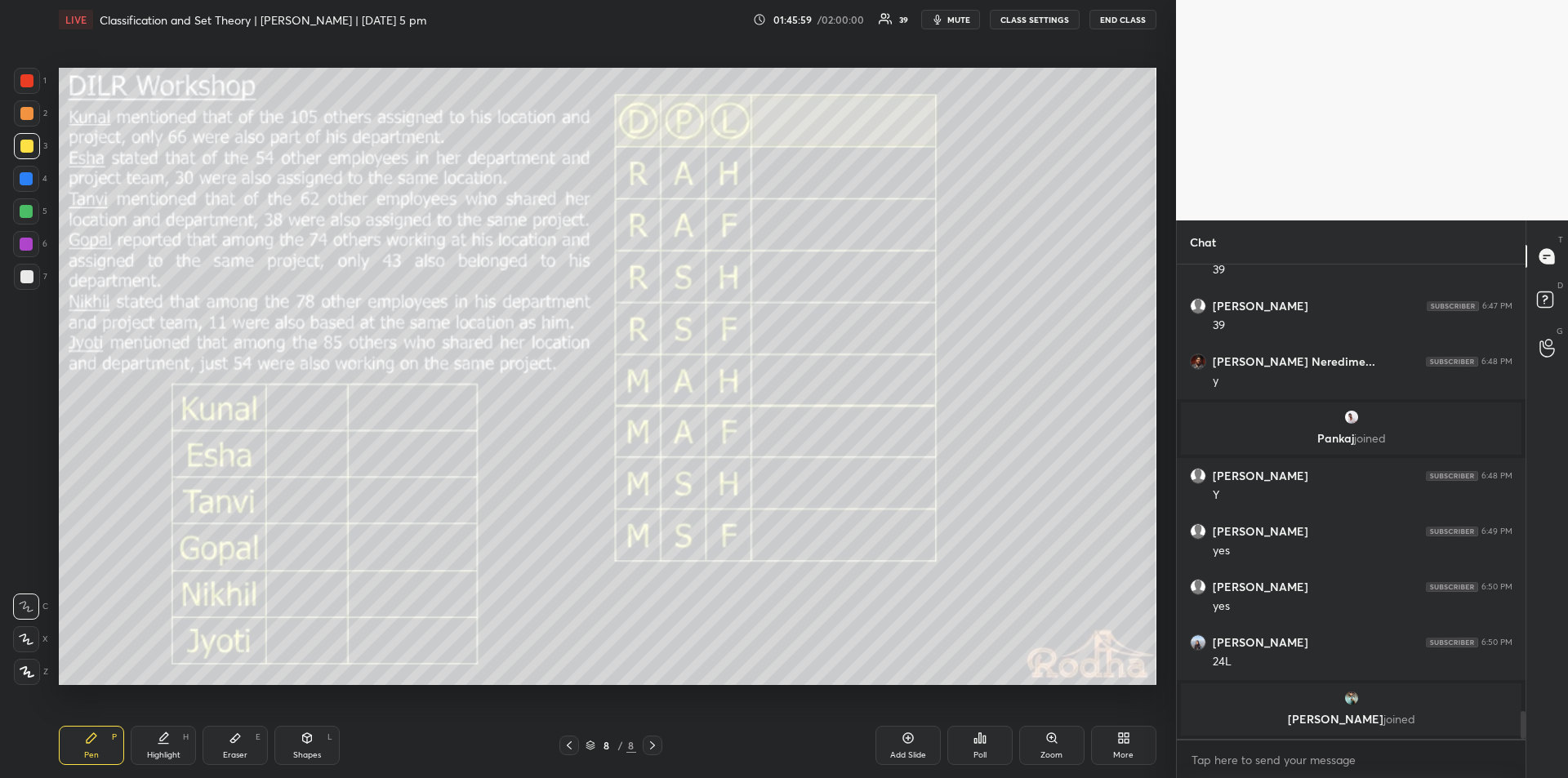
click at [159, 751] on div "Highlight" at bounding box center [163, 755] width 33 height 8
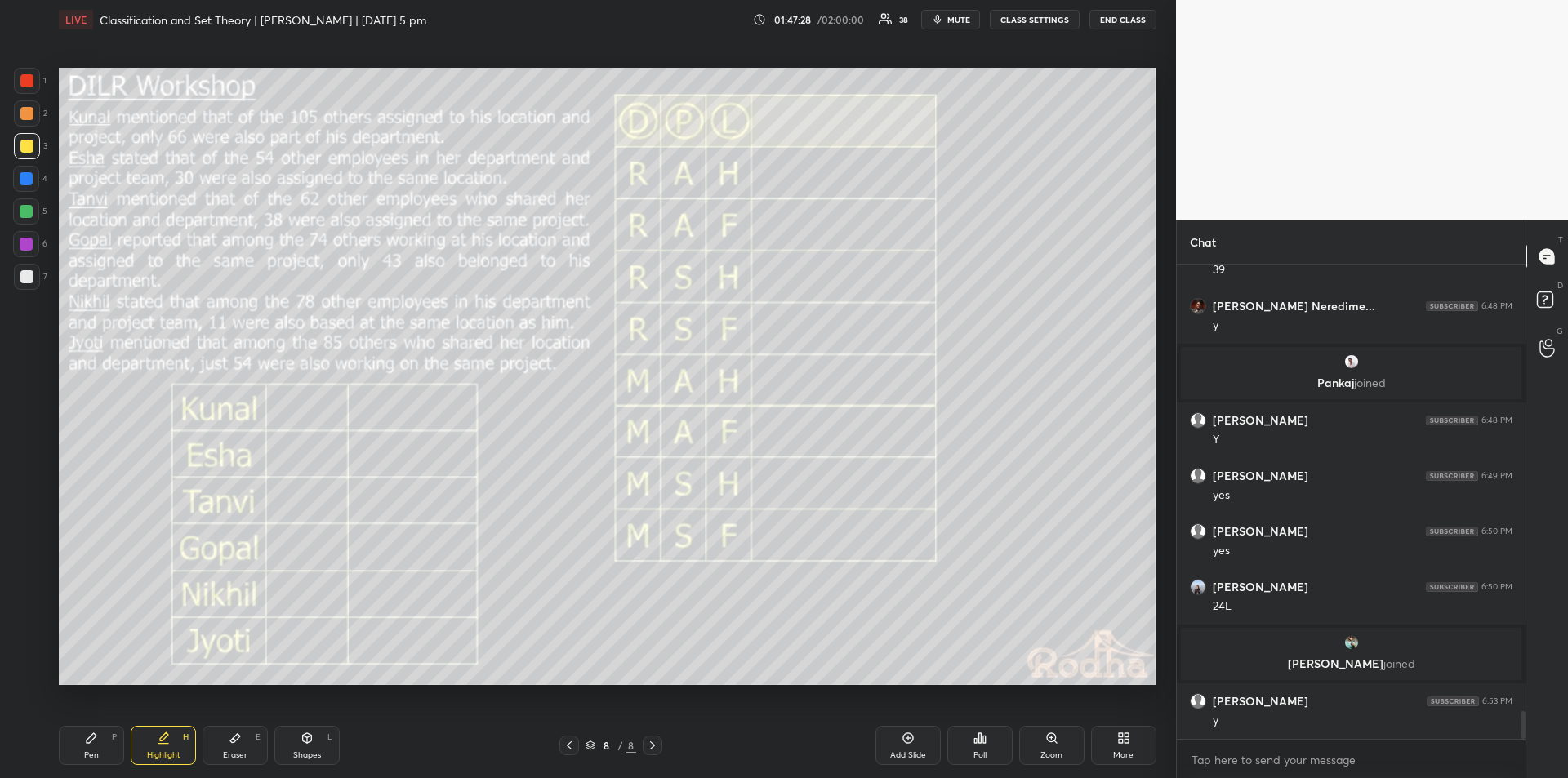
scroll to position [7733, 0]
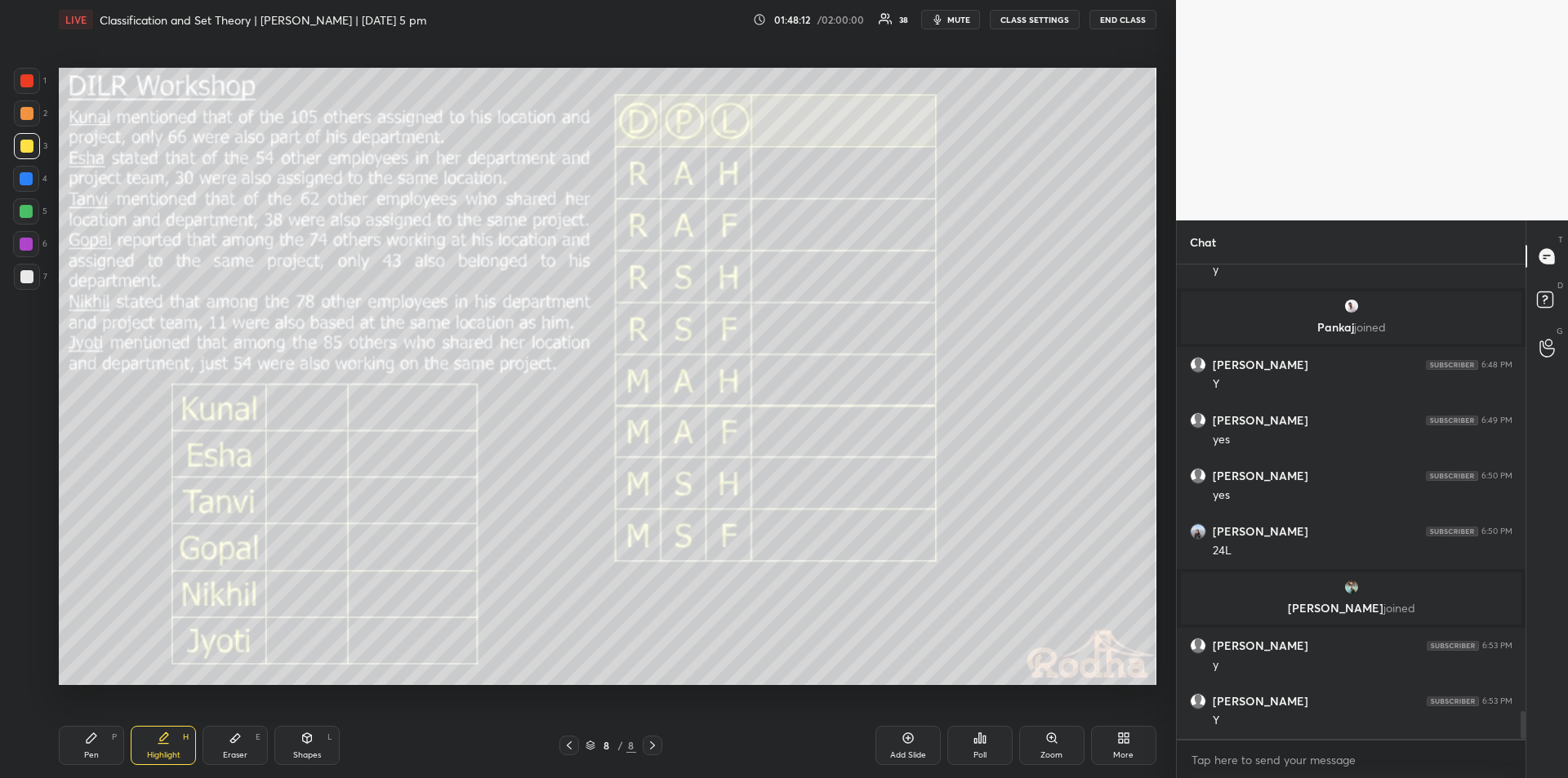
click at [100, 740] on div "Pen P" at bounding box center [91, 745] width 66 height 39
click at [166, 748] on div "Highlight H" at bounding box center [163, 745] width 66 height 39
click at [103, 738] on div "Pen P" at bounding box center [91, 745] width 66 height 39
click at [163, 738] on icon at bounding box center [163, 736] width 8 height 8
click at [90, 751] on div "Pen" at bounding box center [91, 755] width 15 height 8
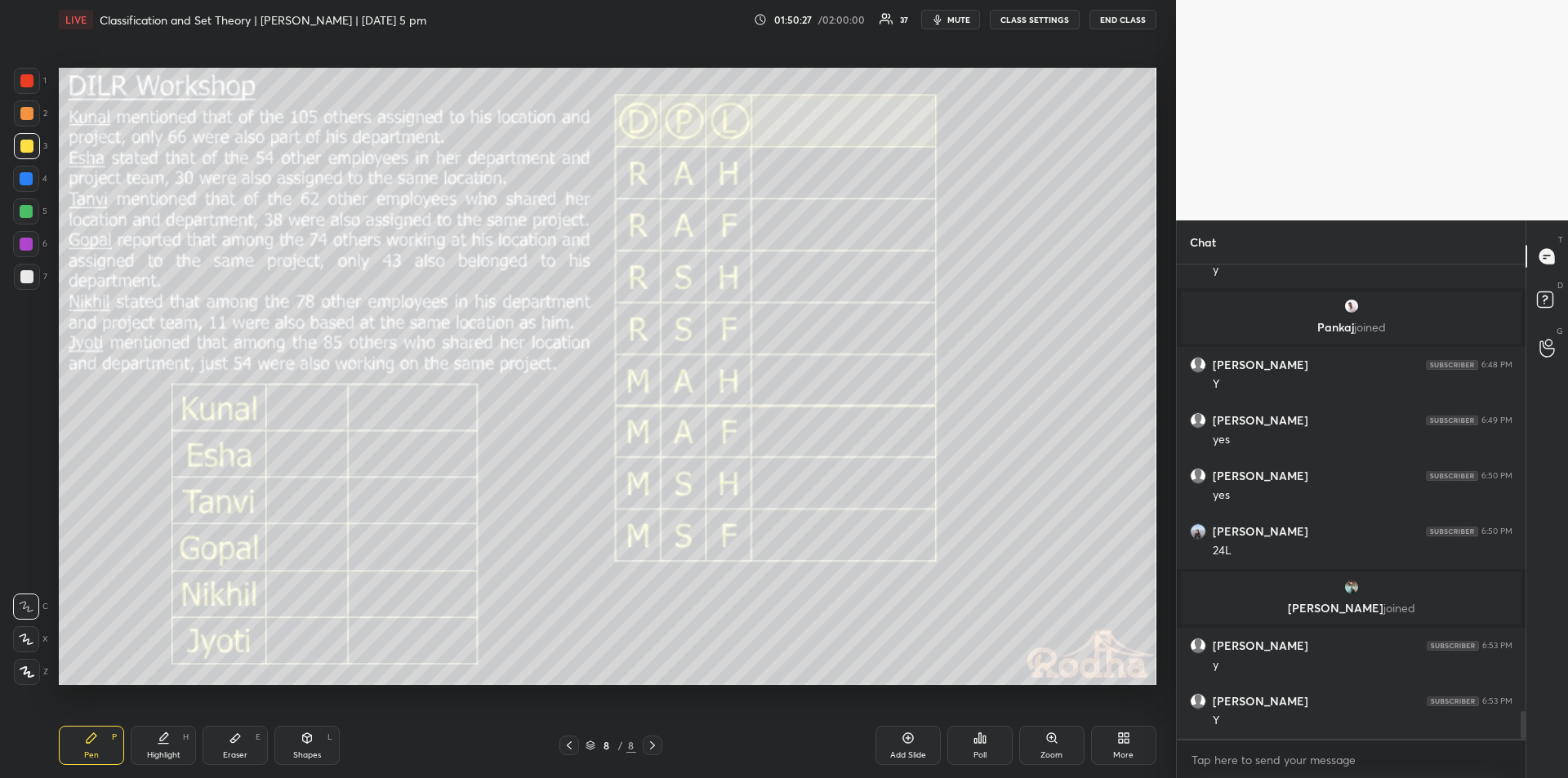
click at [166, 746] on div "Highlight H" at bounding box center [163, 745] width 66 height 39
click at [95, 751] on div "Pen" at bounding box center [91, 755] width 15 height 8
click at [173, 748] on div "Highlight H" at bounding box center [163, 745] width 66 height 39
click at [96, 744] on icon at bounding box center [91, 738] width 13 height 13
click at [167, 746] on div "Highlight H" at bounding box center [163, 745] width 66 height 39
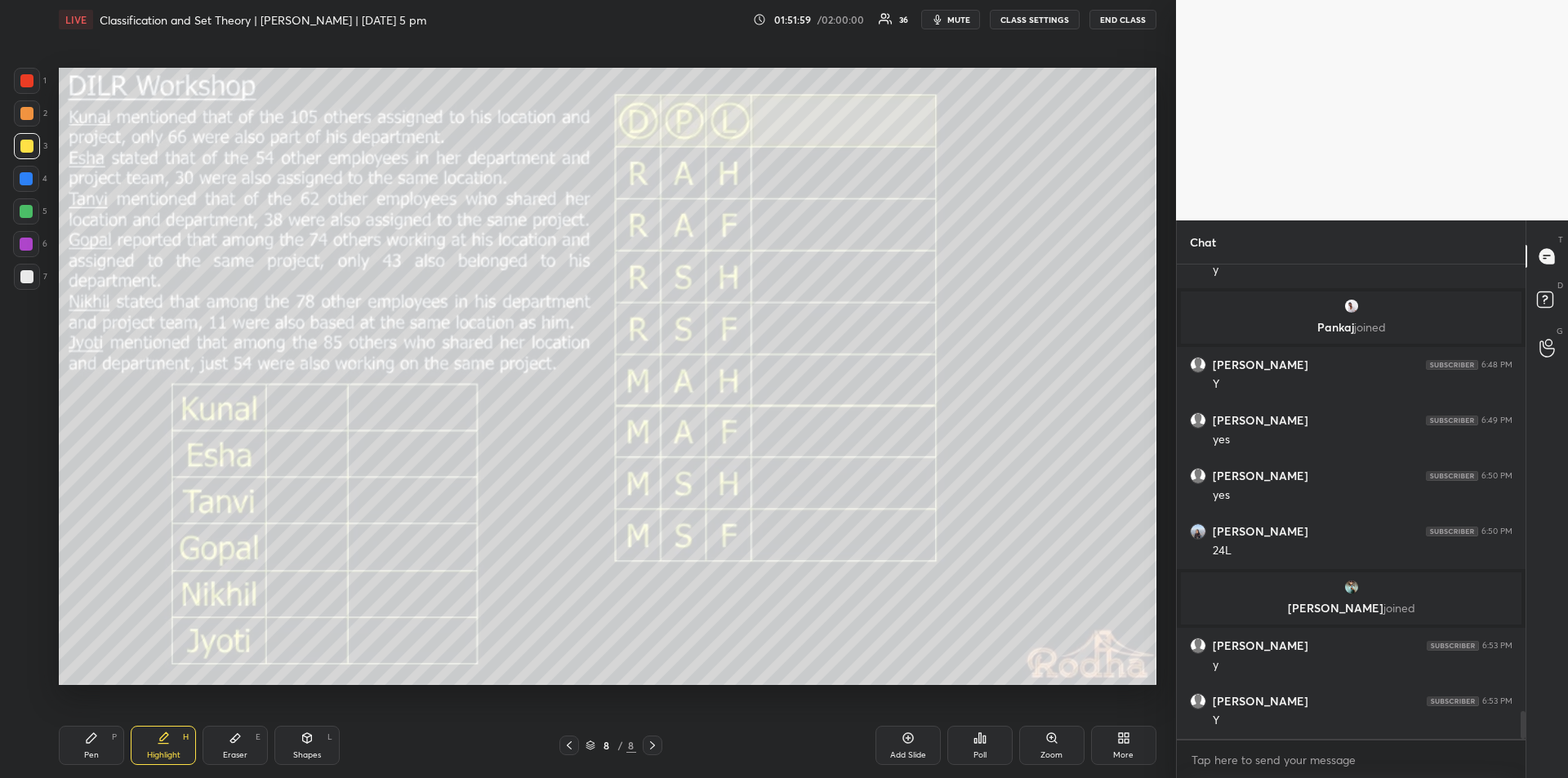
click at [103, 738] on div "Pen P" at bounding box center [91, 745] width 66 height 39
click at [161, 751] on div "Highlight" at bounding box center [163, 755] width 33 height 8
click at [92, 747] on div "Pen P" at bounding box center [91, 745] width 66 height 39
click at [159, 745] on div "Highlight H" at bounding box center [163, 745] width 66 height 39
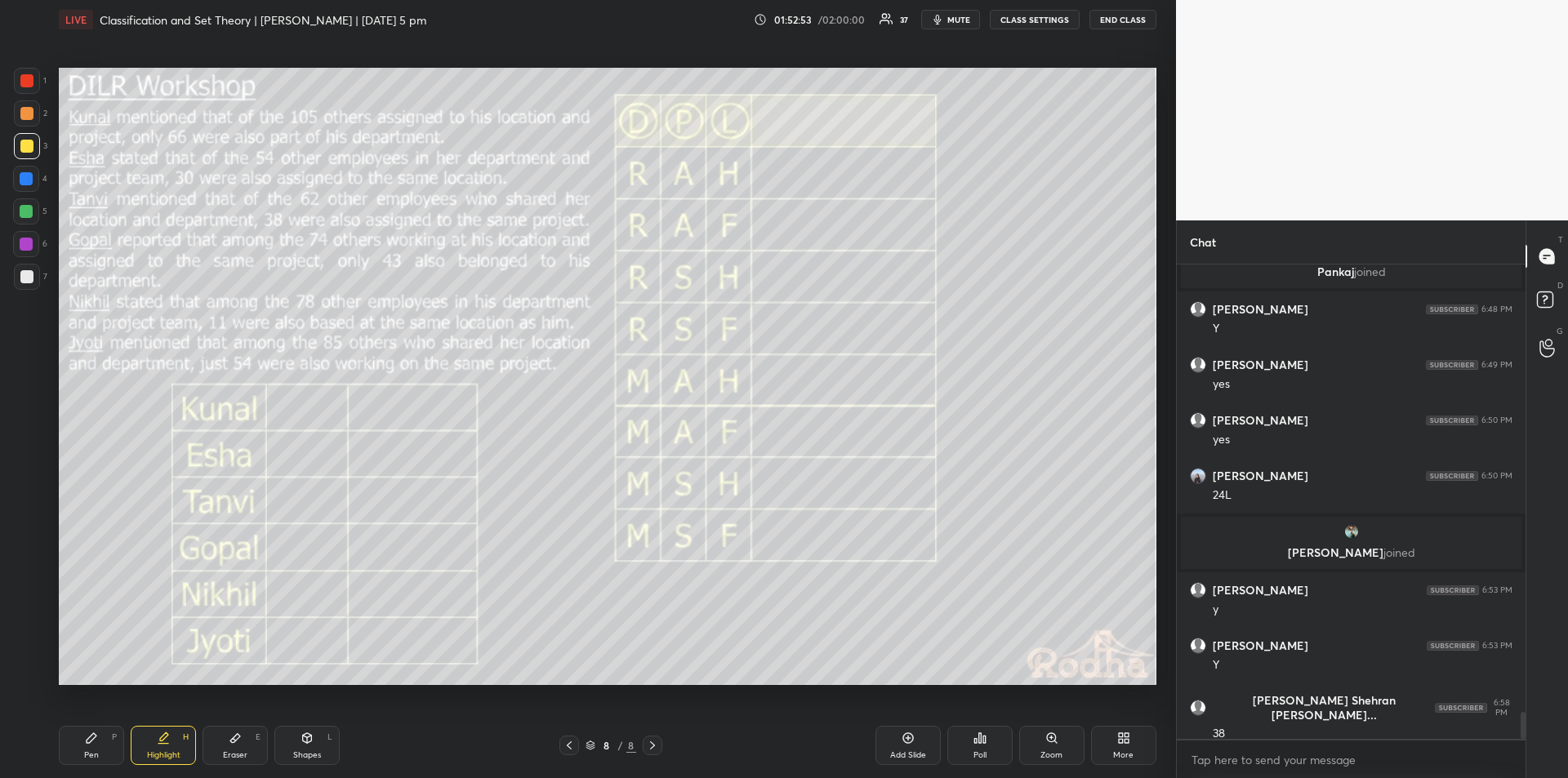
click at [86, 756] on div "Pen" at bounding box center [91, 755] width 15 height 8
click at [166, 742] on icon at bounding box center [163, 738] width 13 height 13
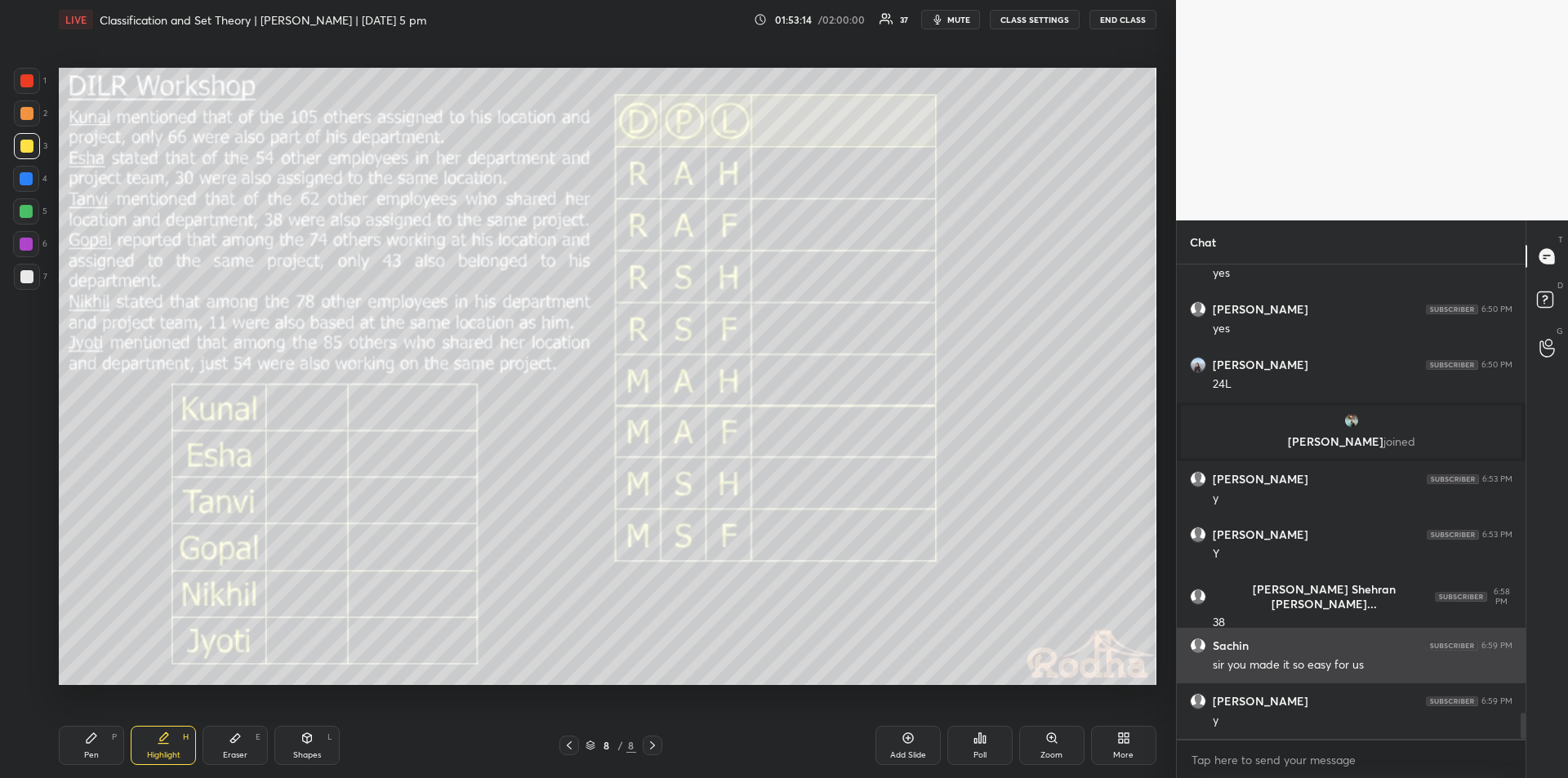
scroll to position [8073, 0]
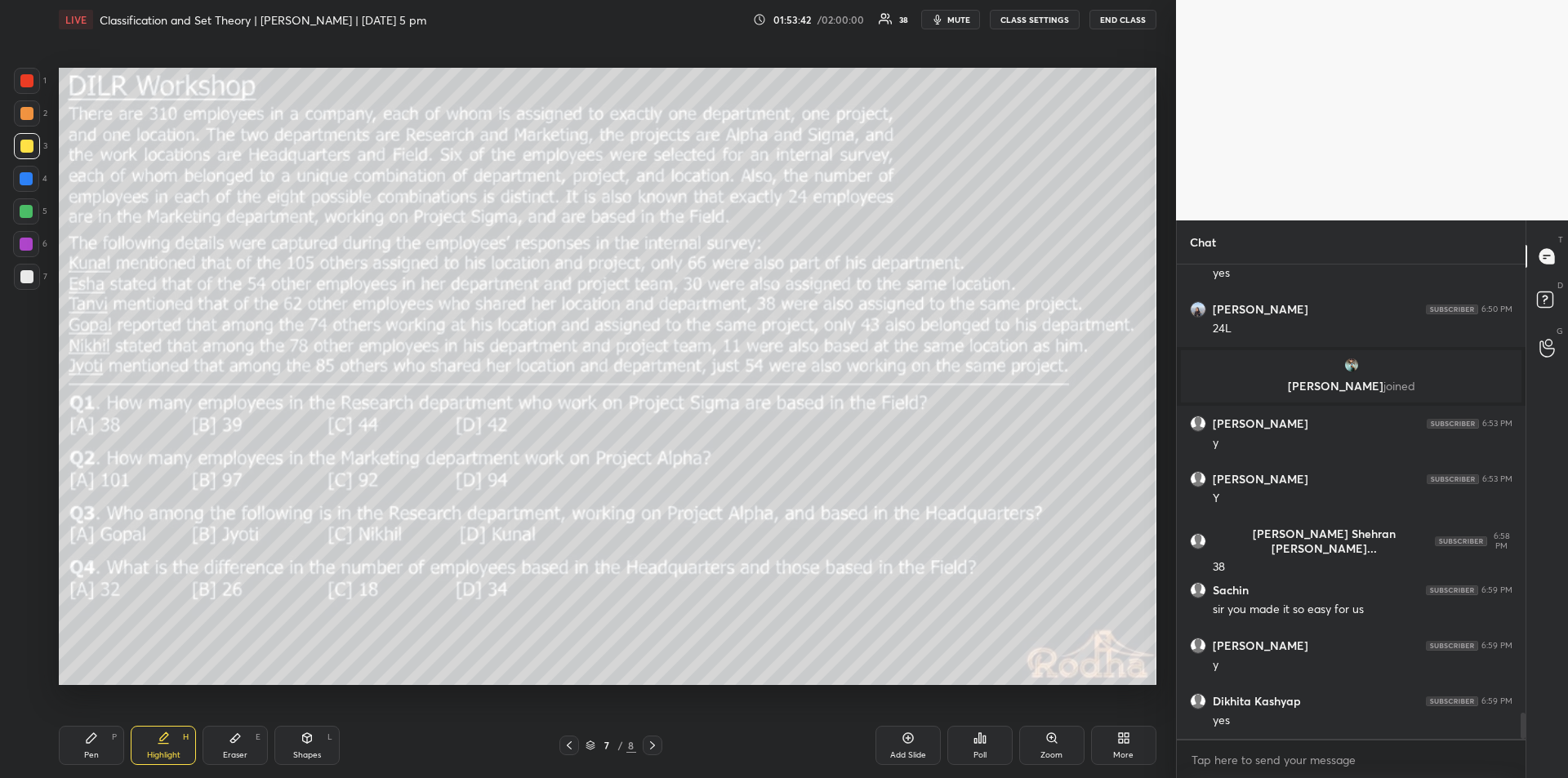
click at [89, 742] on icon at bounding box center [91, 737] width 10 height 10
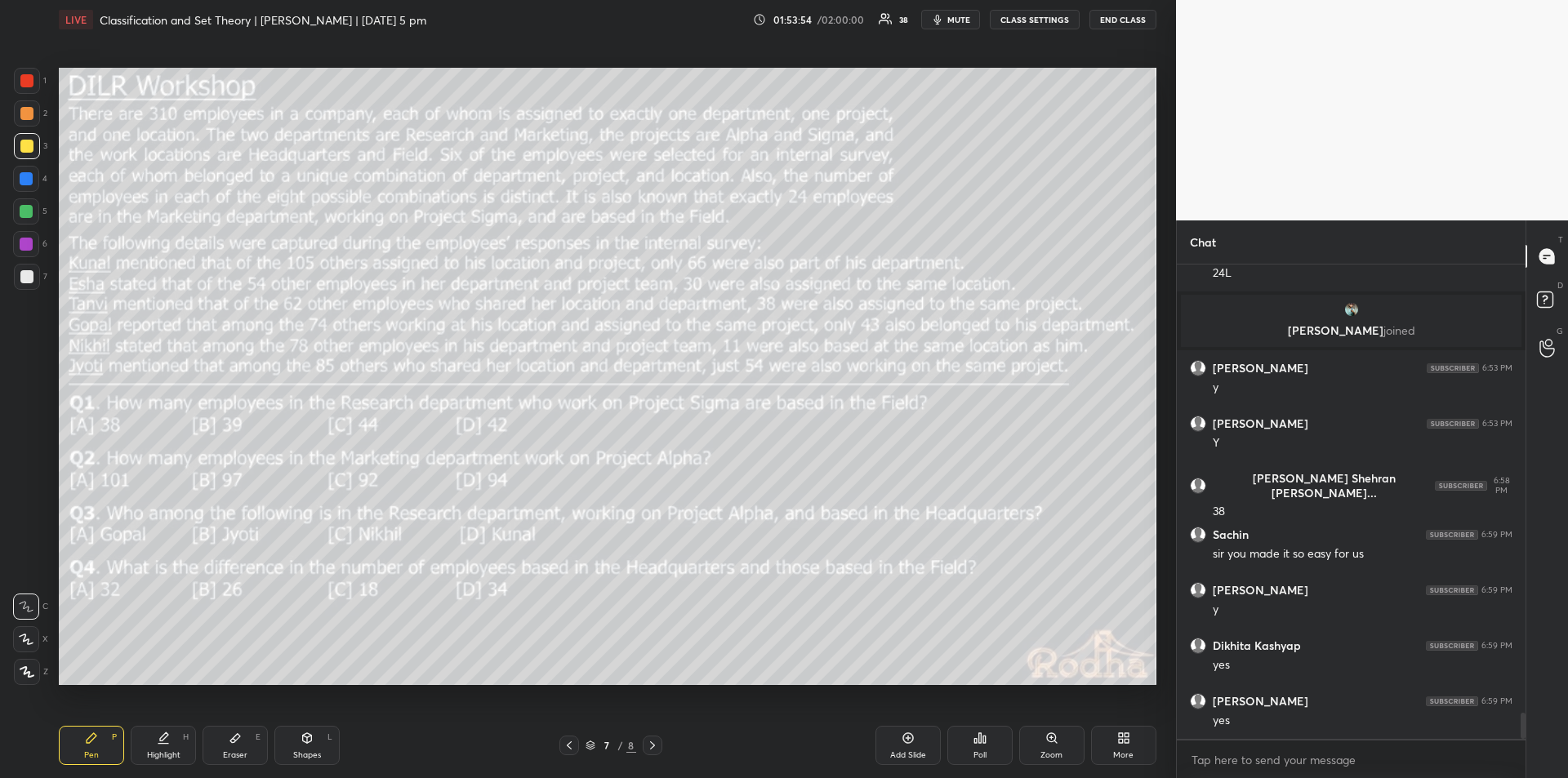
click at [163, 748] on div "Highlight H" at bounding box center [163, 745] width 66 height 39
click at [89, 742] on icon at bounding box center [91, 737] width 10 height 10
click at [155, 765] on div "Pen P Highlight H Eraser E Shapes L 7 / 8 Add Slide Poll Zoom More" at bounding box center [608, 745] width 1098 height 66
click at [165, 742] on icon at bounding box center [163, 738] width 13 height 13
click at [90, 746] on div "Pen P" at bounding box center [91, 745] width 66 height 39
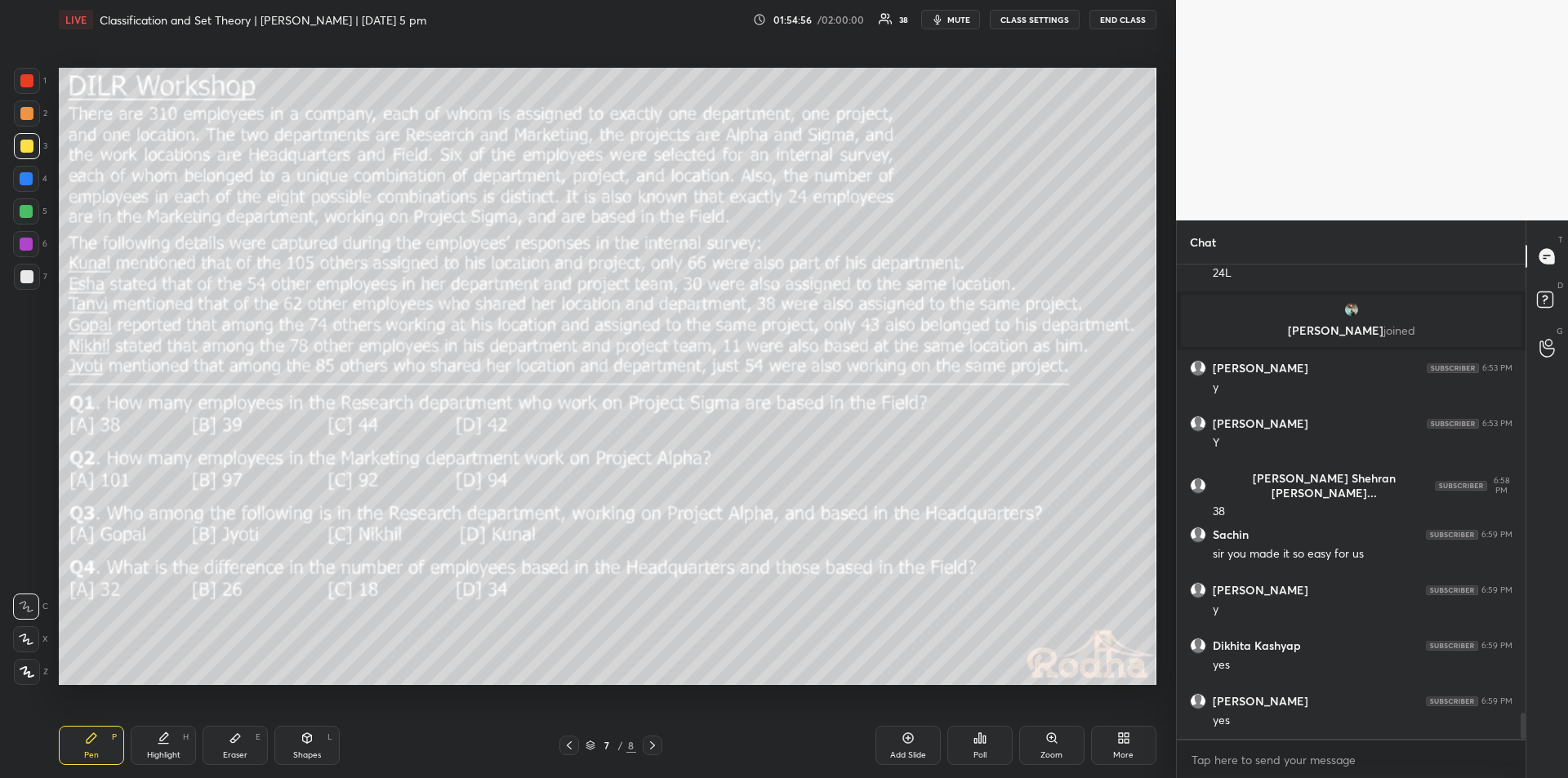
click at [161, 757] on div "Highlight" at bounding box center [163, 755] width 33 height 8
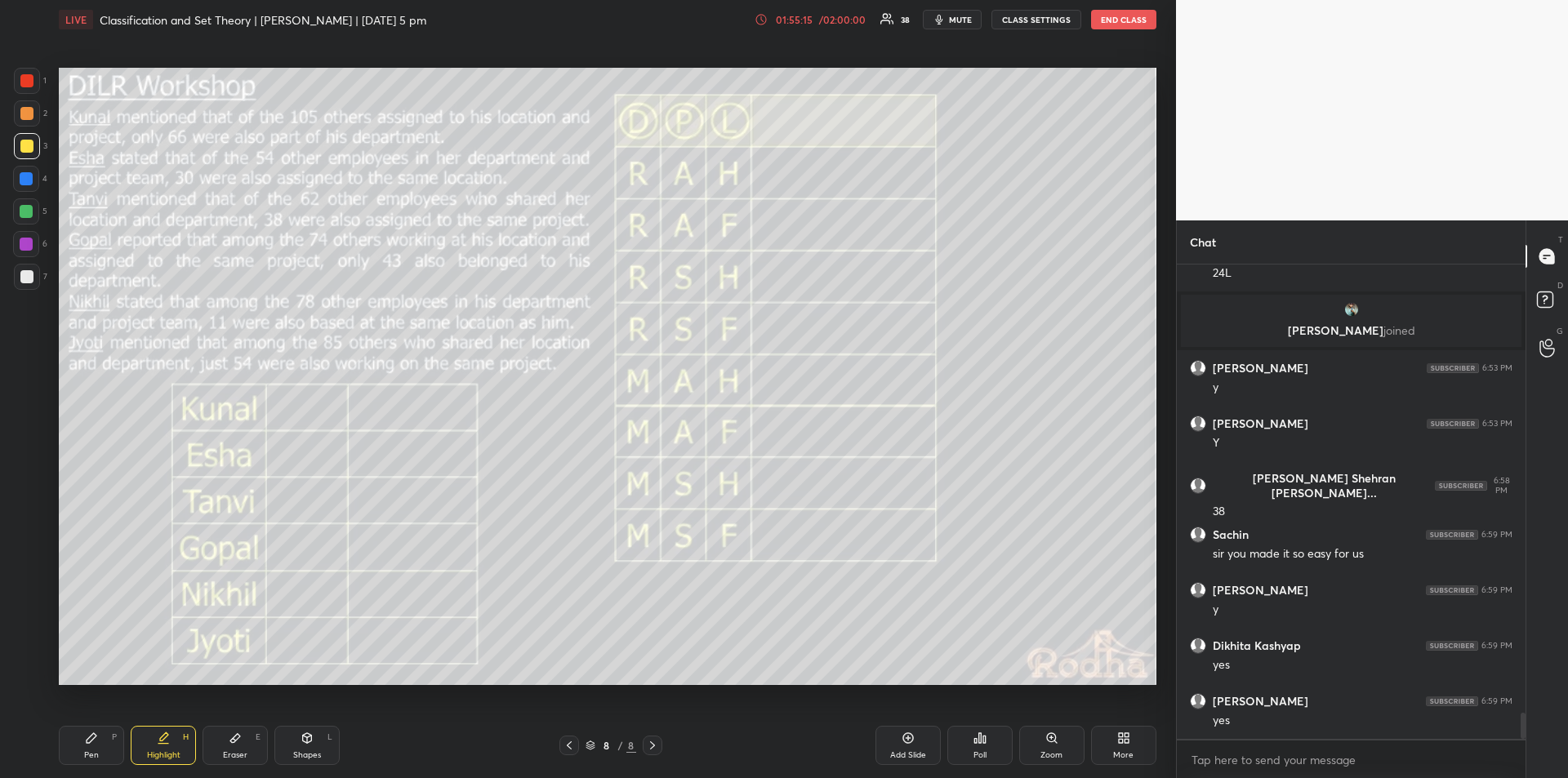
click at [96, 747] on div "Pen P" at bounding box center [91, 745] width 66 height 39
click at [163, 751] on div "Highlight" at bounding box center [163, 755] width 33 height 8
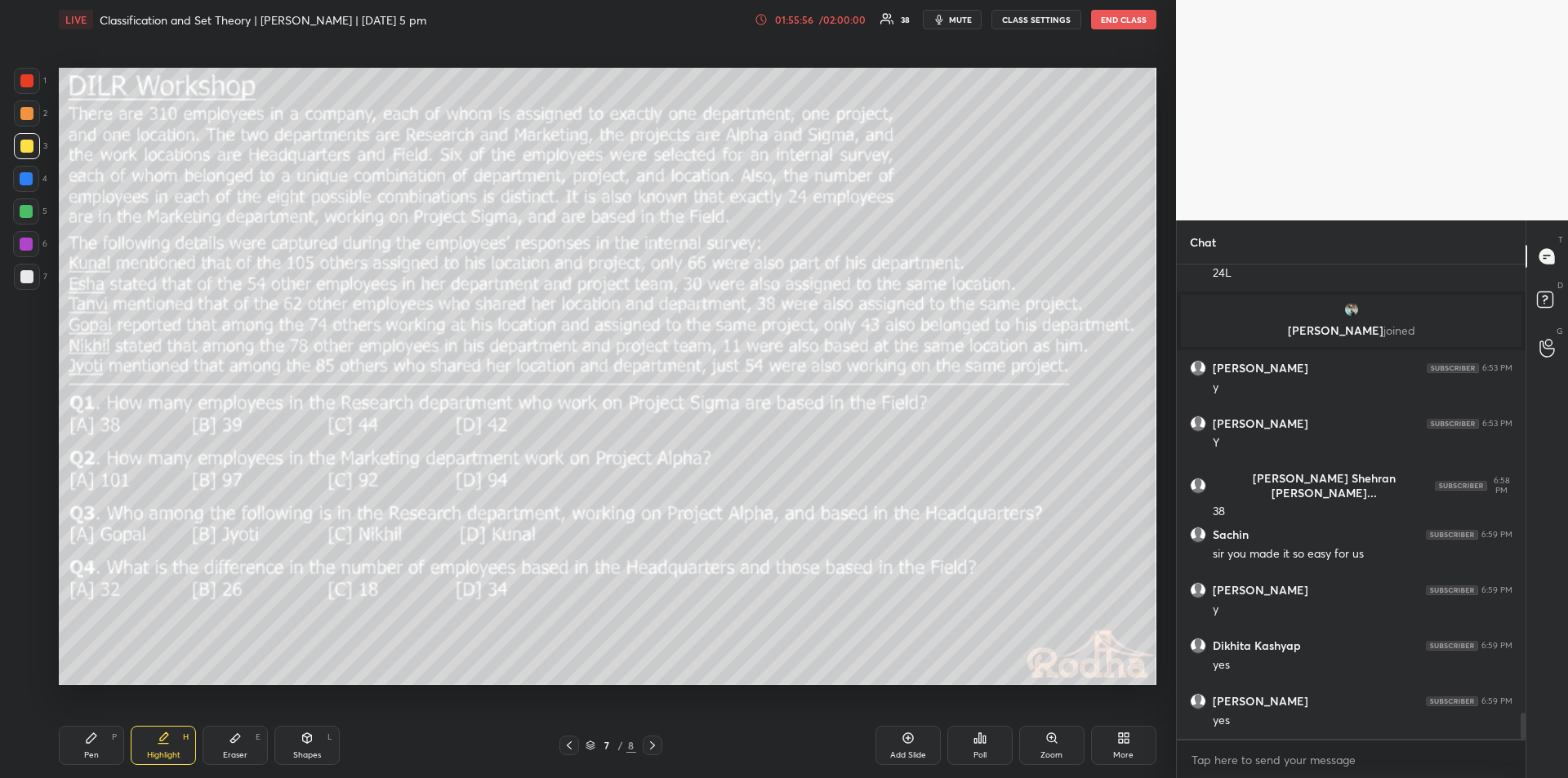
click at [93, 746] on div "Pen P" at bounding box center [91, 745] width 66 height 39
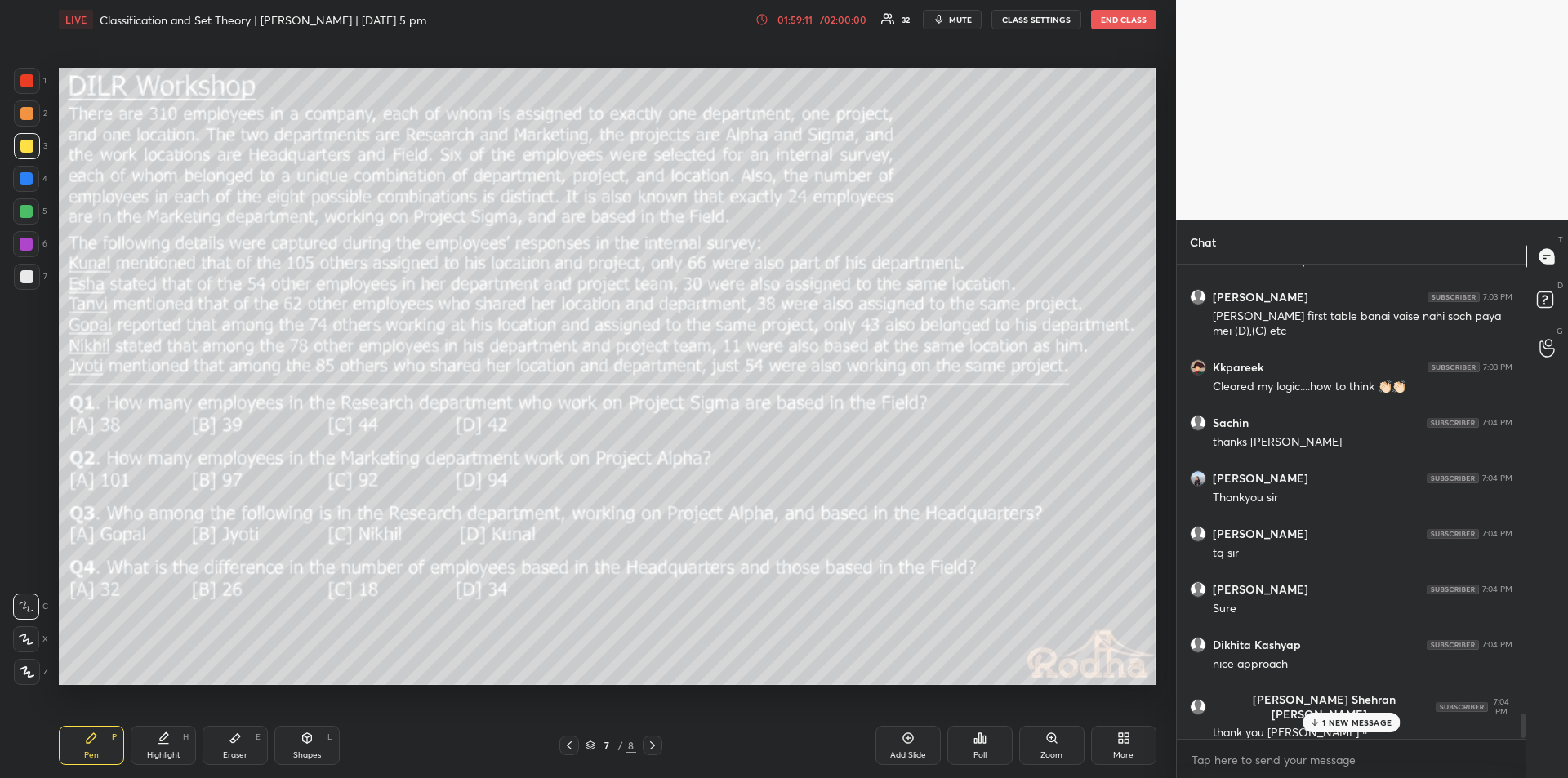
scroll to position [8697, 0]
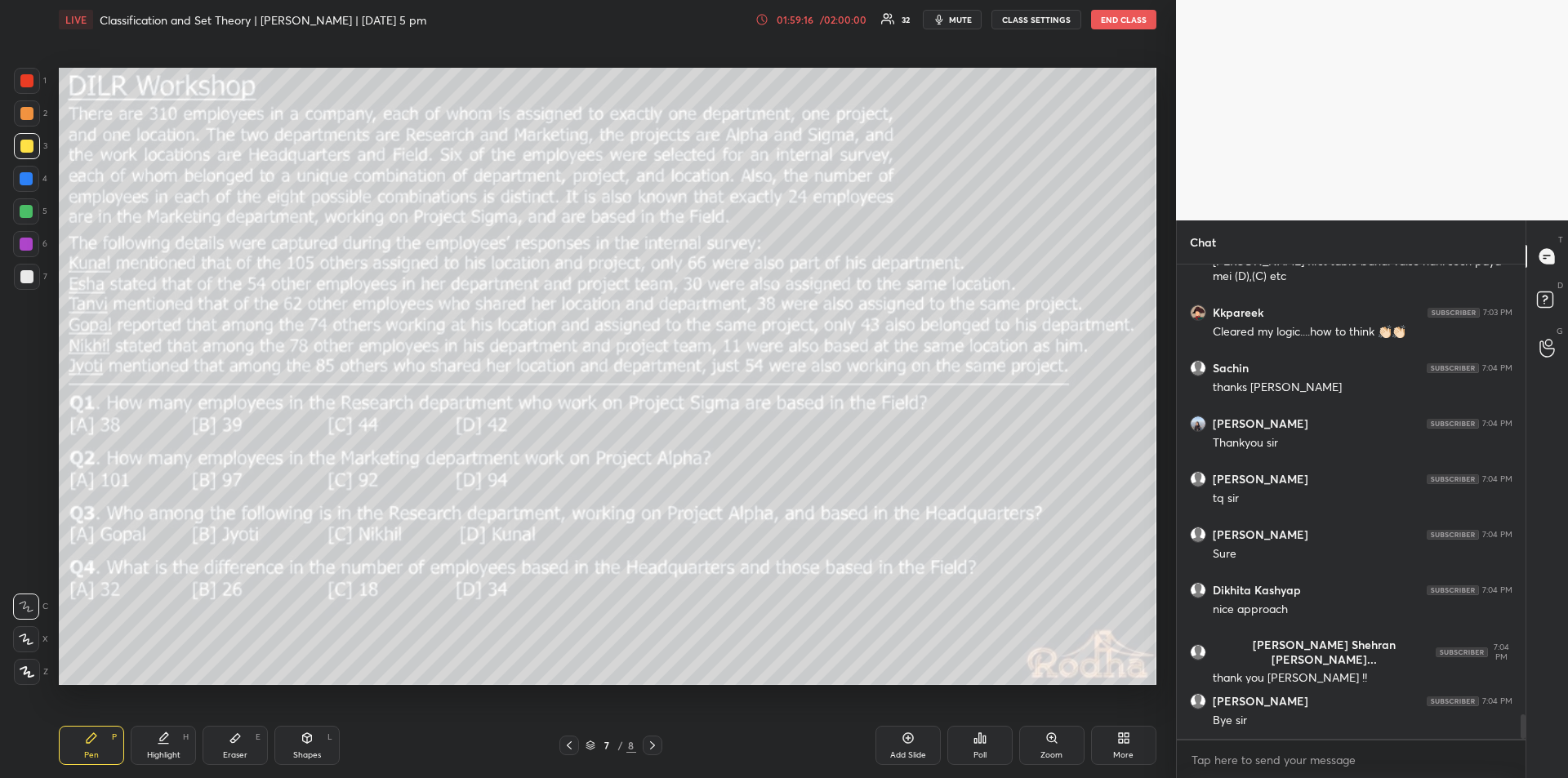
click at [1120, 16] on button "END CLASS" at bounding box center [1124, 19] width 66 height 19
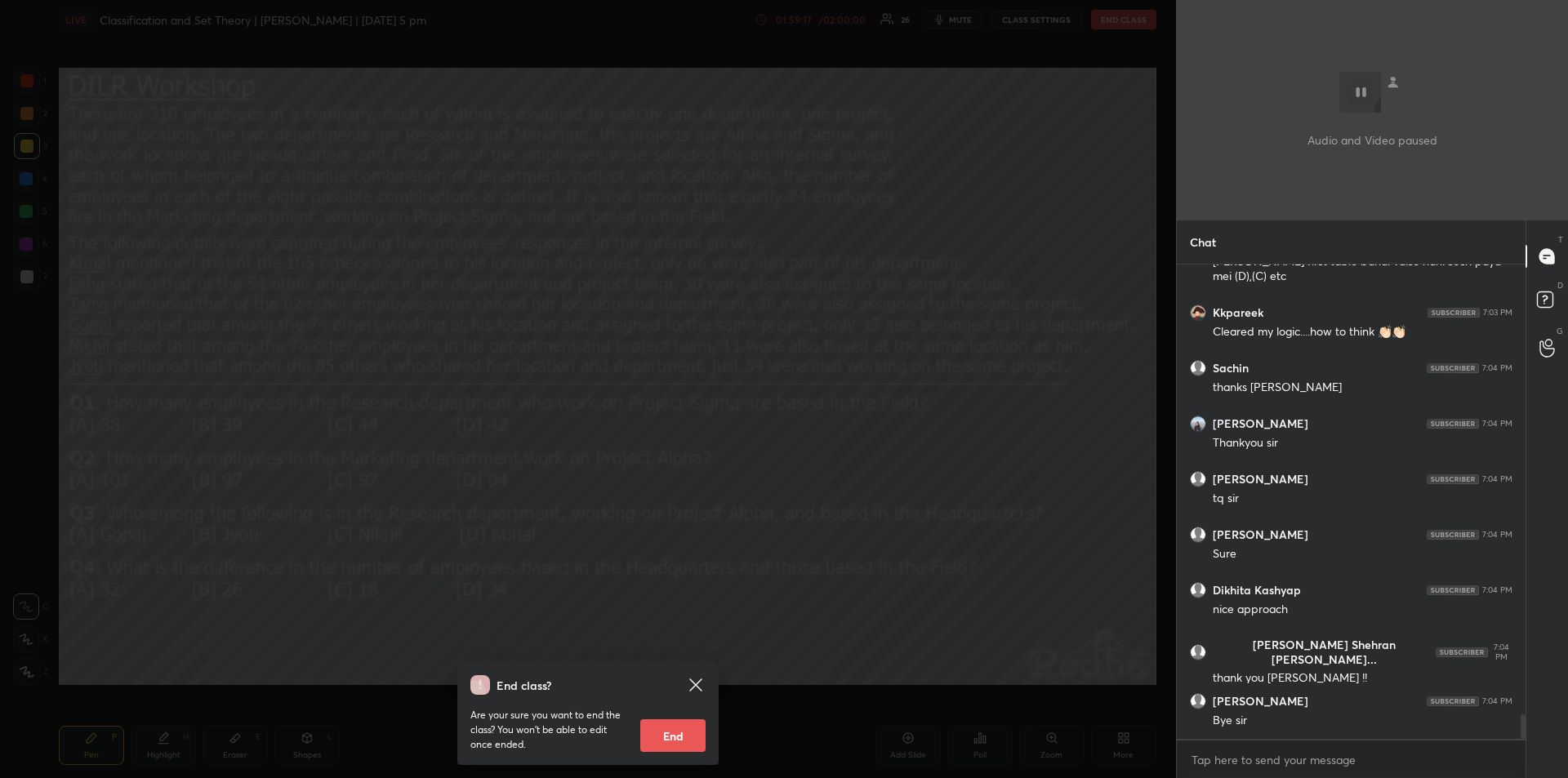
click at [669, 728] on button "End" at bounding box center [672, 735] width 66 height 32
type textarea "x"
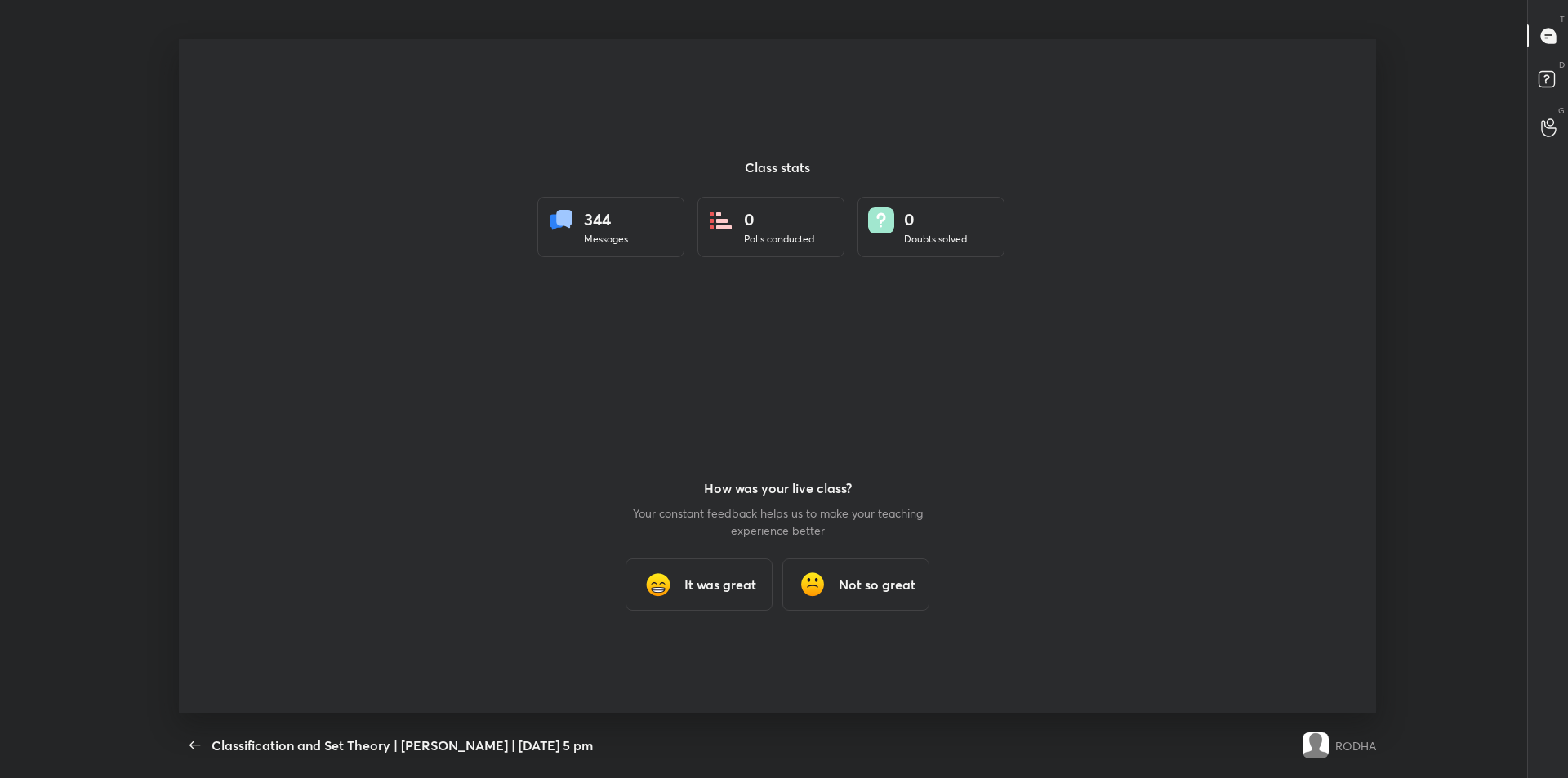
scroll to position [80957, 80167]
click at [717, 598] on div "It was great" at bounding box center [699, 584] width 147 height 53
